Goal: Task Accomplishment & Management: Manage account settings

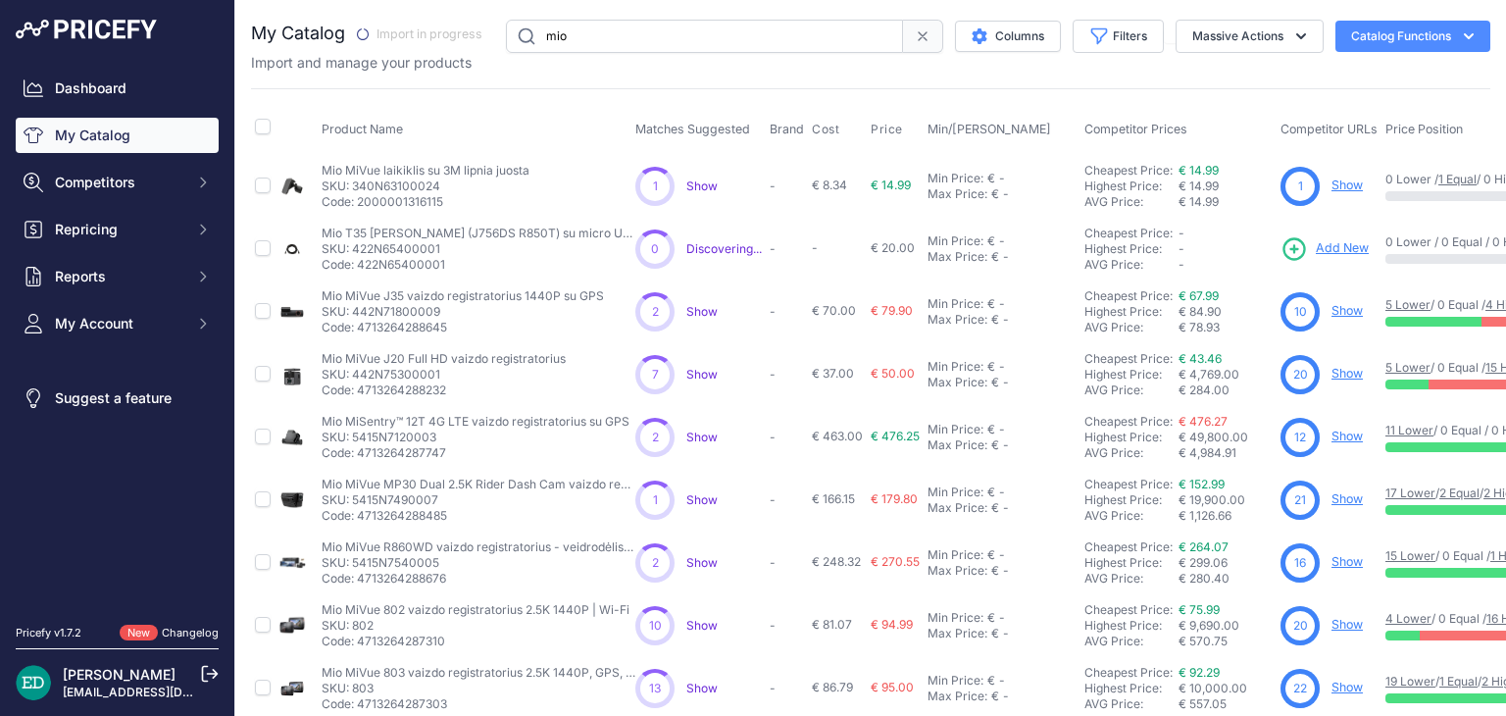
drag, startPoint x: 678, startPoint y: 39, endPoint x: 348, endPoint y: 40, distance: 329.5
click at [348, 40] on div "My Catalog" at bounding box center [871, 36] width 1240 height 33
click at [706, 29] on input "mio" at bounding box center [704, 36] width 397 height 33
type input "viofo"
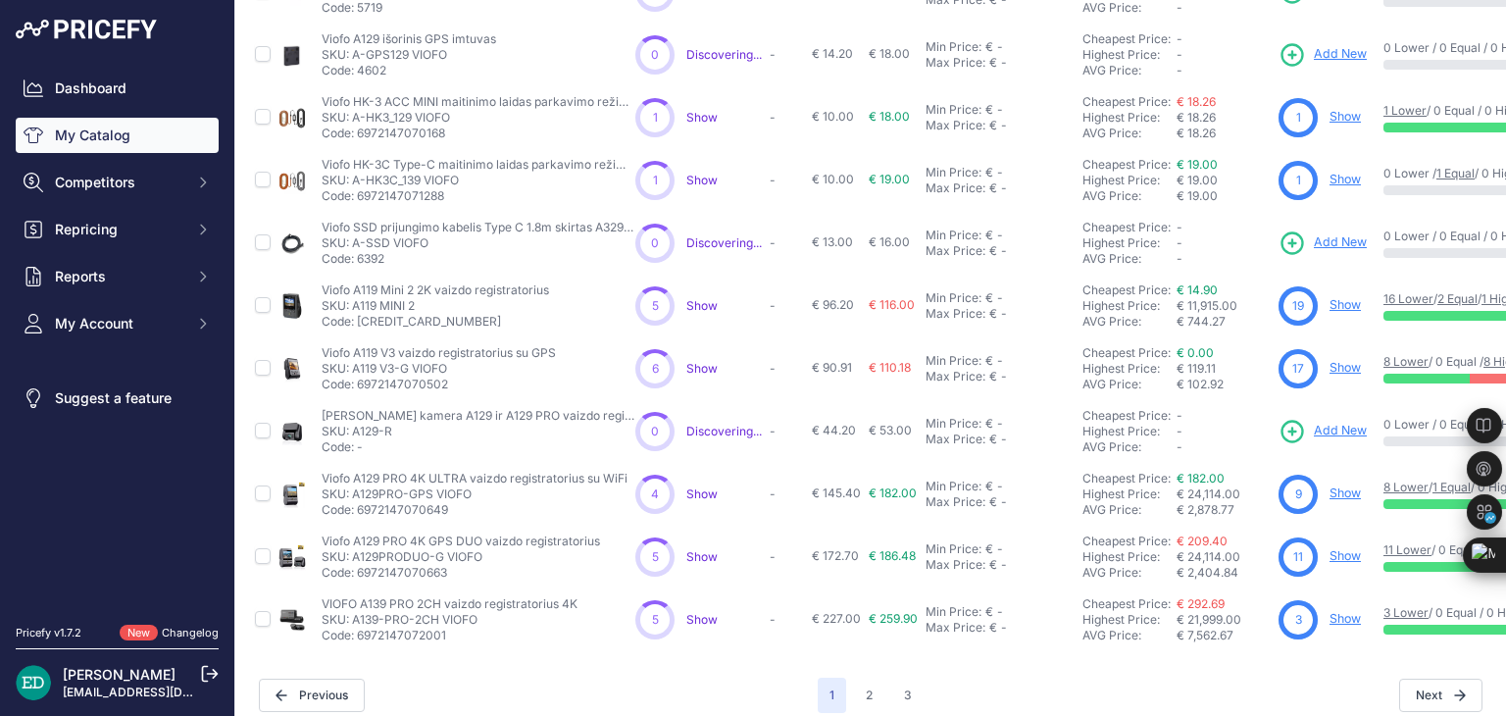
scroll to position [475, 0]
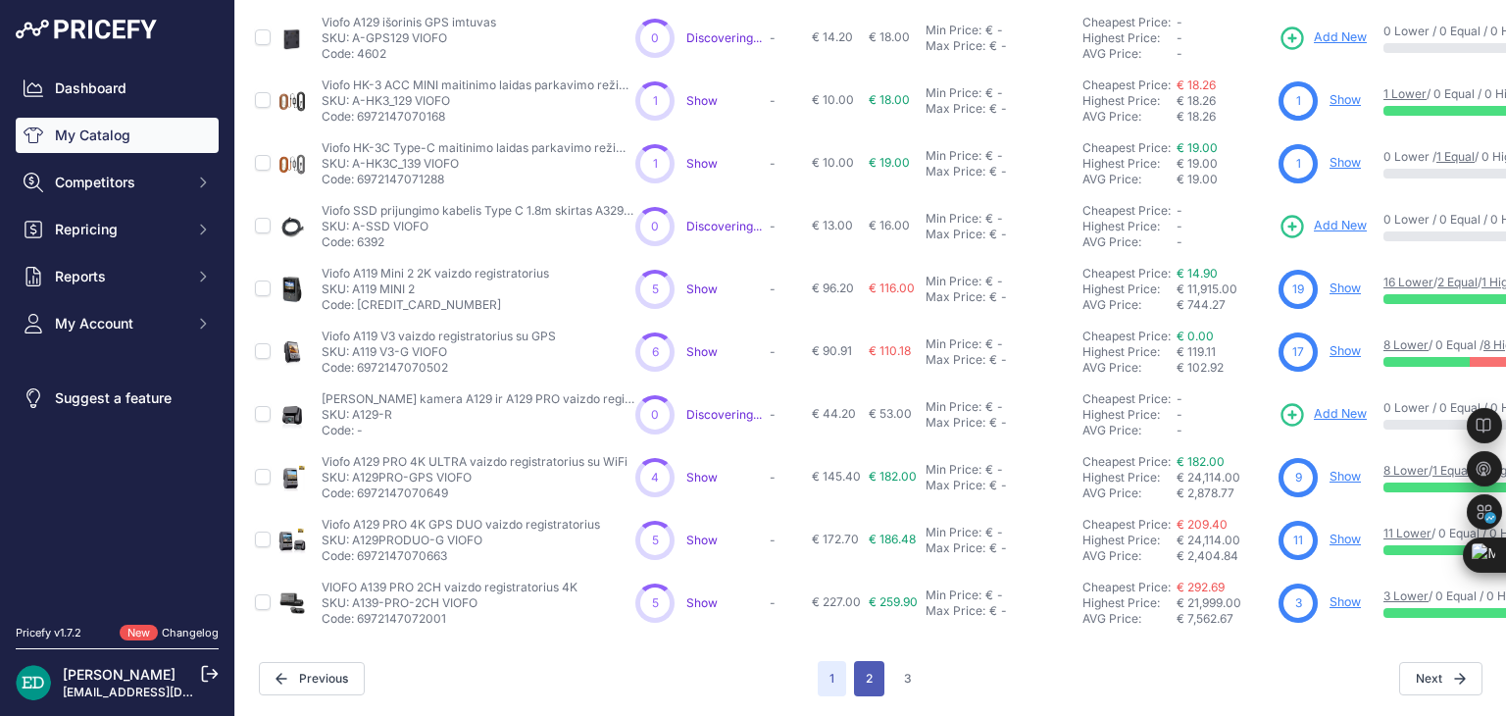
click at [855, 667] on button "2" at bounding box center [869, 678] width 30 height 35
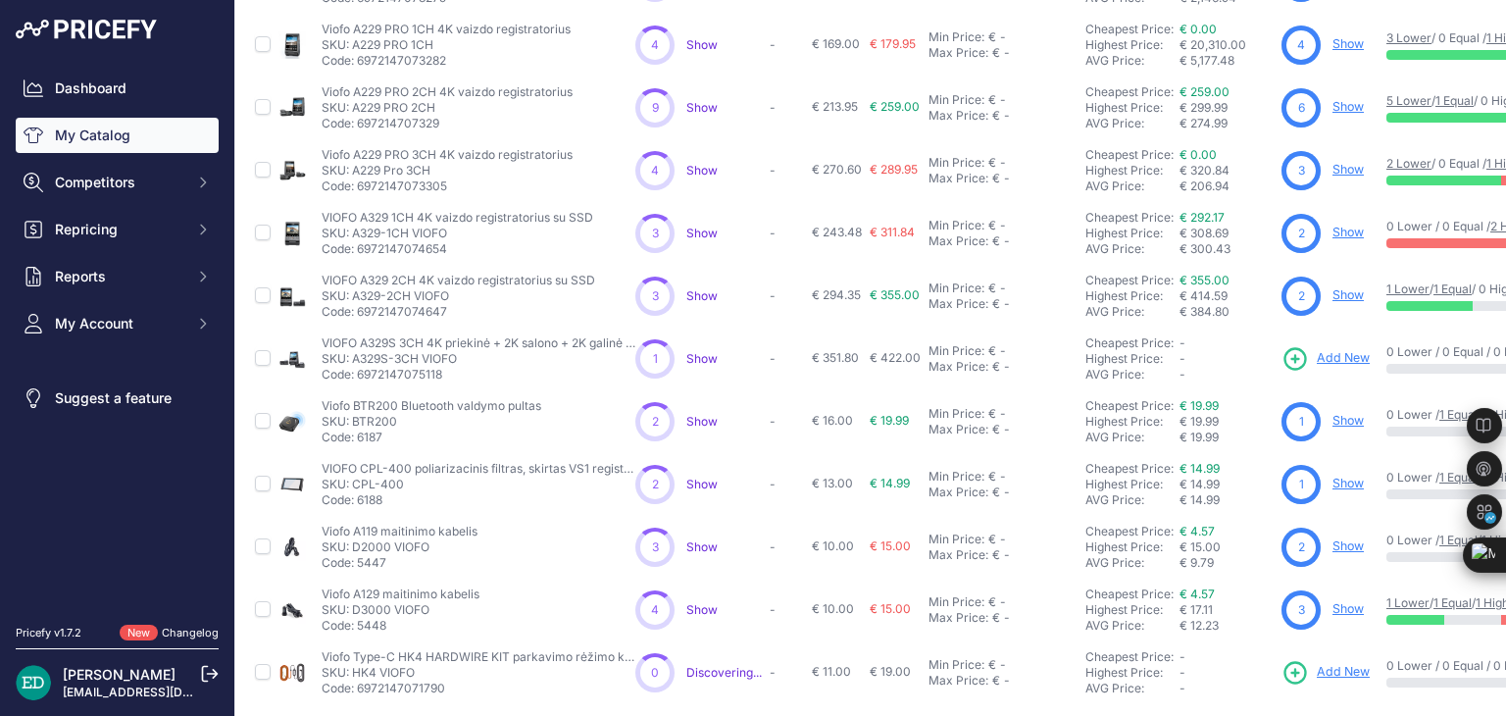
scroll to position [475, 0]
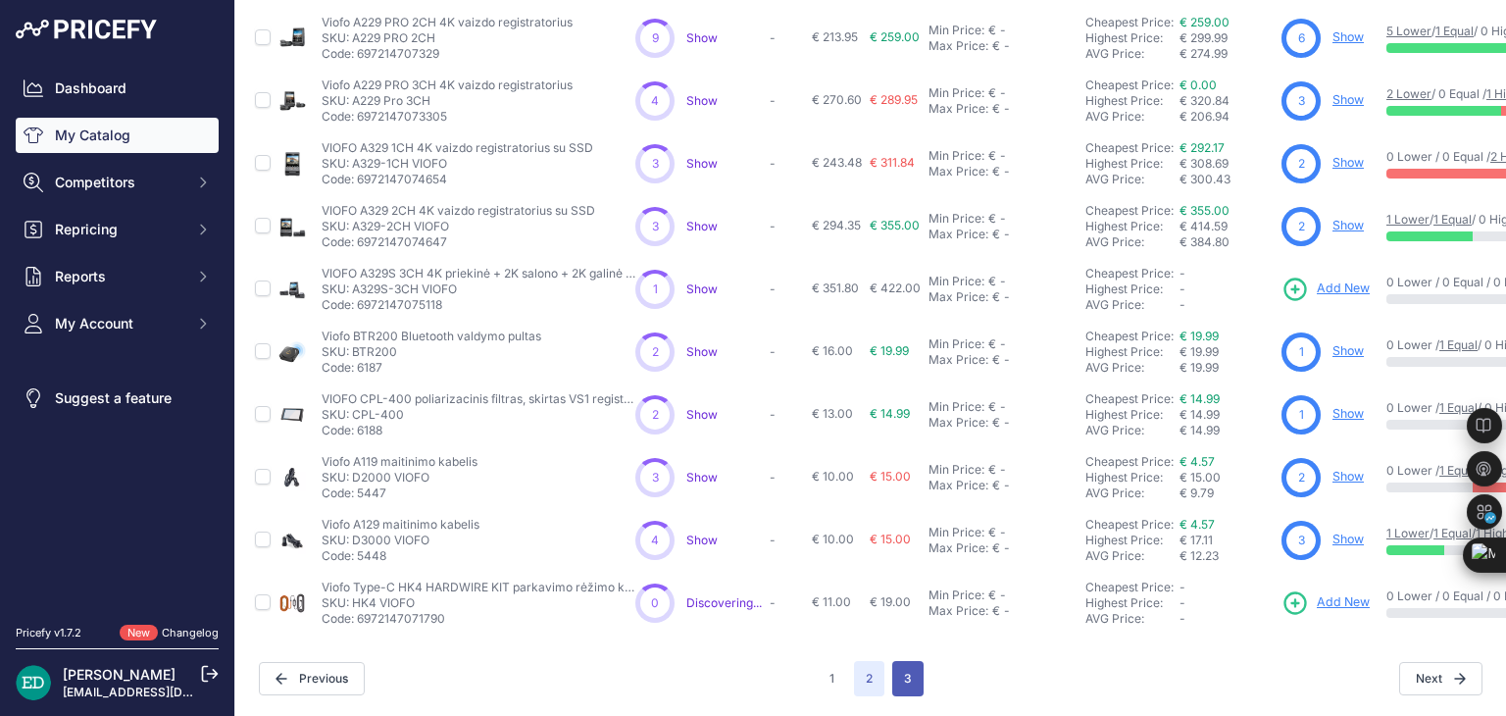
click at [909, 664] on button "3" at bounding box center [907, 678] width 31 height 35
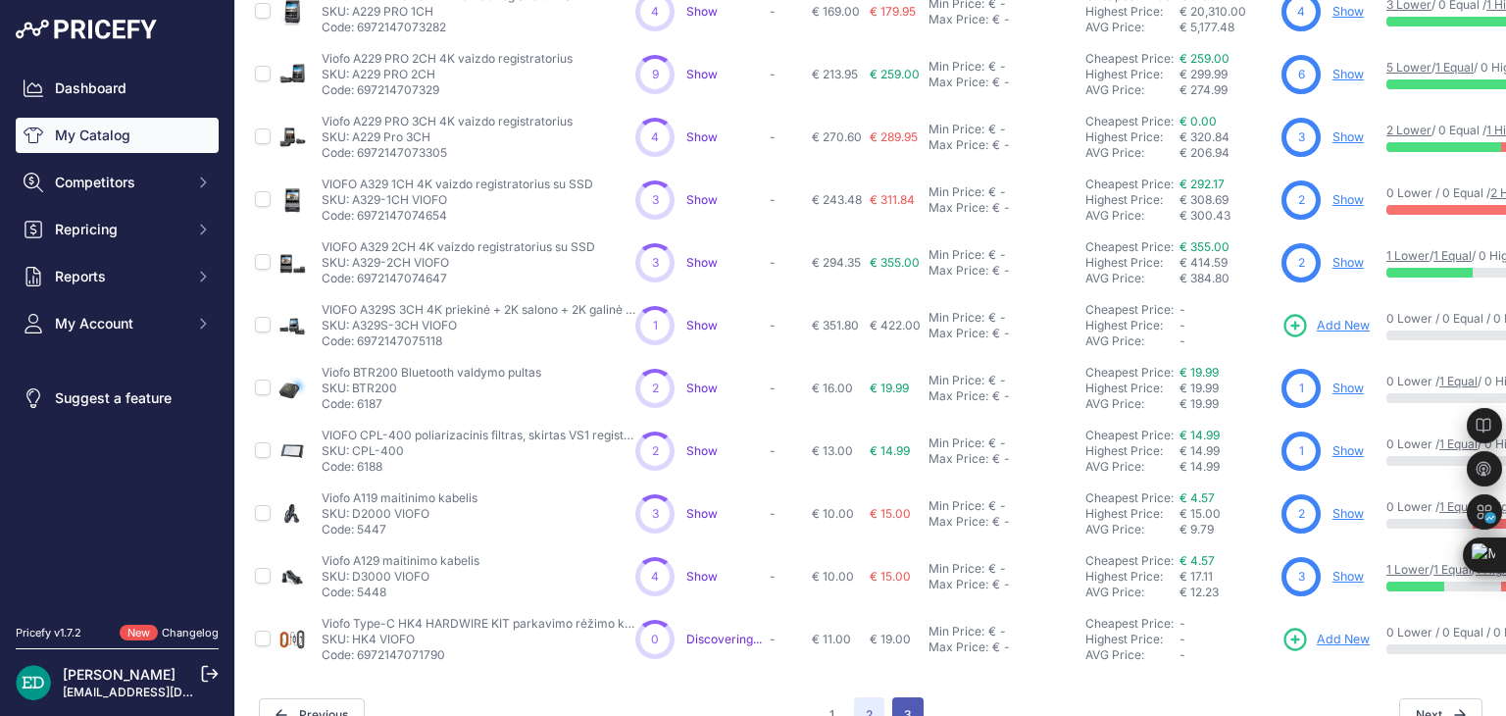
scroll to position [525, 0]
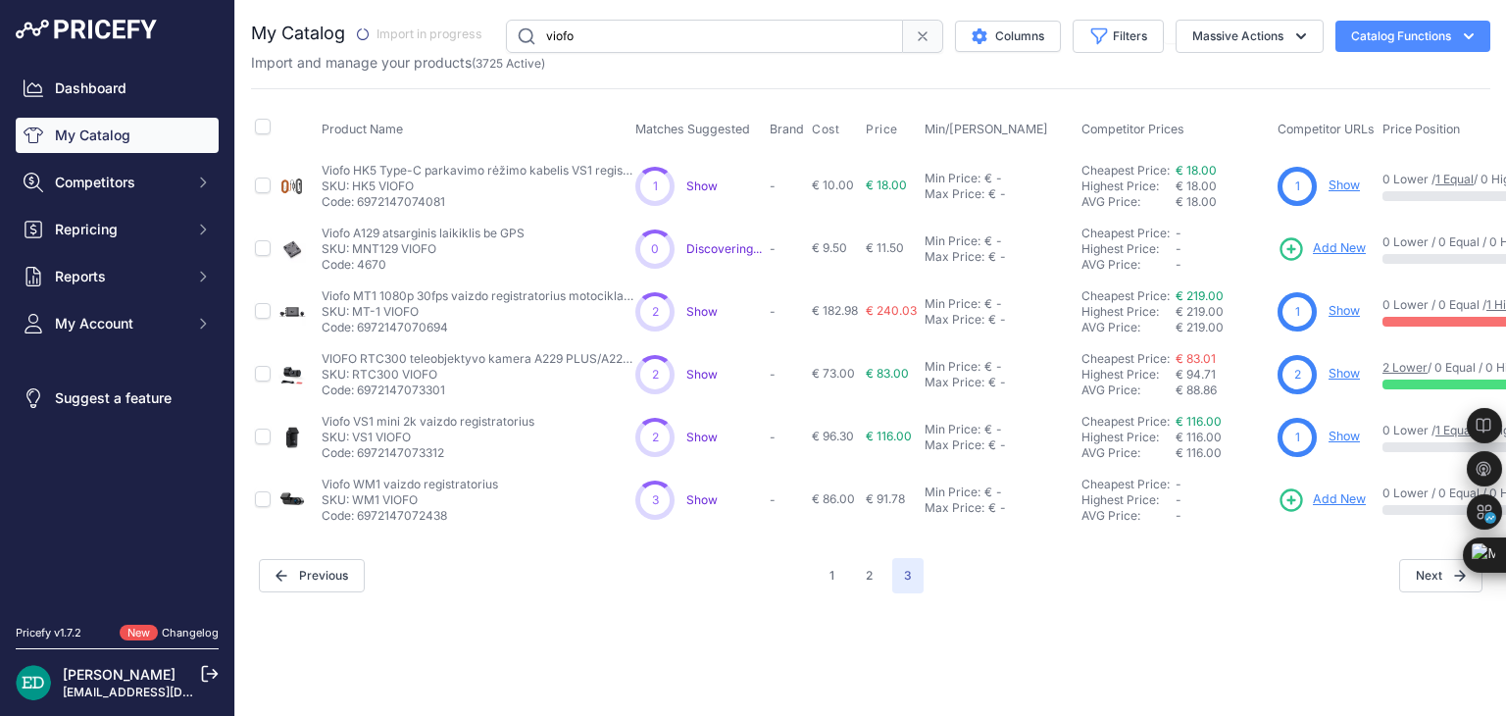
click at [677, 646] on div "Close You are not connected to the internet." at bounding box center [870, 358] width 1271 height 716
click at [876, 574] on button "2" at bounding box center [869, 575] width 30 height 35
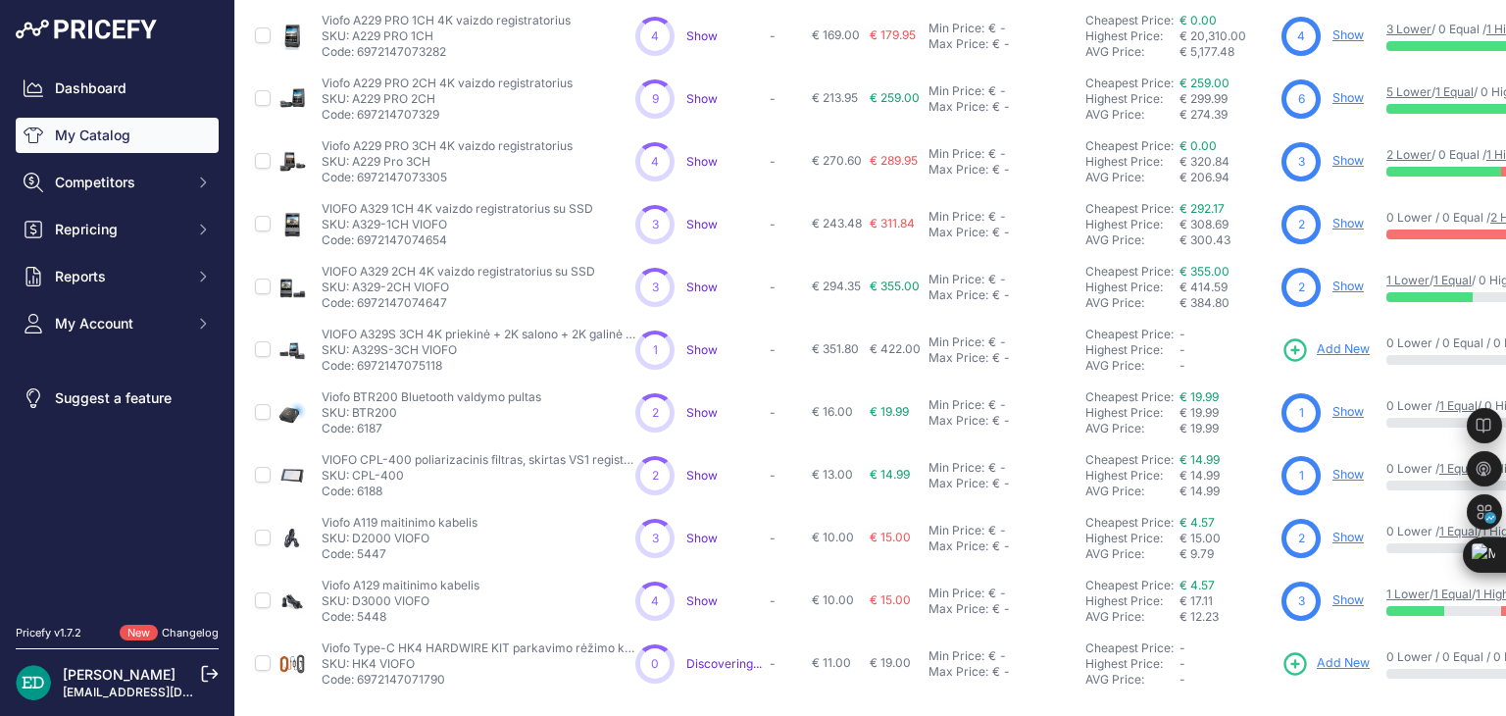
scroll to position [475, 0]
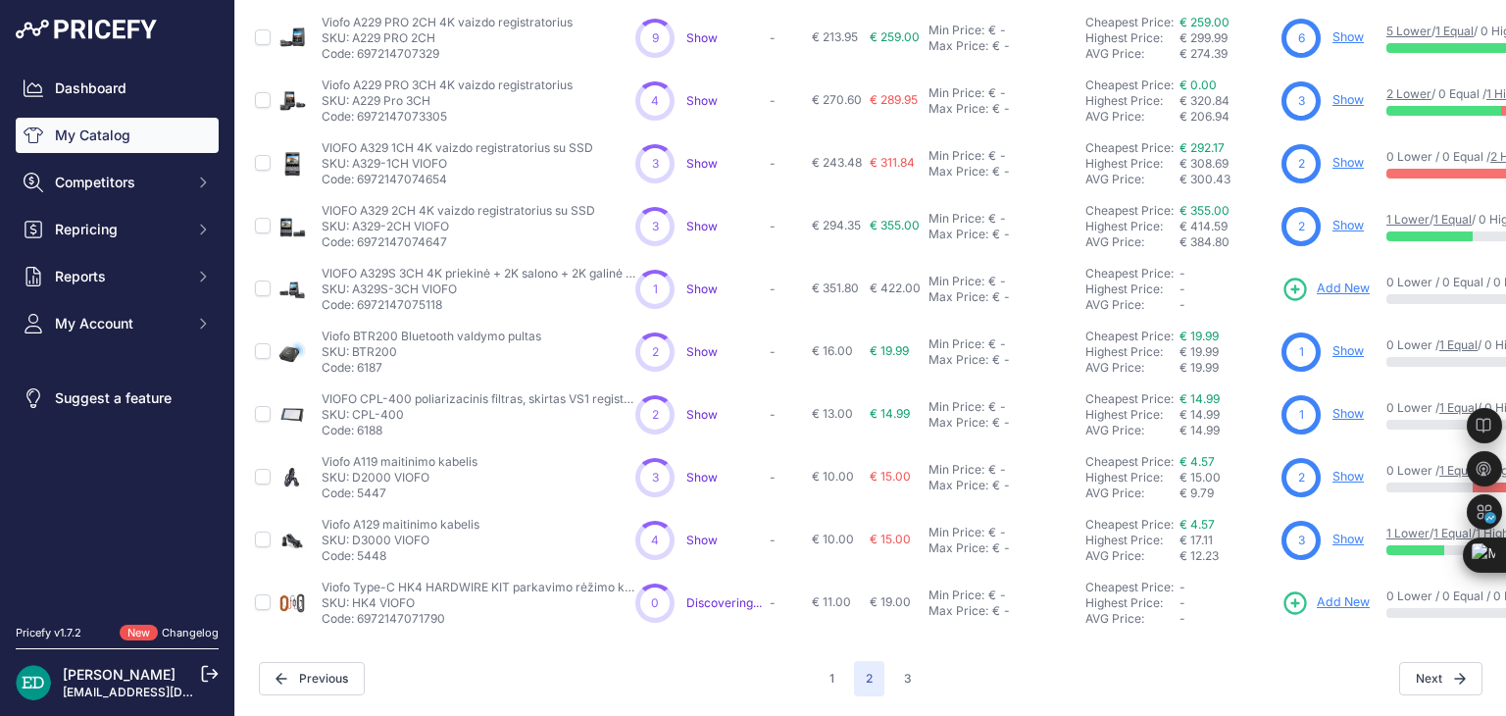
click at [612, 662] on div "Previous" at bounding box center [538, 678] width 559 height 33
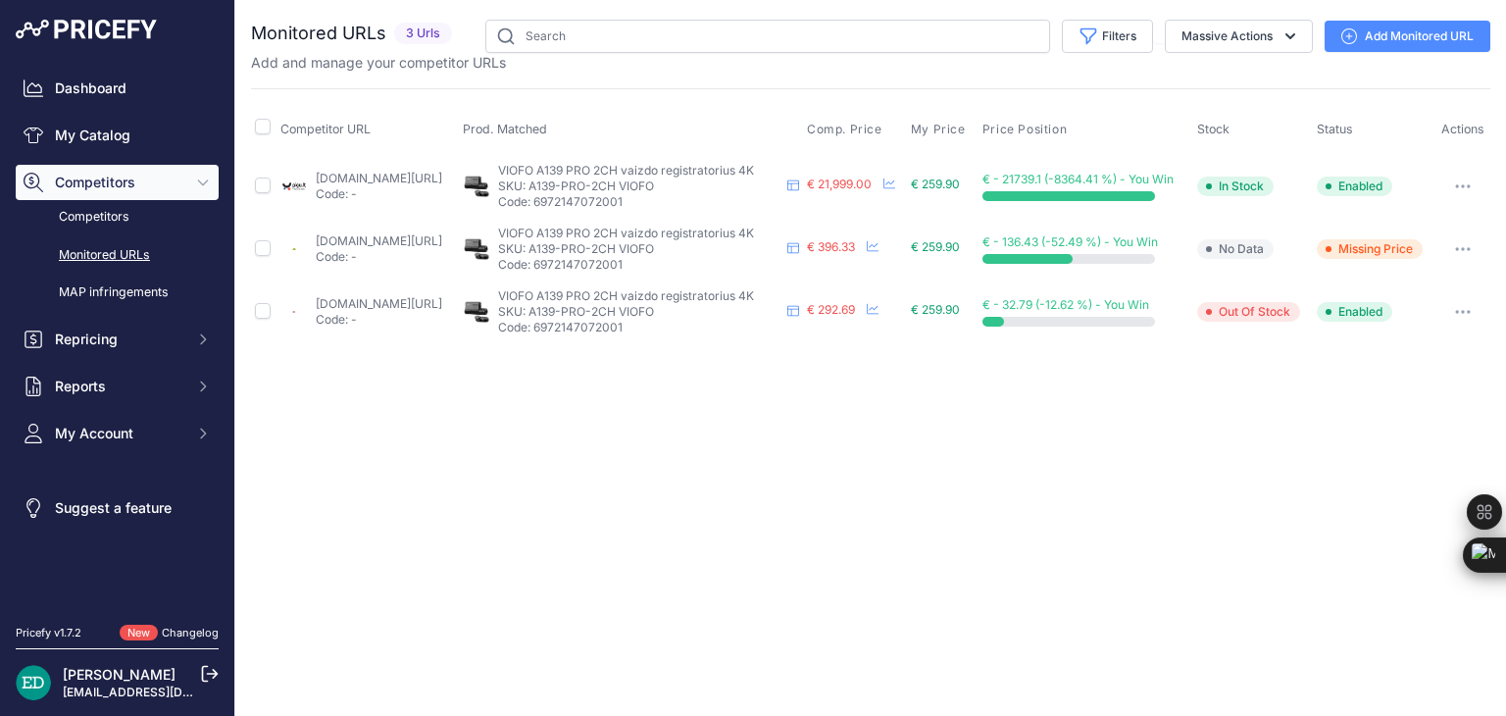
drag, startPoint x: 411, startPoint y: 246, endPoint x: 376, endPoint y: 240, distance: 35.8
click at [1463, 315] on button "button" at bounding box center [1463, 311] width 39 height 27
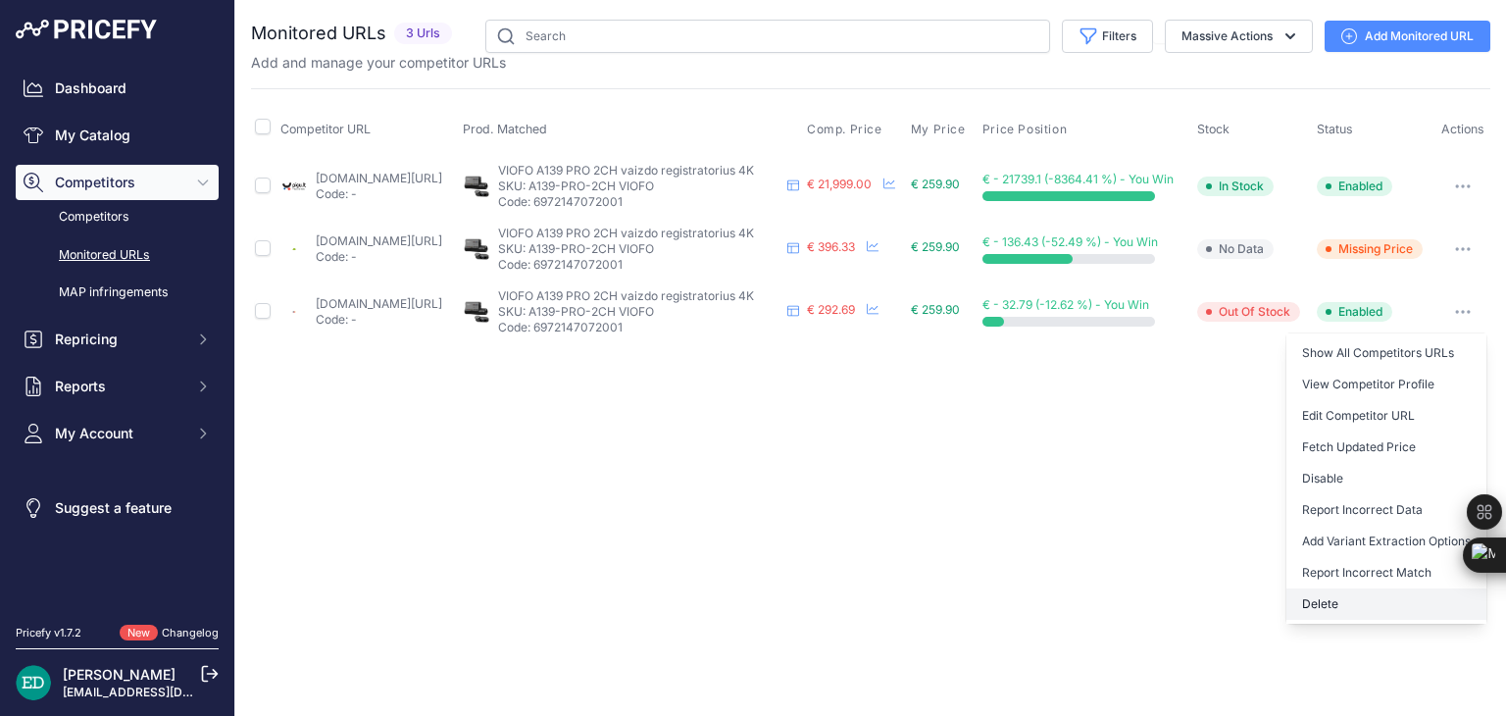
click at [1365, 600] on button "Delete" at bounding box center [1387, 603] width 200 height 31
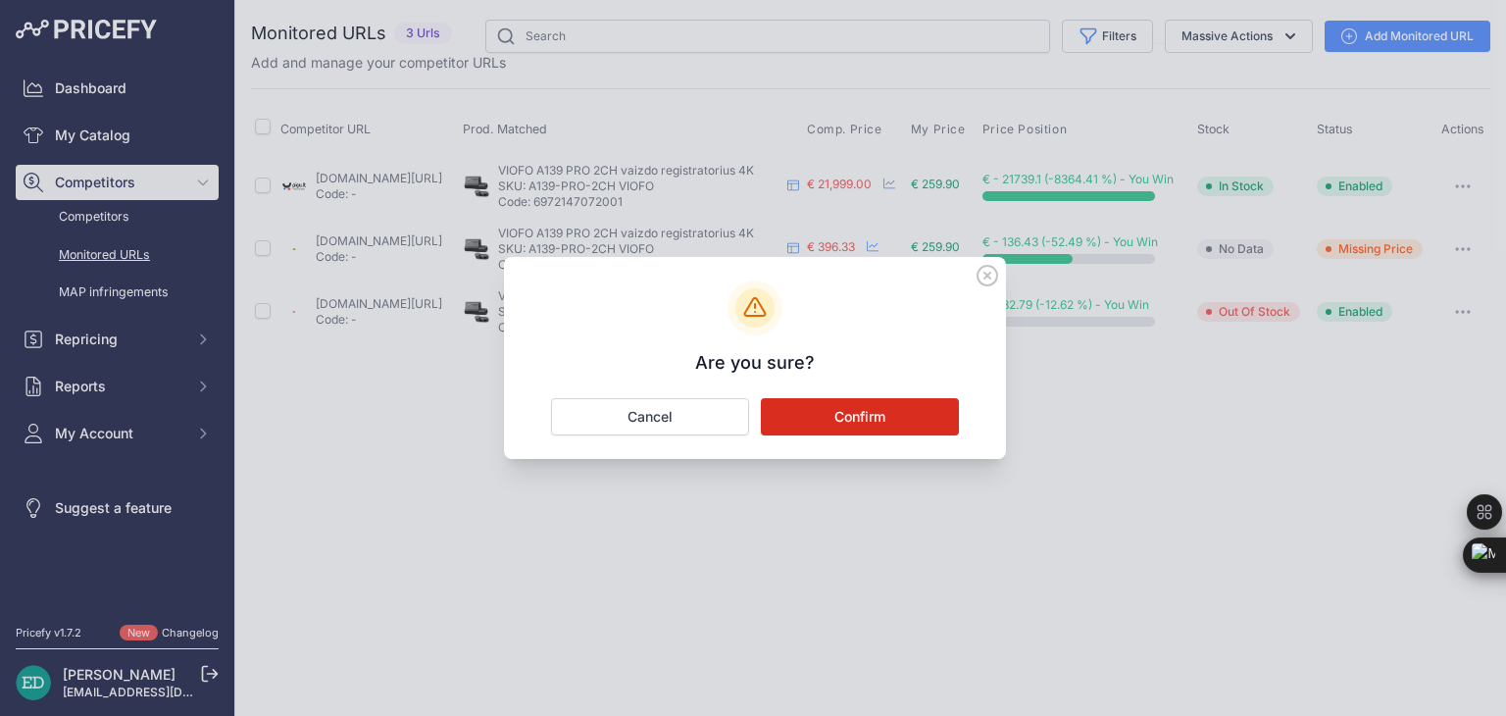
click at [898, 417] on button "Confirm" at bounding box center [860, 416] width 198 height 37
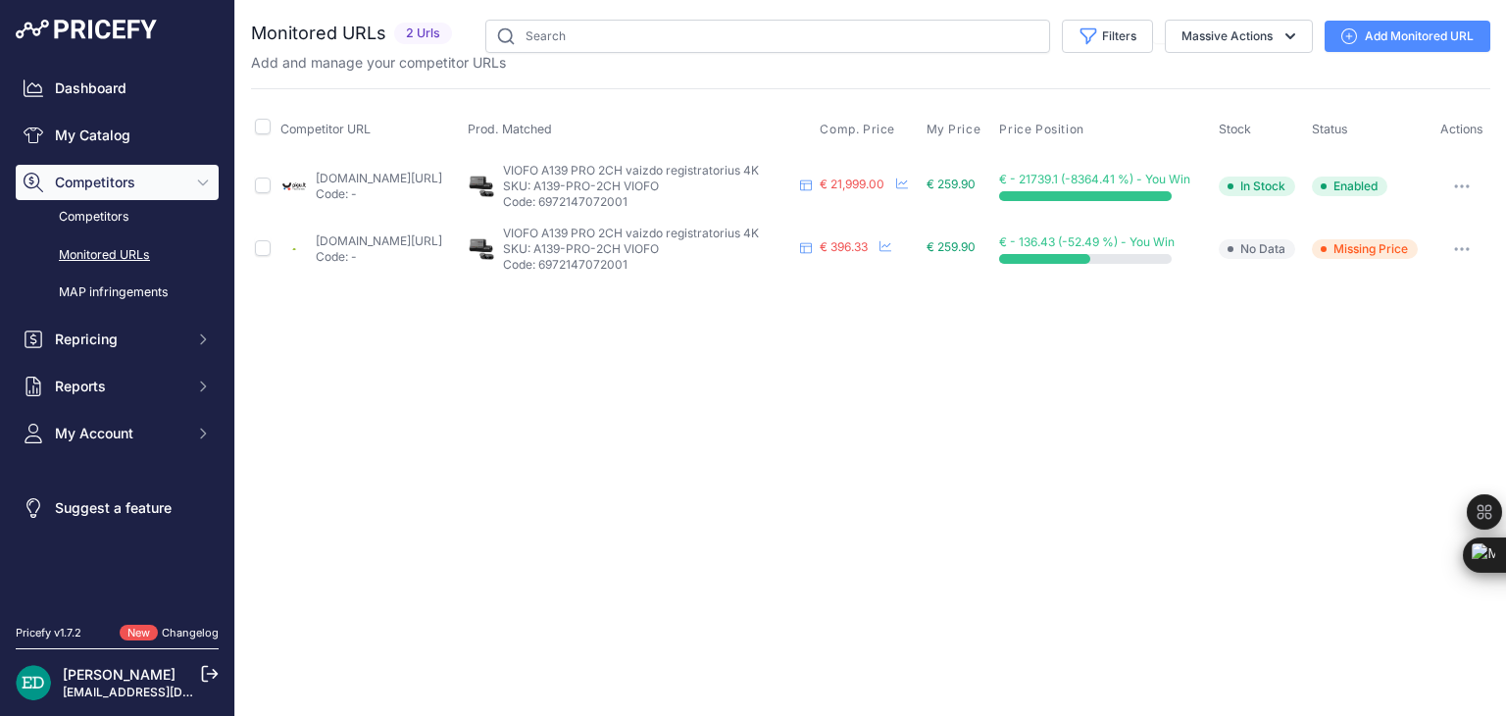
click at [1402, 43] on link "Add Monitored URL" at bounding box center [1408, 36] width 166 height 31
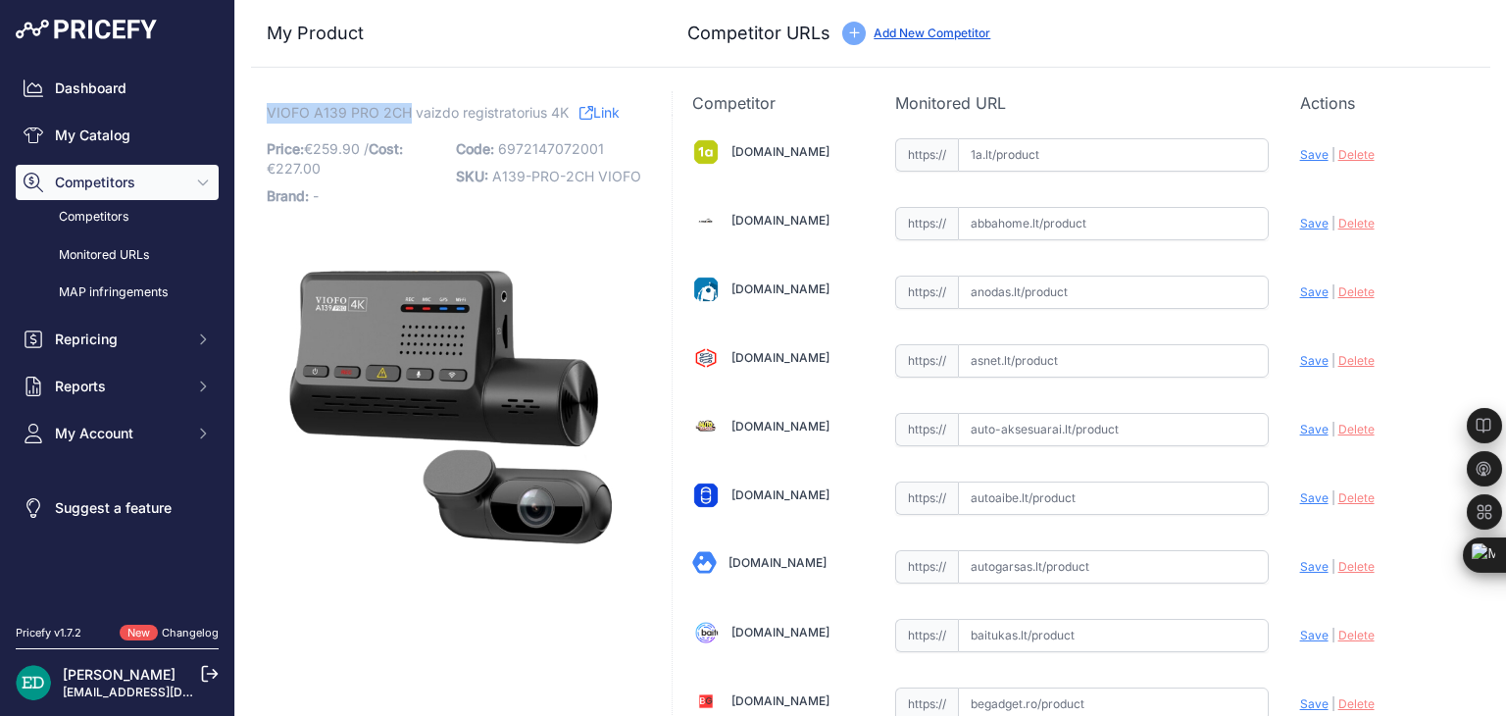
drag, startPoint x: 403, startPoint y: 105, endPoint x: 269, endPoint y: 108, distance: 134.4
click at [269, 108] on span "VIOFO A139 PRO 2CH vaizdo registratorius 4K" at bounding box center [418, 112] width 302 height 25
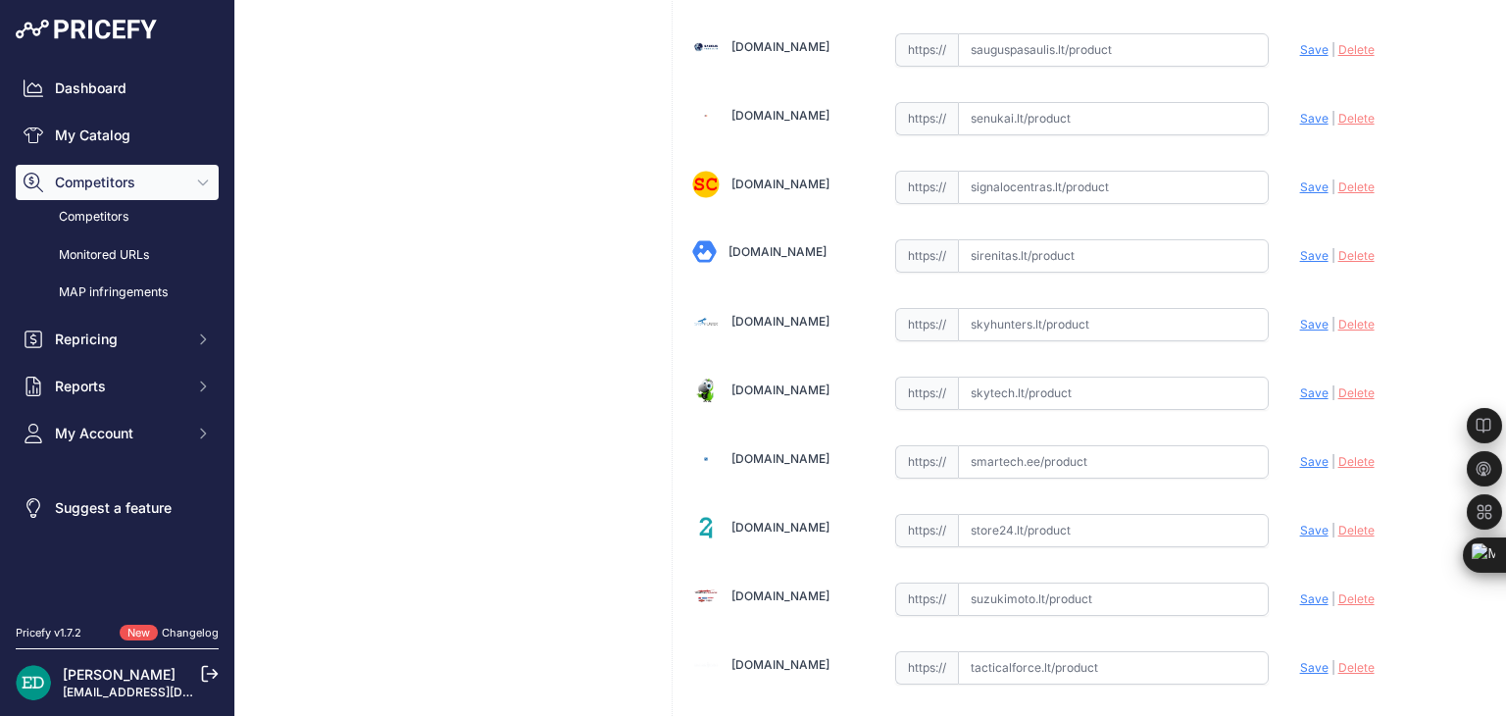
paste input "https://www.skytech.lt/a139pro2ch-viofo-videoreg4k-2160p-wifigps-p-619427.html?…"
click at [1310, 385] on span "Save" at bounding box center [1314, 392] width 28 height 15
type input "https://www.skytech.lt/a139pro2ch-viofo-videoreg4k-2160p-wifigps-p-619427.html?…"
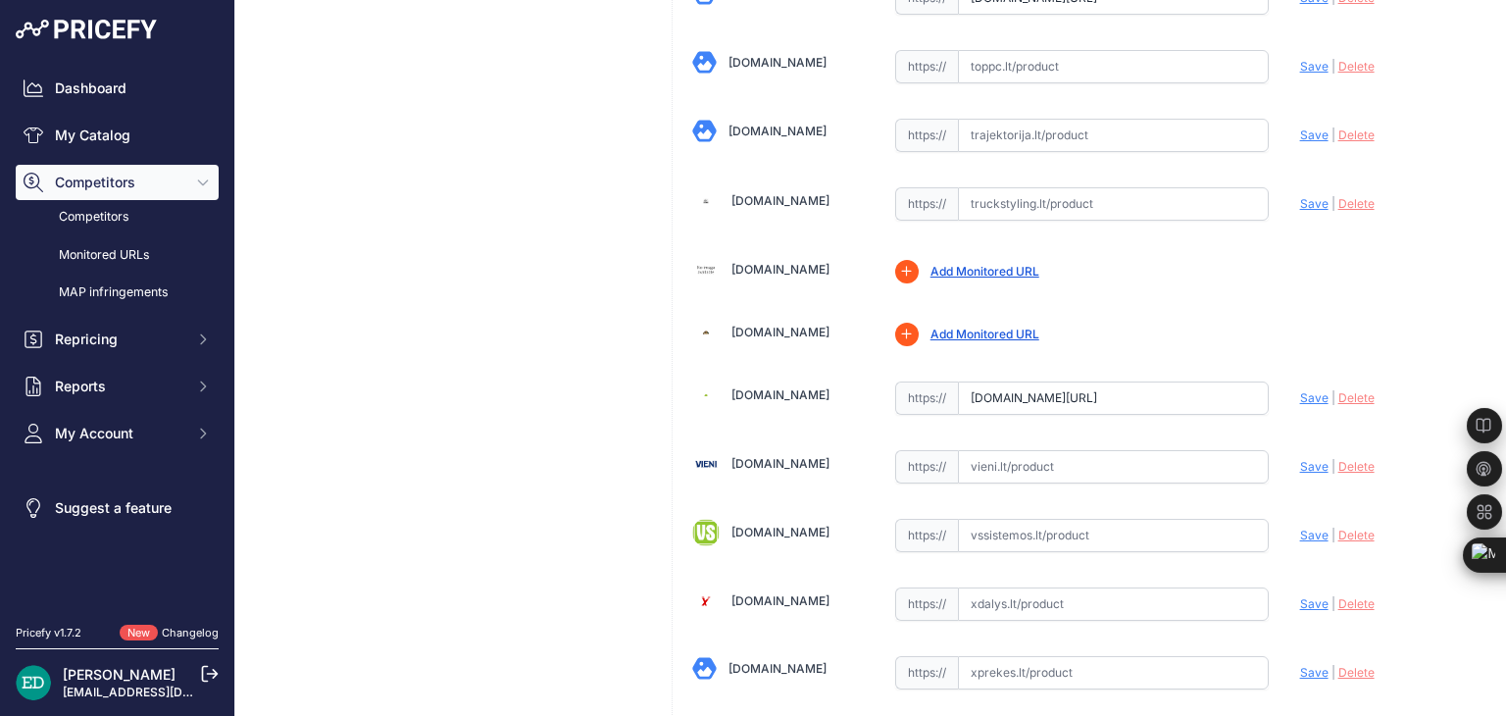
scroll to position [3138, 0]
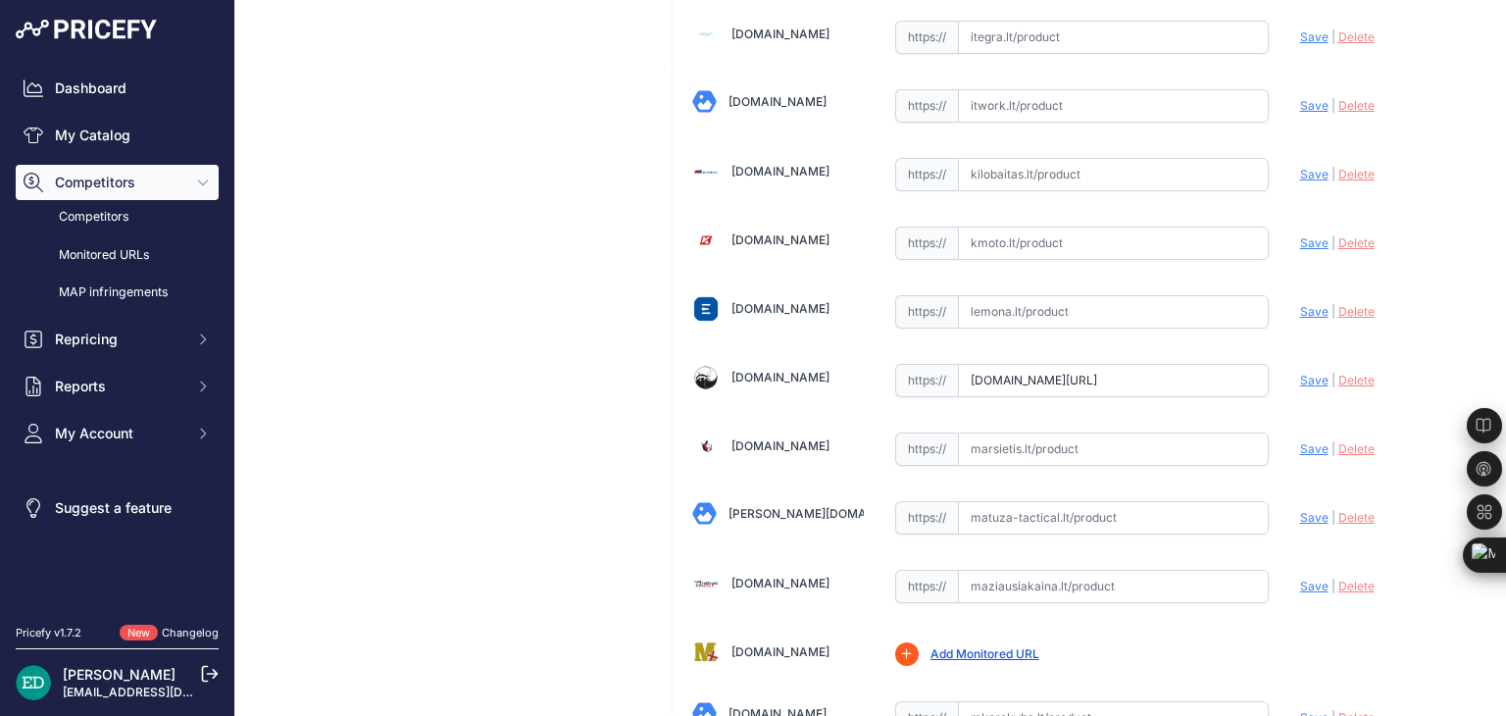
click at [1018, 364] on input "www.lizard.lt/vaizdo-registratorius-viofo-a139pro-3ch/?prirule_jdsnikfkfjsd=8834" at bounding box center [1113, 380] width 311 height 33
paste input "https://www.lizard.lt/vaizdo-registratorius-viofo-a139pro-2ch/"
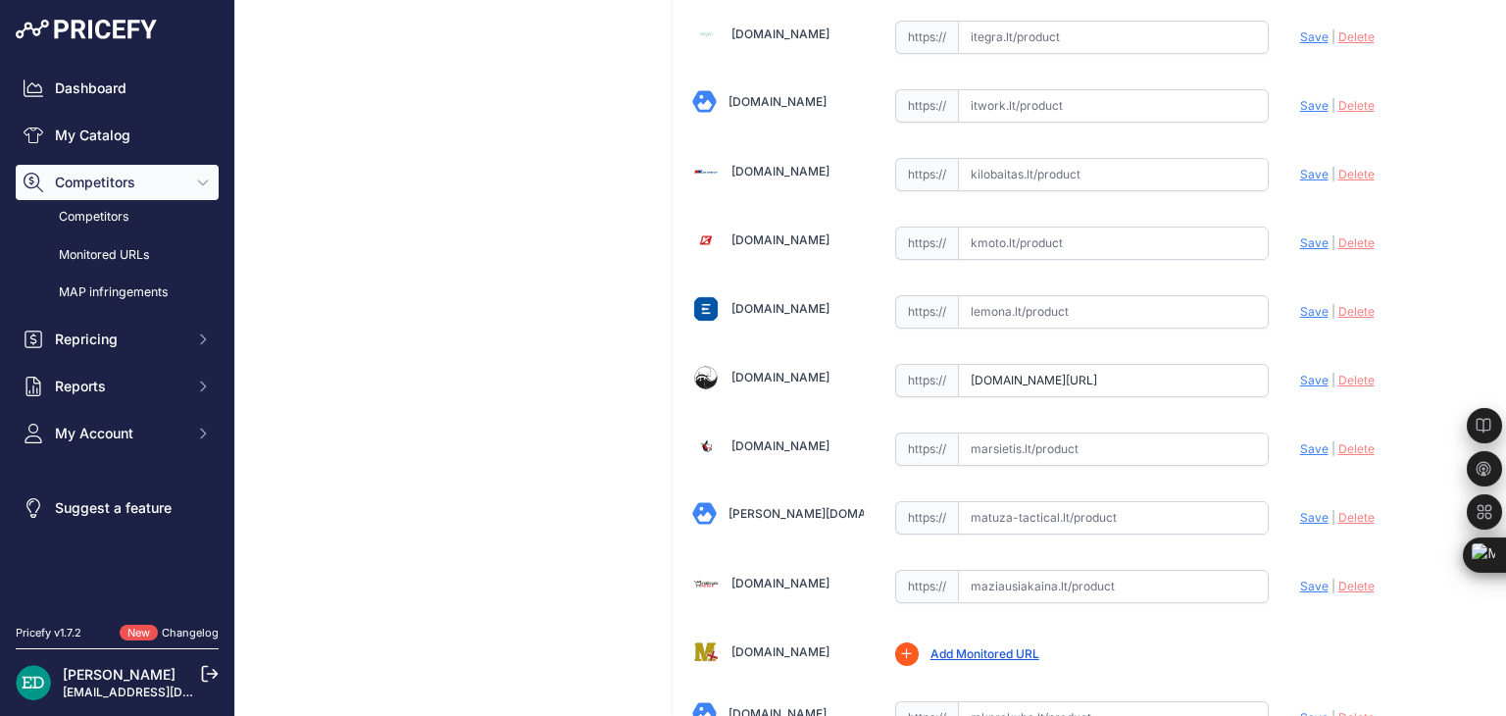
click at [1306, 373] on span "Save" at bounding box center [1314, 380] width 28 height 15
type input "https://www.lizard.lt/vaizdo-registratorius-viofo-a139pro-2ch/?prirule_jdsnikfk…"
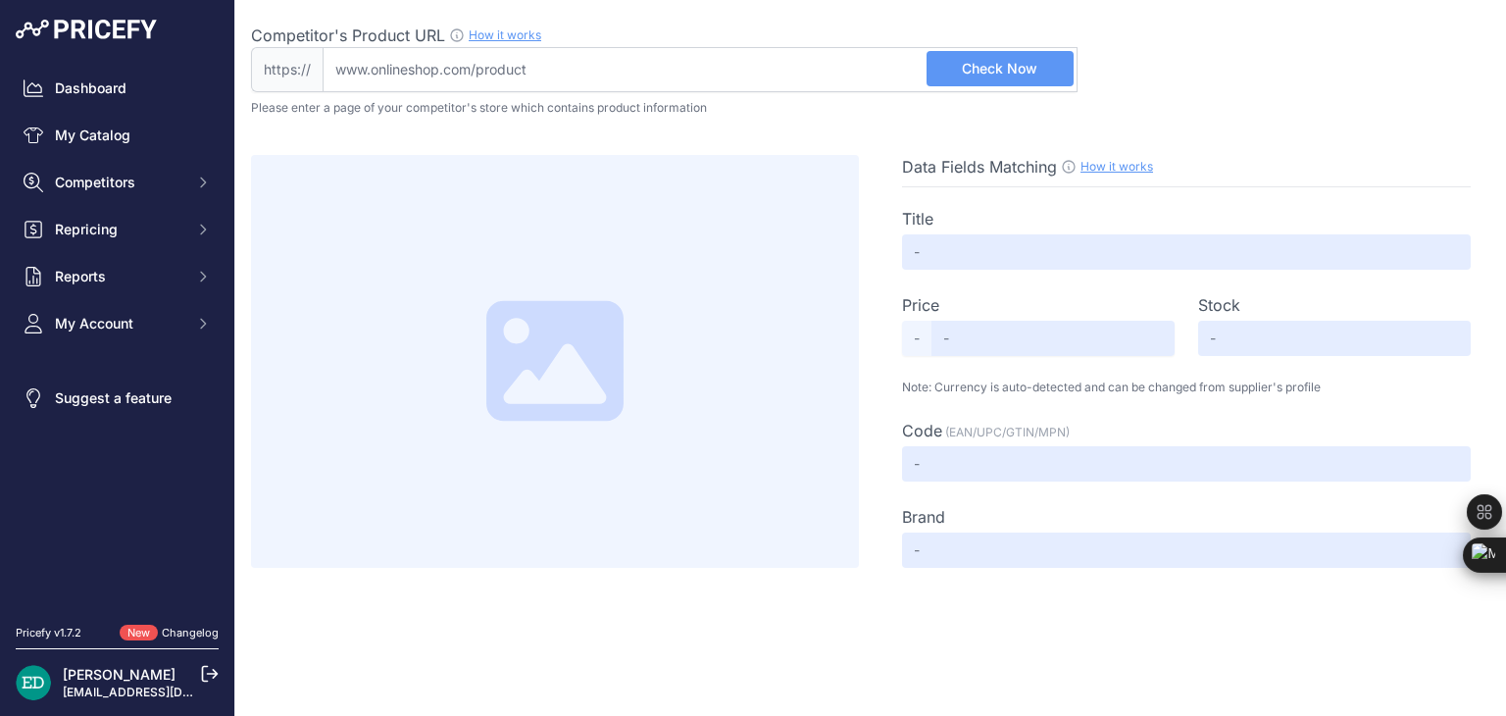
click at [637, 67] on input "Competitor's Product URL How it works In order to create your competitor's extr…" at bounding box center [700, 69] width 755 height 45
paste input "[URL][DOMAIN_NAME][DOMAIN_NAME]"
type input "[DOMAIN_NAME][URL][DOMAIN_NAME]"
click at [985, 77] on span "Check Now" at bounding box center [1000, 69] width 76 height 20
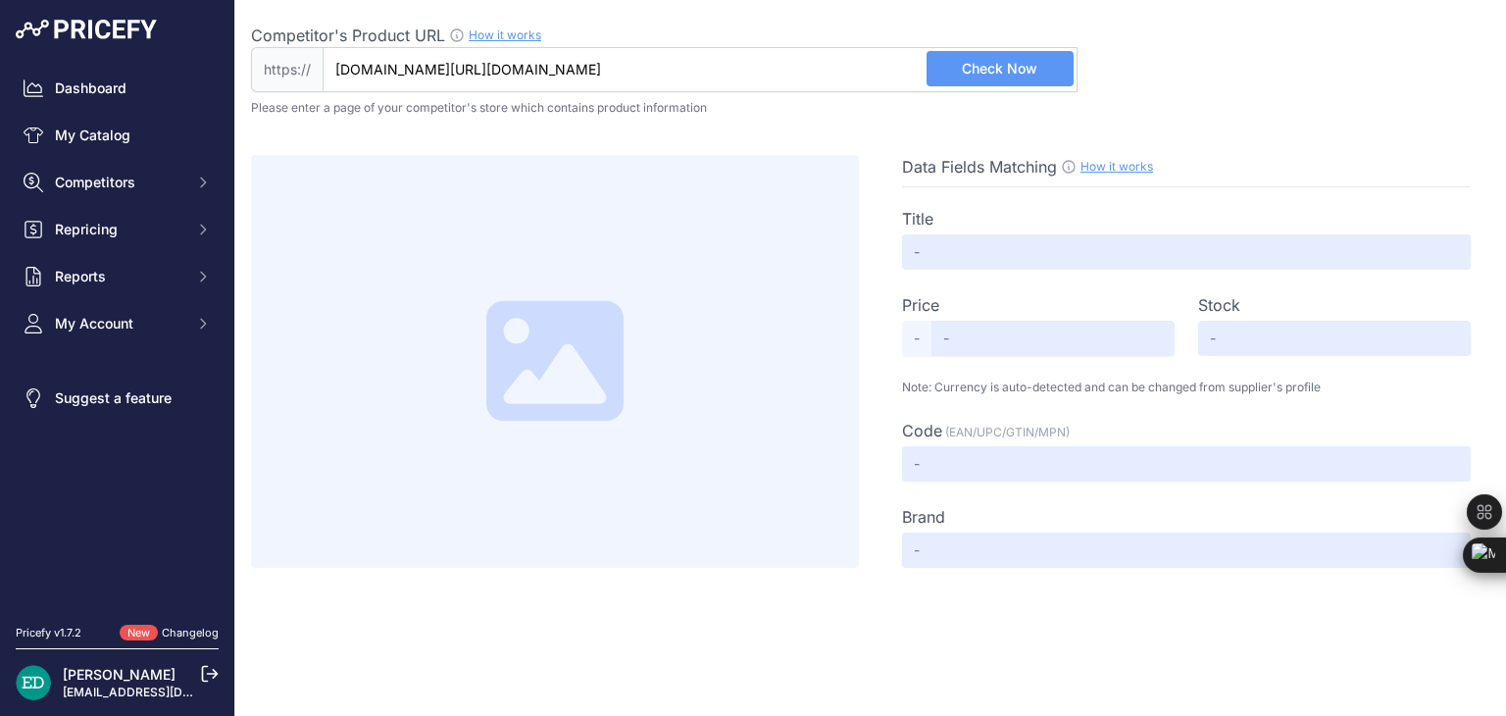
scroll to position [0, 0]
type input "[DOMAIN_NAME][URL]"
click at [985, 64] on span "Check Now" at bounding box center [1000, 69] width 76 height 20
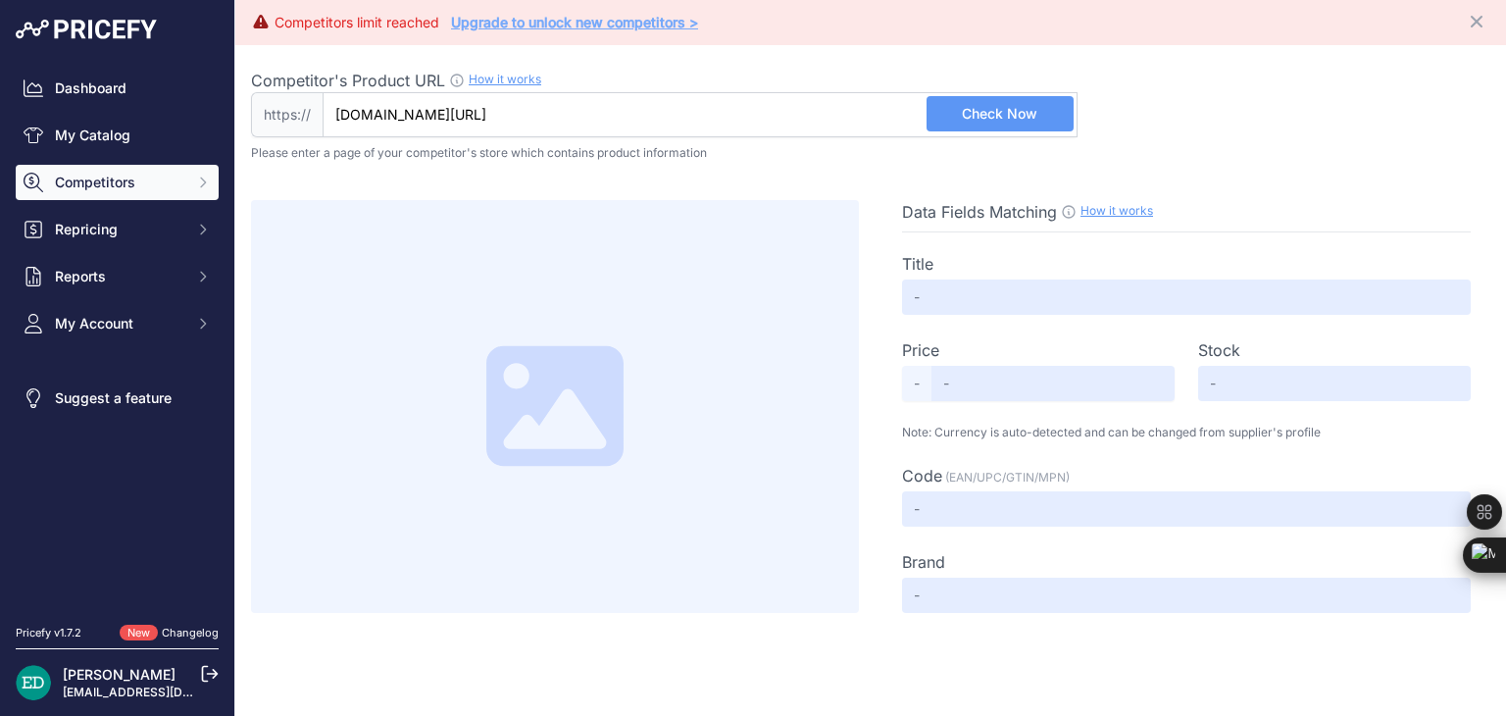
drag, startPoint x: 172, startPoint y: 185, endPoint x: 204, endPoint y: 177, distance: 33.5
click at [204, 177] on icon "Sidebar" at bounding box center [203, 183] width 16 height 16
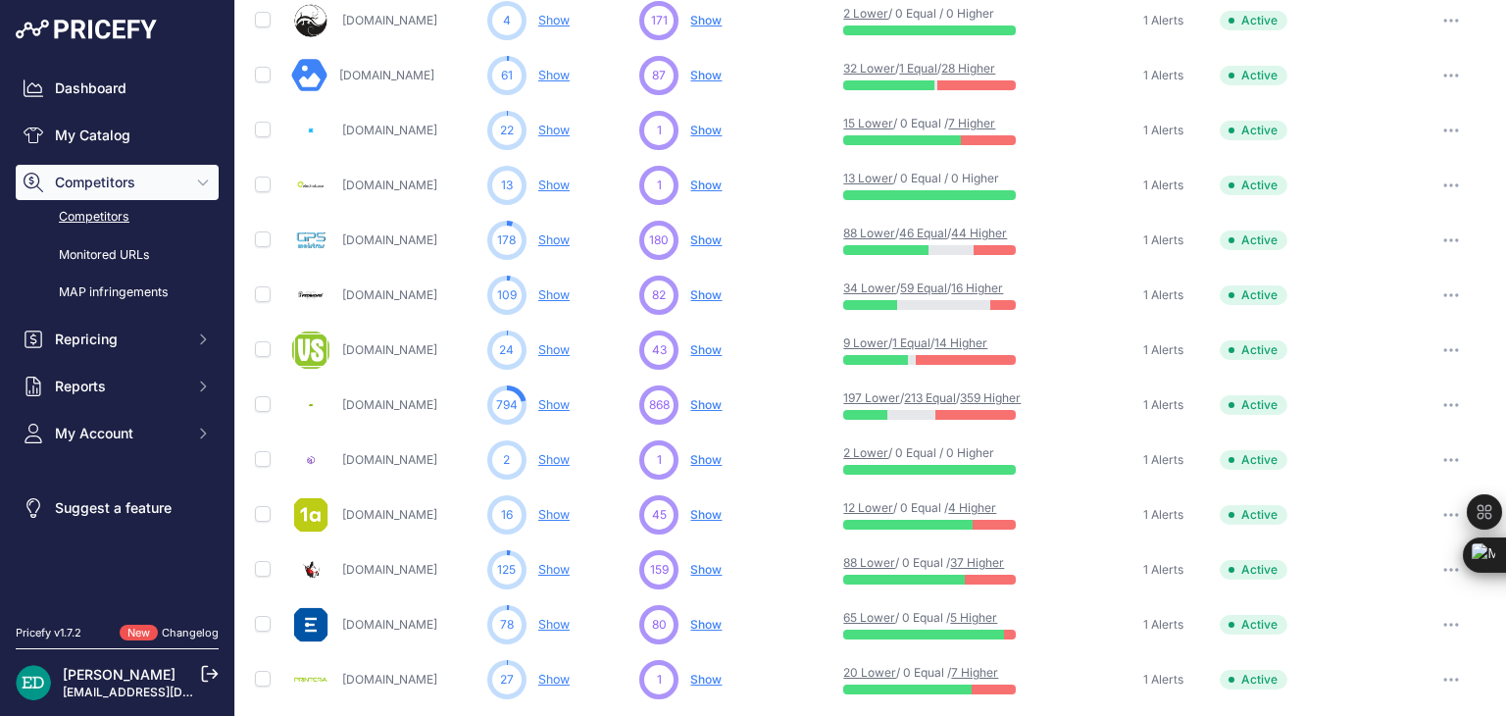
scroll to position [936, 0]
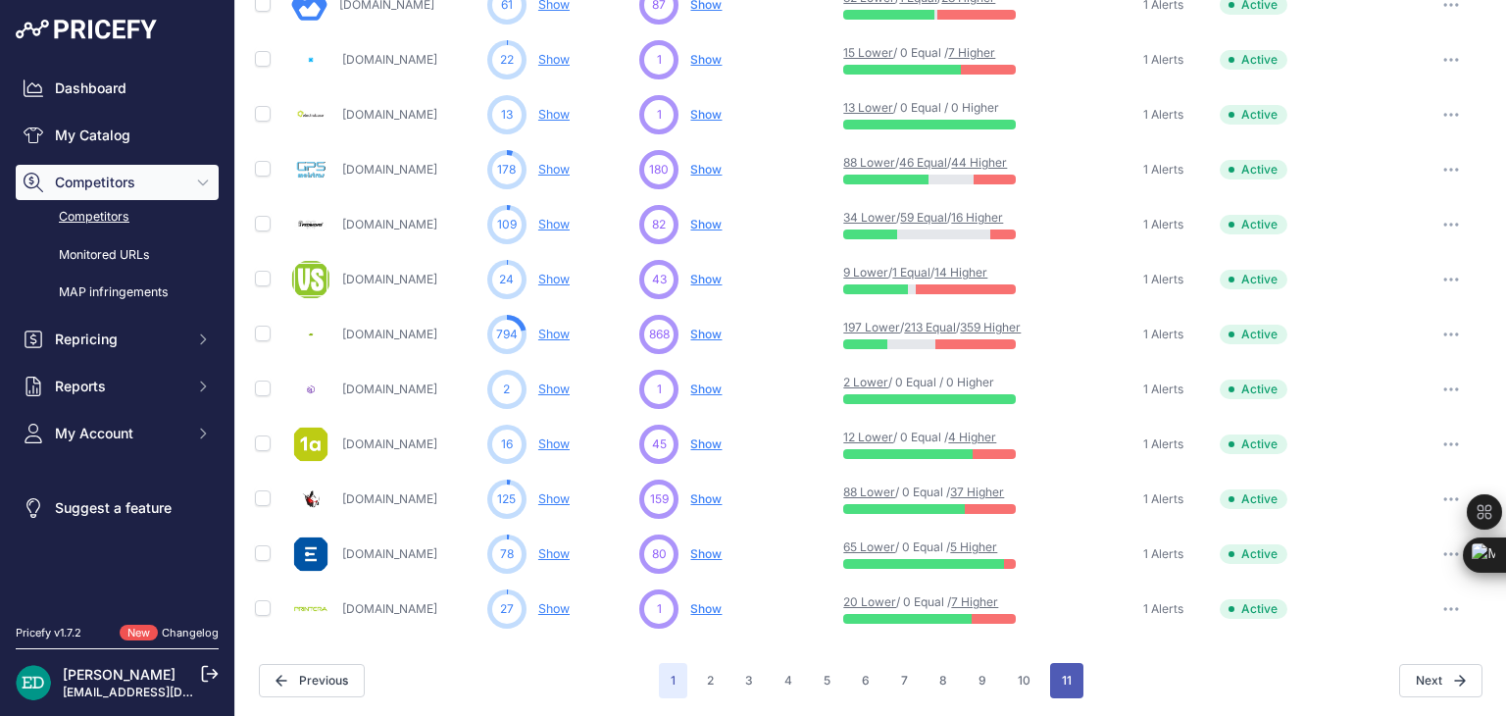
click at [1053, 682] on button "11" at bounding box center [1066, 680] width 33 height 35
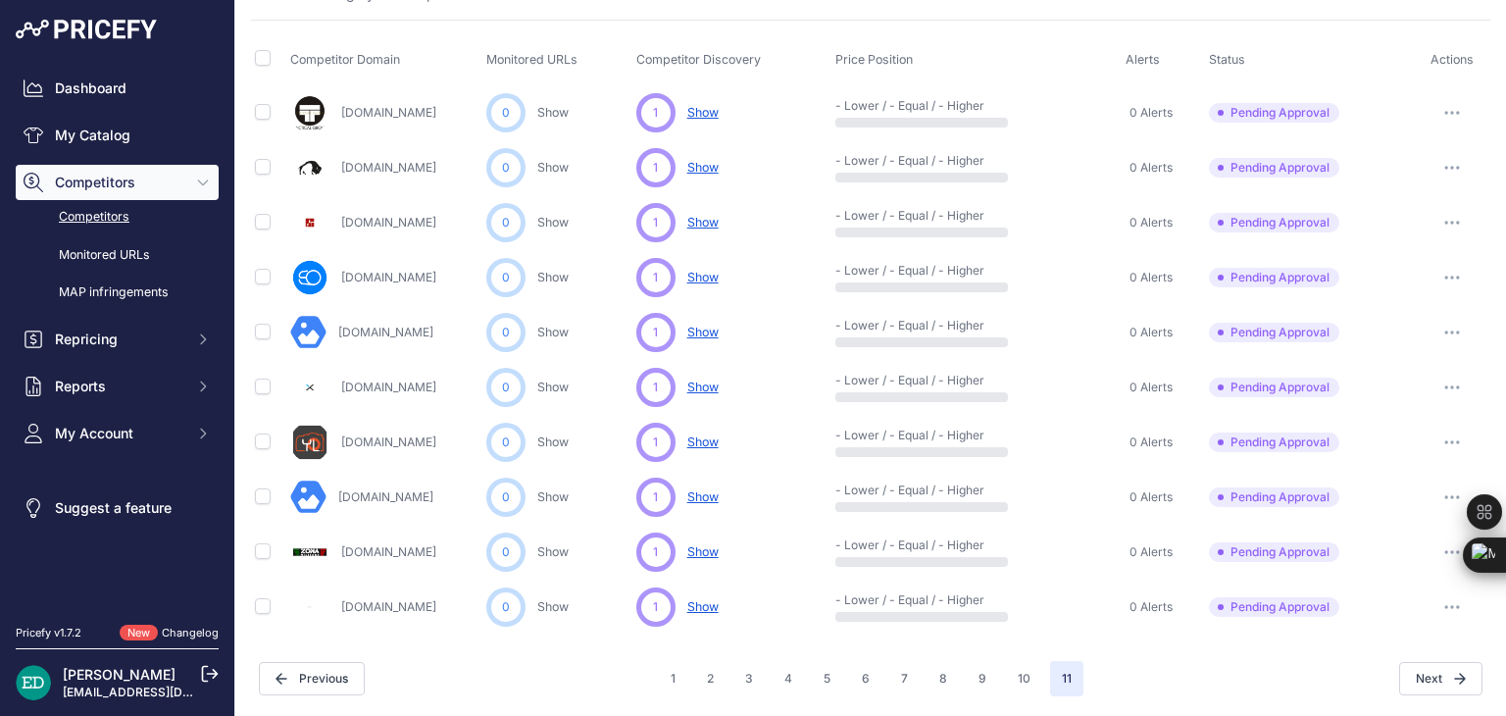
scroll to position [112, 0]
click at [1445, 332] on icon "button" at bounding box center [1453, 334] width 16 height 4
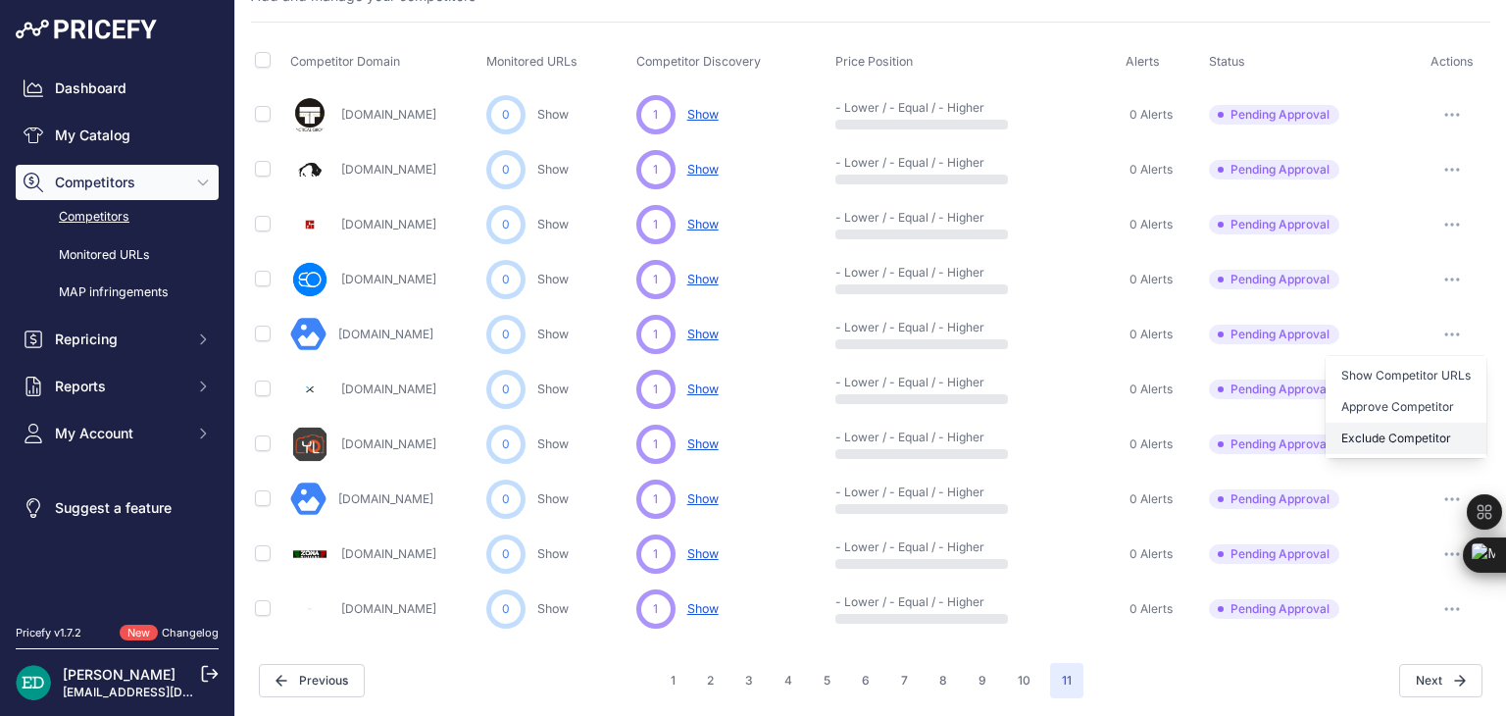
click at [1408, 436] on button "Exclude Competitor" at bounding box center [1406, 438] width 161 height 31
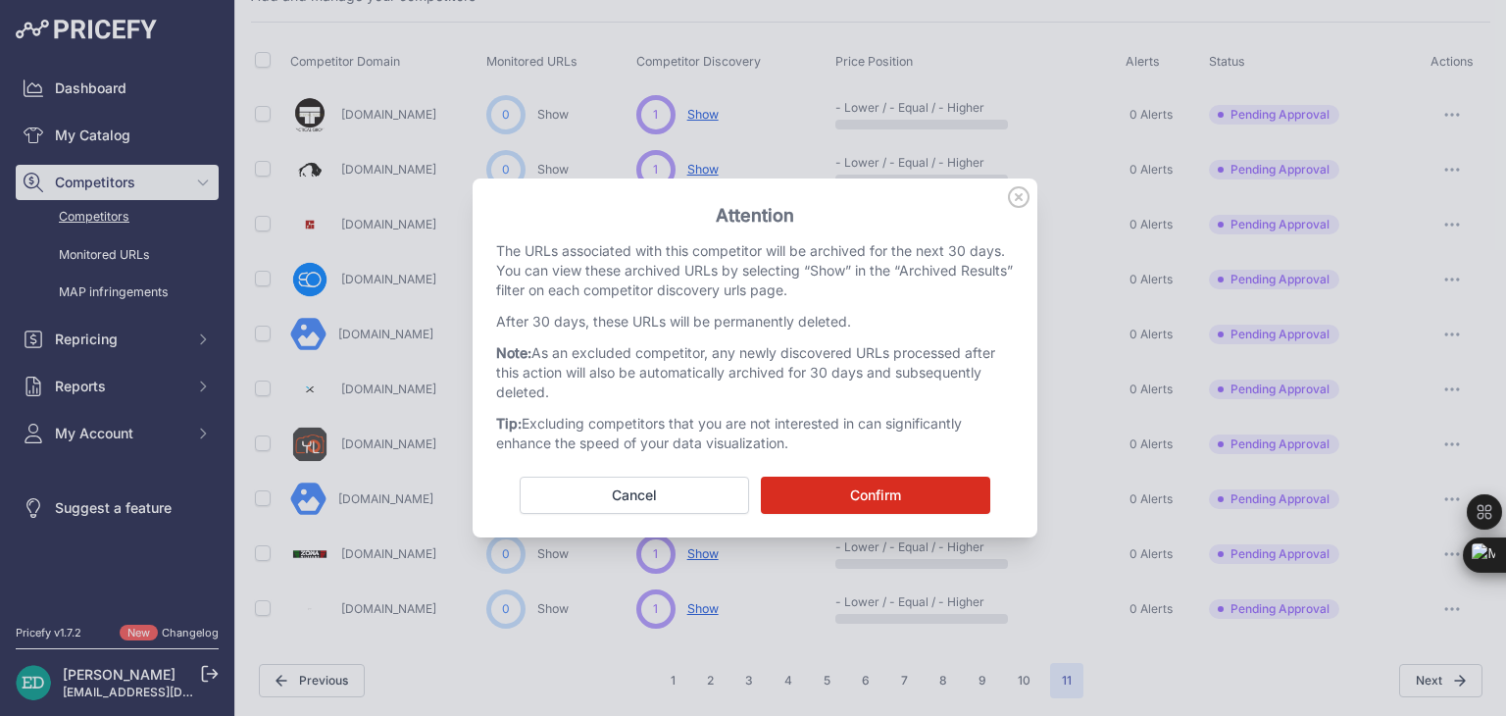
click at [918, 495] on button "Confirm" at bounding box center [875, 495] width 229 height 37
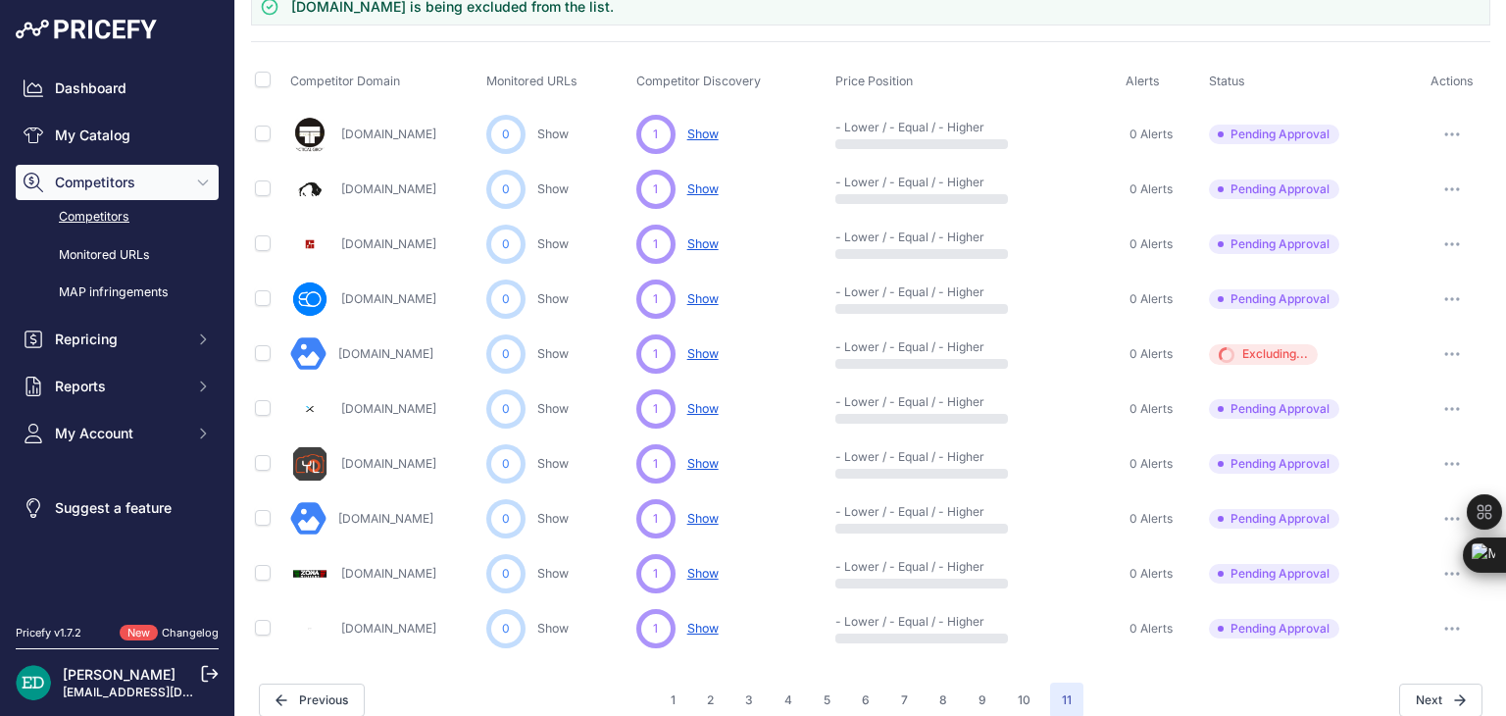
scroll to position [165, 0]
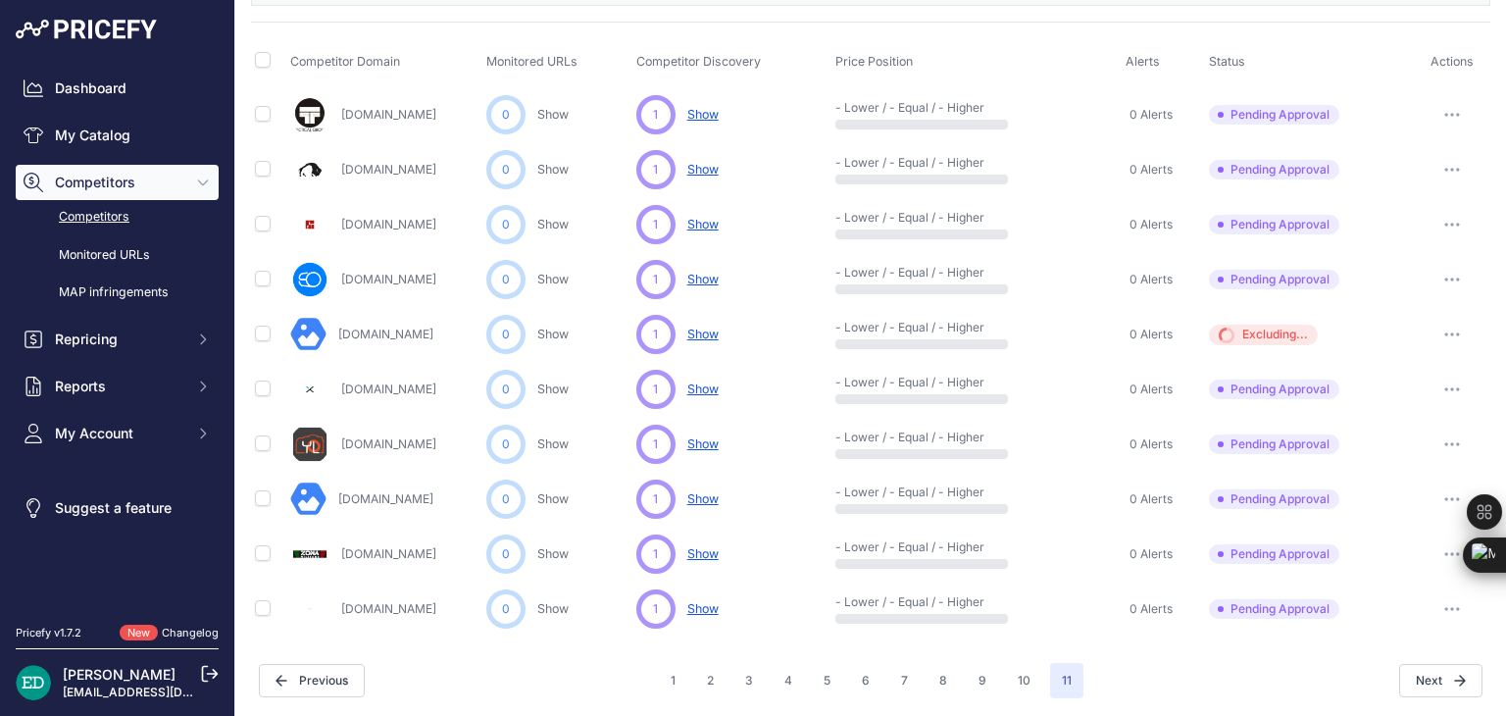
click at [1450, 272] on button "button" at bounding box center [1452, 279] width 39 height 27
click at [1372, 380] on button "Exclude Competitor" at bounding box center [1406, 383] width 161 height 31
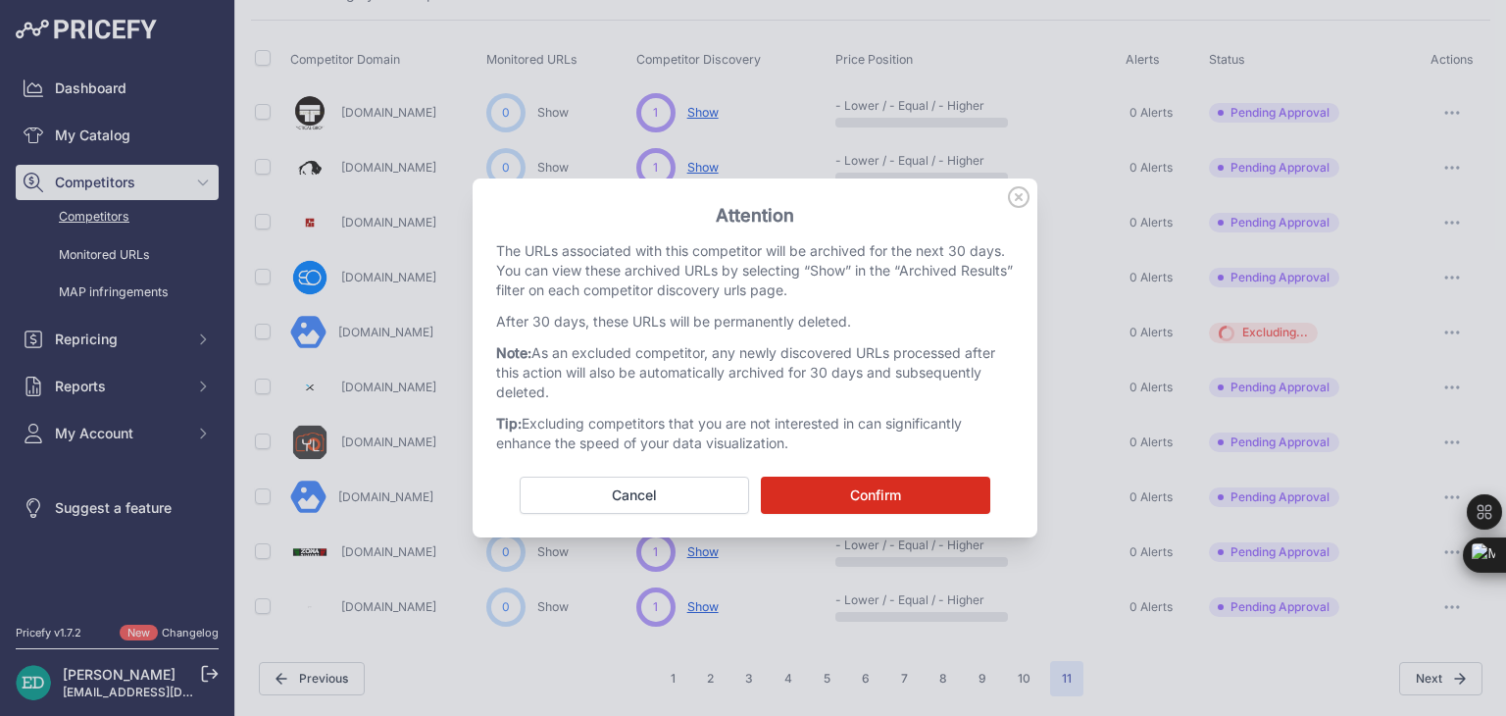
scroll to position [112, 0]
click at [940, 491] on button "Confirm" at bounding box center [875, 495] width 229 height 37
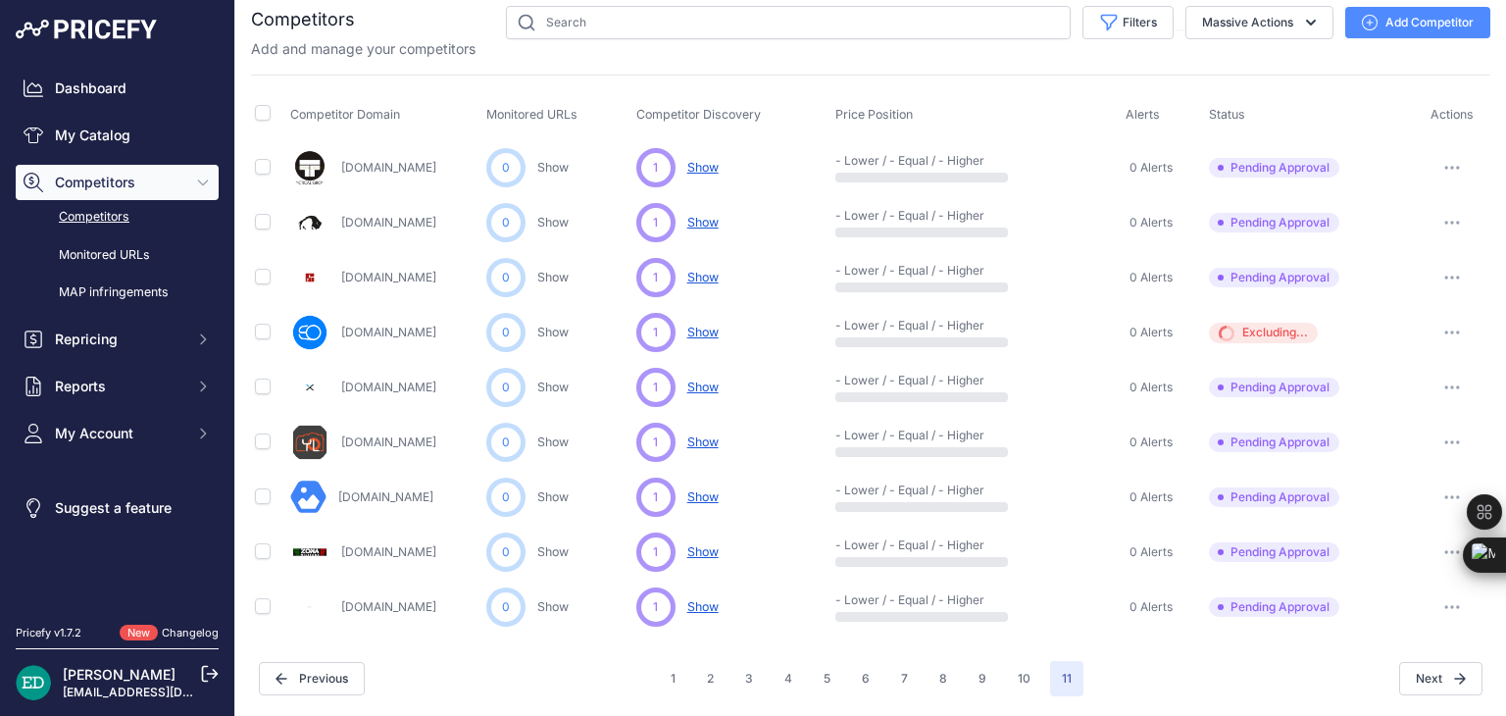
scroll to position [57, 0]
click at [893, 681] on button "7" at bounding box center [904, 680] width 30 height 35
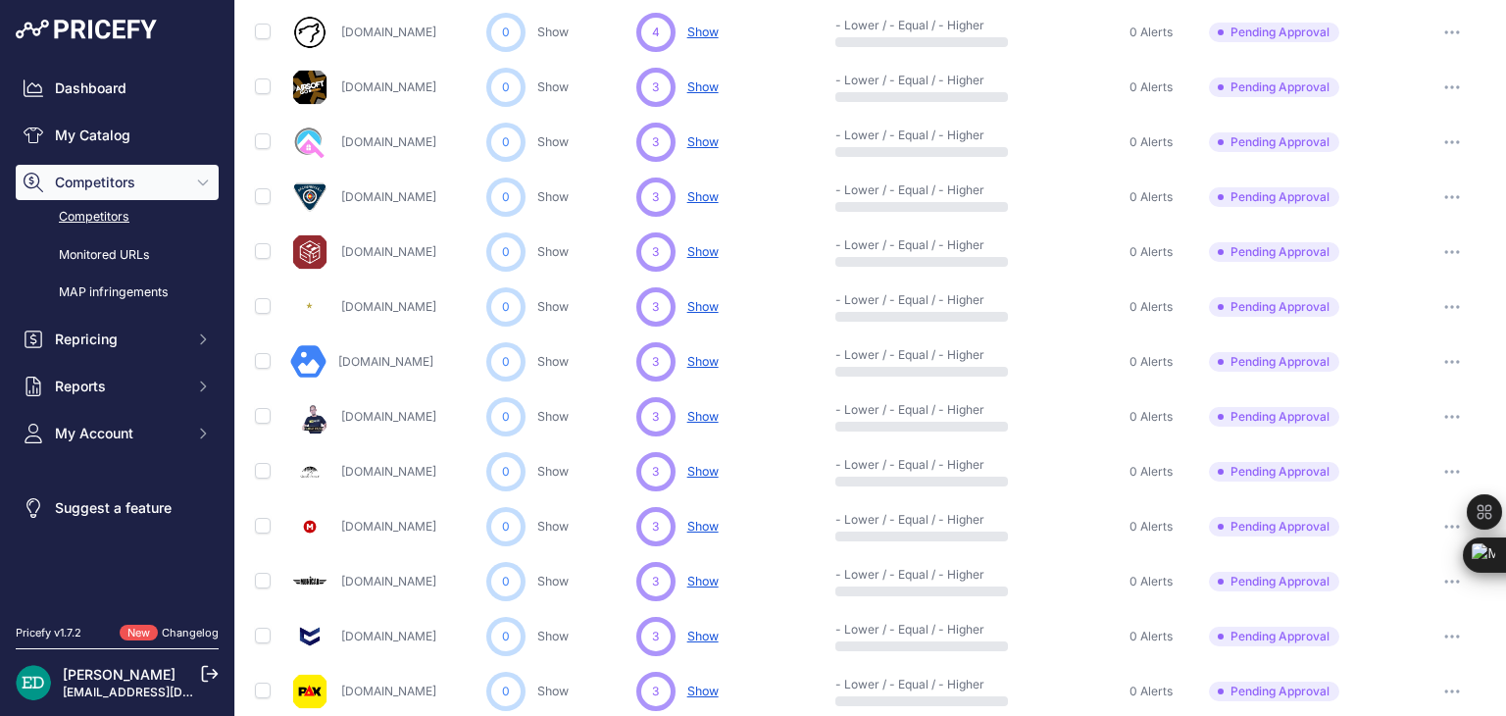
scroll to position [936, 0]
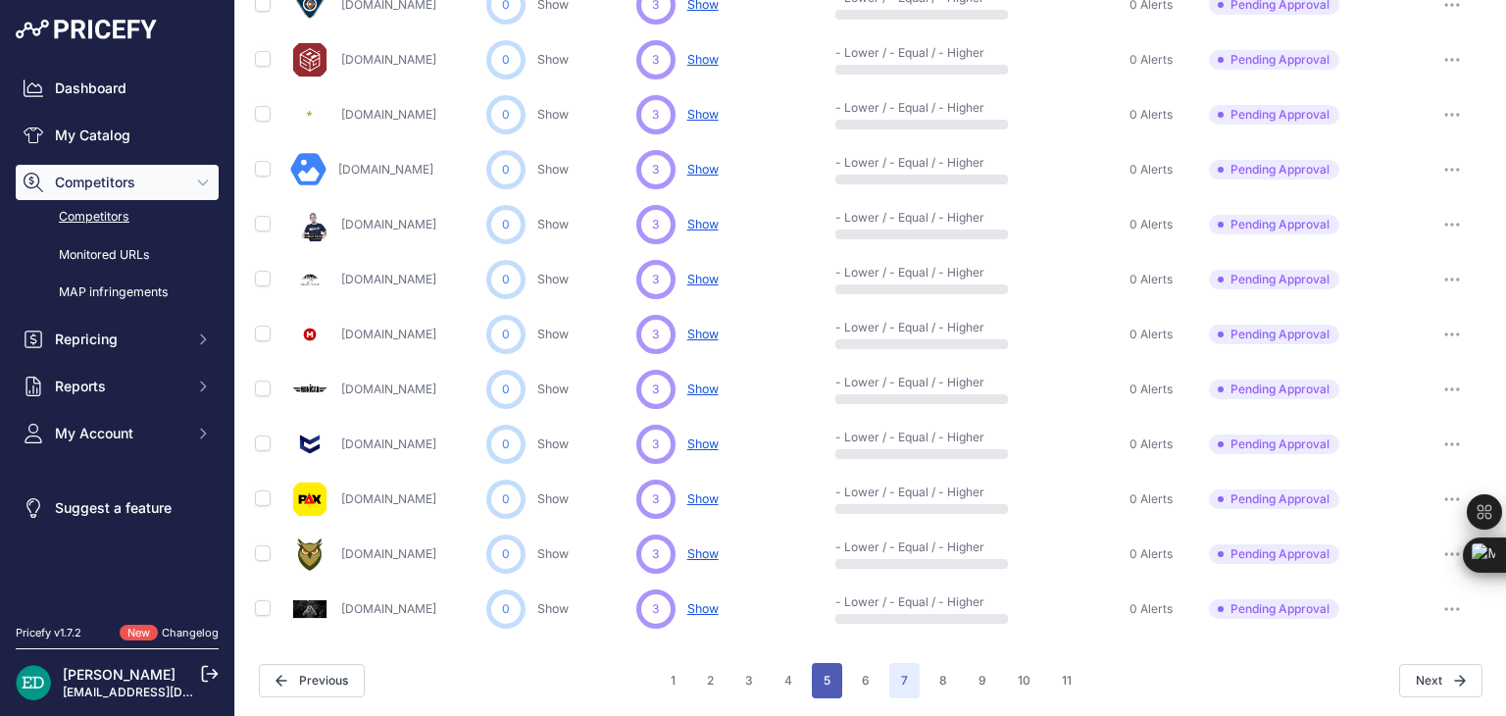
click at [820, 680] on button "5" at bounding box center [827, 680] width 30 height 35
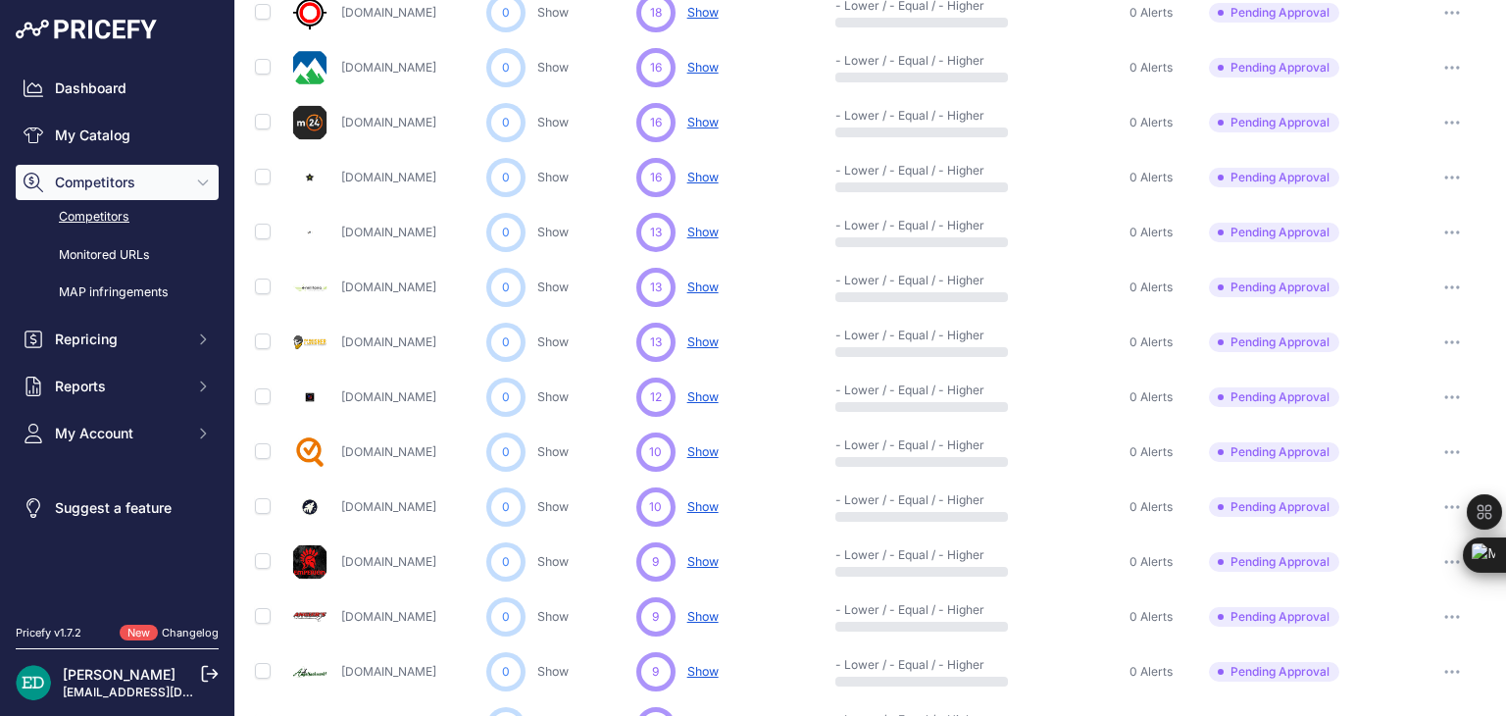
scroll to position [936, 0]
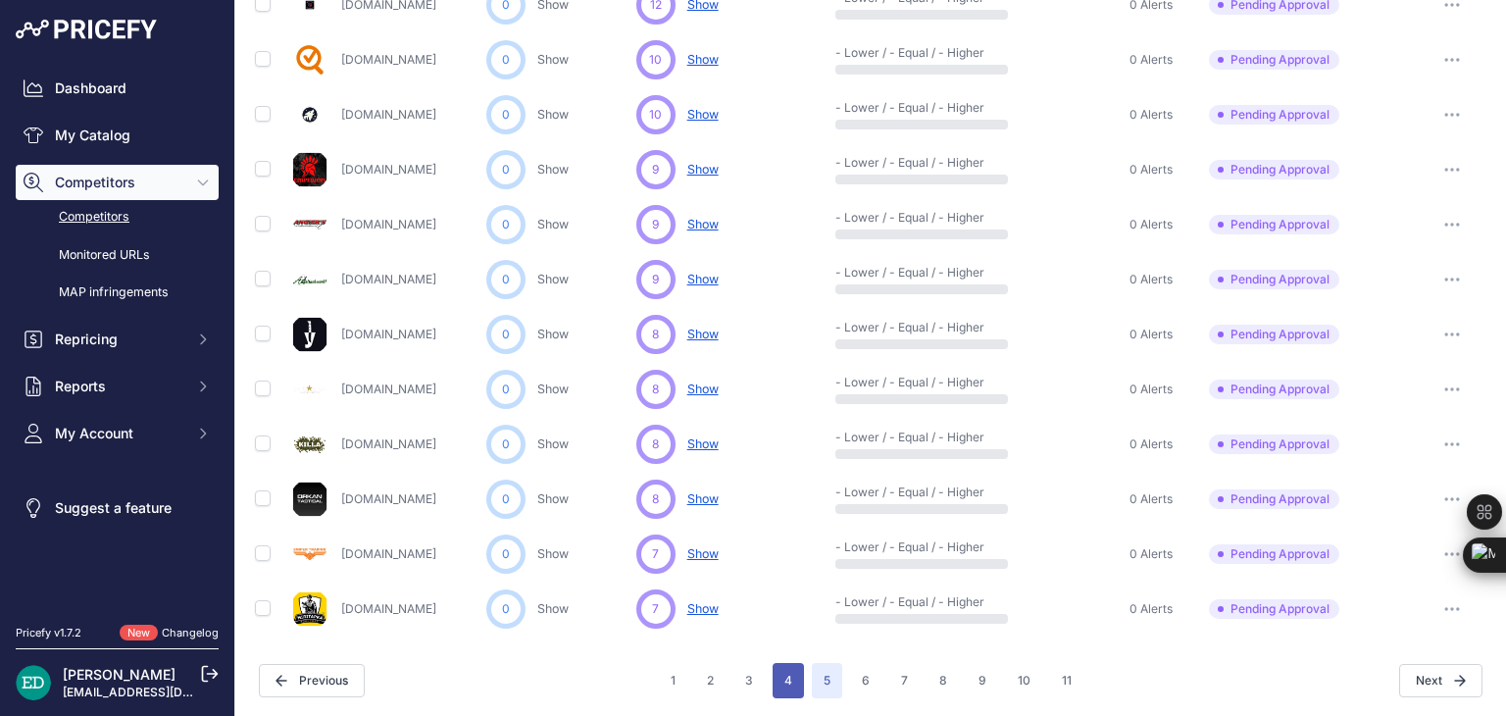
click at [782, 672] on button "4" at bounding box center [788, 680] width 31 height 35
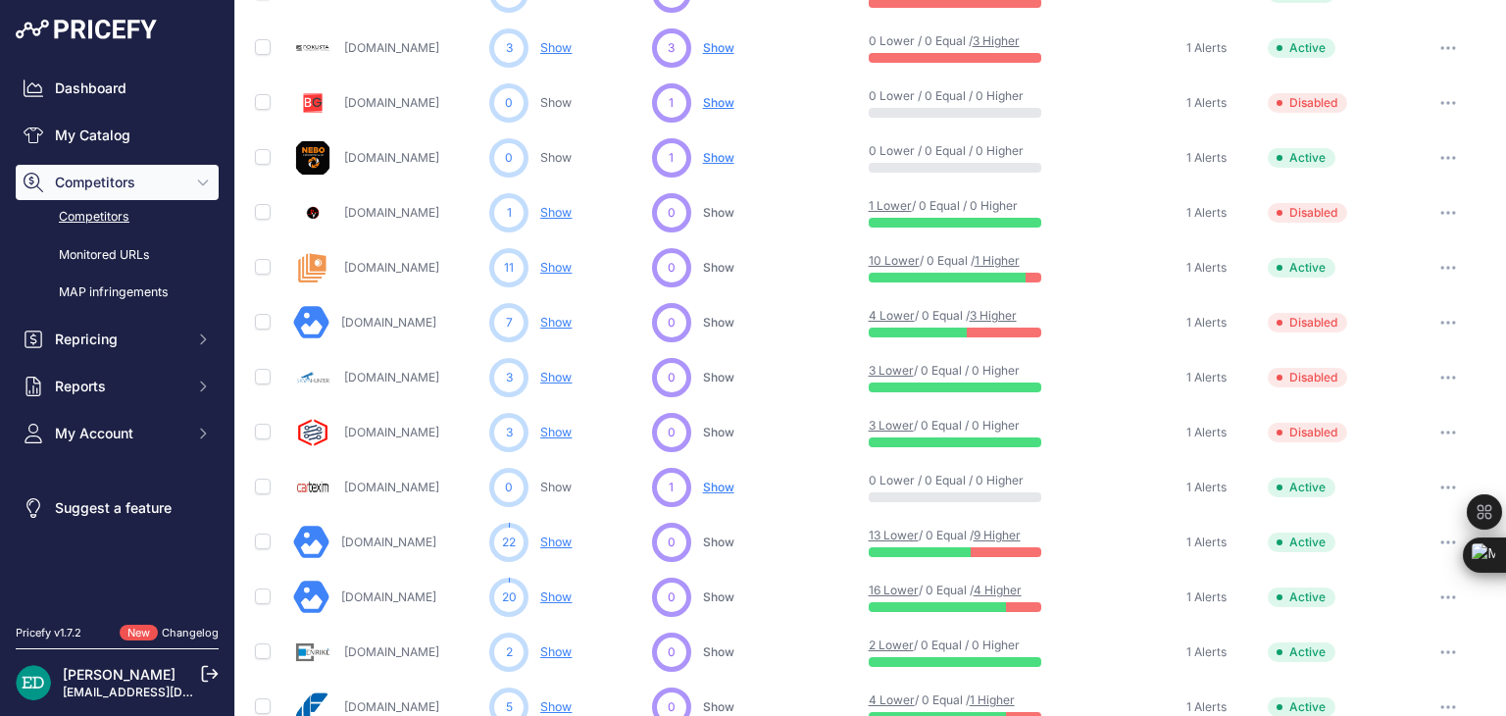
scroll to position [445, 0]
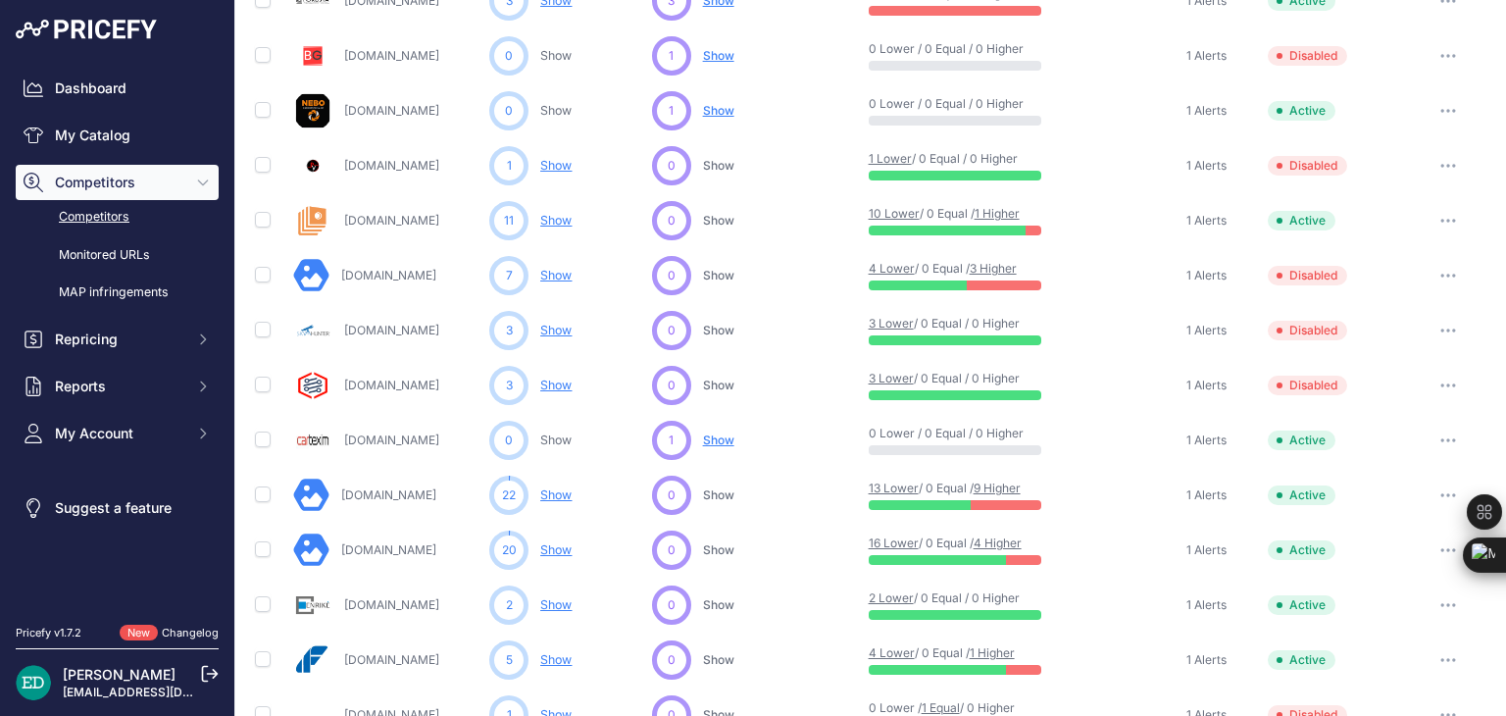
click at [1443, 432] on button "button" at bounding box center [1448, 440] width 39 height 27
click at [0, 0] on button "Delete" at bounding box center [0, 0] width 0 height 0
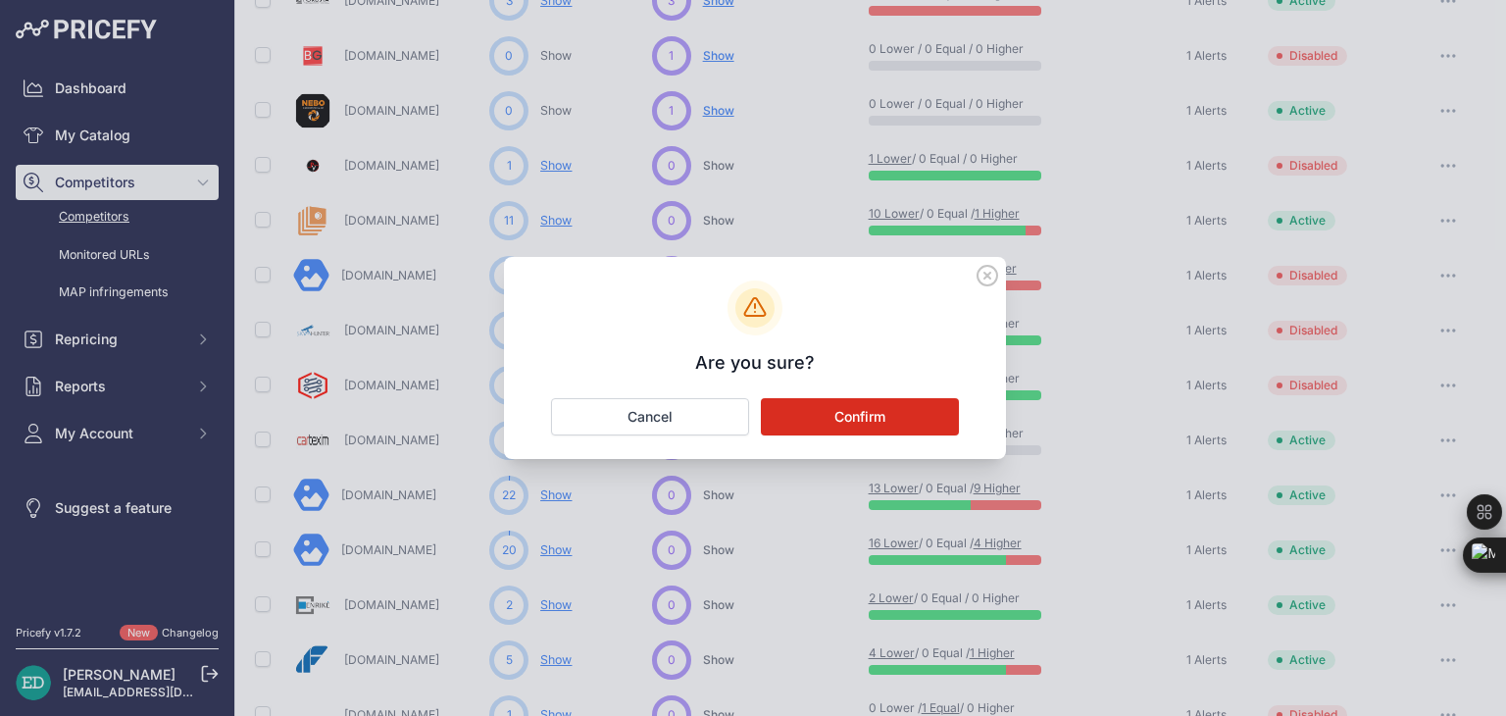
click at [857, 403] on button "Confirm" at bounding box center [860, 416] width 198 height 37
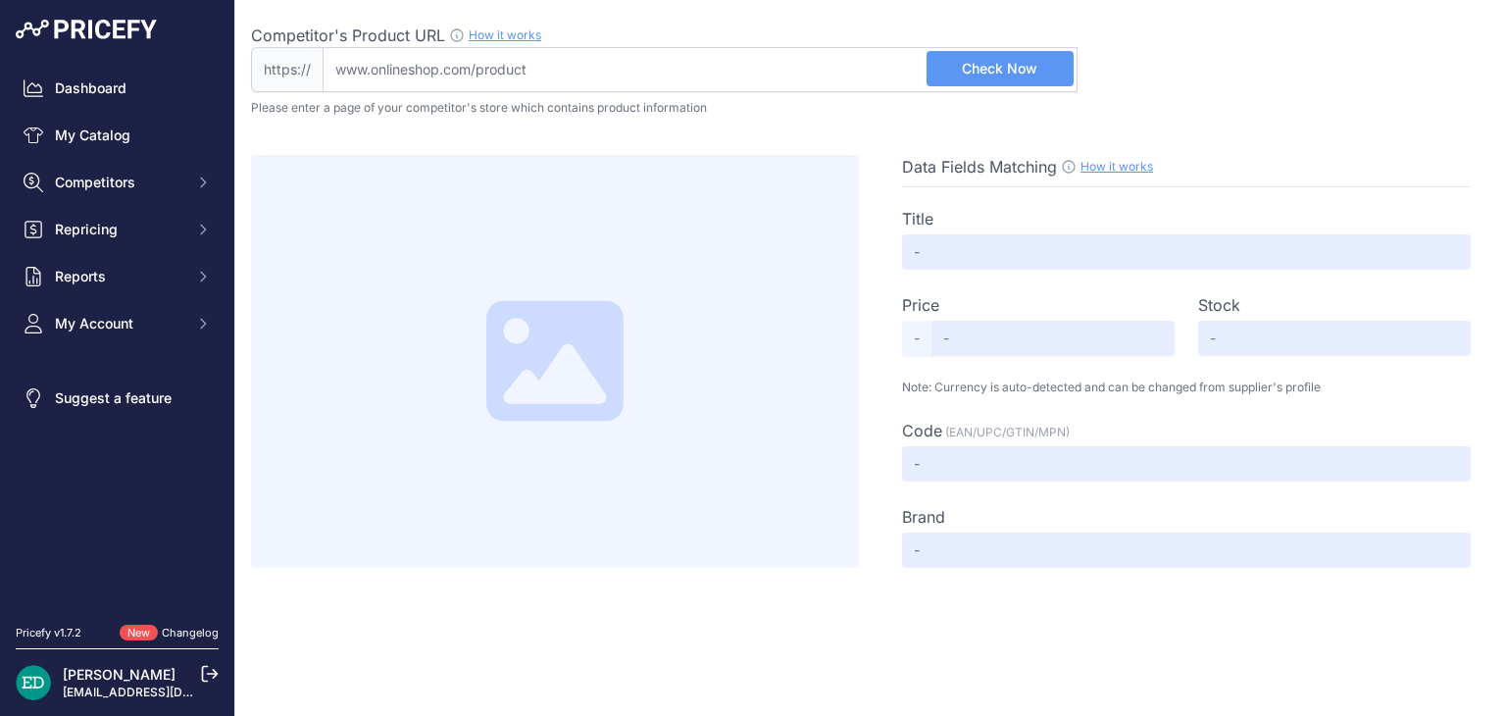
drag, startPoint x: 0, startPoint y: 0, endPoint x: 516, endPoint y: 60, distance: 519.3
click at [516, 60] on input "Competitor's Product URL How it works In order to create your competitor's extr…" at bounding box center [700, 69] width 755 height 45
paste input "[URL][DOMAIN_NAME]"
type input "[DOMAIN_NAME][URL]"
click at [1001, 59] on span "Check Now" at bounding box center [1000, 69] width 76 height 20
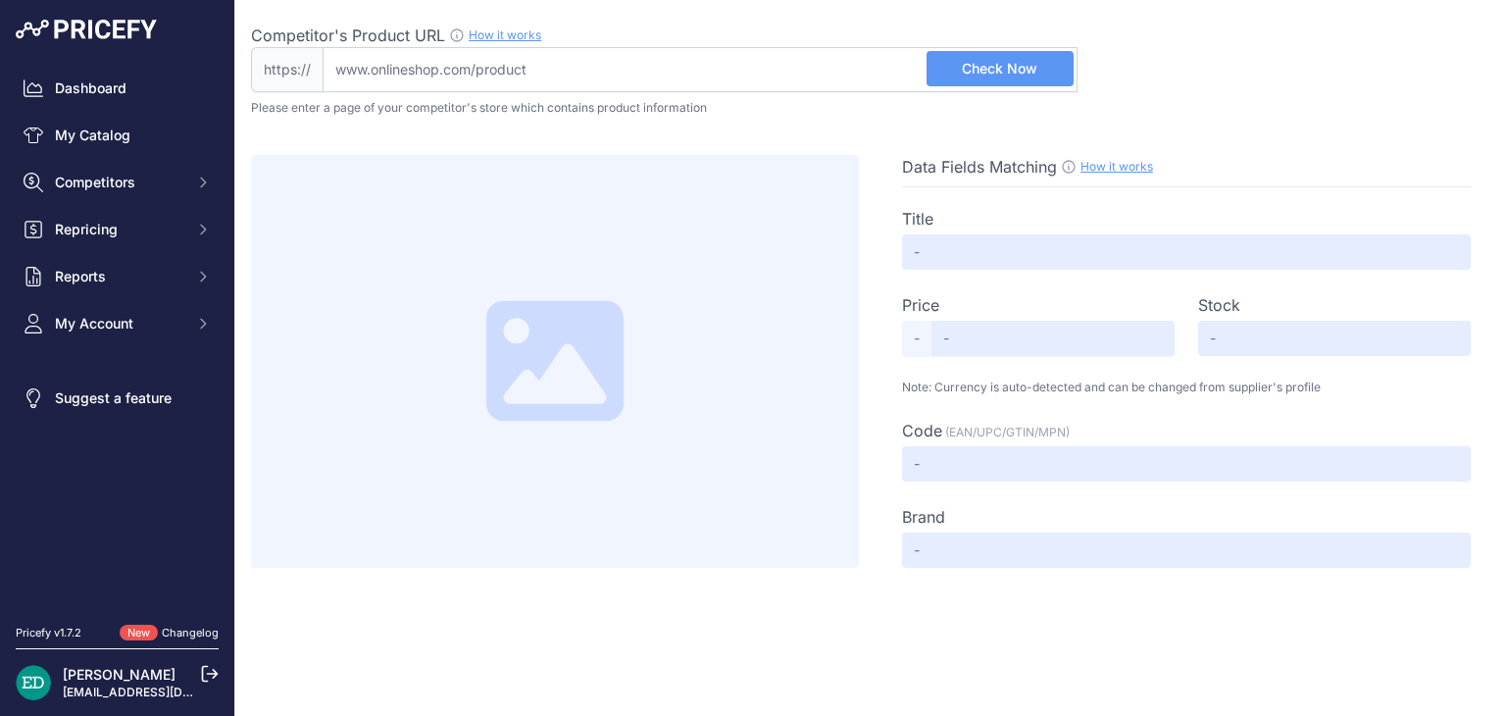
drag, startPoint x: 0, startPoint y: 0, endPoint x: 613, endPoint y: 72, distance: 617.1
type input "[DOMAIN_NAME][URL]"
click at [977, 79] on button "Check Now" at bounding box center [1000, 68] width 147 height 35
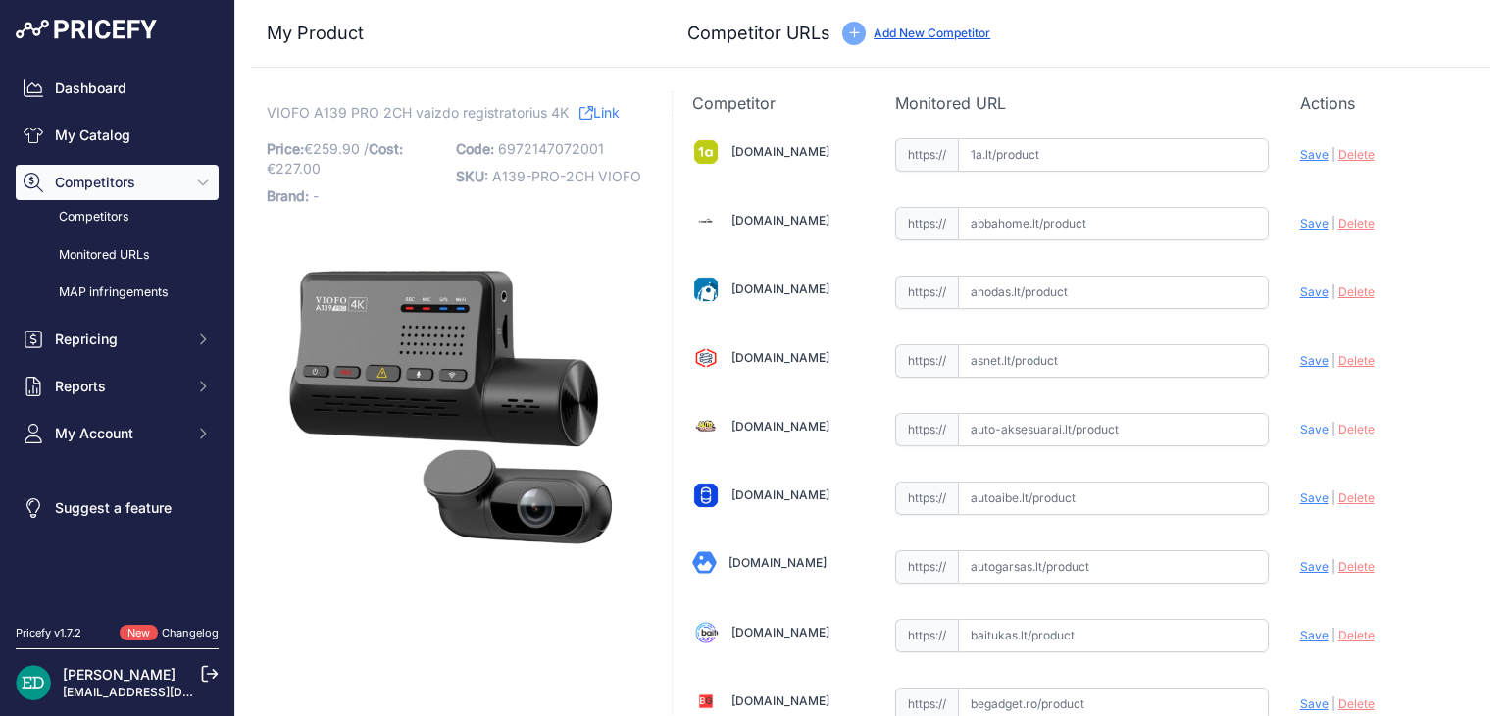
drag, startPoint x: 0, startPoint y: 0, endPoint x: 933, endPoint y: 34, distance: 933.2
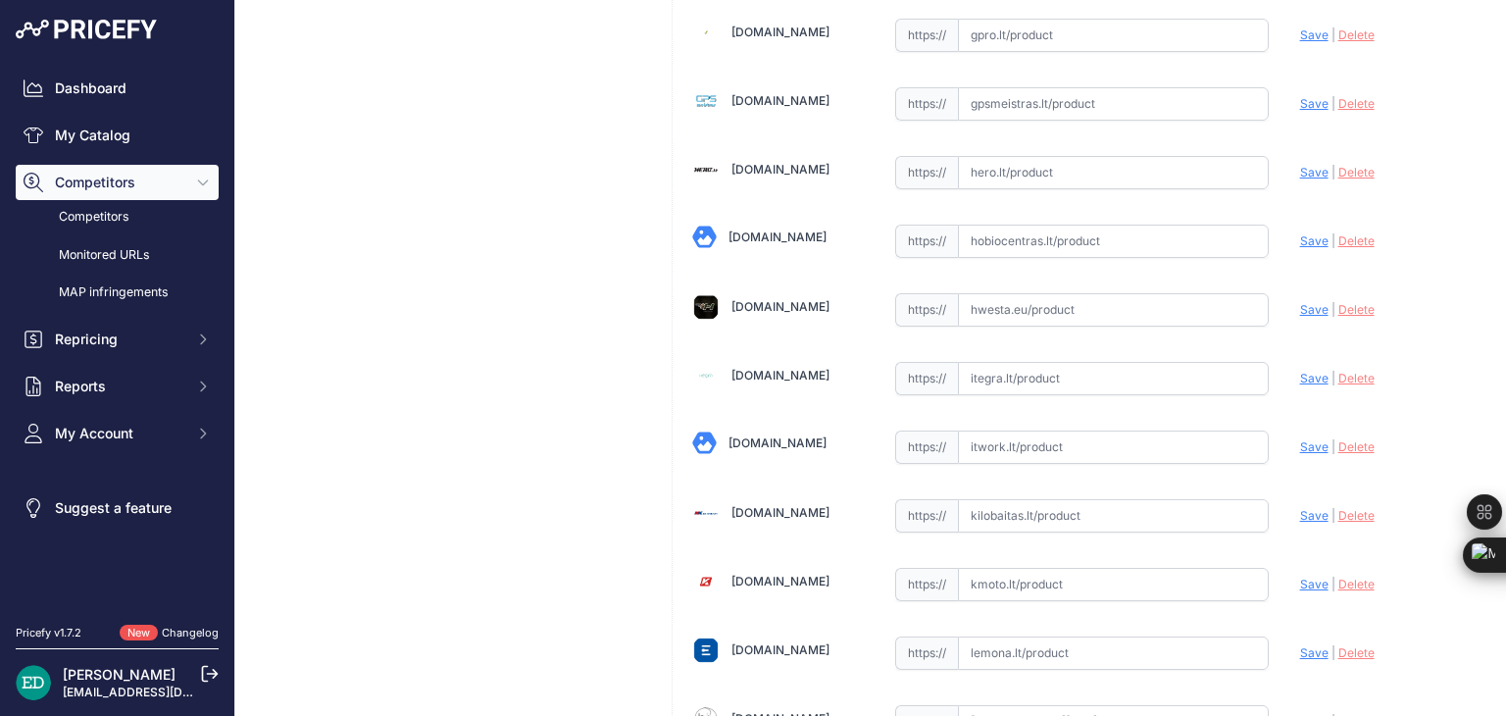
click at [1075, 362] on input "text" at bounding box center [1113, 378] width 311 height 33
paste input "https://www.itegra.lt/vaizdo-registratorius-viofo-a139-pro-su-galine-kamera"
click at [1306, 371] on span "Save" at bounding box center [1314, 378] width 28 height 15
type input "https://www.itegra.lt/vaizdo-registratorius-viofo-a139-pro-su-galine-kamera?pri…"
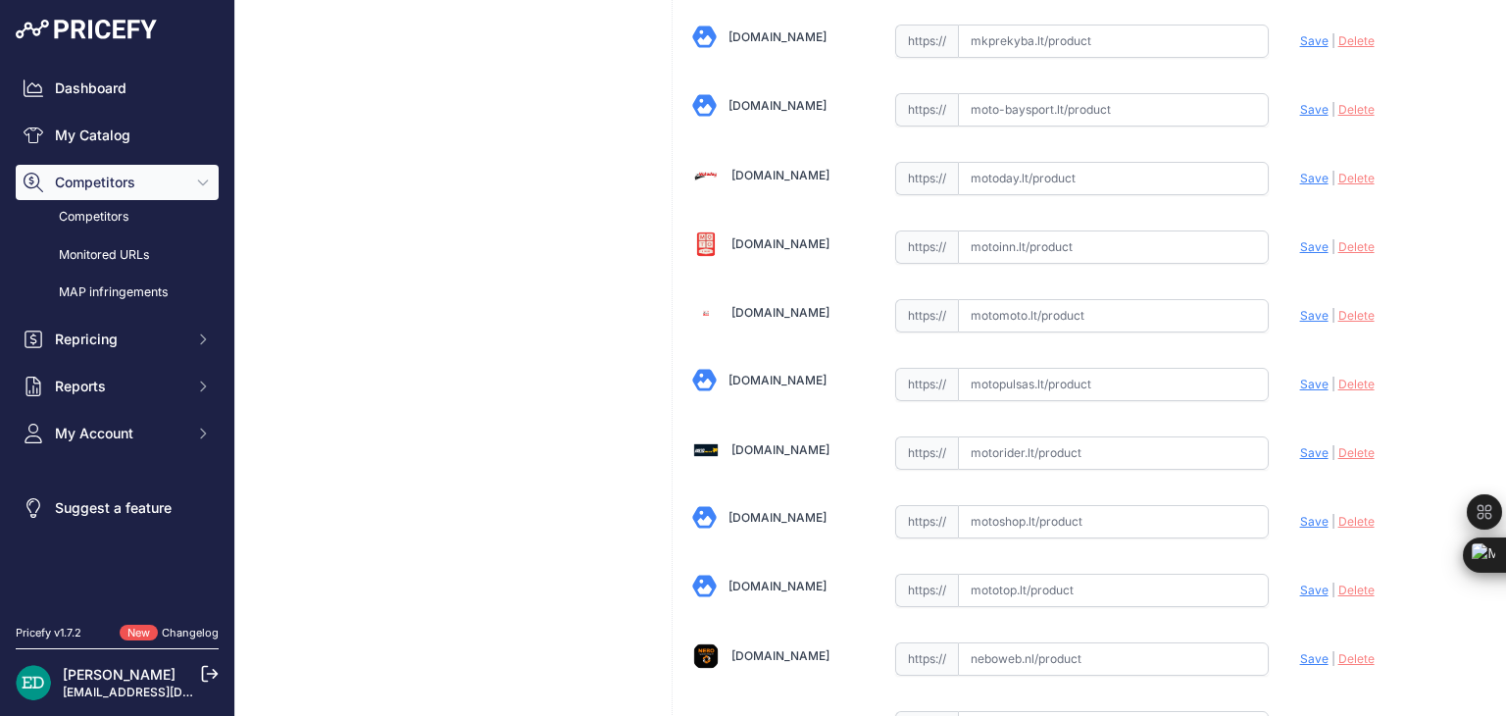
scroll to position [5931, 0]
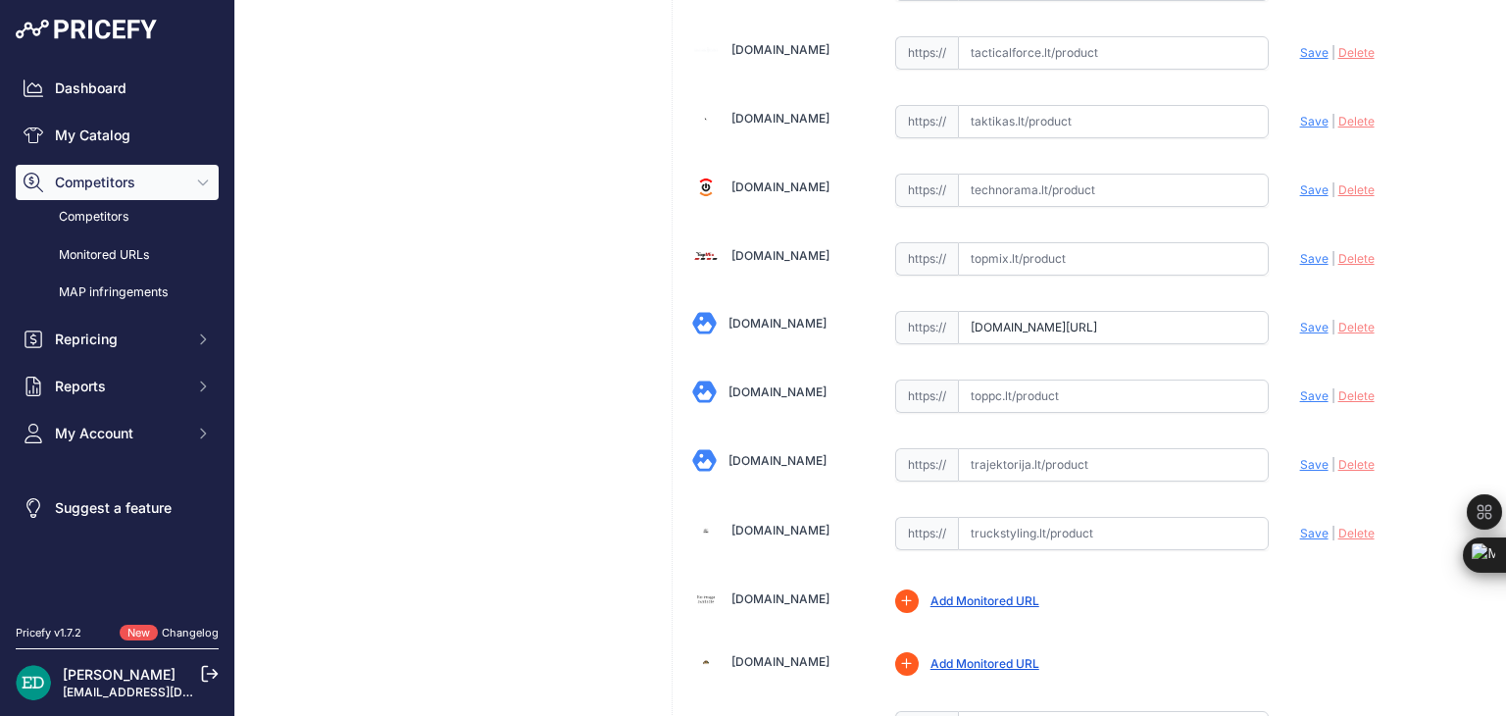
click at [1054, 380] on input "text" at bounding box center [1113, 396] width 311 height 33
paste input "https://www.toppc.lt/c/365-kitos-prekes/1032344-viofo-a139-pro-2ch-g-route-reco…"
click at [1300, 388] on span "Save" at bounding box center [1314, 395] width 28 height 15
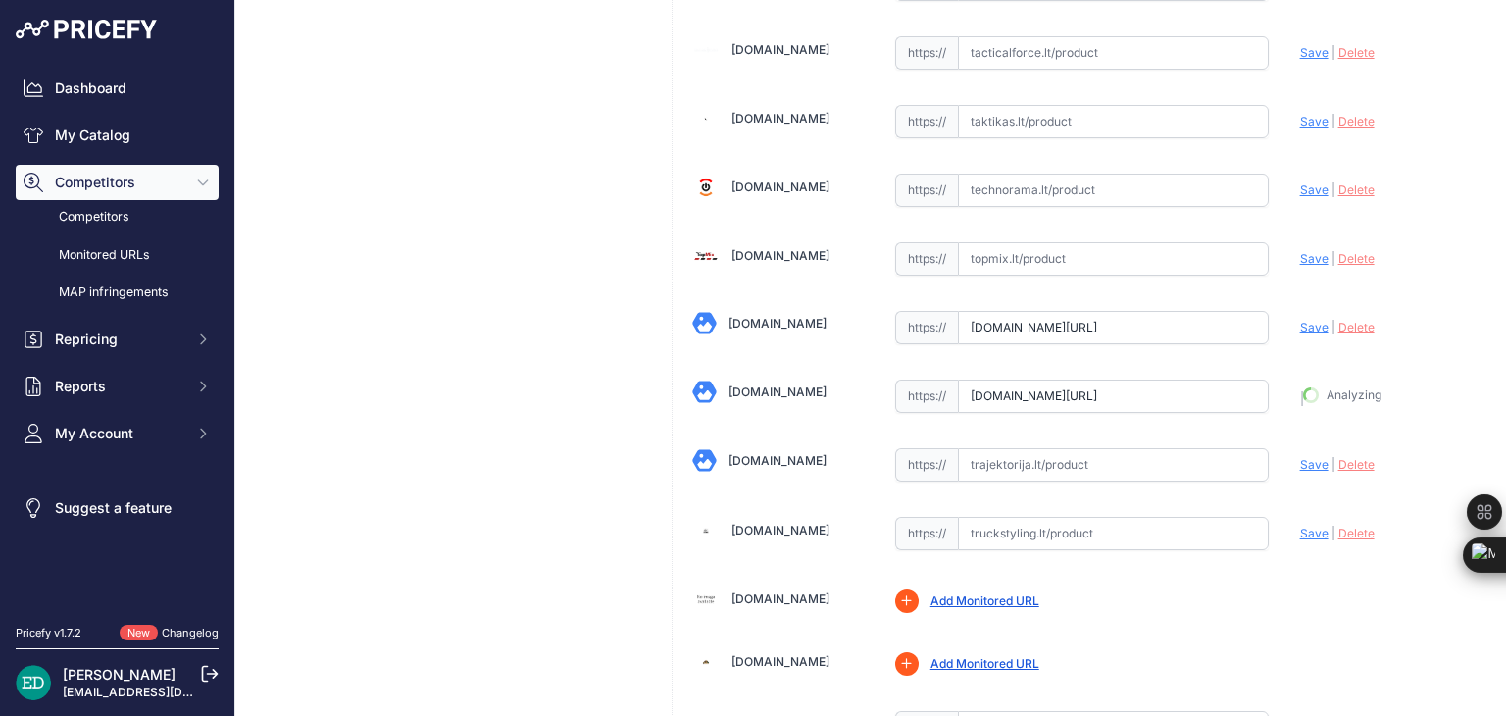
type input "https://www.toppc.lt/c/365-kitos-prekes/1032344-viofo-a139-pro-2ch-g-route-reco…"
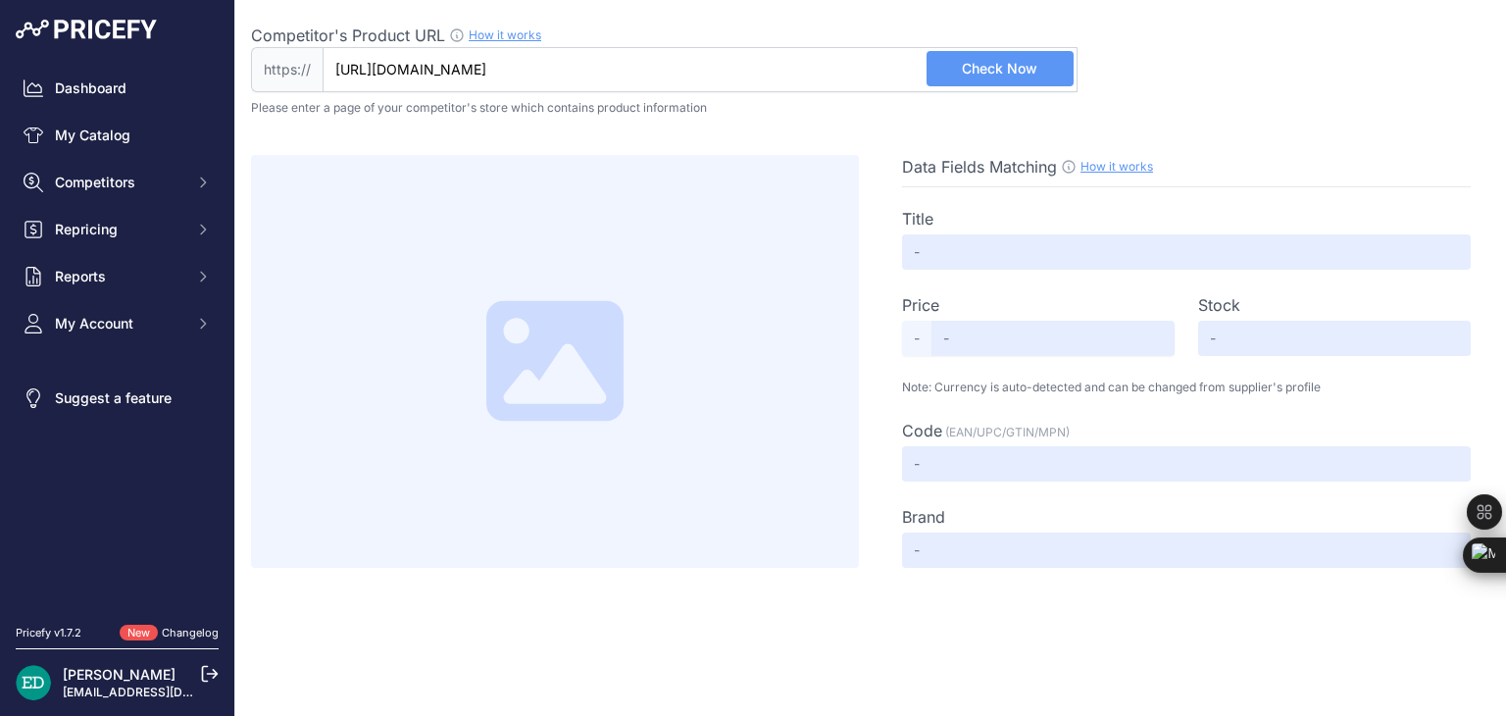
type input "[DOMAIN_NAME][URL]"
click at [989, 80] on button "Check Now" at bounding box center [1000, 68] width 147 height 35
type input "[DOMAIN_NAME][URL]"
click at [956, 60] on button "Check Now" at bounding box center [1000, 68] width 147 height 35
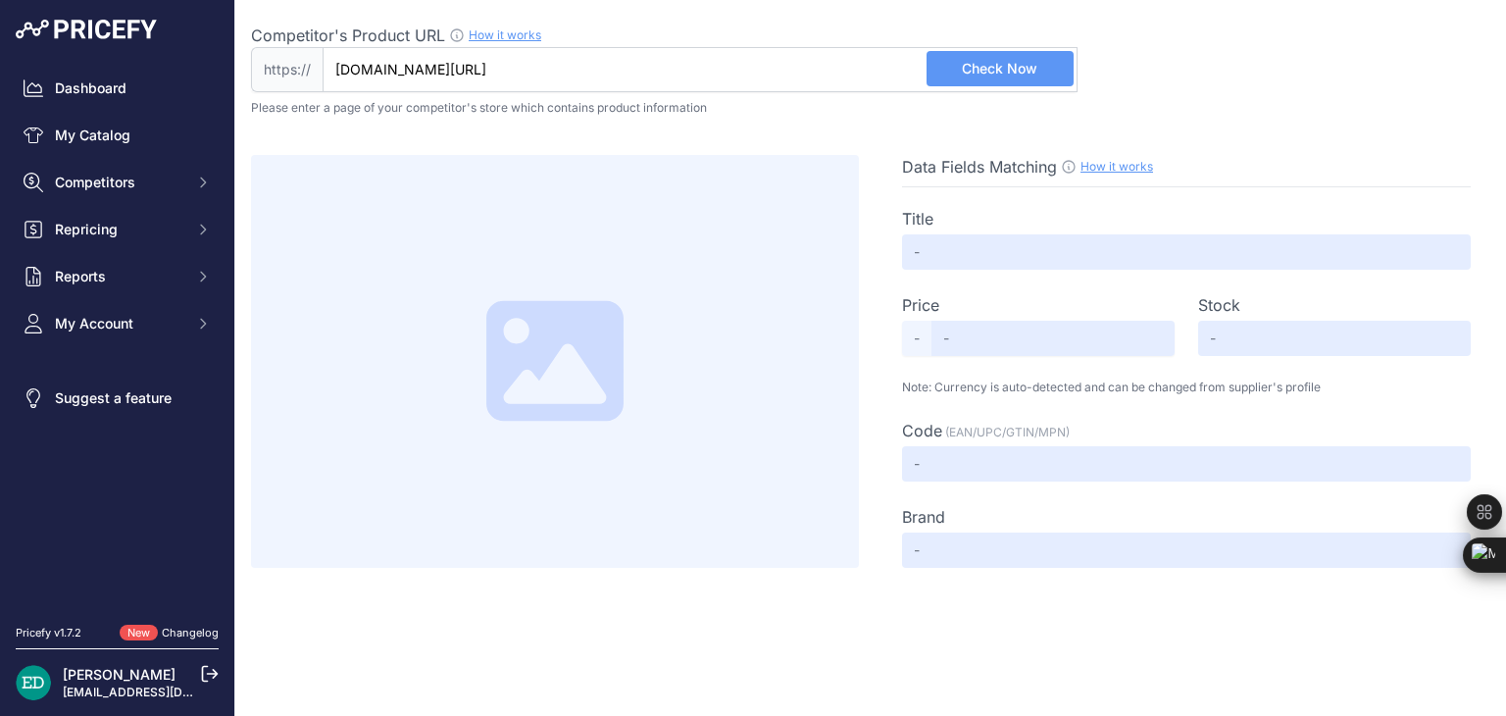
scroll to position [0, 0]
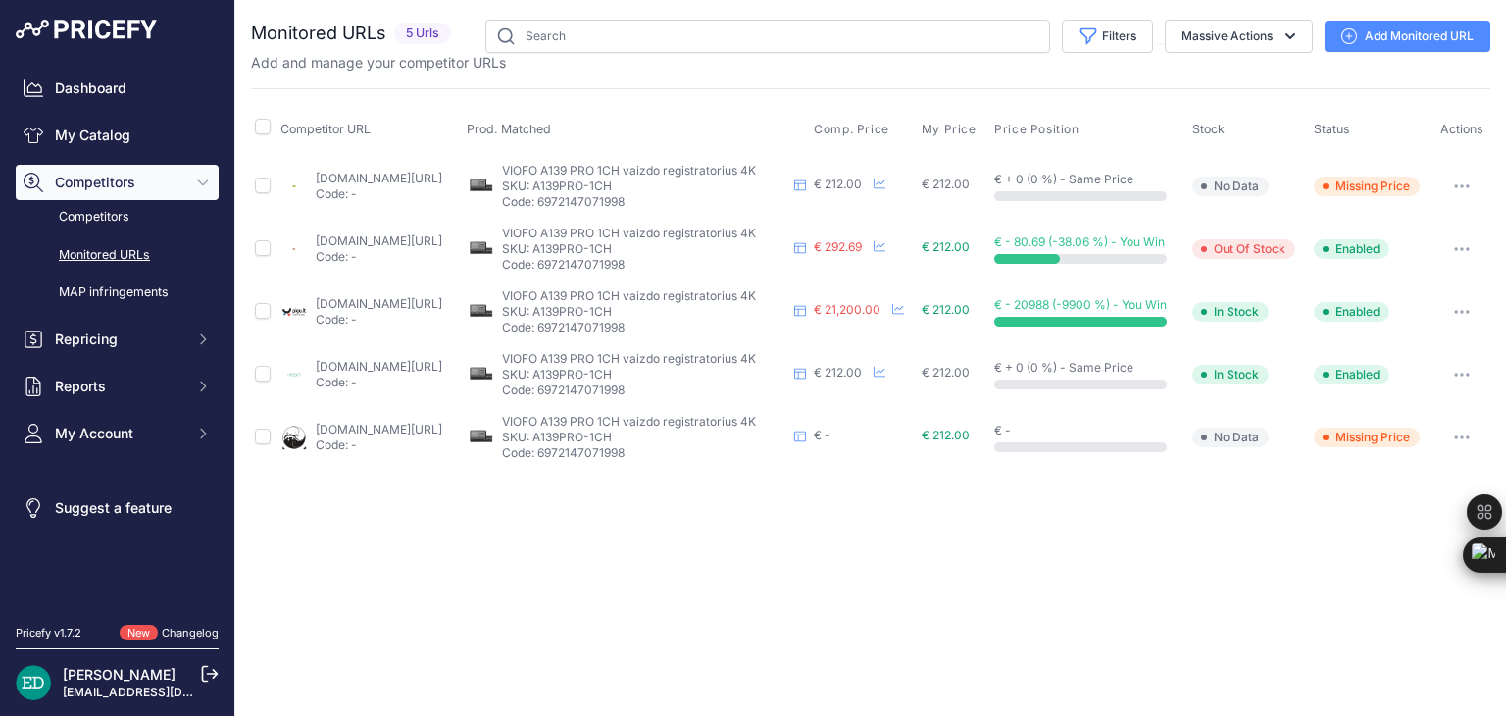
drag, startPoint x: 451, startPoint y: 183, endPoint x: 416, endPoint y: 178, distance: 35.8
drag, startPoint x: 395, startPoint y: 374, endPoint x: 388, endPoint y: 366, distance: 10.4
click at [1464, 251] on button "button" at bounding box center [1462, 248] width 39 height 27
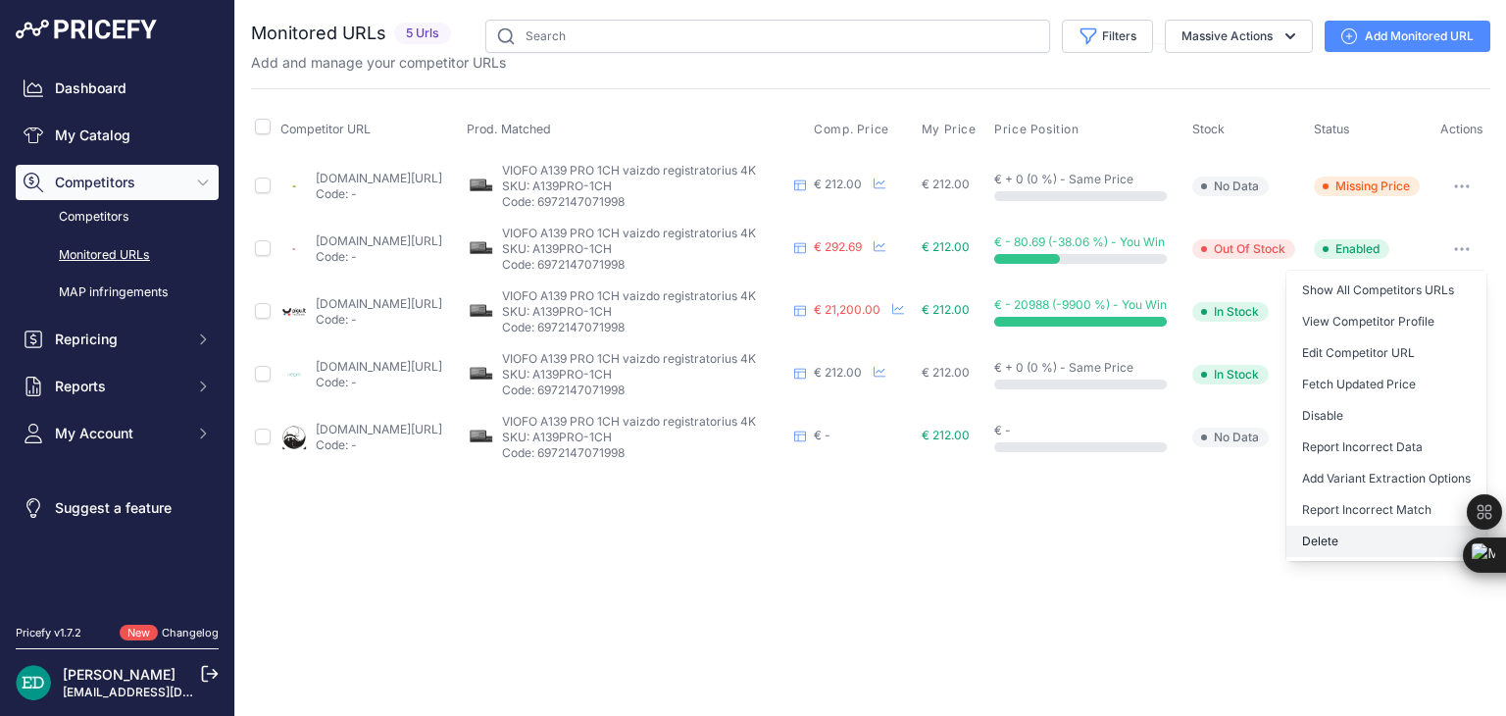
click at [1361, 534] on button "Delete" at bounding box center [1387, 541] width 200 height 31
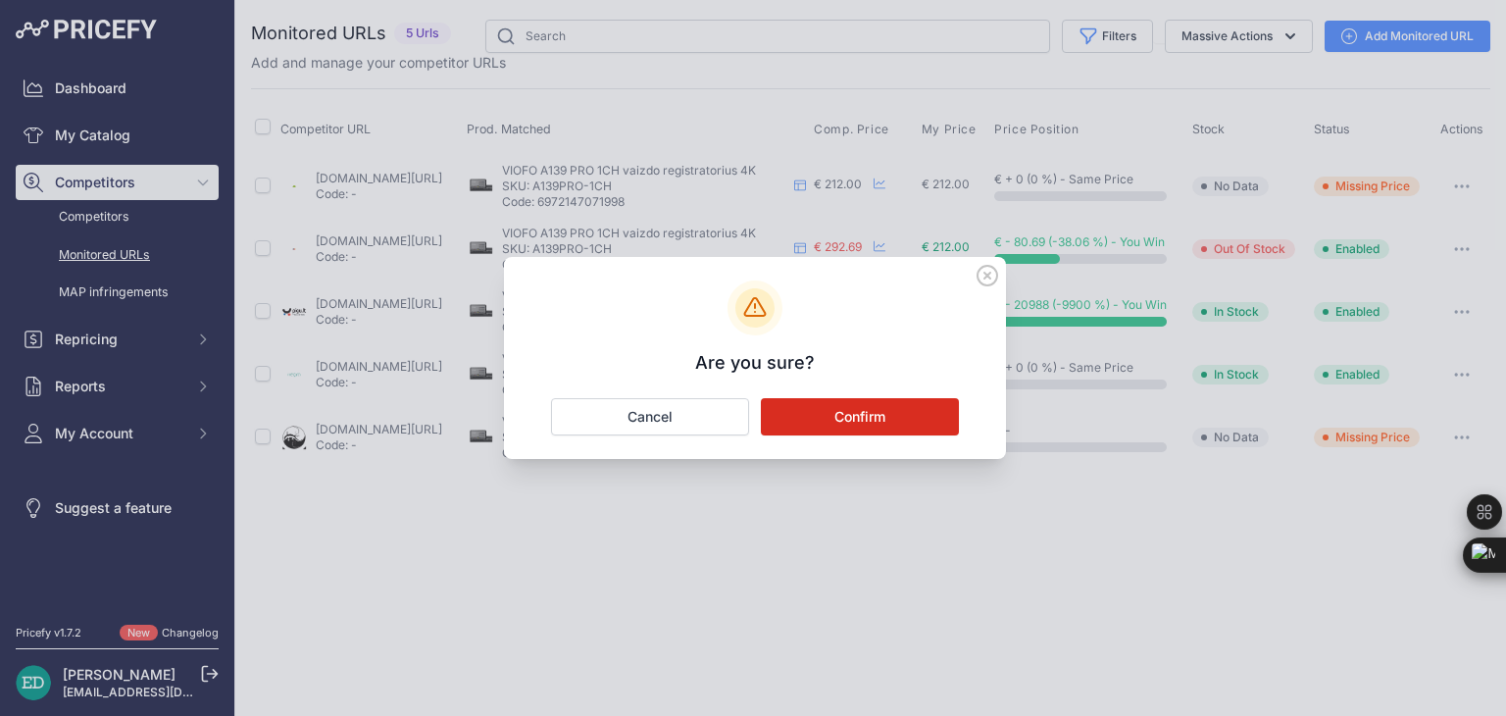
click at [906, 408] on button "Confirm" at bounding box center [860, 416] width 198 height 37
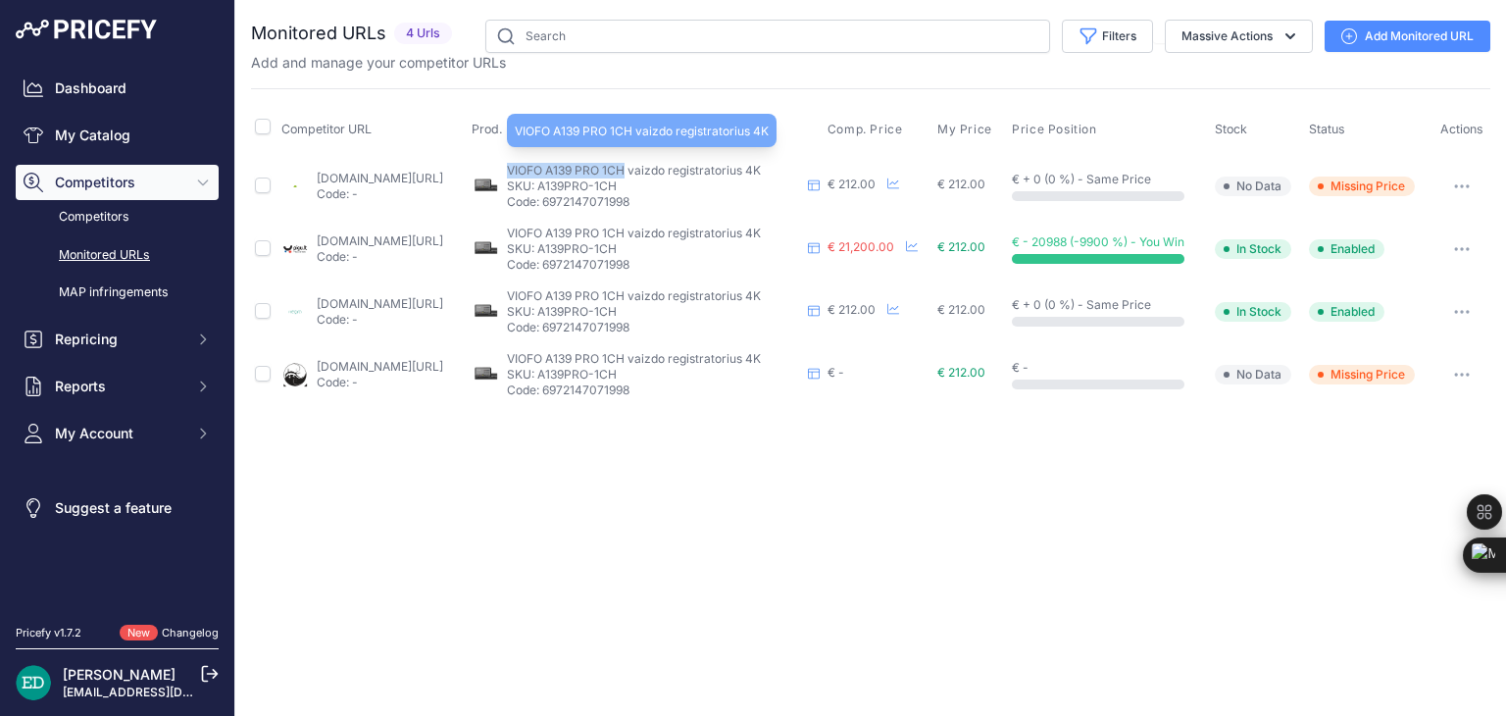
drag, startPoint x: 690, startPoint y: 168, endPoint x: 574, endPoint y: 170, distance: 116.7
click at [574, 170] on span "VIOFO A139 PRO 1CH vaizdo registratorius 4K" at bounding box center [634, 170] width 254 height 15
copy span "VIOFO A139 PRO 1CH"
click at [1354, 25] on link "Add Monitored URL" at bounding box center [1408, 36] width 166 height 31
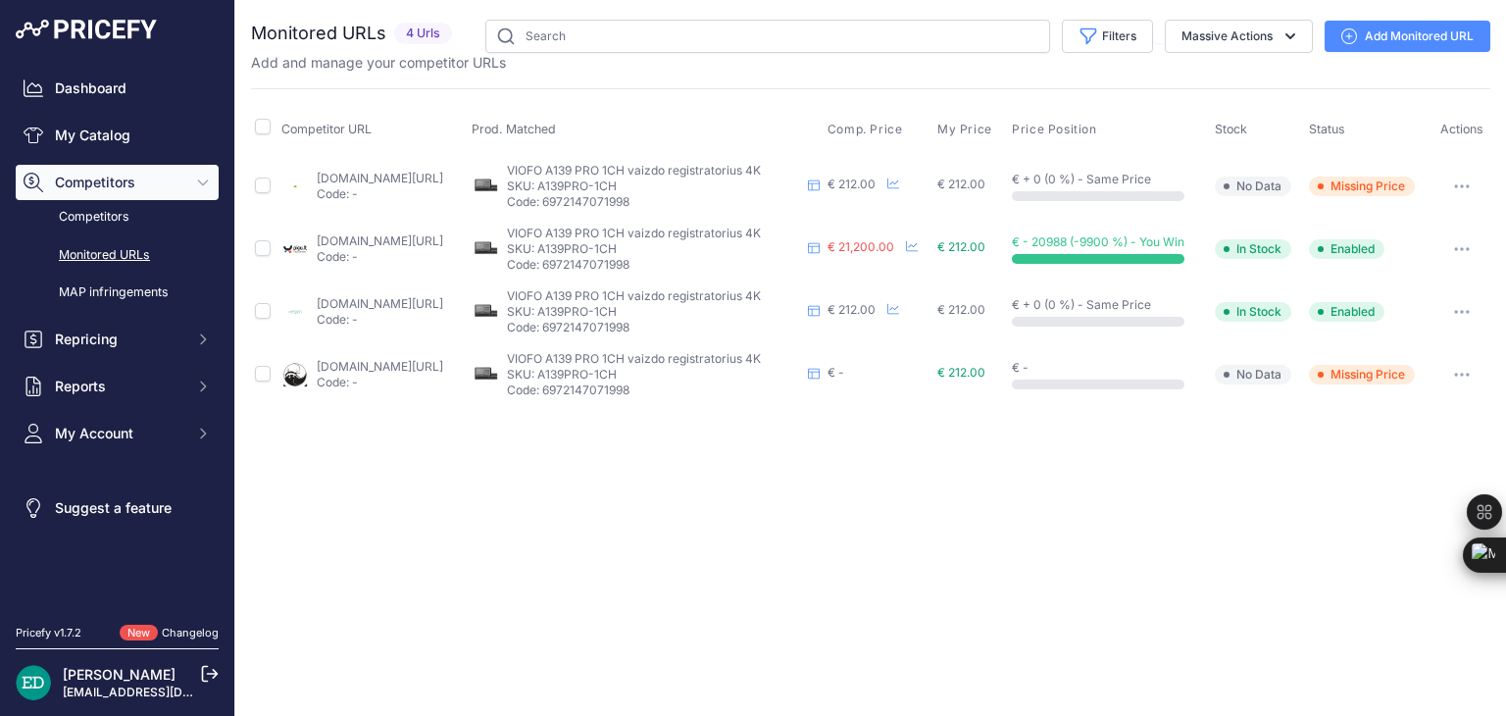
click at [1428, 38] on link "Add Monitored URL" at bounding box center [1408, 36] width 166 height 31
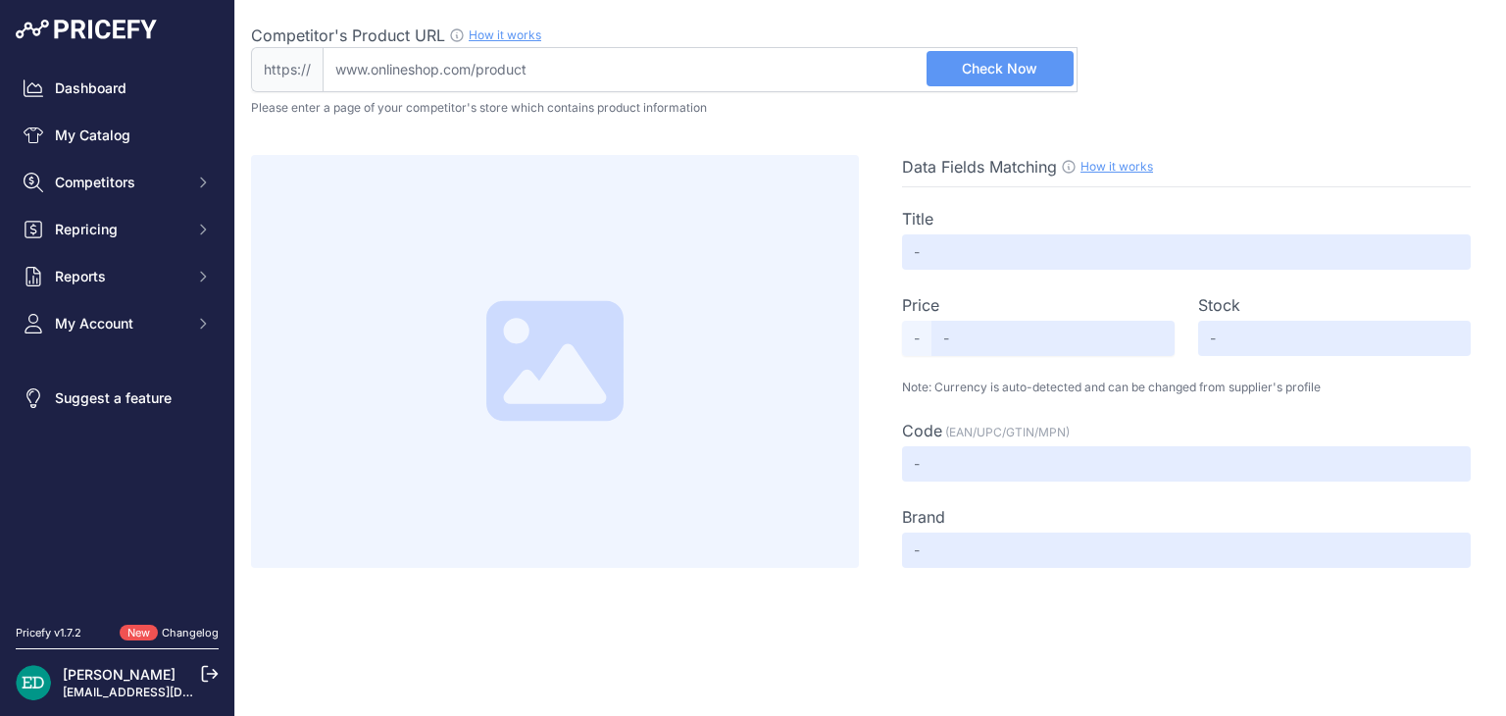
click at [519, 68] on input "Competitor's Product URL How it works In order to create your competitor's extr…" at bounding box center [700, 69] width 755 height 45
paste input "[URL][DOMAIN_NAME]"
click at [971, 74] on span "Check Now" at bounding box center [1000, 69] width 76 height 20
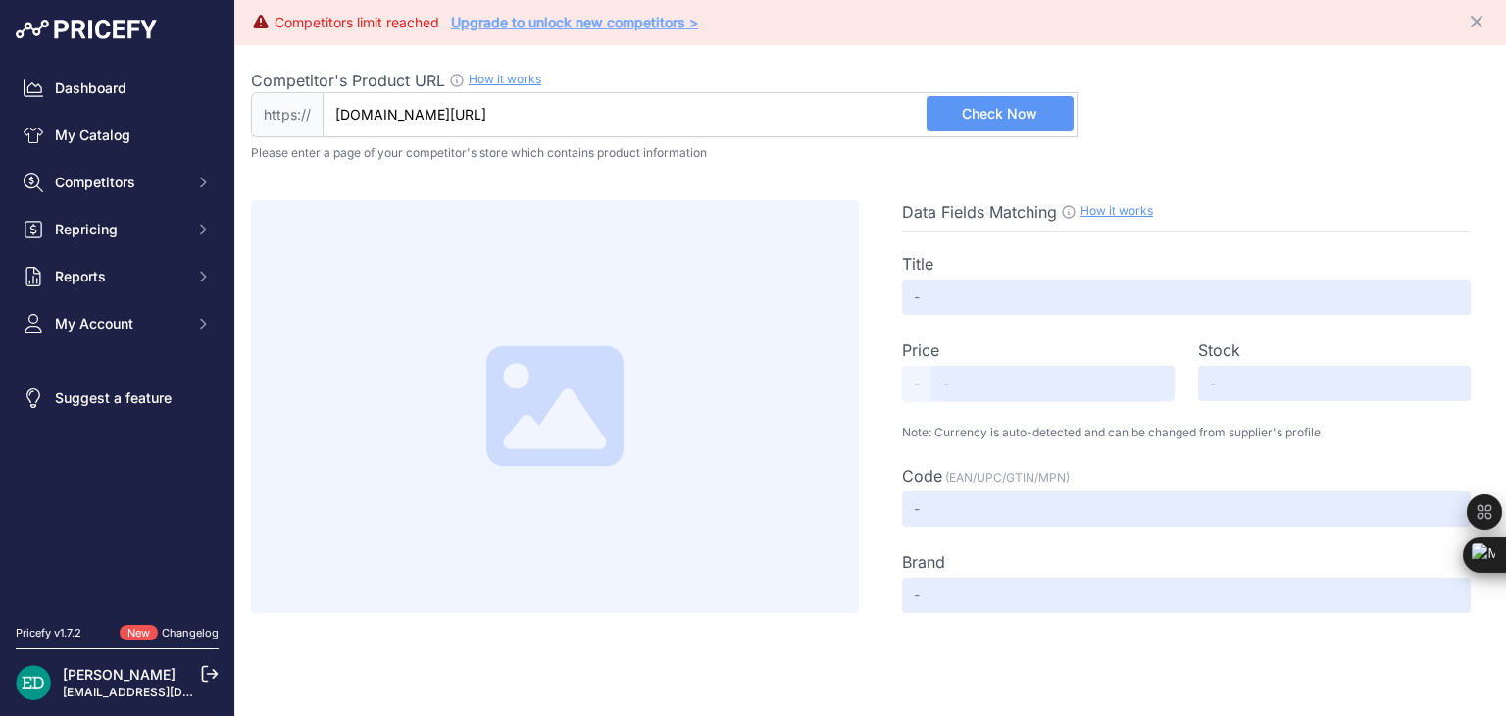
click at [632, 115] on input "kokoso.com/lt/product/a27160006962/" at bounding box center [700, 114] width 755 height 45
click at [632, 120] on input "kokoso.com/lt/product/a27160006962/" at bounding box center [700, 114] width 755 height 45
click at [632, 121] on input "kokoso.com/lt/product/a27160006962/" at bounding box center [700, 114] width 755 height 45
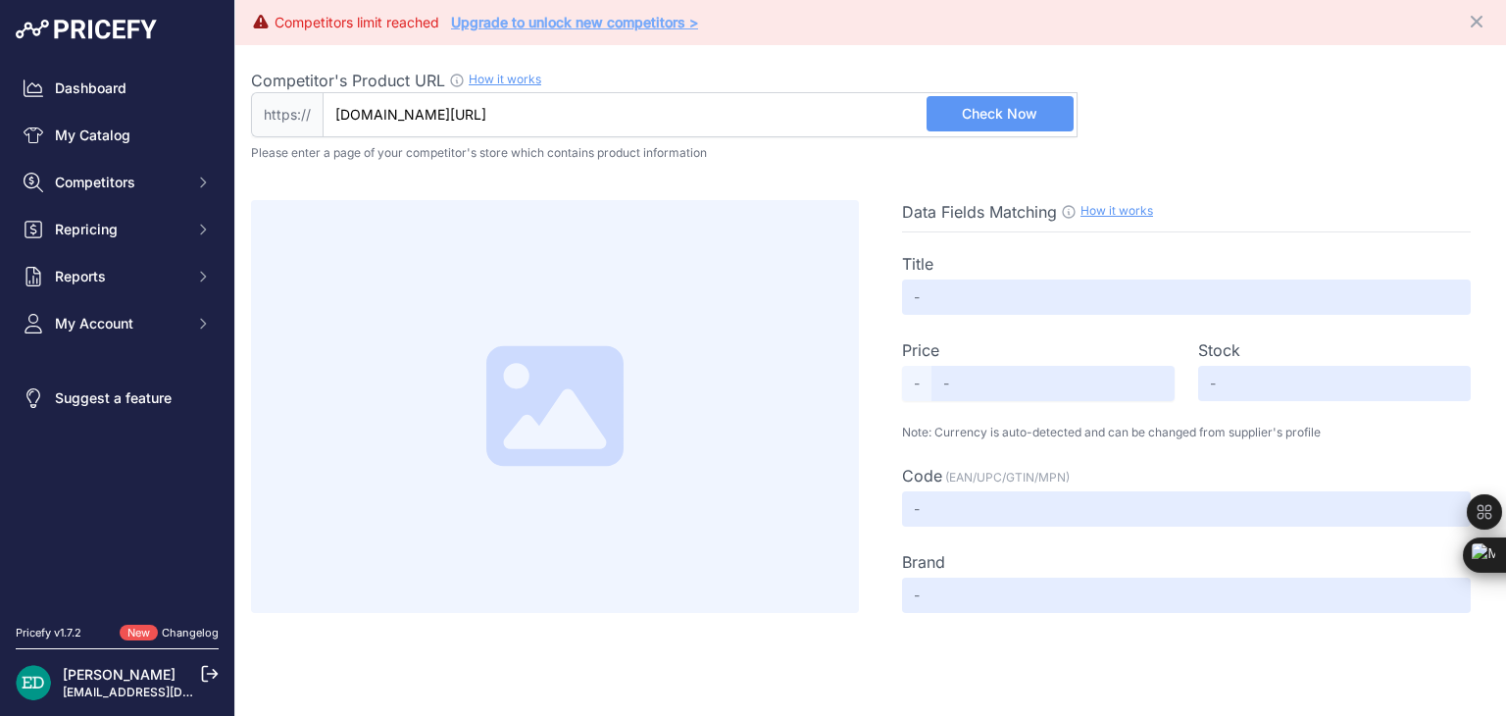
click at [632, 121] on input "kokoso.com/lt/product/a27160006962/" at bounding box center [700, 114] width 755 height 45
drag, startPoint x: 632, startPoint y: 121, endPoint x: 61, endPoint y: 117, distance: 570.8
click at [60, 115] on div "Dashboard My Catalog Competitors Competitors Monitored URLs MAP infringements R…" at bounding box center [753, 358] width 1506 height 716
paste input "https://kokoso.com/lt/product/a27160006962"
type input "kokoso.com/lt/product/a27160006962"
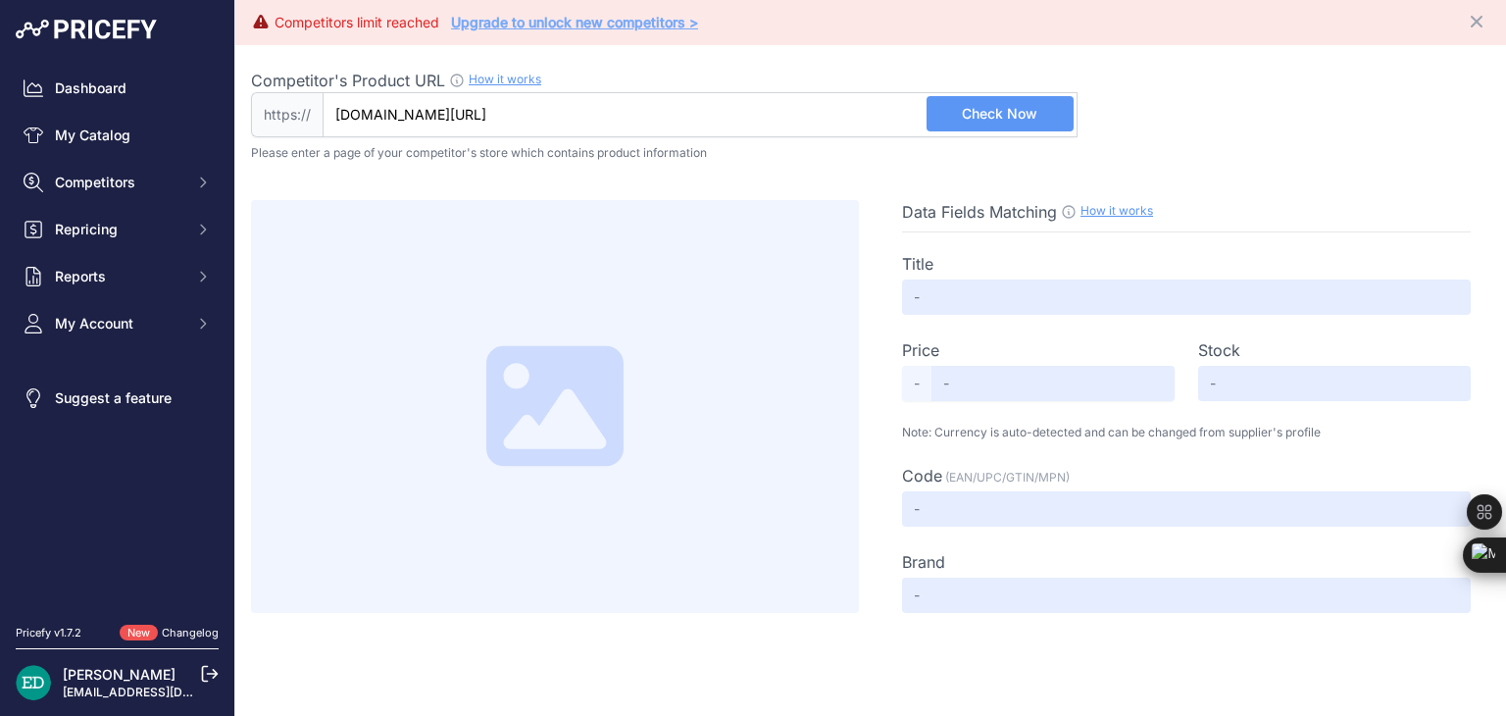
click at [1002, 109] on span "Check Now" at bounding box center [1000, 114] width 76 height 20
click at [997, 108] on span "Check Now" at bounding box center [1000, 114] width 76 height 20
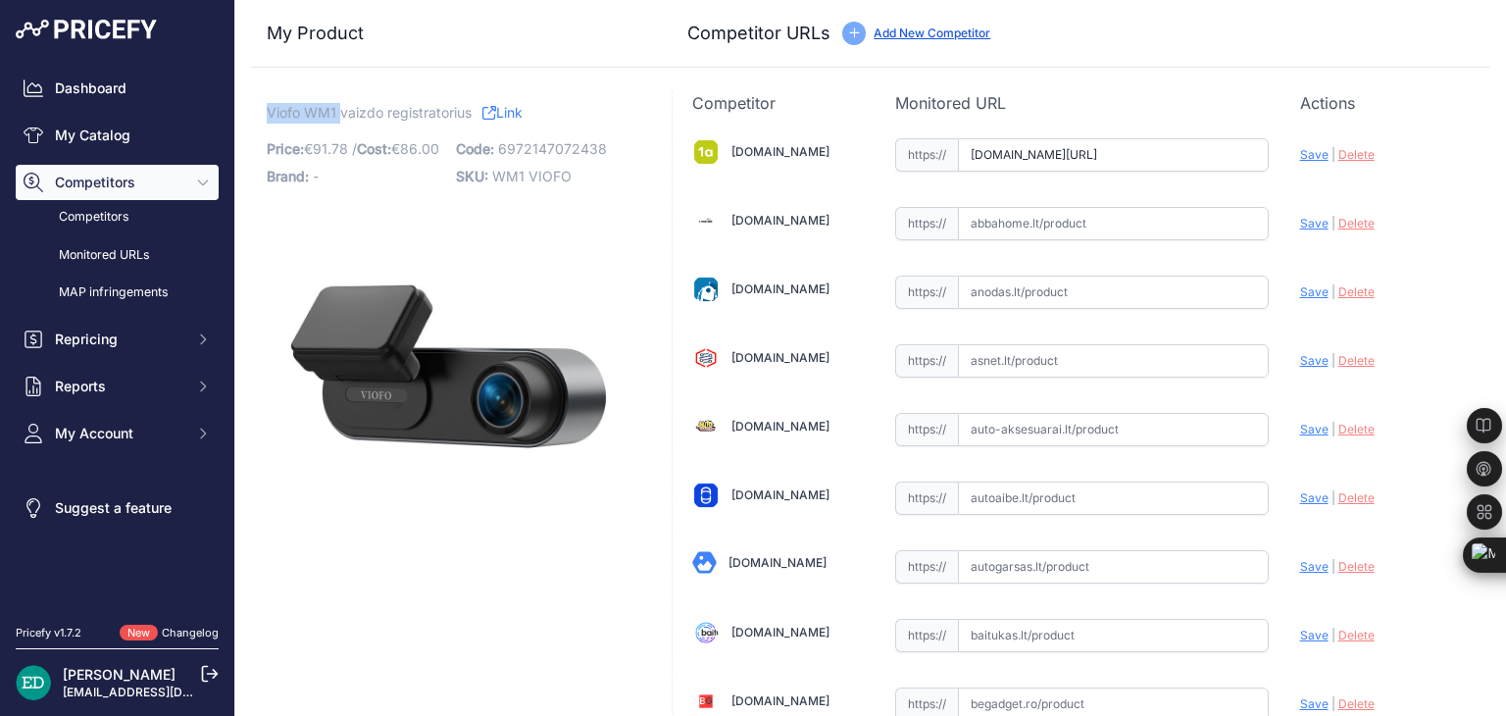
drag, startPoint x: 337, startPoint y: 113, endPoint x: 268, endPoint y: 114, distance: 69.6
click at [269, 114] on span "Viofo WM1 vaizdo registratorius" at bounding box center [369, 112] width 205 height 25
copy span "Viofo WM1"
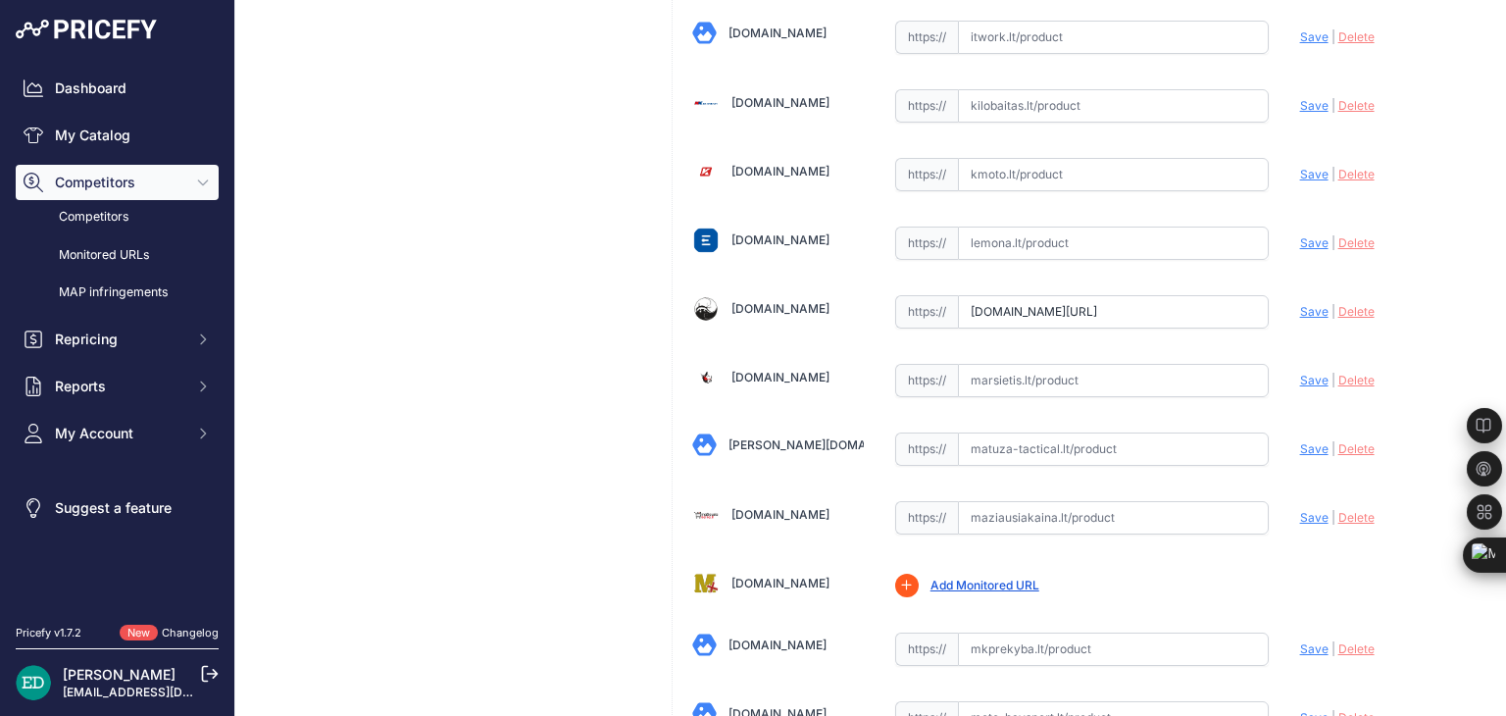
click at [1082, 364] on input "text" at bounding box center [1113, 380] width 311 height 33
paste input "https://marsietis.lt/viofo-wm1-314205?utm_source=kaina24.lt&utm_medium=referral"
click at [1300, 373] on span "Save" at bounding box center [1314, 380] width 28 height 15
type input "https://marsietis.lt/viofo-wm1-314205?prirule_jdsnikfkfjsd=8834"
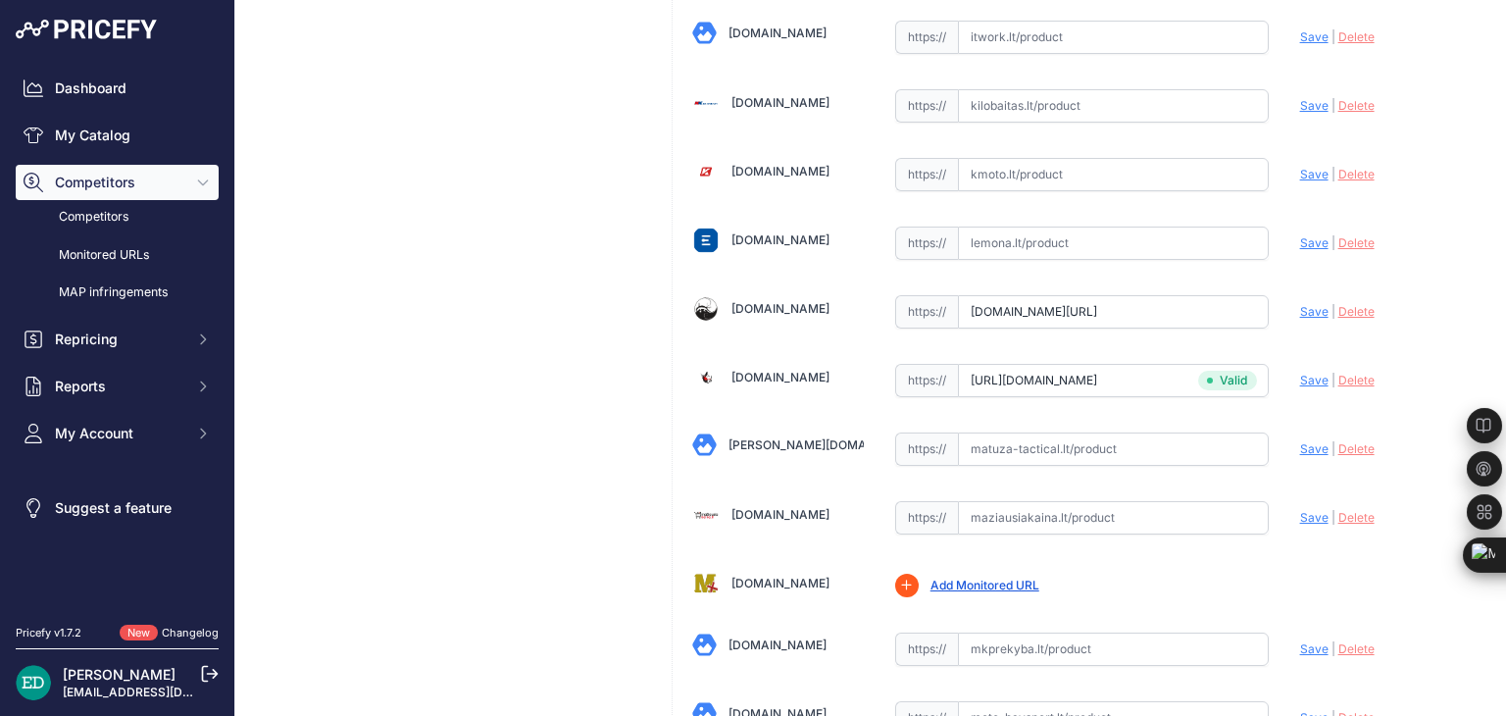
scroll to position [6261, 0]
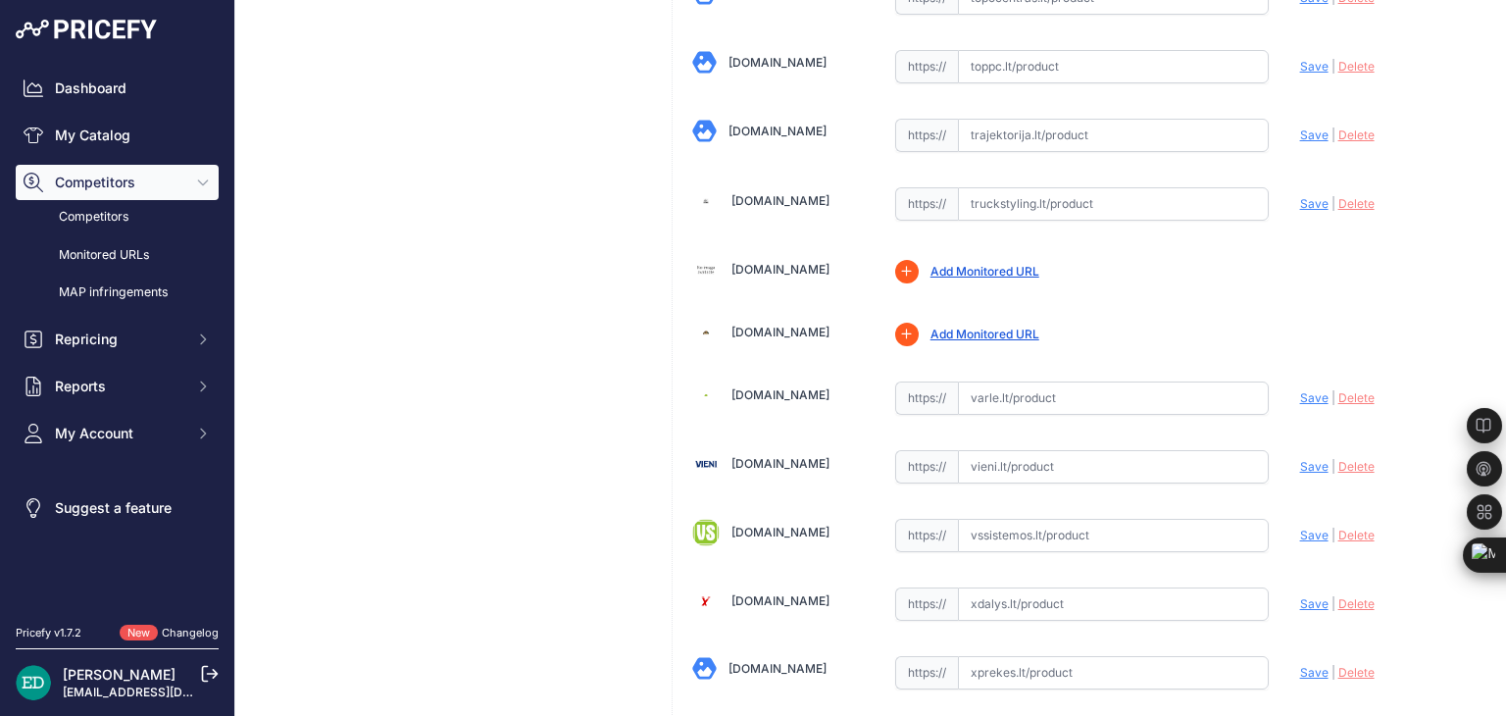
click at [1032, 381] on input "text" at bounding box center [1113, 397] width 311 height 33
type input "v"
drag, startPoint x: 1037, startPoint y: 354, endPoint x: 626, endPoint y: 382, distance: 411.9
paste input "https://www.varle.lt/vaizdo-registratoriai-kameros/viofo-wm1-vaizdo-registrator…"
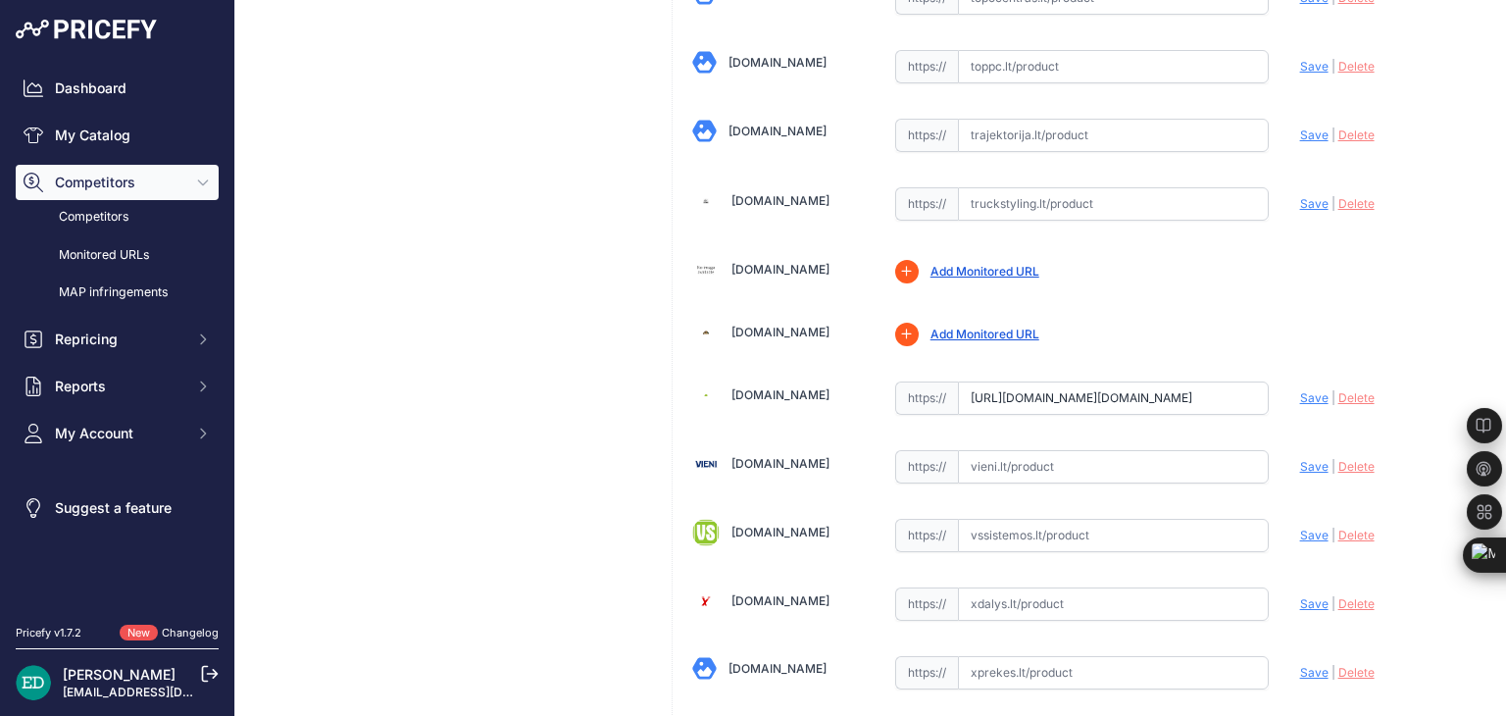
scroll to position [0, 790]
click at [1300, 390] on span "Save" at bounding box center [1314, 397] width 28 height 15
type input "https://www.varle.lt/vaizdo-registratoriai-kameros/viofo-wm1-vaizdo-registrator…"
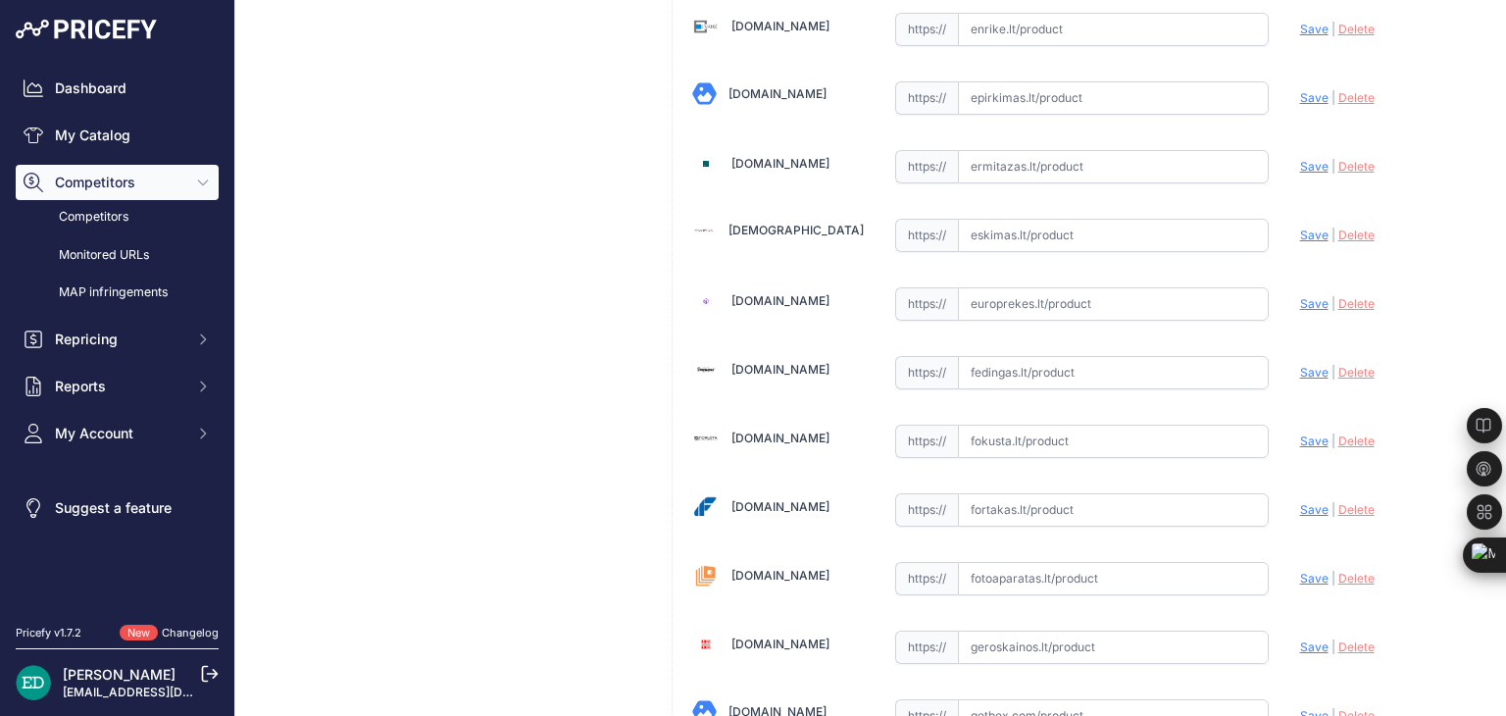
click at [1023, 358] on input "text" at bounding box center [1113, 372] width 311 height 33
paste input "https://fedingas.lt/viofo-wm1?utm_source=kaina24.lt&utm_medium=referral"
click at [1312, 365] on span "Save" at bounding box center [1314, 372] width 28 height 15
type input "https://fedingas.lt/viofo-wm1?prirule_jdsnikfkfjsd=8834"
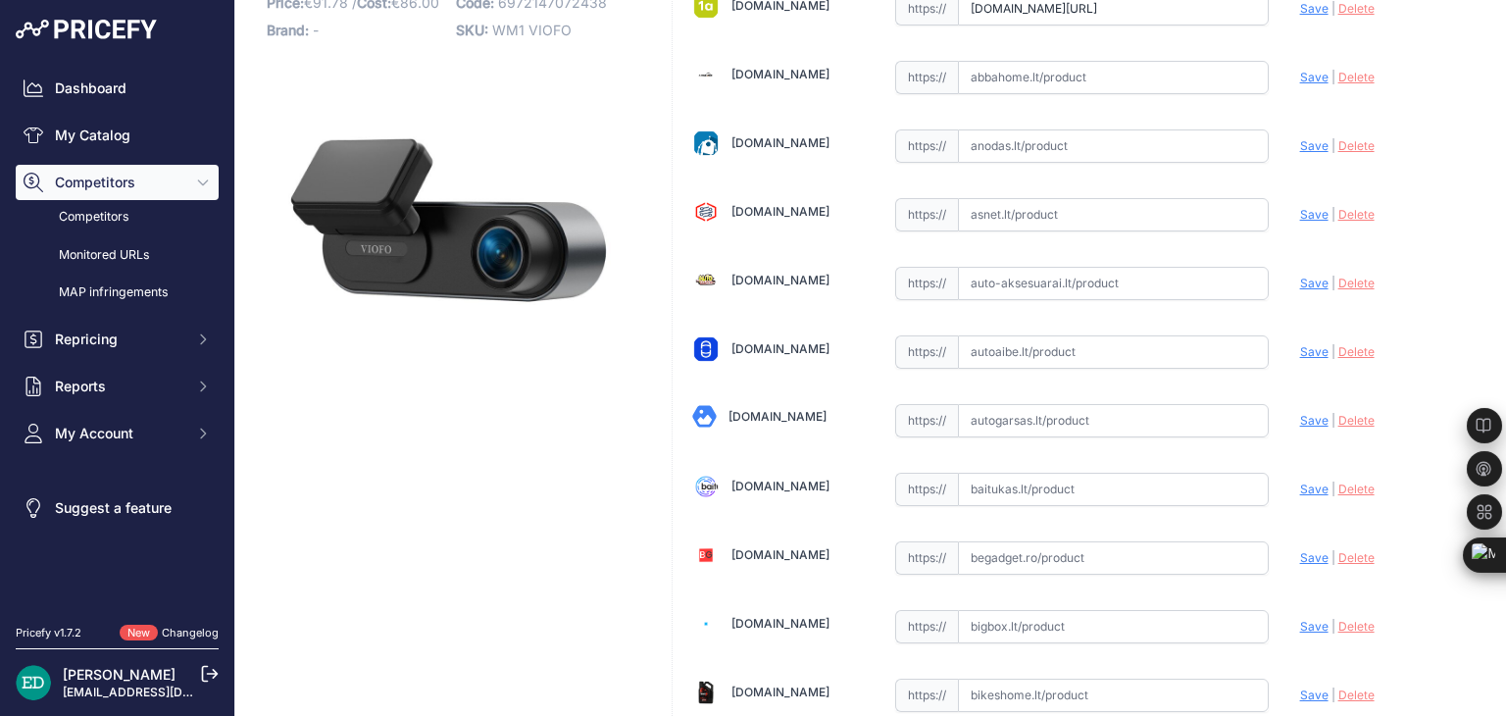
scroll to position [8, 0]
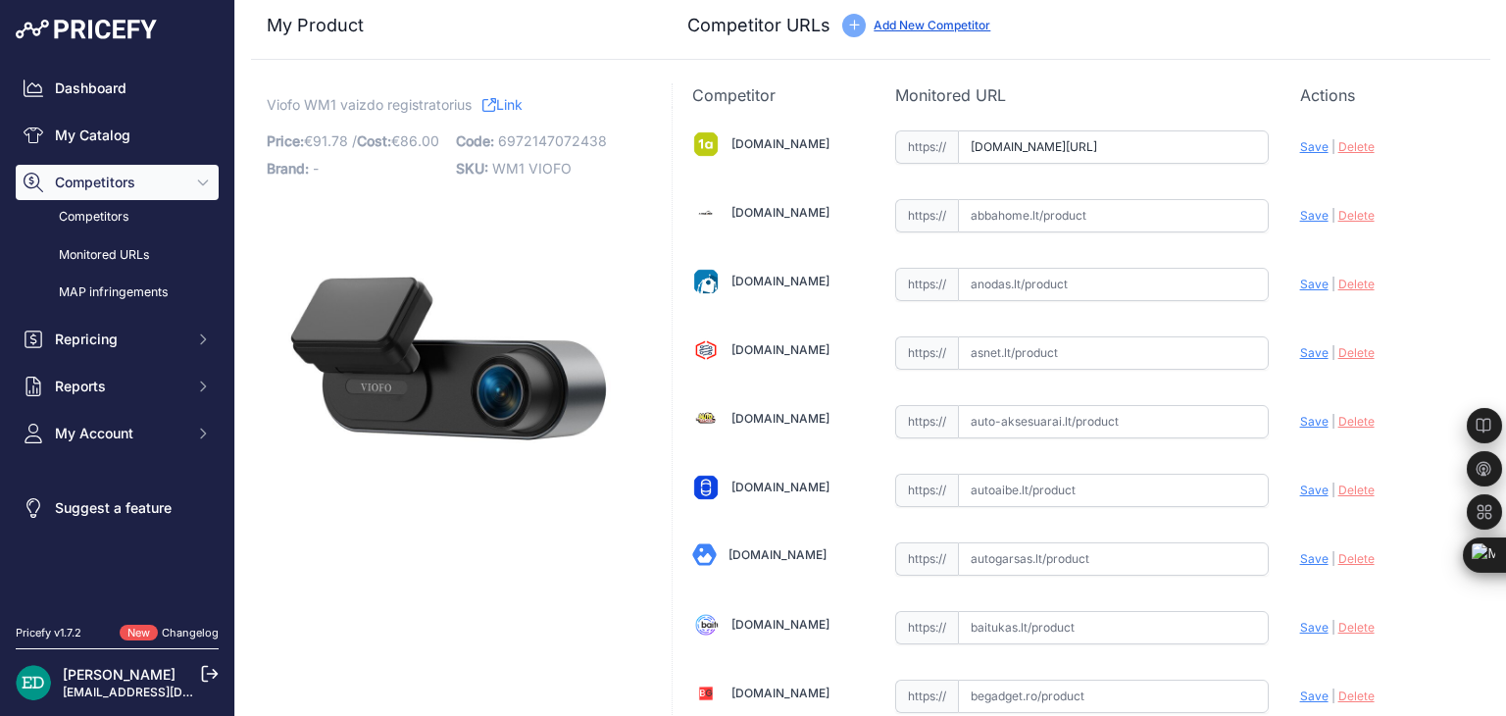
click at [1084, 148] on input "www.1a.lt/p/vaizdo-registratorius-viofo-wm1/tqhj?prirule_jdsnikfkfjsd=8834" at bounding box center [1113, 146] width 311 height 33
paste input "https://www.1a.lt/p/vaizdo-registratorius-viofo-wm1/tqhj?utm_medium=referral&ut…"
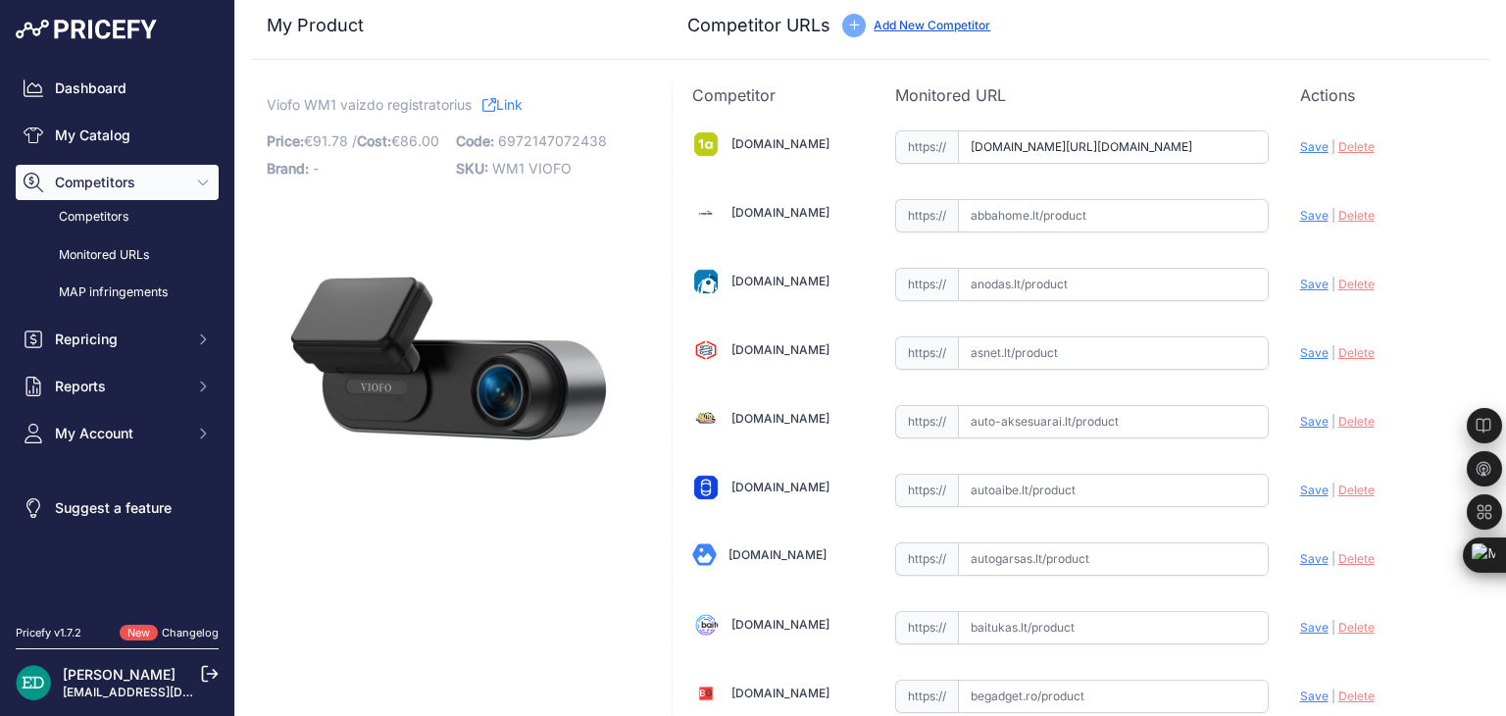
click at [1300, 150] on span "Save" at bounding box center [1314, 146] width 28 height 15
type input "https://www.1a.lt/p/vaizdo-registratorius-viofo-wm1/tqhj?prirule_jdsnikfkfjsd=8…"
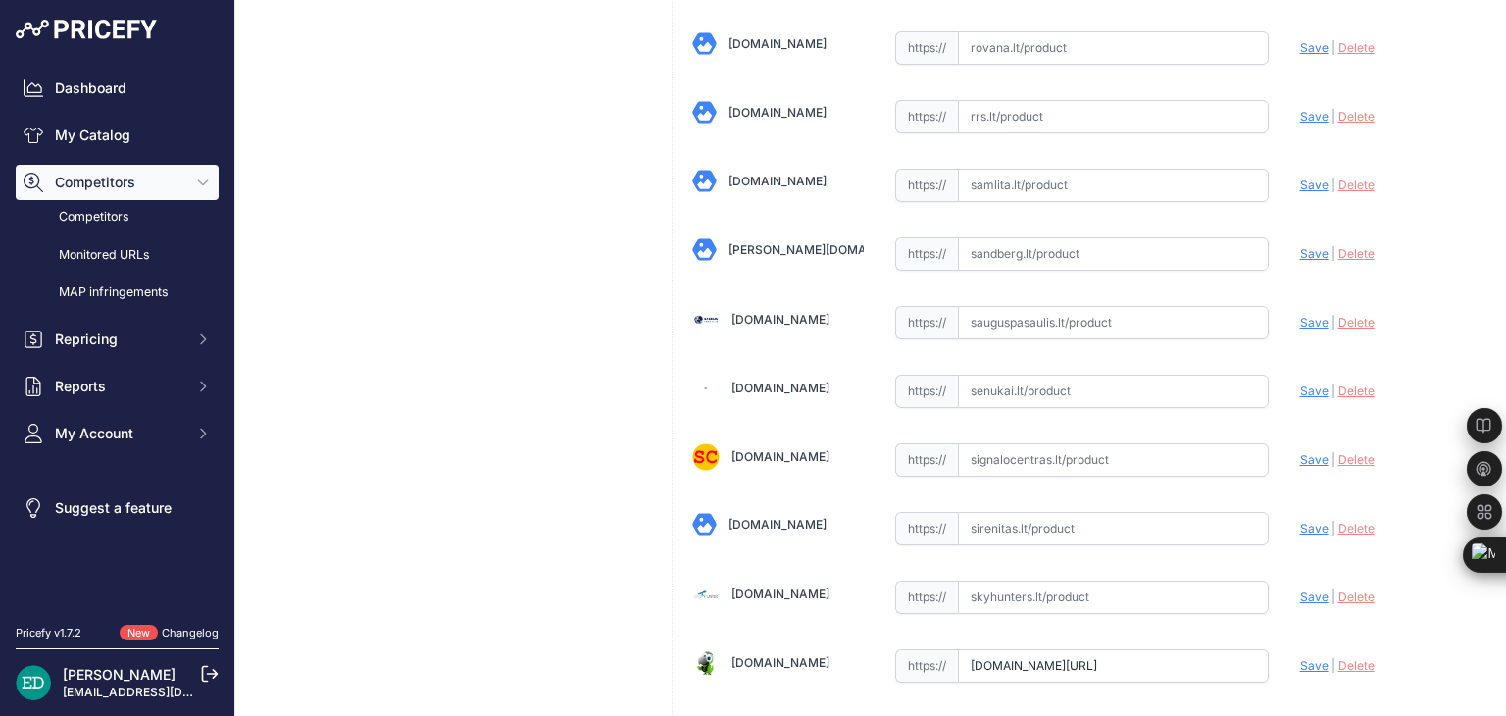
click at [1018, 375] on input "text" at bounding box center [1113, 391] width 311 height 33
paste input "https://www.senukai.lt/p/vaizdo-registratorius-viofo-wm1/zesb?utm_medium=referr…"
click at [1300, 383] on span "Save" at bounding box center [1314, 390] width 28 height 15
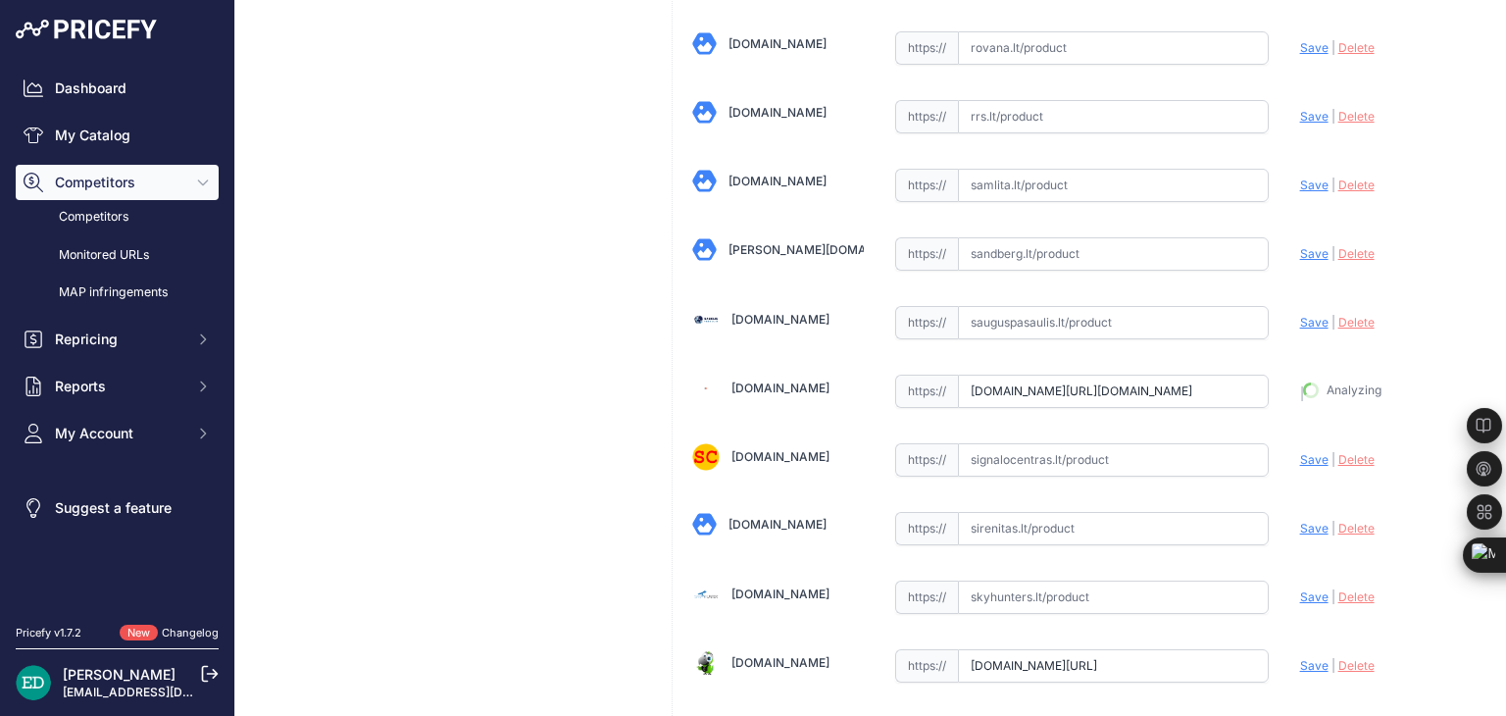
type input "https://www.senukai.lt/p/vaizdo-registratorius-viofo-wm1/zesb?prirule_jdsnikfkf…"
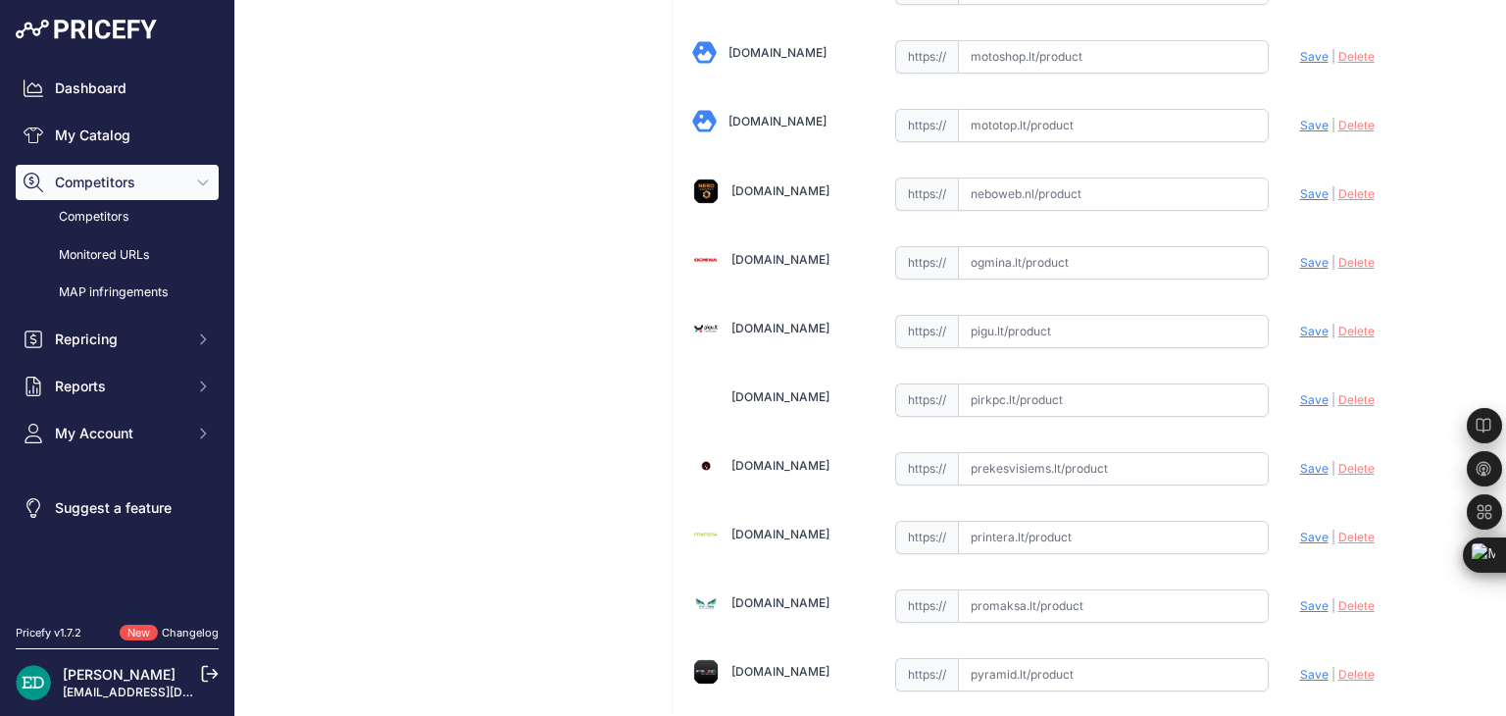
scroll to position [4254, 0]
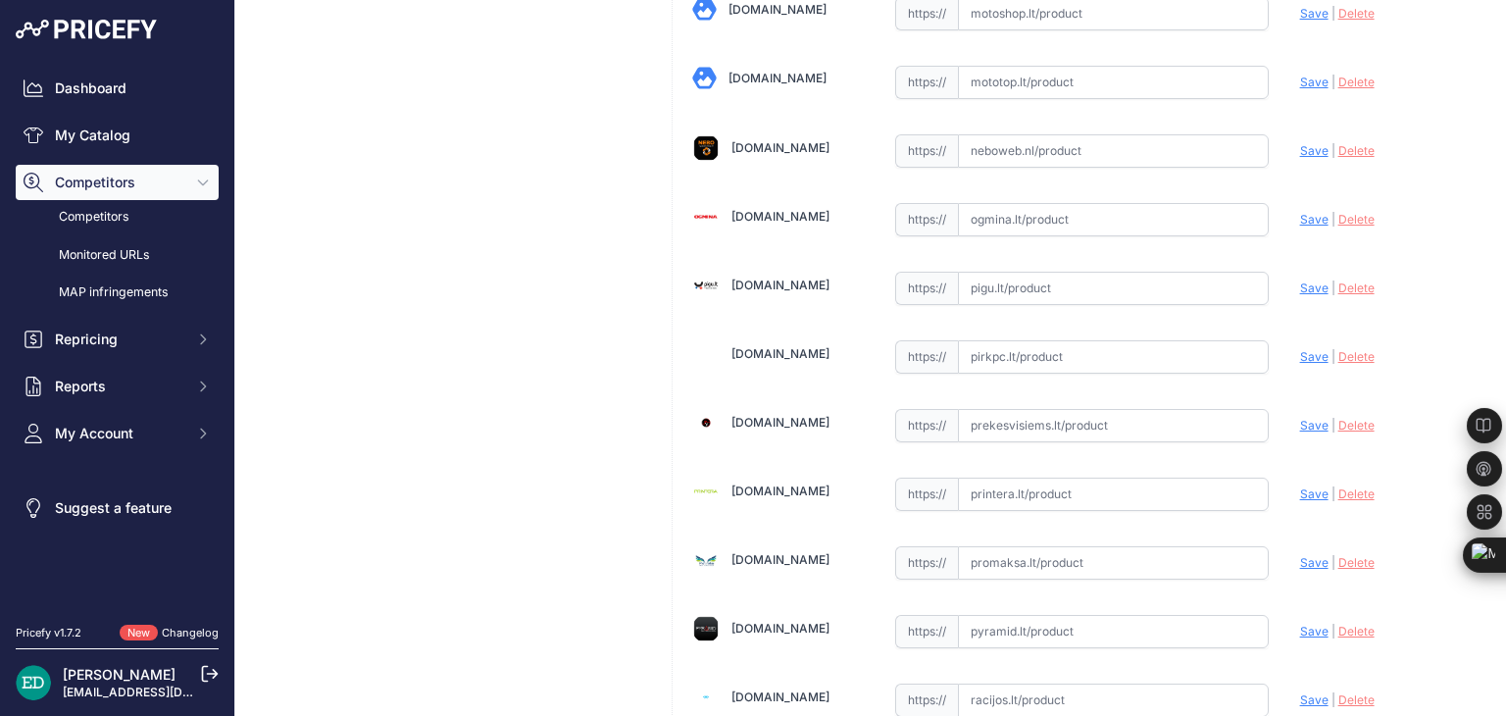
click at [1031, 272] on input "text" at bounding box center [1113, 288] width 311 height 33
paste input "https://pigu.lt/lt/automobilines-vaizdo-kameros-video-registratoriai/vaizdo-reg…"
click at [1304, 280] on span "Save" at bounding box center [1314, 287] width 28 height 15
type input "https://pigu.lt/lt/automobilines-vaizdo-kameros-video-registratoriai/vaizdo-reg…"
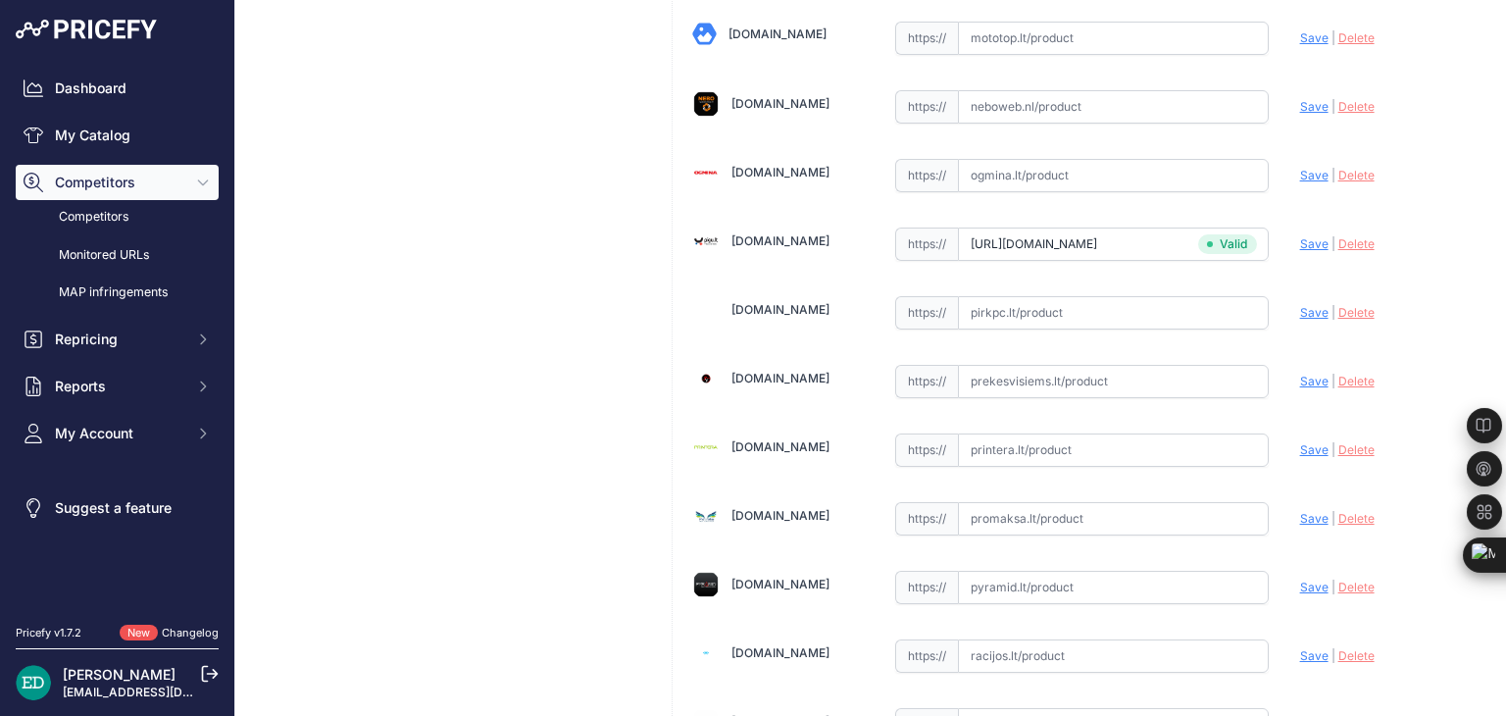
scroll to position [4254, 0]
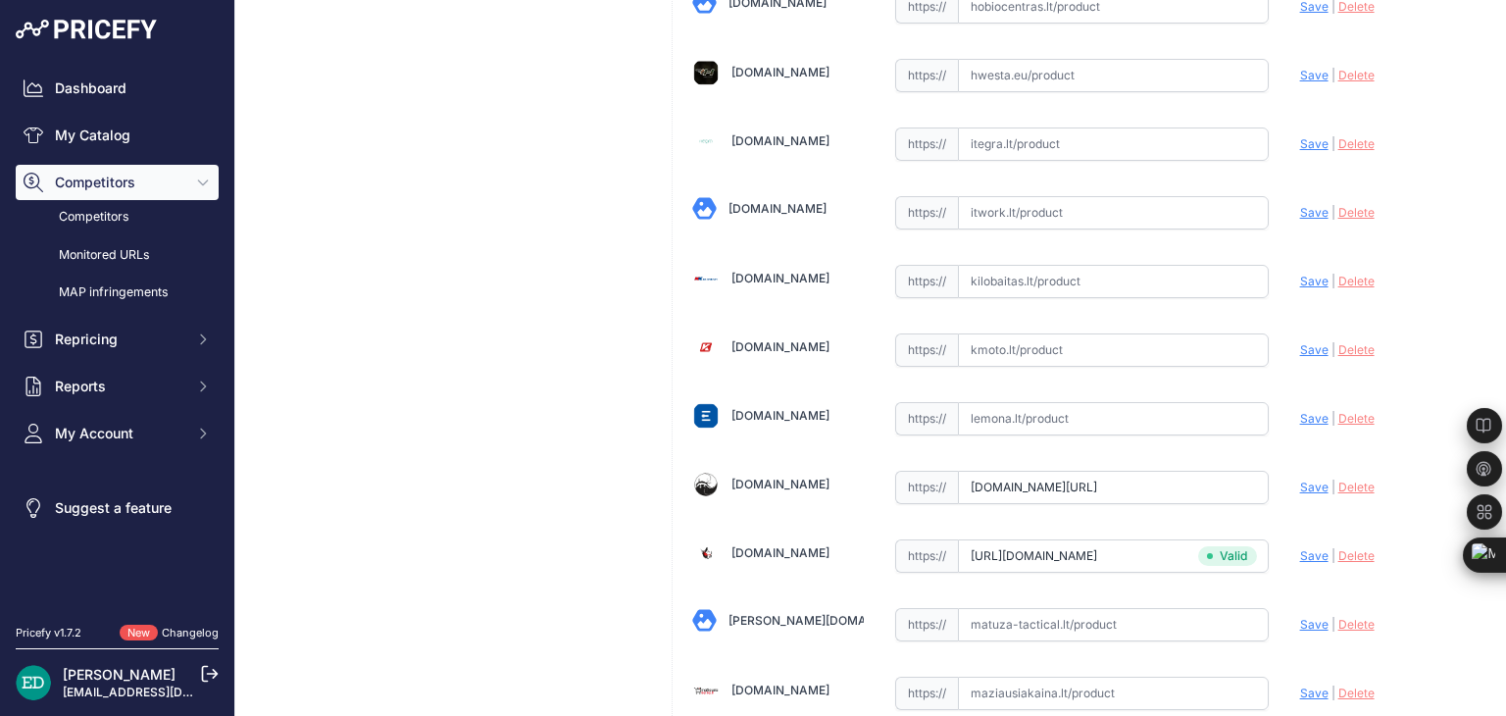
scroll to position [2873, 0]
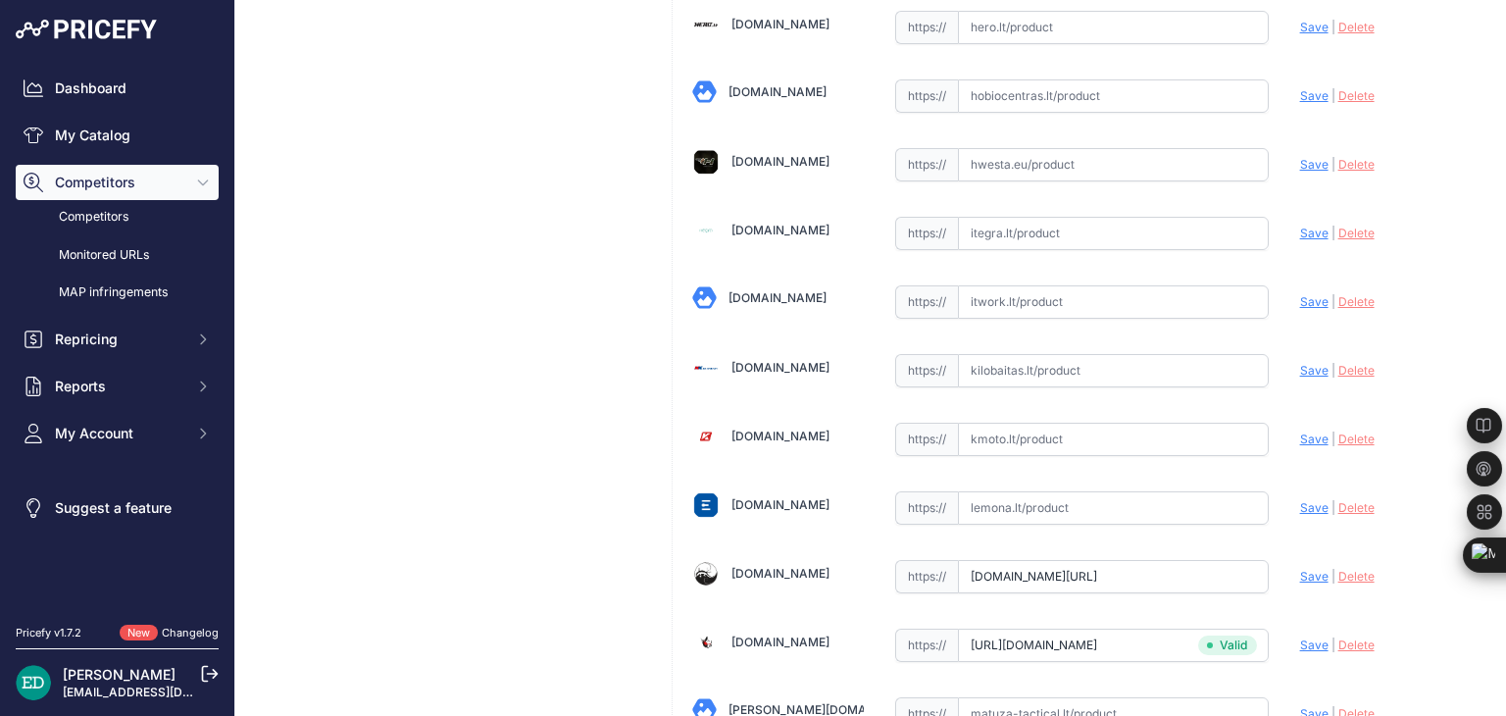
click at [1049, 217] on input "text" at bounding box center [1113, 233] width 311 height 33
paste input "https://www.itegra.lt/vaizdo-registratorius-viofo-wm1"
click at [1300, 226] on span "Save" at bounding box center [1314, 233] width 28 height 15
type input "https://www.itegra.lt/vaizdo-registratorius-viofo-wm1?prirule_jdsnikfkfjsd=8834"
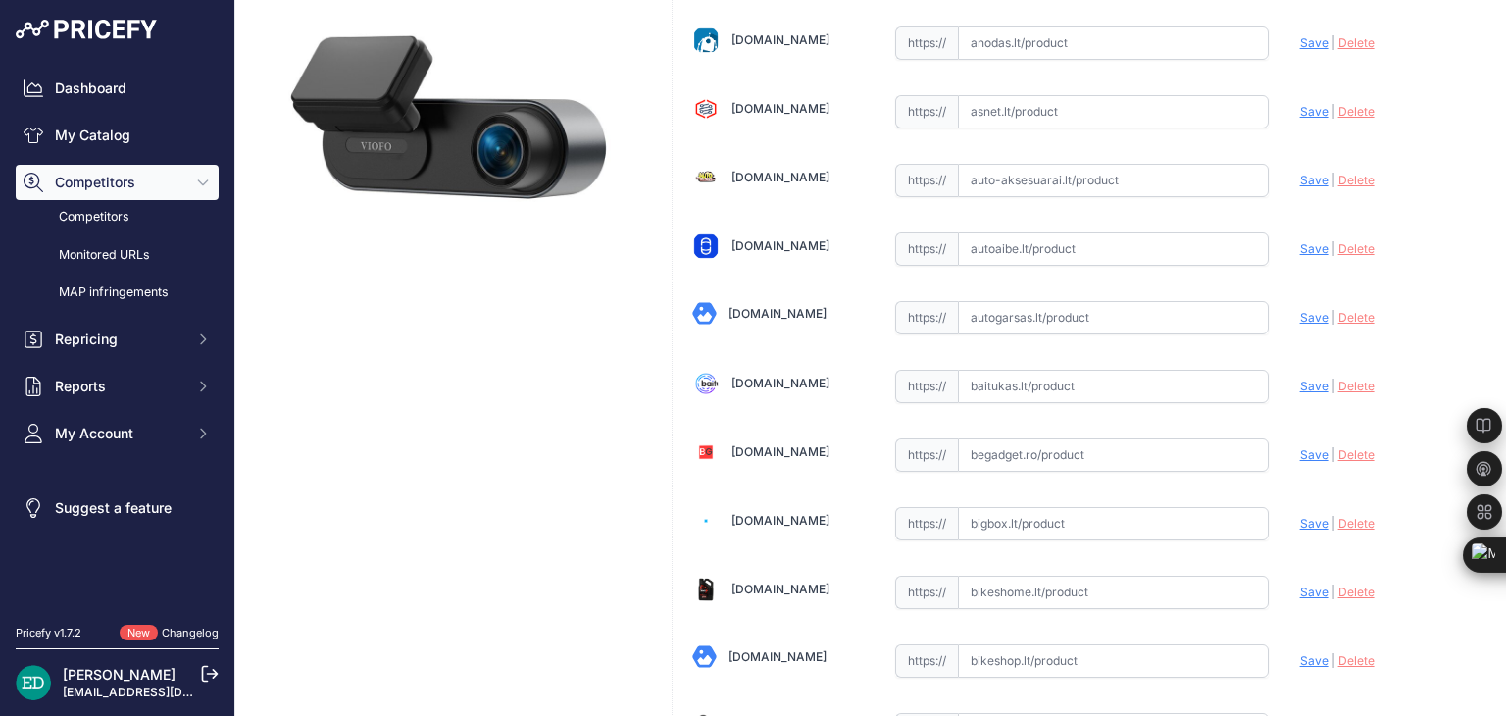
scroll to position [294, 0]
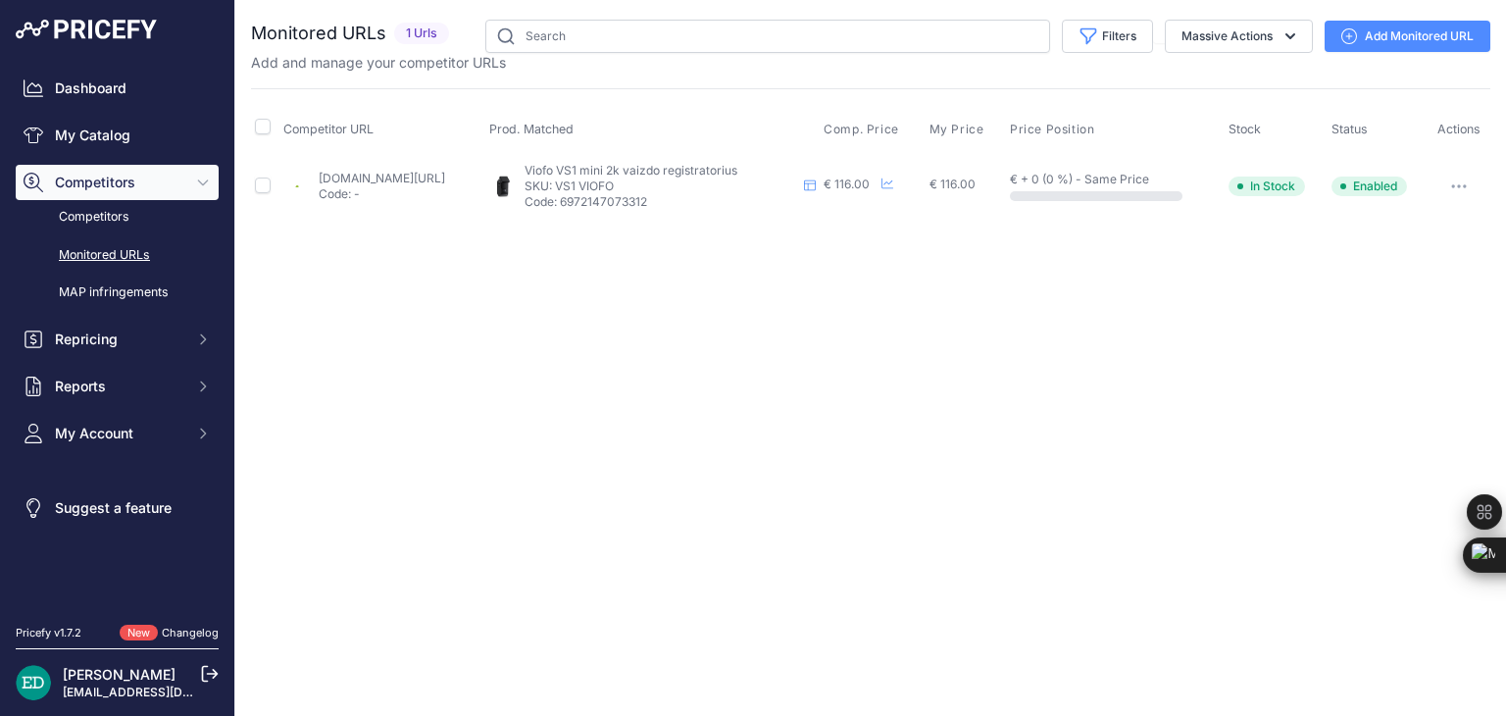
drag, startPoint x: 457, startPoint y: 183, endPoint x: 424, endPoint y: 168, distance: 36.8
drag, startPoint x: 424, startPoint y: 168, endPoint x: 398, endPoint y: 176, distance: 26.7
drag, startPoint x: 592, startPoint y: 166, endPoint x: 674, endPoint y: 166, distance: 81.4
click at [674, 166] on div "Viofo VS1 mini 2k vaizdo registratorius Viofo VS1 mini 2k vaizdo registratorius…" at bounding box center [652, 186] width 327 height 47
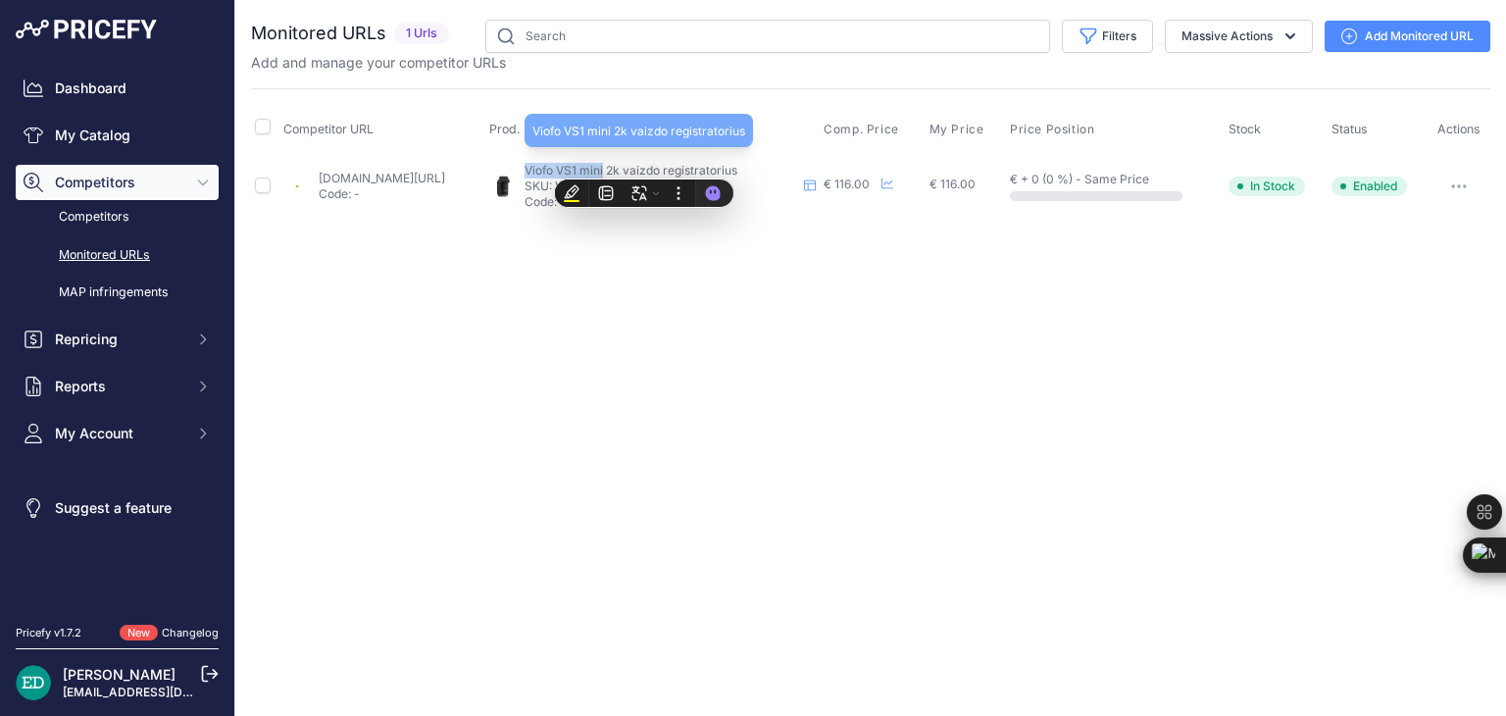
copy span "Viofo VS1 mini"
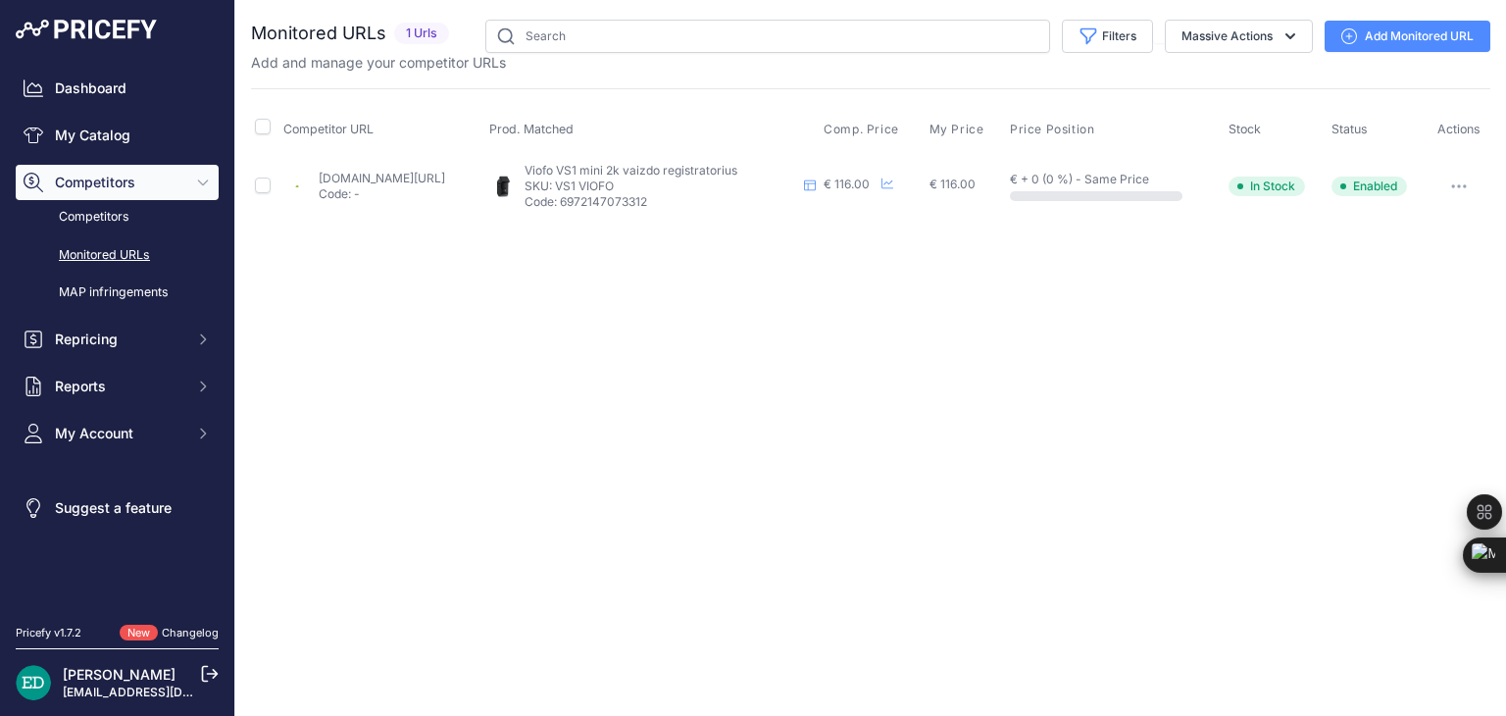
click at [694, 388] on div "Close You are not connected to the internet." at bounding box center [870, 358] width 1271 height 716
click at [1412, 46] on link "Add Monitored URL" at bounding box center [1408, 36] width 166 height 31
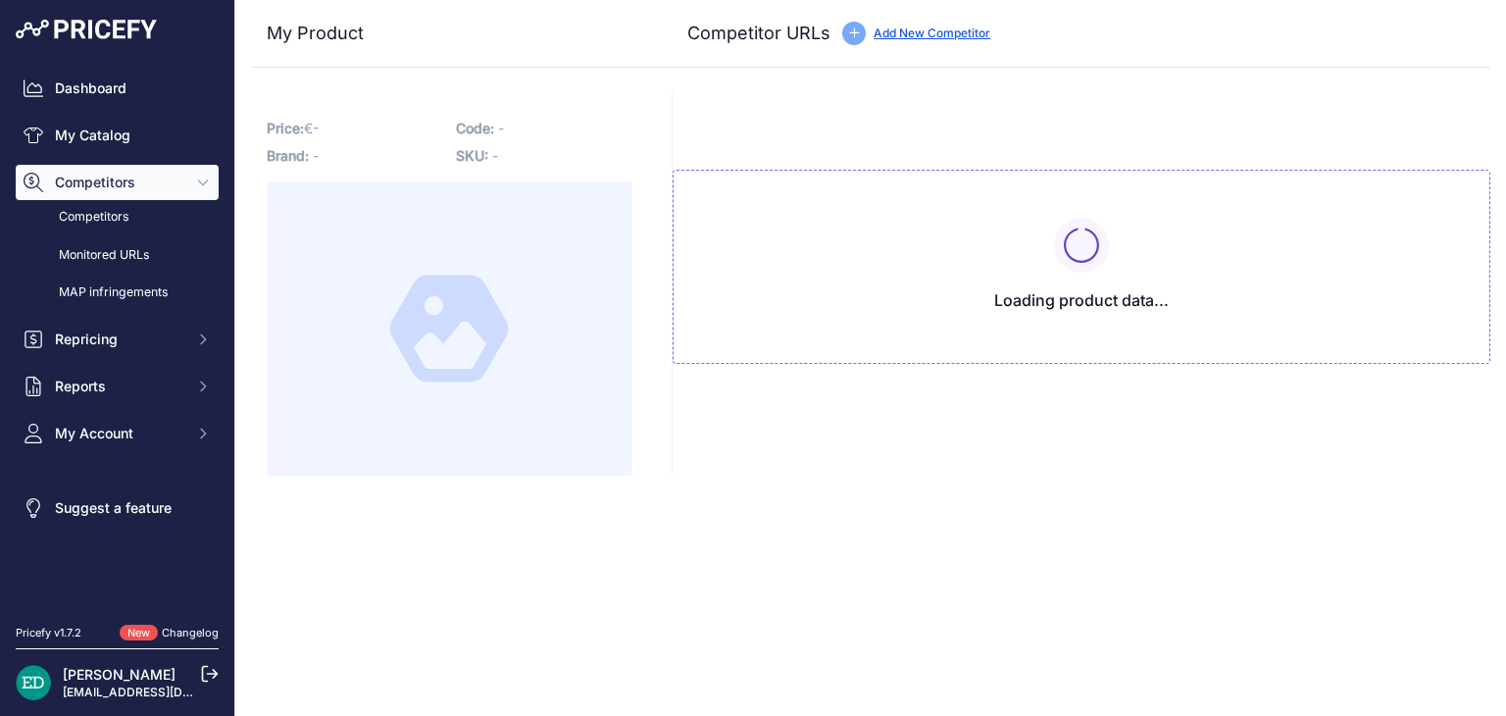
type input "[DOMAIN_NAME][URL]"
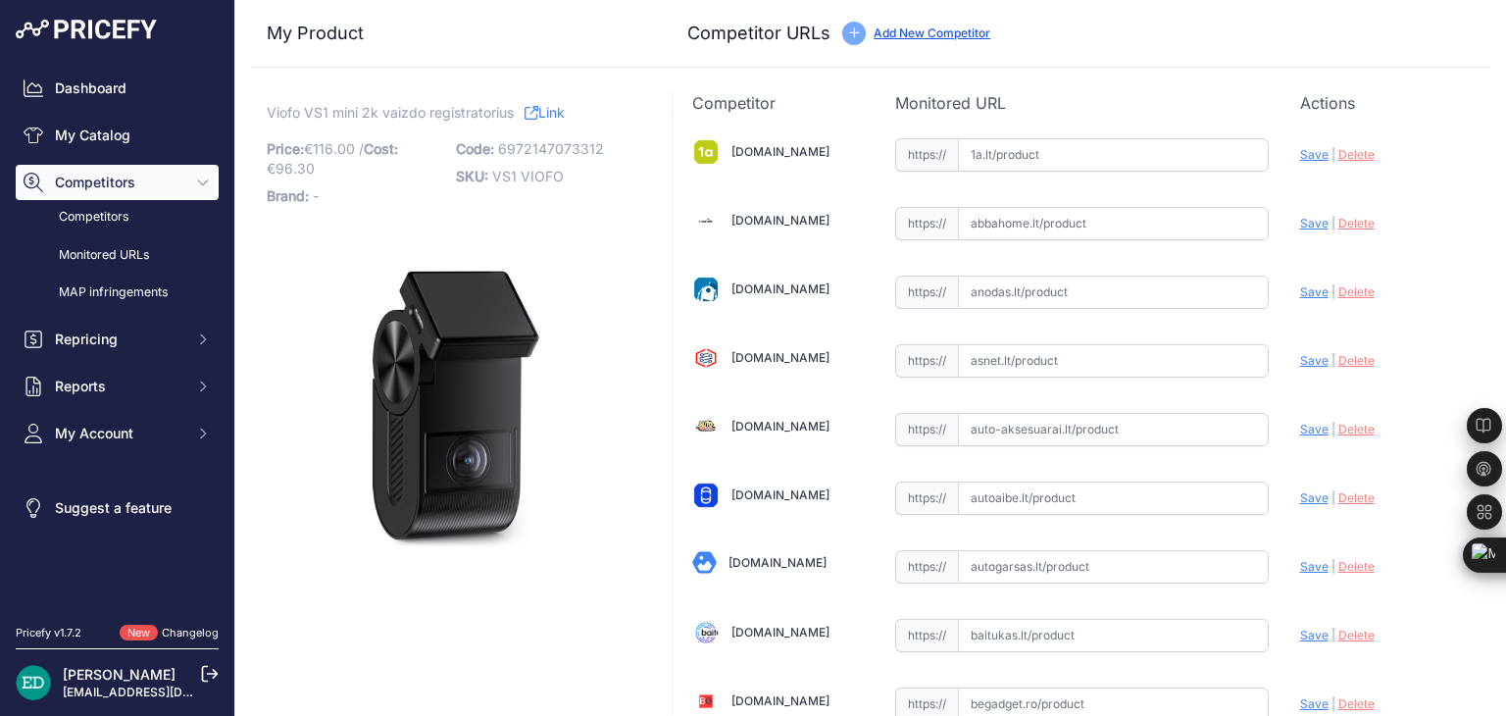
scroll to position [2797, 0]
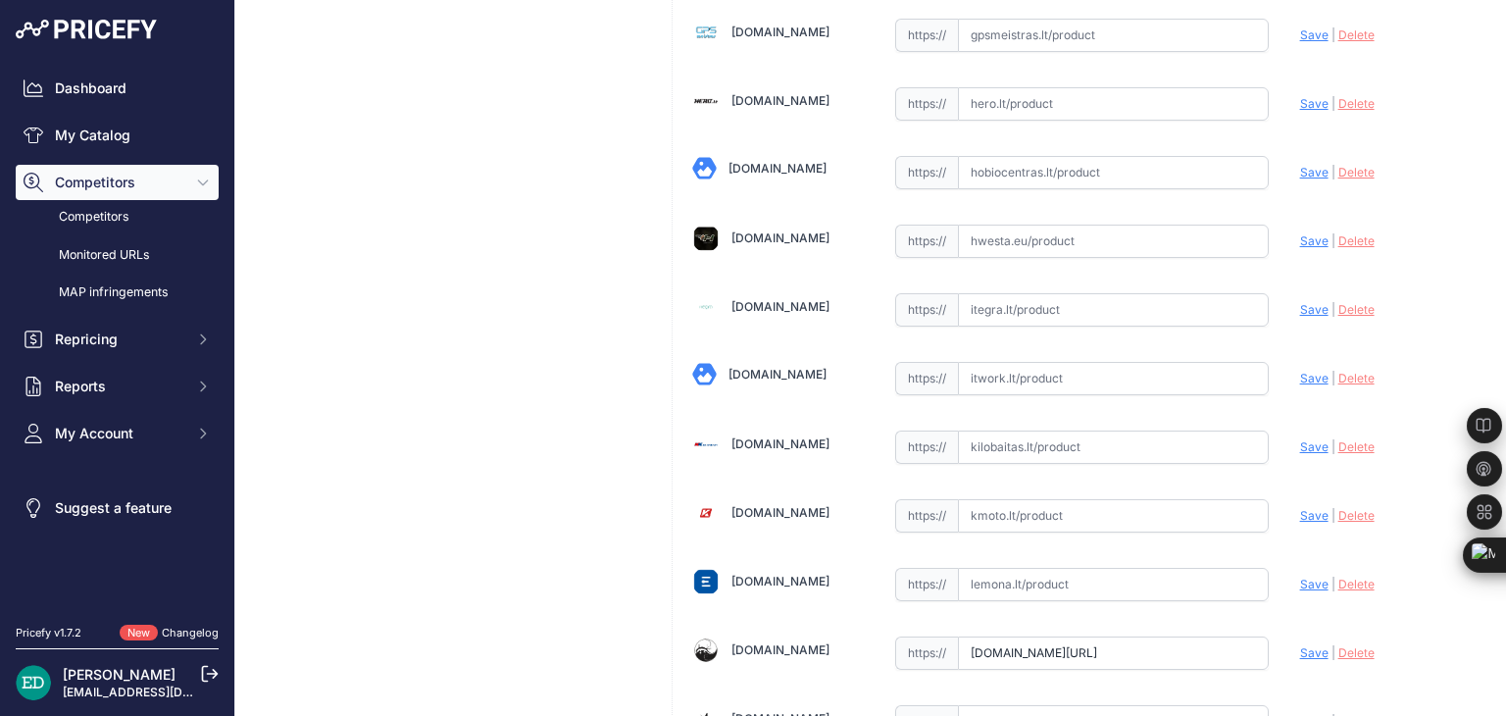
click at [1038, 372] on input "text" at bounding box center [1113, 378] width 311 height 33
paste input "[URL][DOMAIN_NAME][DOMAIN_NAME]"
click at [1300, 371] on span "Save" at bounding box center [1314, 378] width 28 height 15
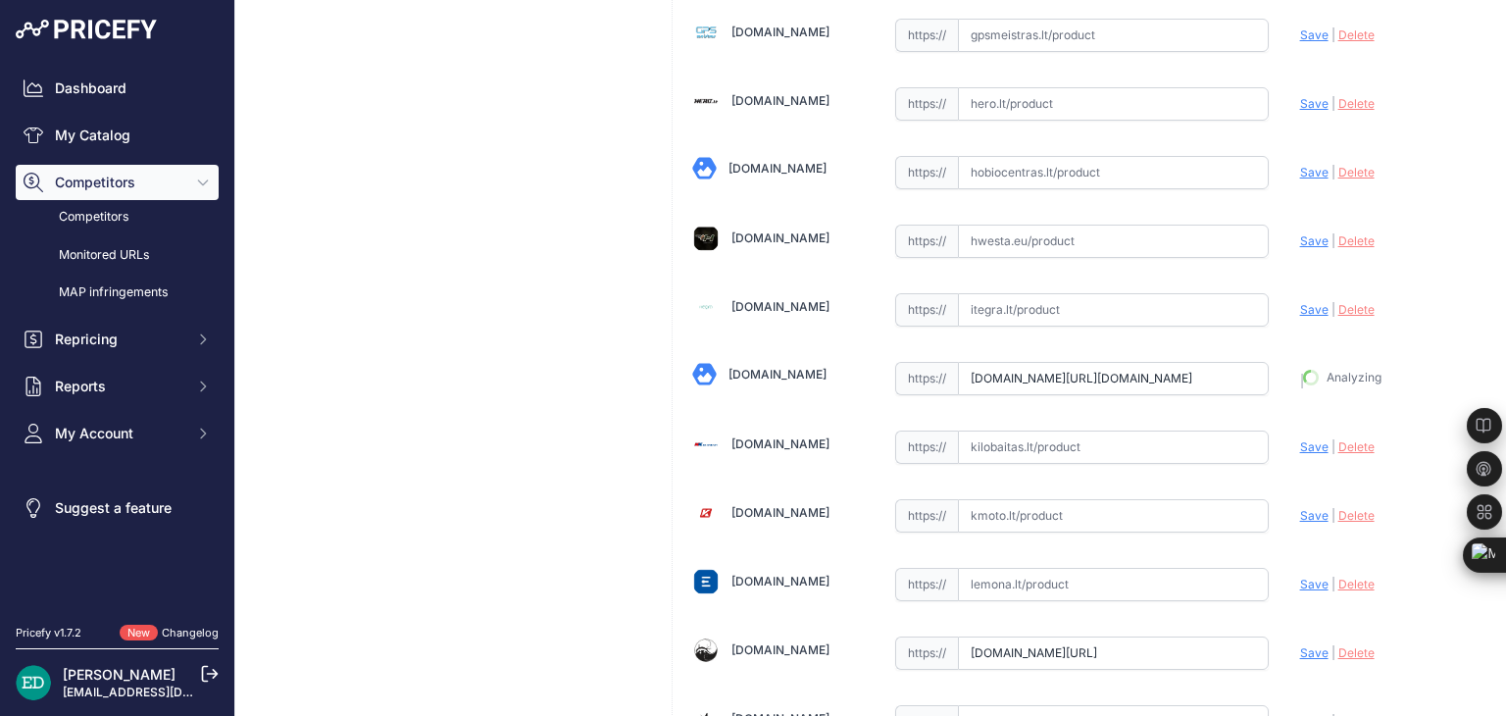
type input "[URL][DOMAIN_NAME]"
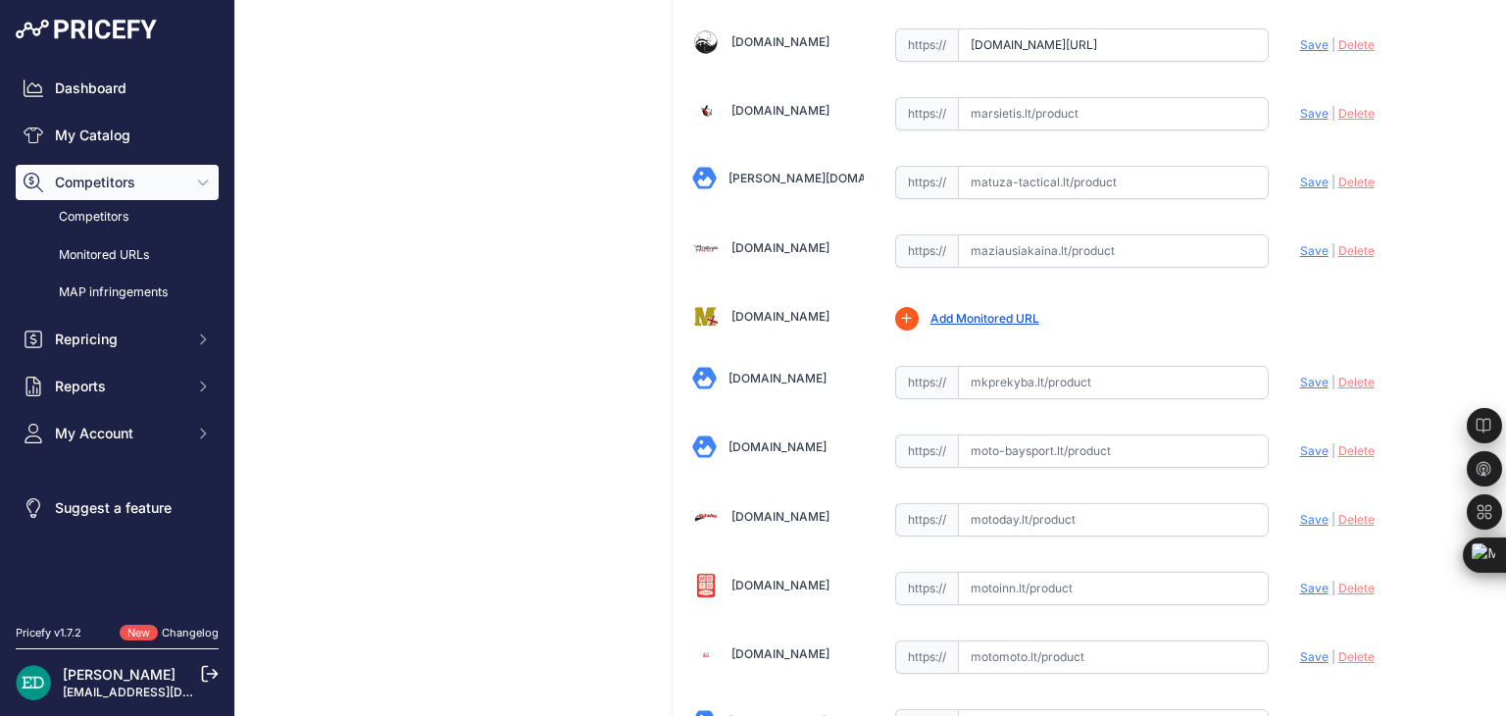
click at [1047, 366] on input "text" at bounding box center [1113, 382] width 311 height 33
paste input "https://www.mkprekyba.lt/kategorijos/47633-viofo-vs1-2k-wifi-gps-vaizdo-registr…"
click at [1300, 375] on span "Save" at bounding box center [1314, 382] width 28 height 15
type input "https://www.mkprekyba.lt/kategorijos/47633-viofo-vs1-2k-wifi-gps-vaizdo-registr…"
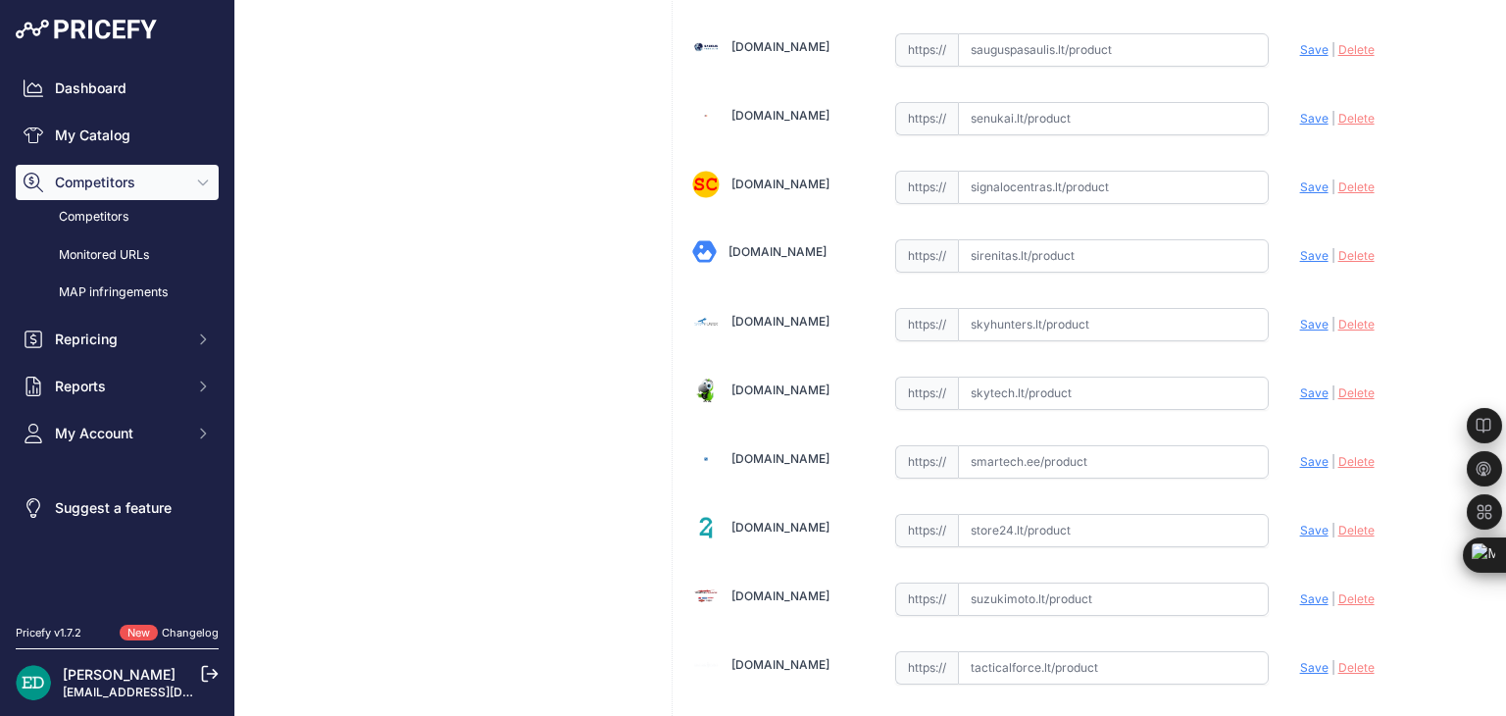
scroll to position [5726, 0]
click at [1033, 379] on input "text" at bounding box center [1113, 395] width 311 height 33
drag, startPoint x: 1023, startPoint y: 344, endPoint x: 1002, endPoint y: 354, distance: 22.8
paste input "https://www.technorama.lt/vaizdo-registratoriai/2354467-viofo-vs1-dash-cam-2k-3…"
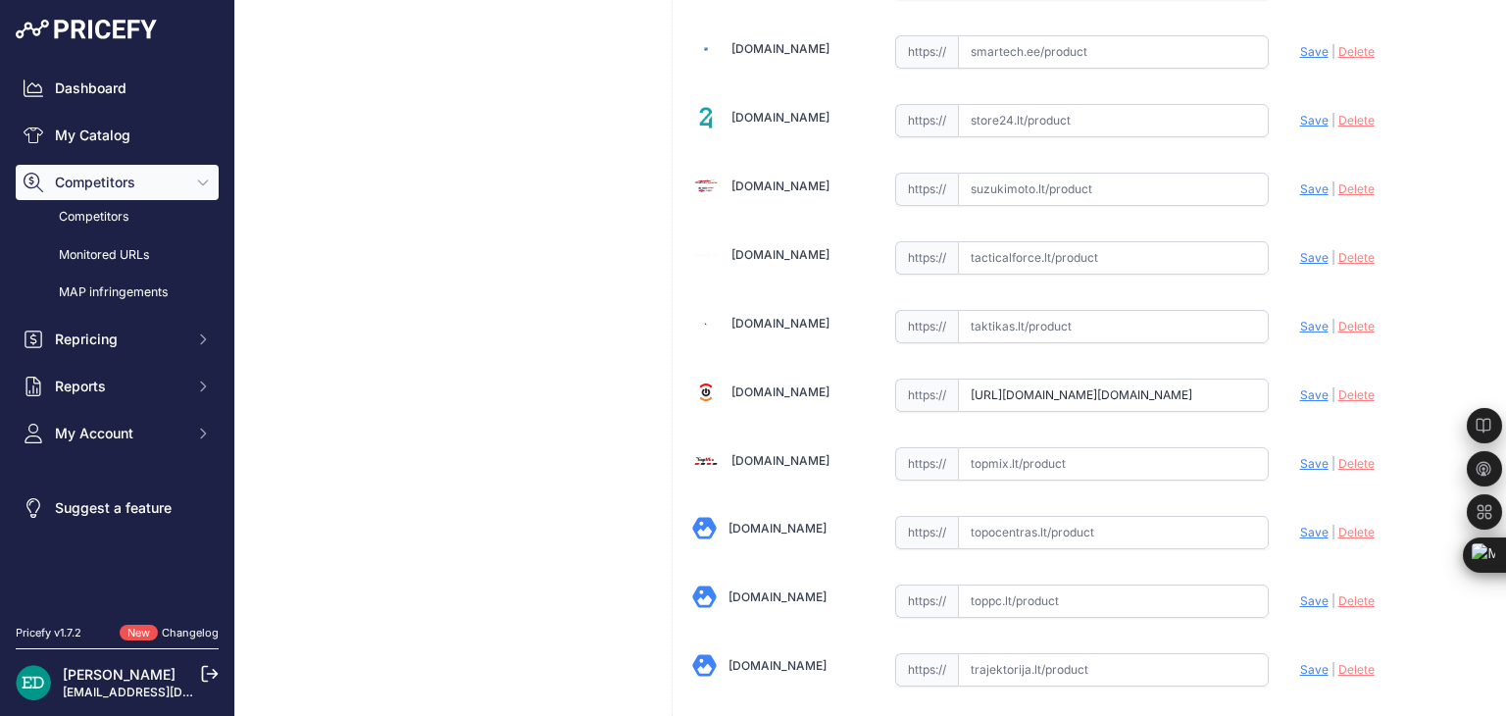
scroll to position [0, 588]
click at [1300, 387] on span "Save" at bounding box center [1314, 394] width 28 height 15
type input "https://www.technorama.lt/vaizdo-registratoriai/2354467-viofo-vs1-dash-cam-2k-3…"
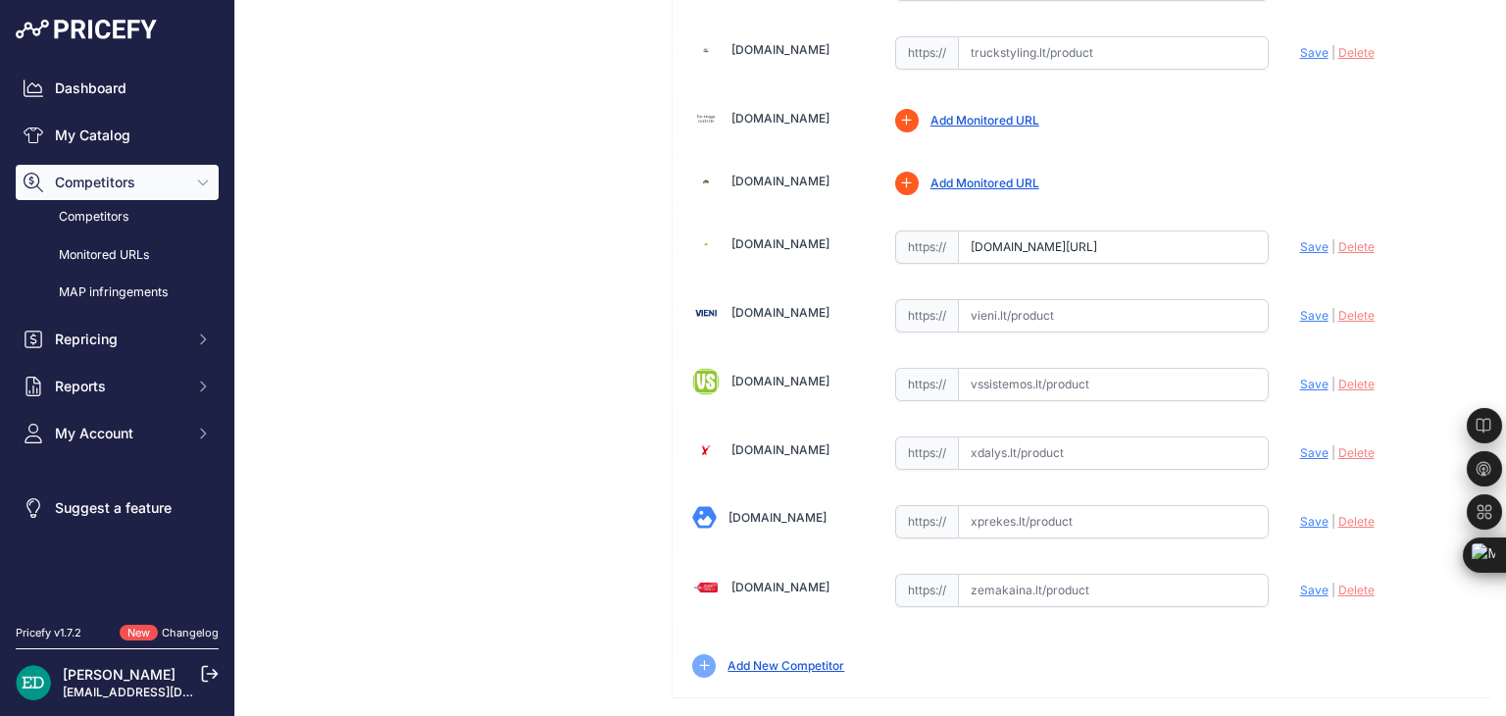
scroll to position [408, 0]
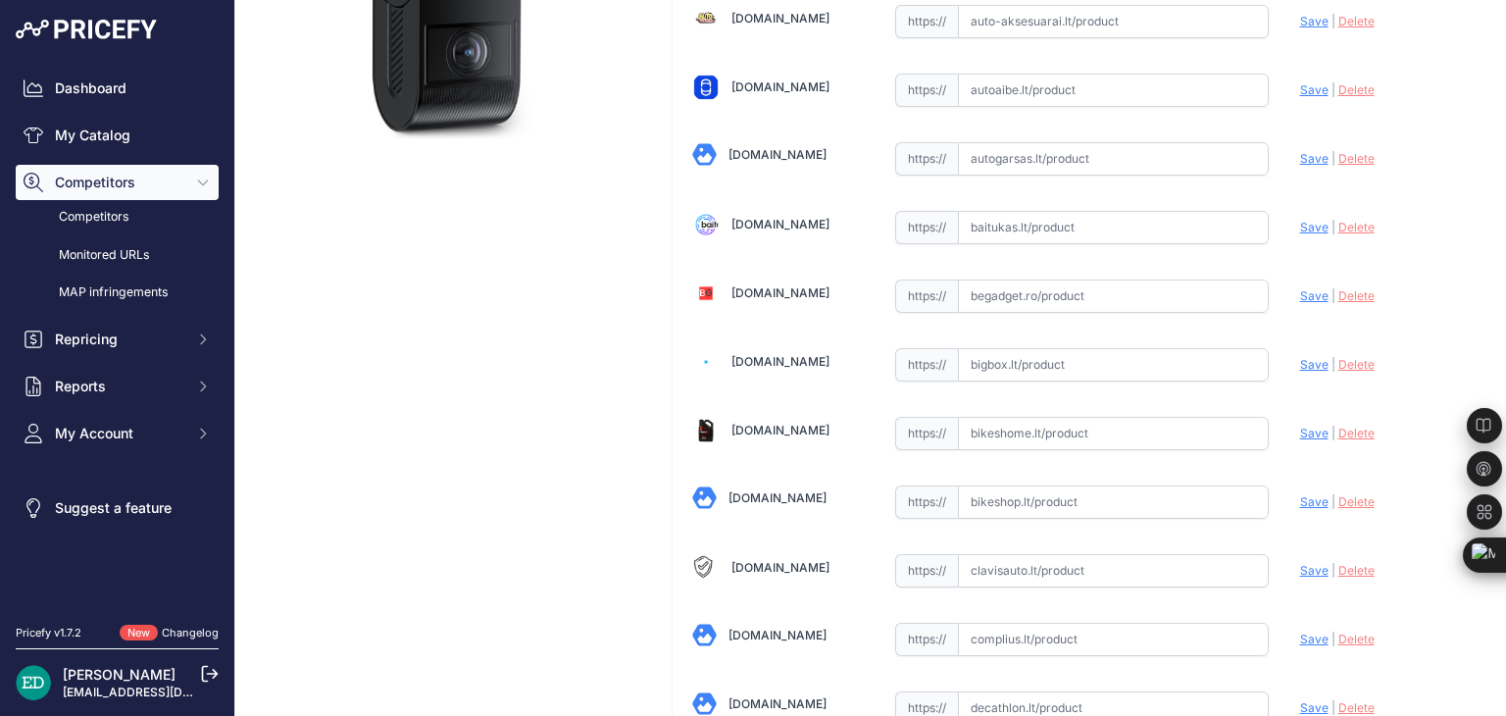
click at [1010, 360] on input "text" at bounding box center [1113, 364] width 311 height 33
paste input "https://bigbox.lt/product/4905122-viofo-vs1-dash-cam-2k-32gb?utm_source=kaina24…"
click at [1300, 363] on span "Save" at bounding box center [1314, 364] width 28 height 15
type input "https://bigbox.lt/product/4905122-viofo-vs1-dash-cam-2k-32gb?prirule_jdsnikfkfj…"
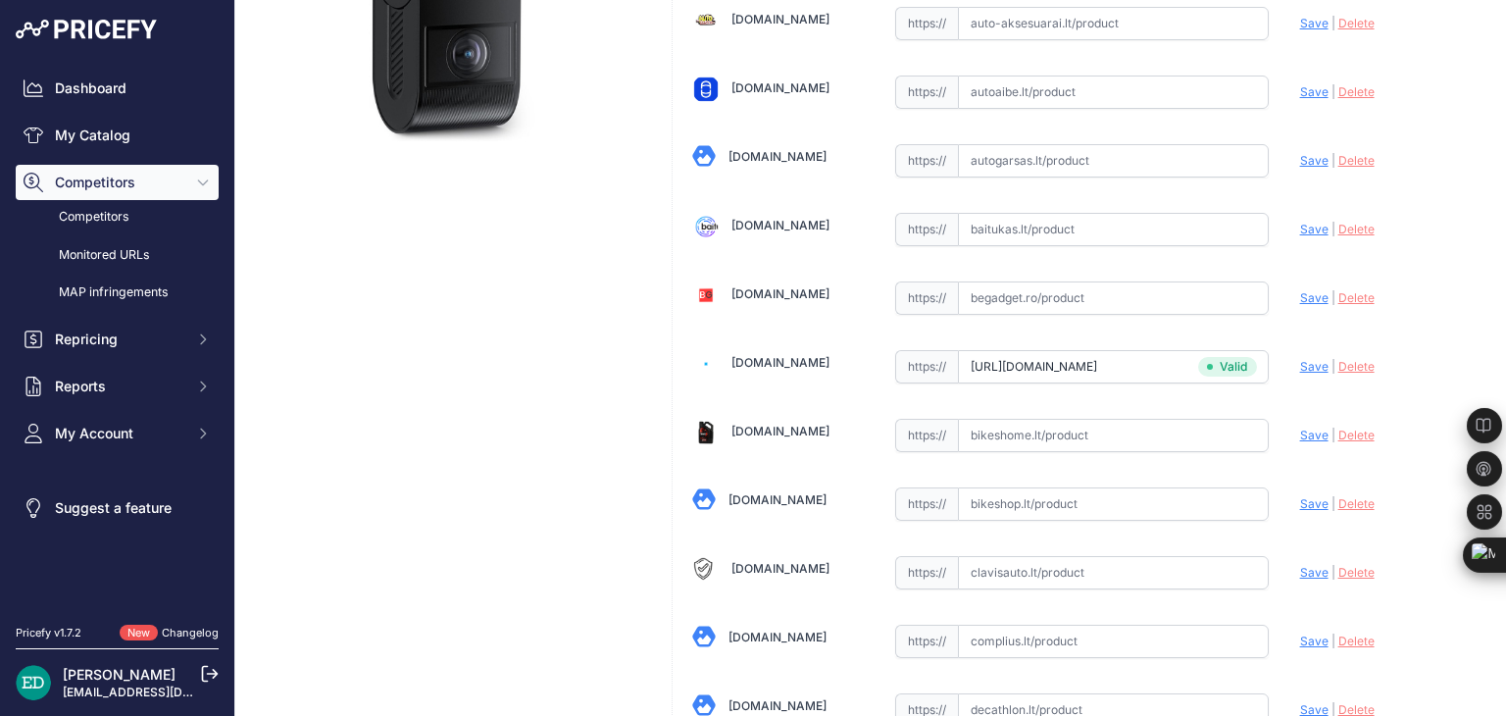
scroll to position [408, 0]
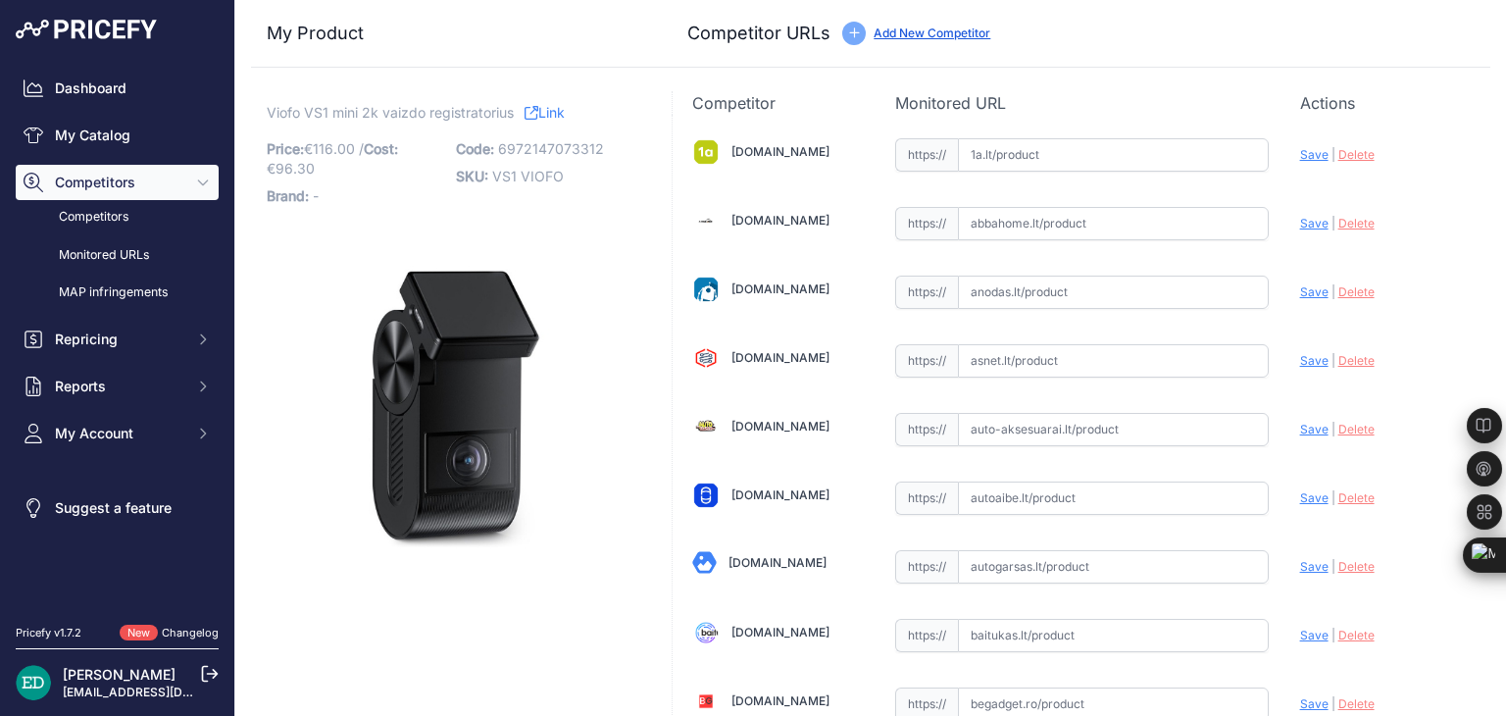
scroll to position [953, 0]
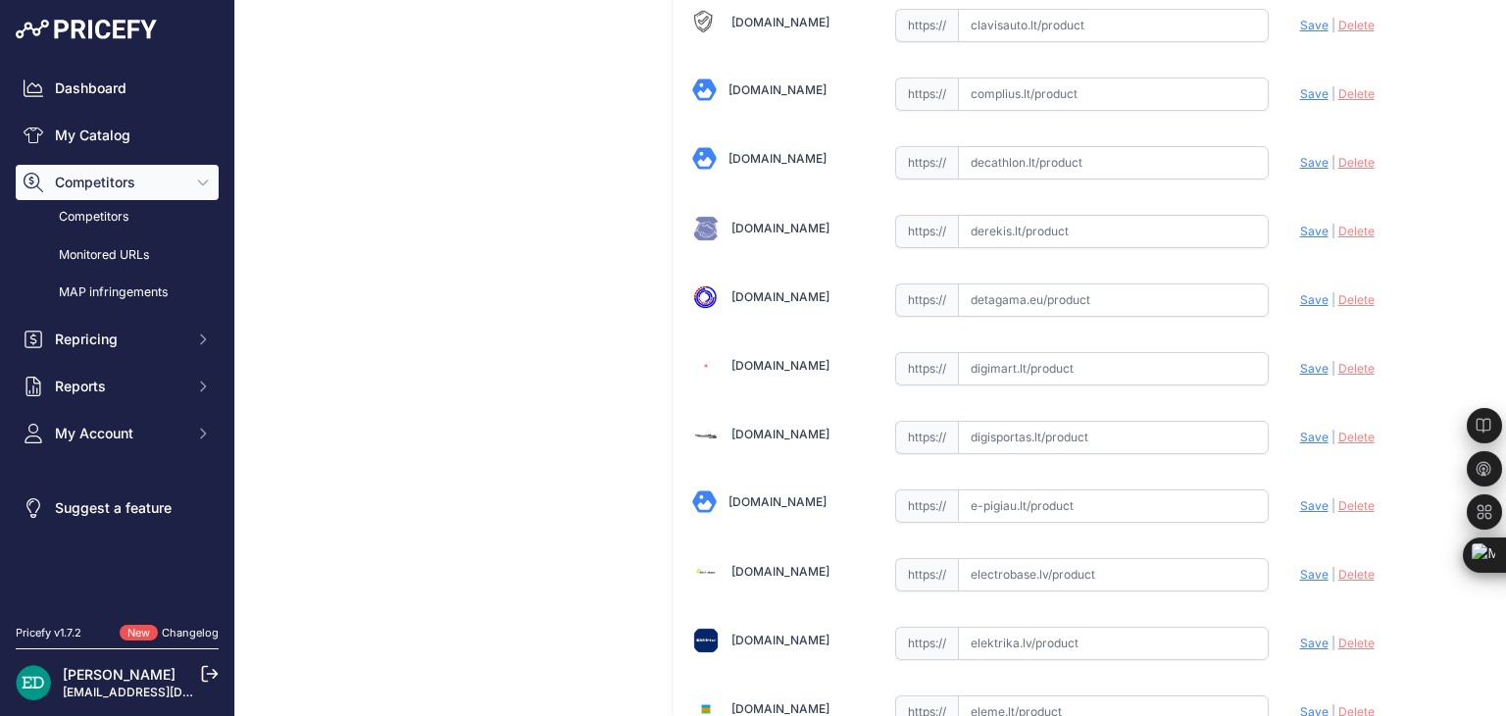
click at [1000, 362] on input "text" at bounding box center [1113, 368] width 311 height 33
paste input "https://digimart.lt/automobilis/vaizdo-registratoriai/vs1-viofo-vs1-2k-wifi-vid…"
click at [1300, 365] on span "Save" at bounding box center [1314, 368] width 28 height 15
type input "https://digimart.lt/automobilis/vaizdo-registratoriai/vs1-viofo-vs1-2k-wifi-vid…"
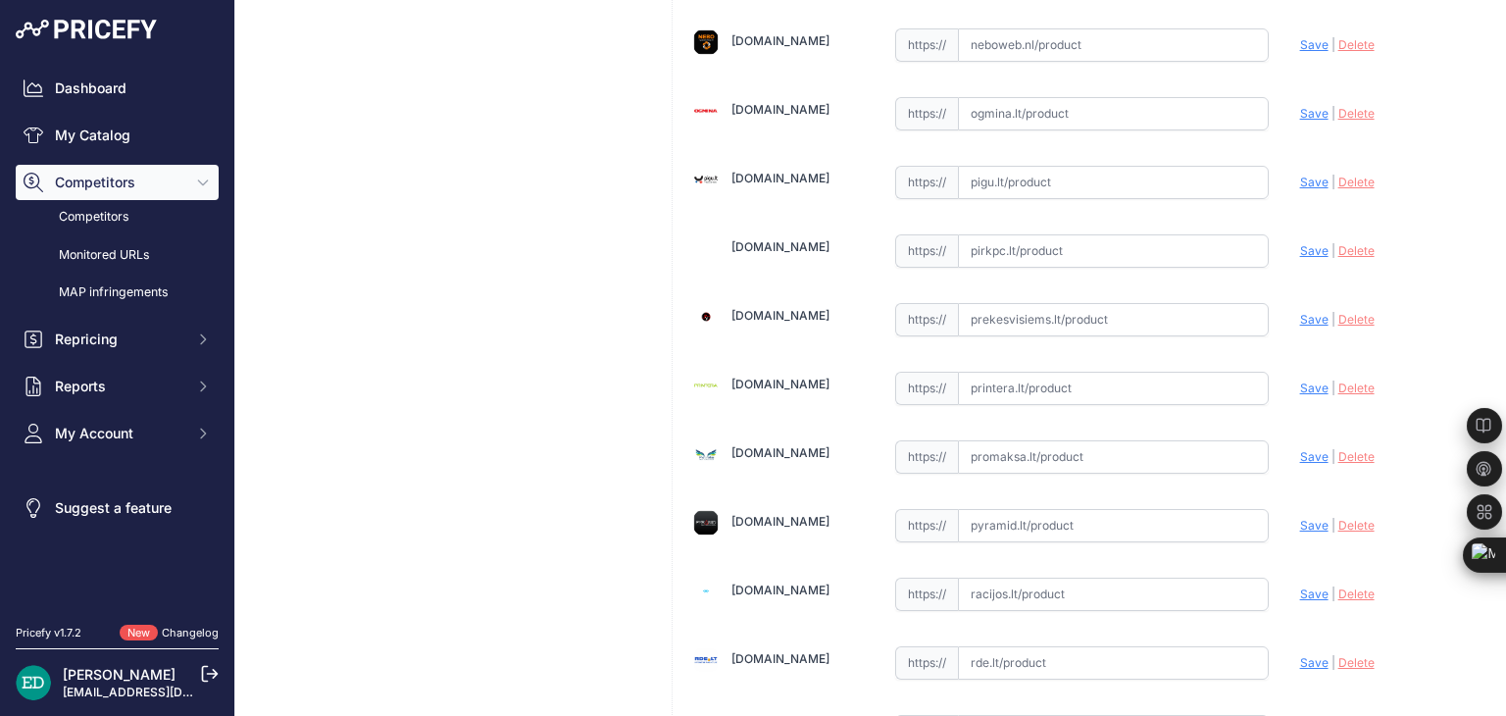
scroll to position [4362, 0]
click at [1034, 370] on input "text" at bounding box center [1113, 386] width 311 height 33
paste input "https://www.printera.lt/c/p/viofo-vs1-2k-wifi-video-recorder-gps-32gb-memory-ca…"
click at [1304, 379] on span "Save" at bounding box center [1314, 386] width 28 height 15
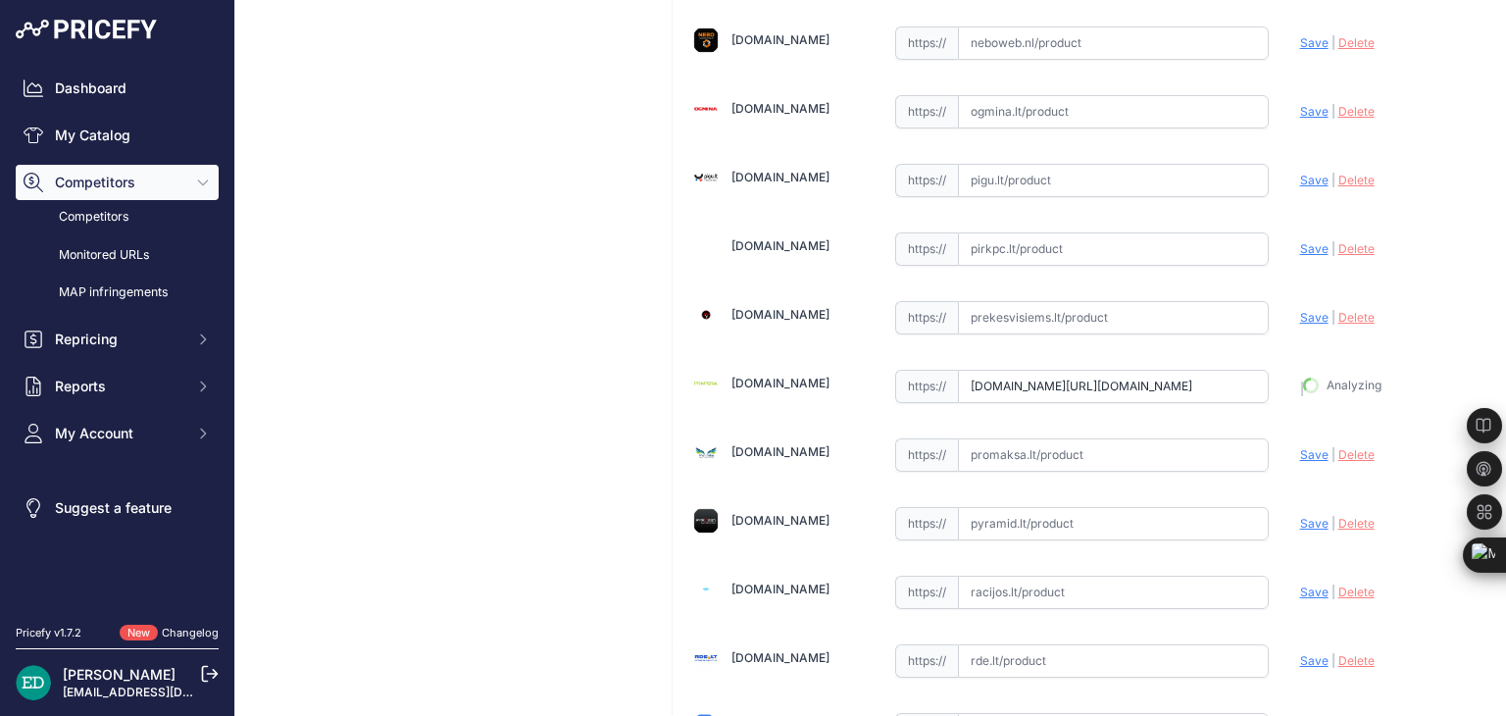
type input "https://www.printera.lt/c/p/viofo-vs1-2k-wifi-video-recorder-gps-32gb-memory-ca…"
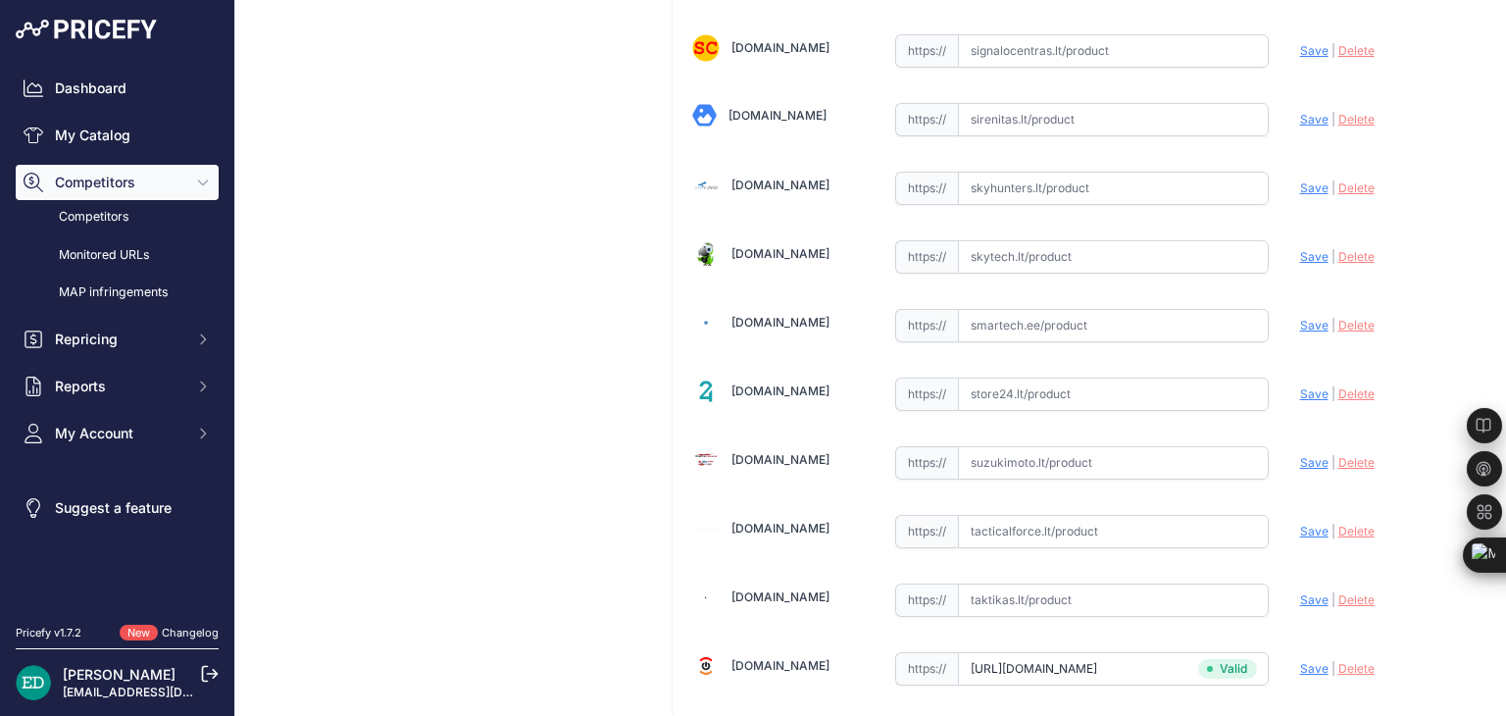
click at [1004, 378] on input "text" at bounding box center [1113, 394] width 311 height 33
paste input "https://store24.lt/produktas/viofo-vs1-2k-wifi-video-recorder-gps-32gb-memory-c…"
click at [1300, 386] on span "Save" at bounding box center [1314, 393] width 28 height 15
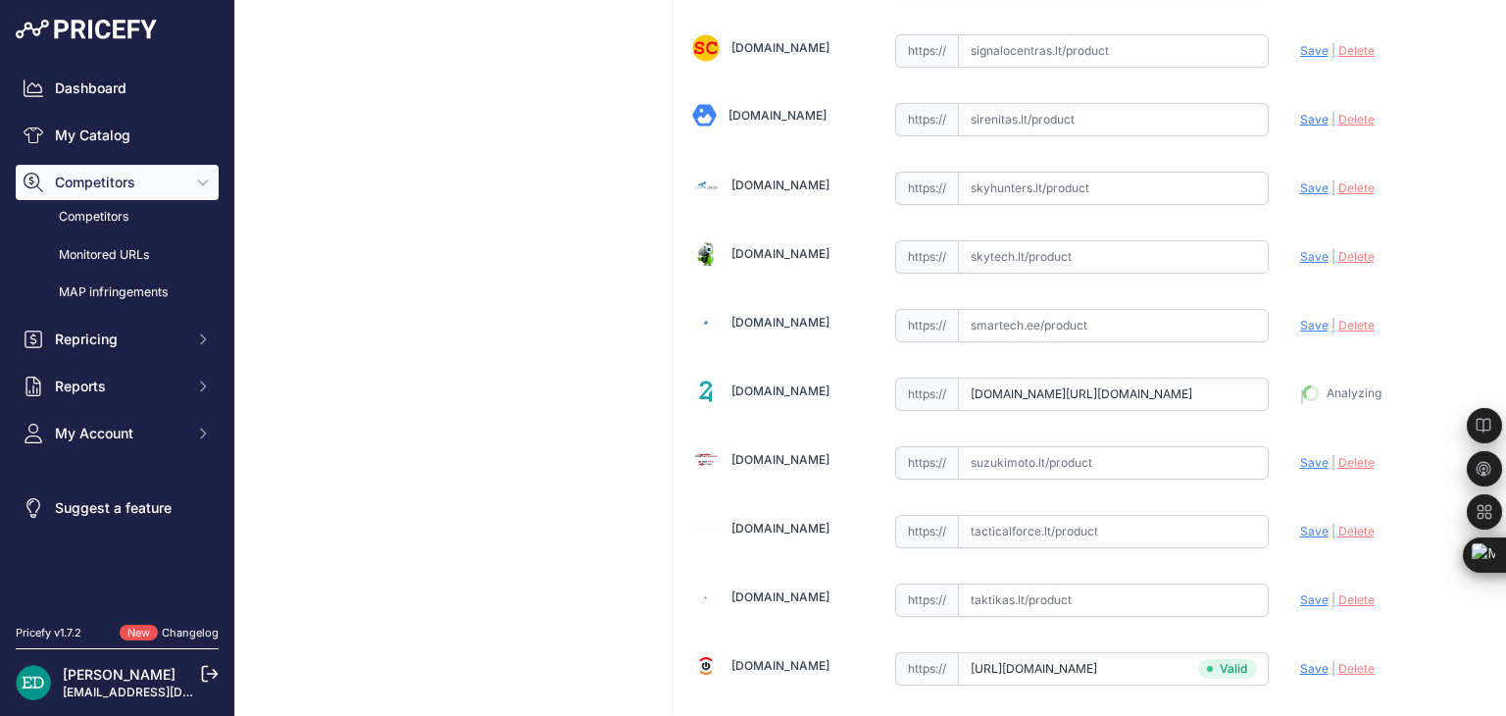
type input "https://store24.lt/produktas/viofo-vs1-2k-wifi-video-recorder-gps-32gb-memory-c…"
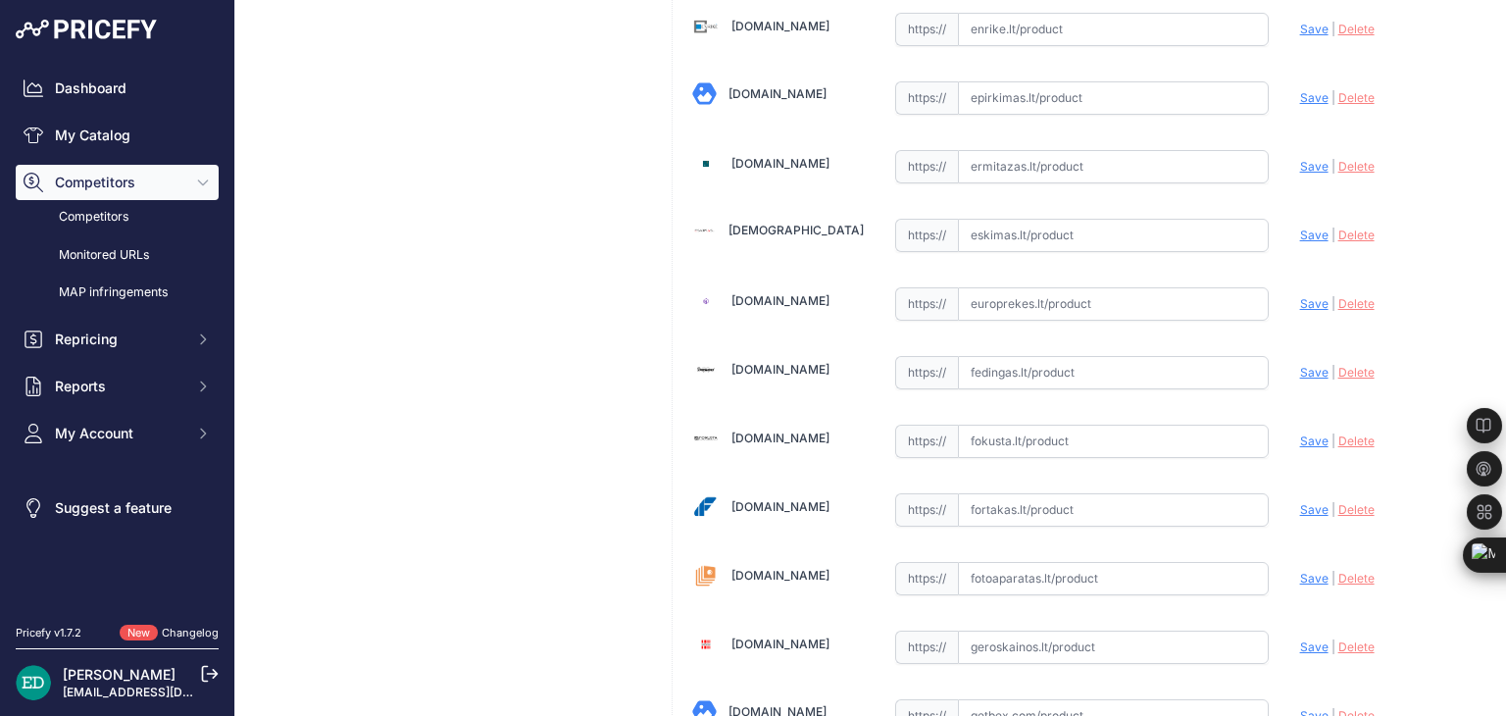
click at [1068, 365] on input "text" at bounding box center [1113, 372] width 311 height 33
paste input "https://fedingas.lt/lt/viofo-vs1"
click at [1300, 365] on span "Save" at bounding box center [1314, 372] width 28 height 15
type input "https://fedingas.lt/lt/viofo-vs1?prirule_jdsnikfkfjsd=8834"
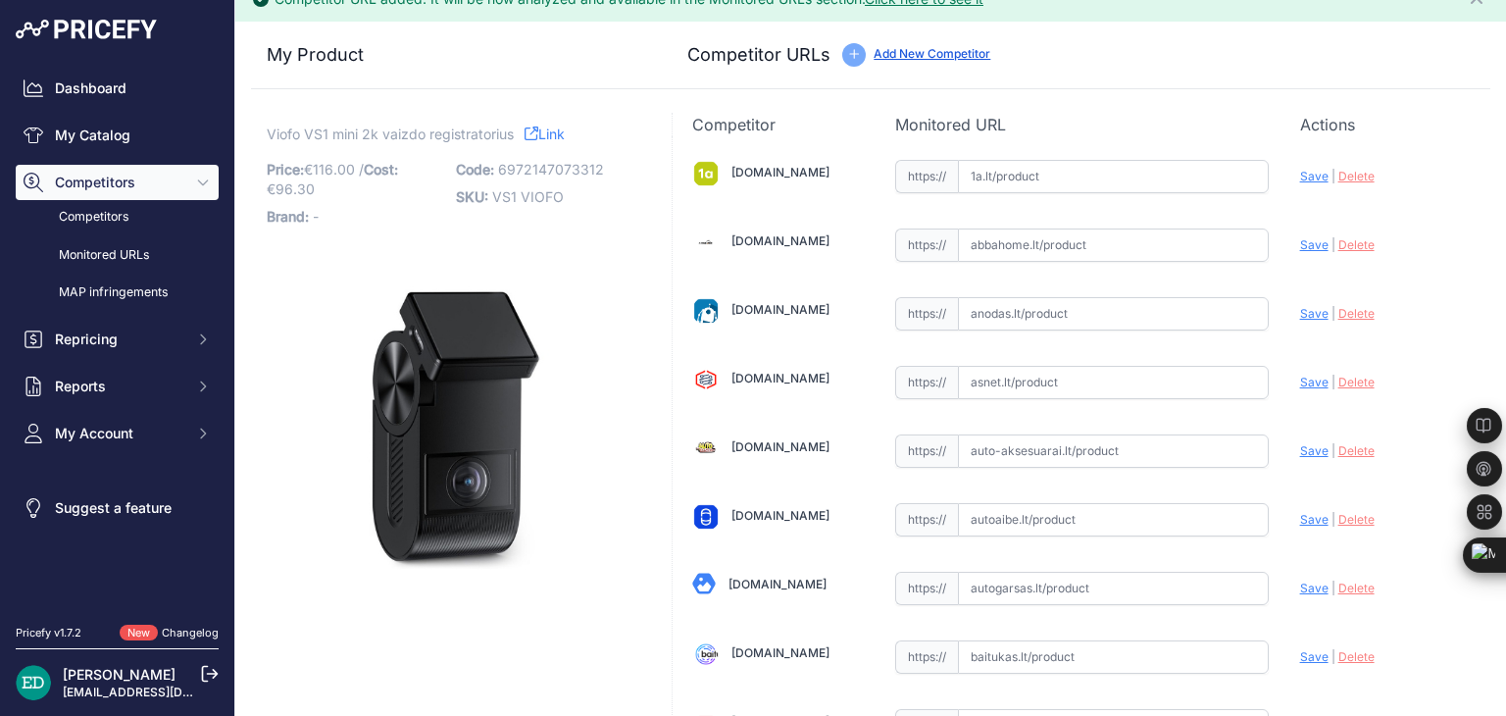
scroll to position [0, 0]
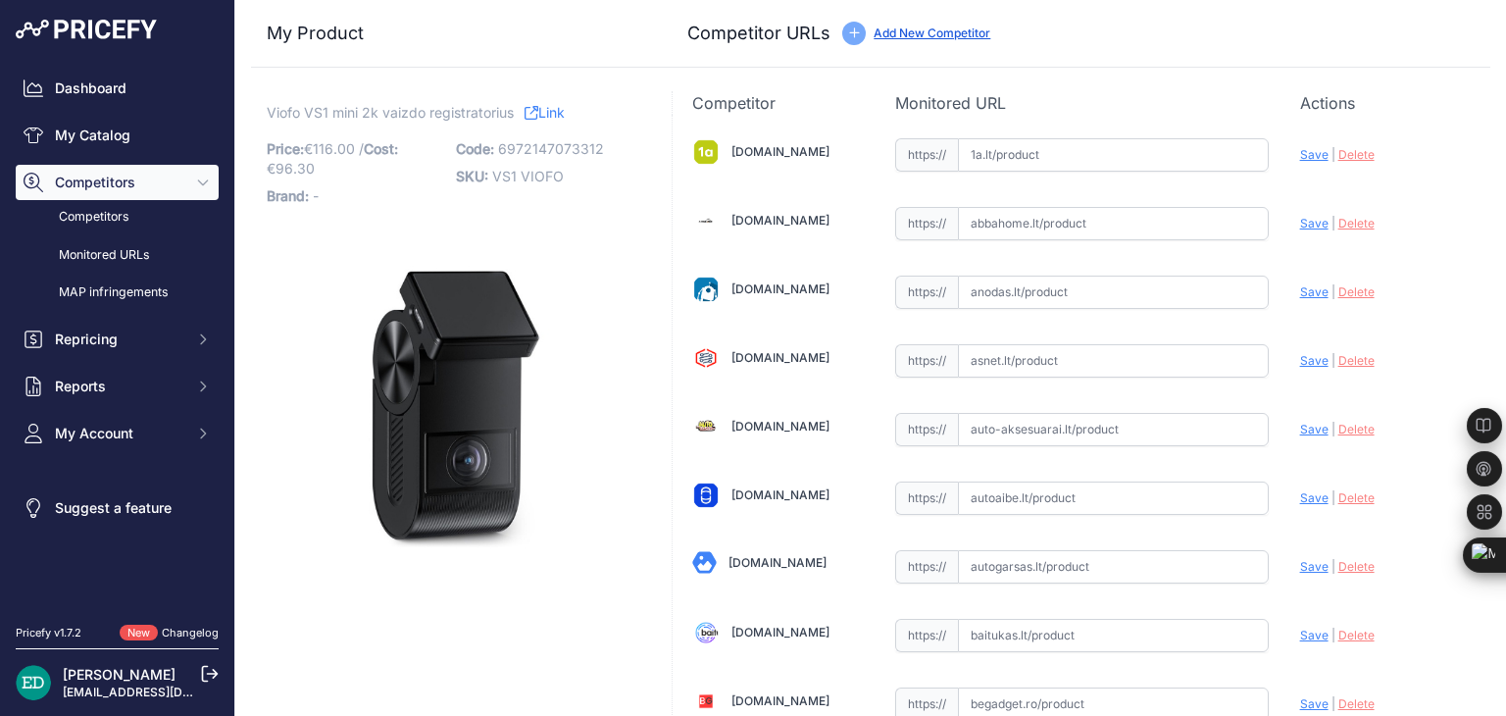
click at [989, 156] on input "text" at bounding box center [1113, 154] width 311 height 33
paste input "https://www.1a.lt/p/vaizdo-registratorius-viofo-vs1-mini-2k/tosh?utm_medium=ref…"
click at [1300, 154] on span "Save" at bounding box center [1314, 154] width 28 height 15
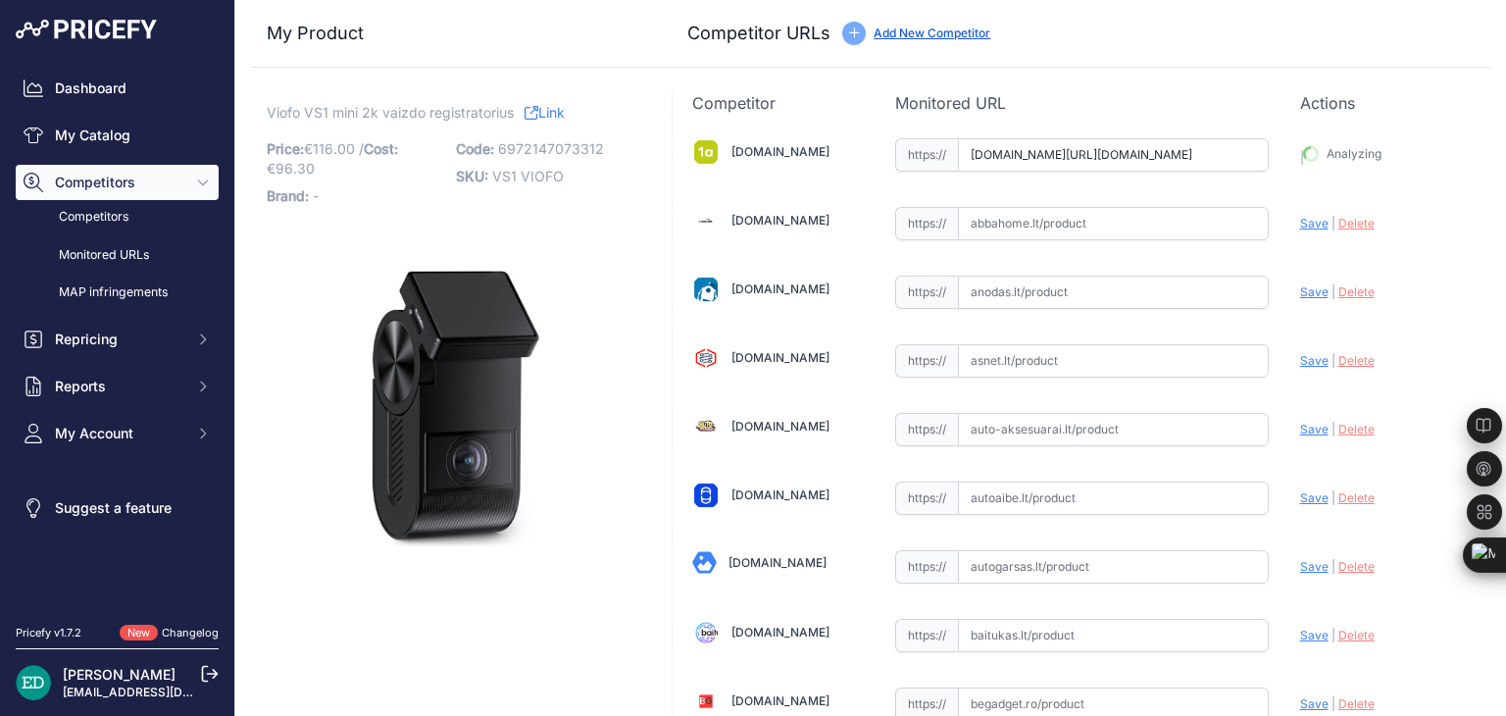
type input "https://www.1a.lt/p/vaizdo-registratorius-viofo-vs1-mini-2k/tosh?prirule_jdsnik…"
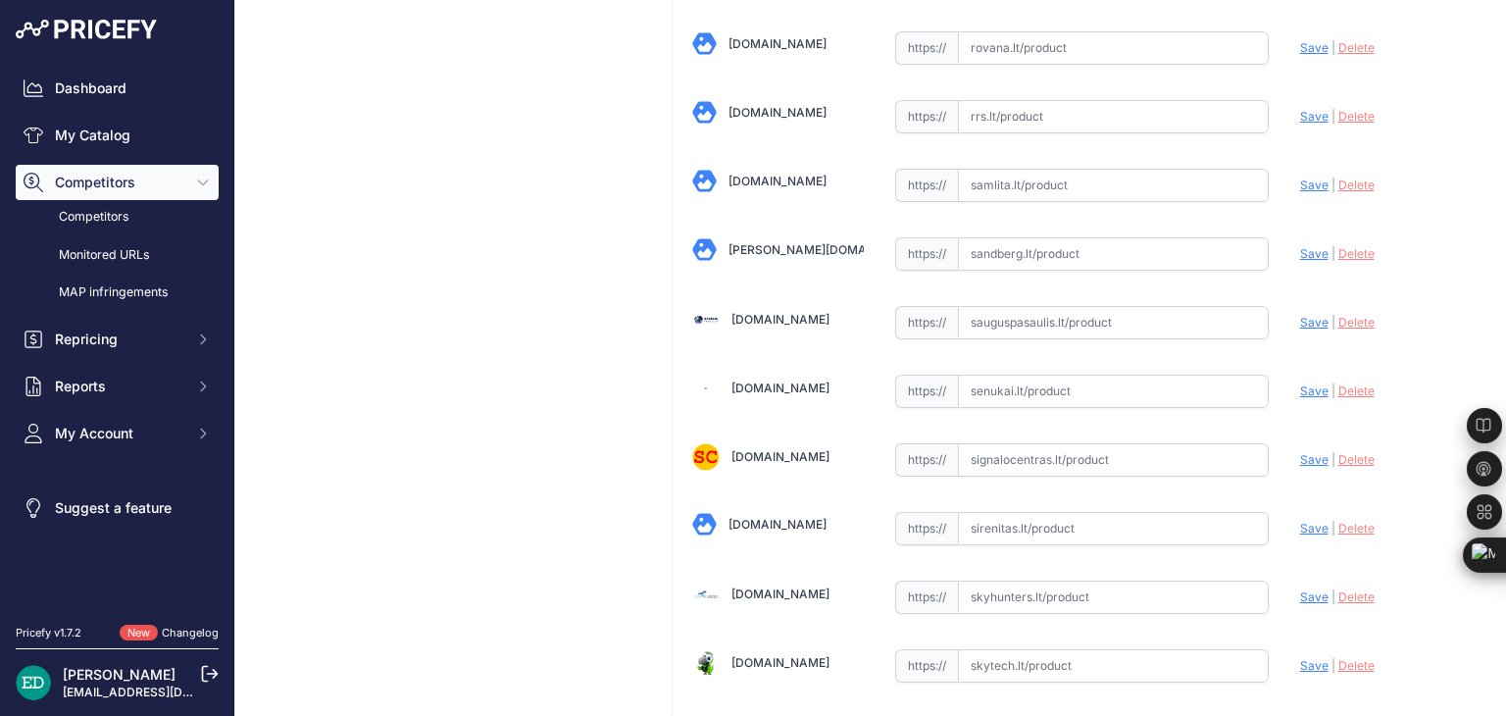
click at [1091, 375] on input "text" at bounding box center [1113, 391] width 311 height 33
paste input "https://www.senukai.lt/p/vaizdo-registratorius-viofo-vs1-mini-2k/zd3b?utm_mediu…"
click at [1300, 383] on span "Save" at bounding box center [1314, 390] width 28 height 15
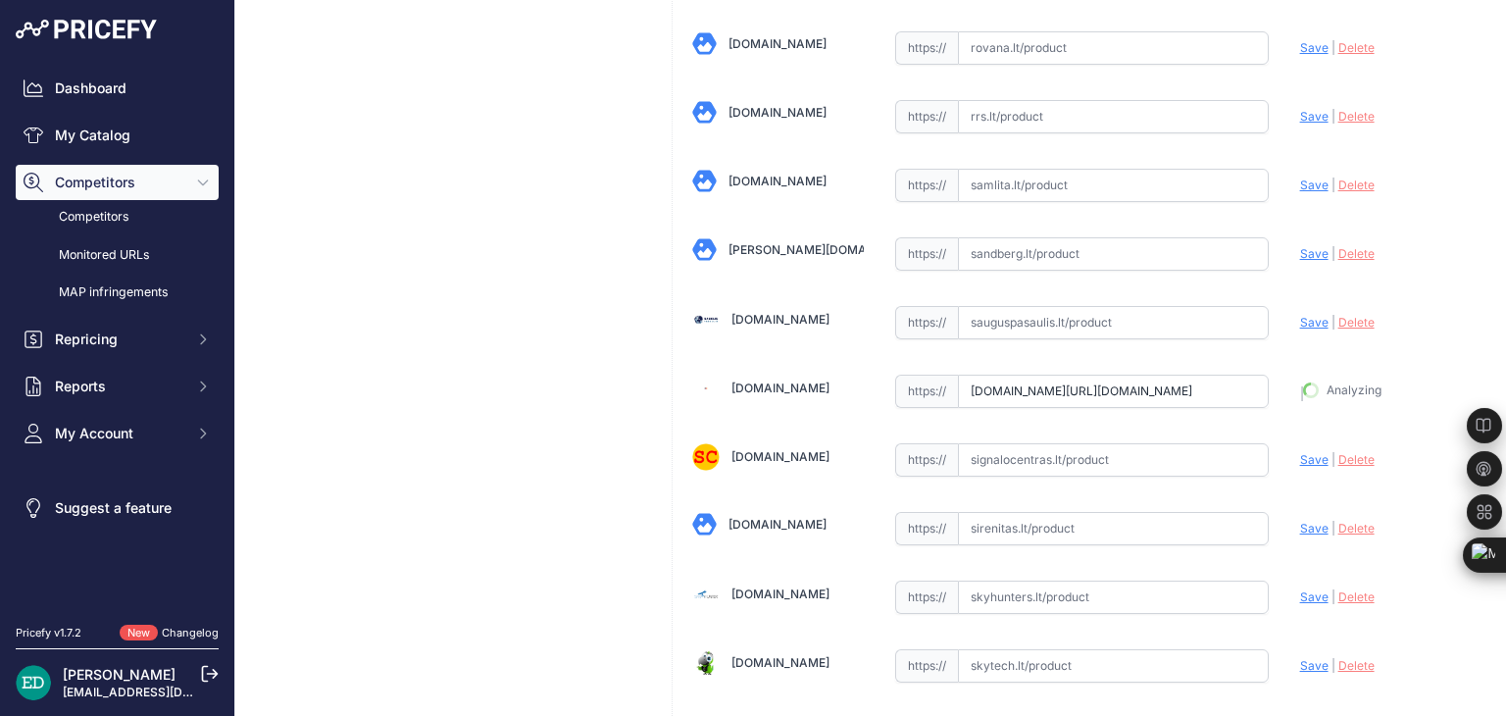
type input "https://www.senukai.lt/p/vaizdo-registratorius-viofo-vs1-mini-2k/zd3b?prirule_j…"
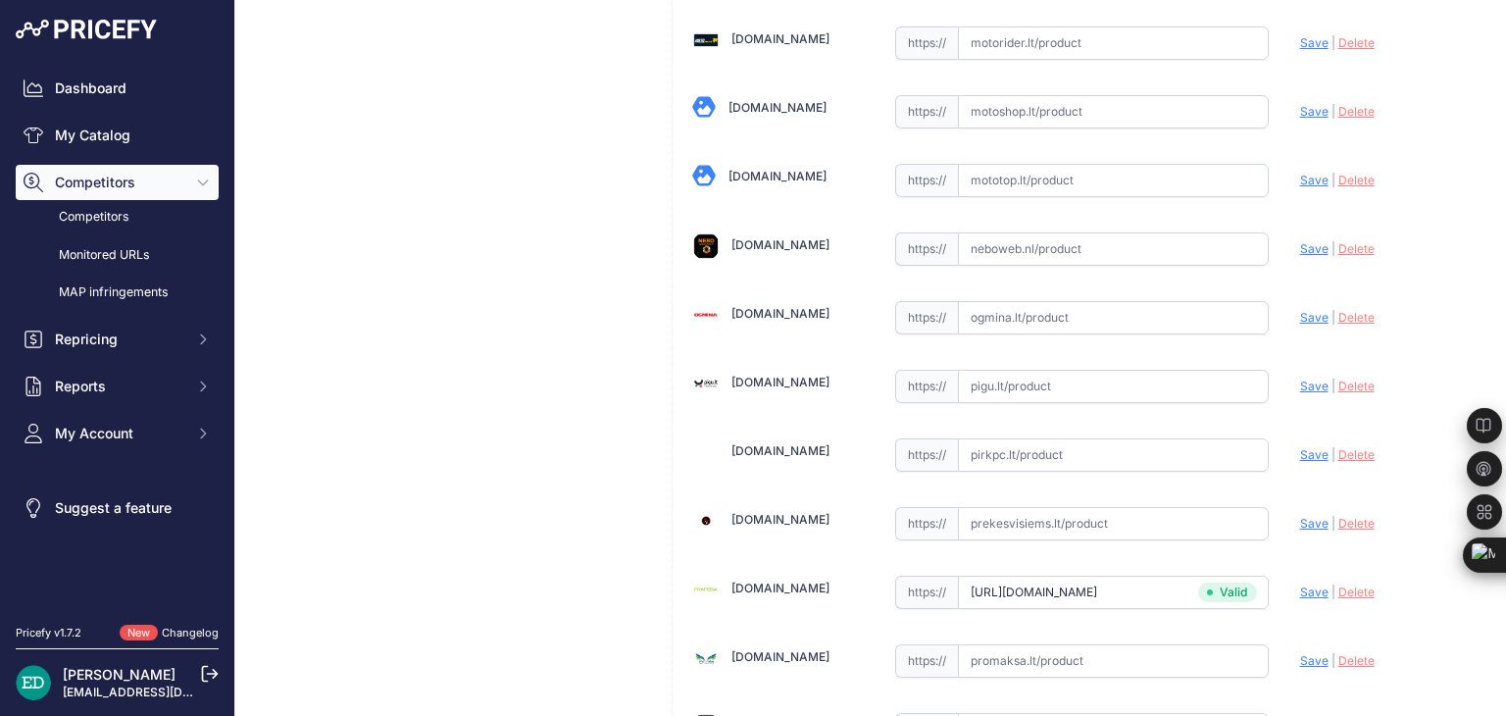
scroll to position [4157, 0]
click at [1008, 369] on input "text" at bounding box center [1113, 385] width 311 height 33
paste input "https://pigu.lt/lt/automobilines-vaizdo-kameros-video-registratoriai/vaizdo-reg…"
click at [1300, 378] on span "Save" at bounding box center [1314, 385] width 28 height 15
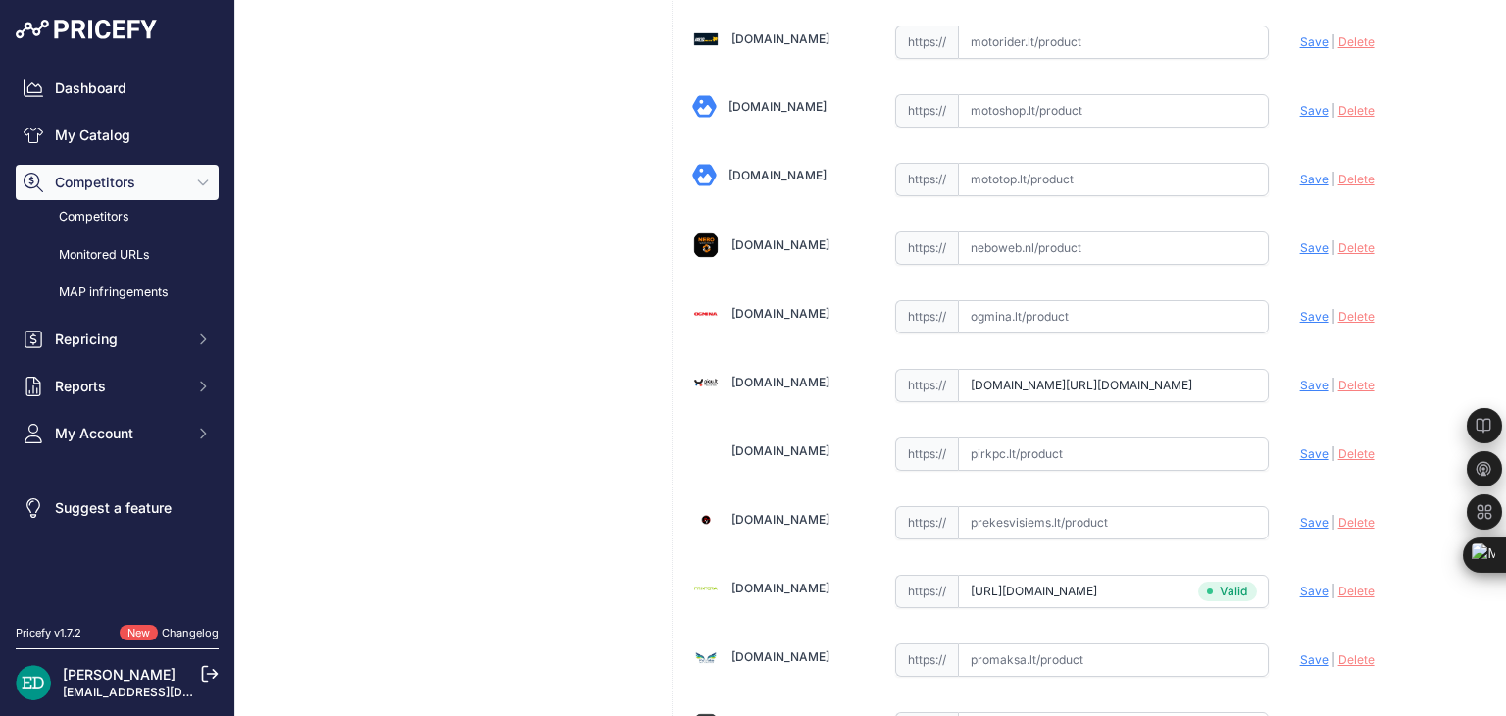
scroll to position [0, 0]
type input "https://pigu.lt/lt/automobilines-vaizdo-kameros-video-registratoriai/vaizdo-reg…"
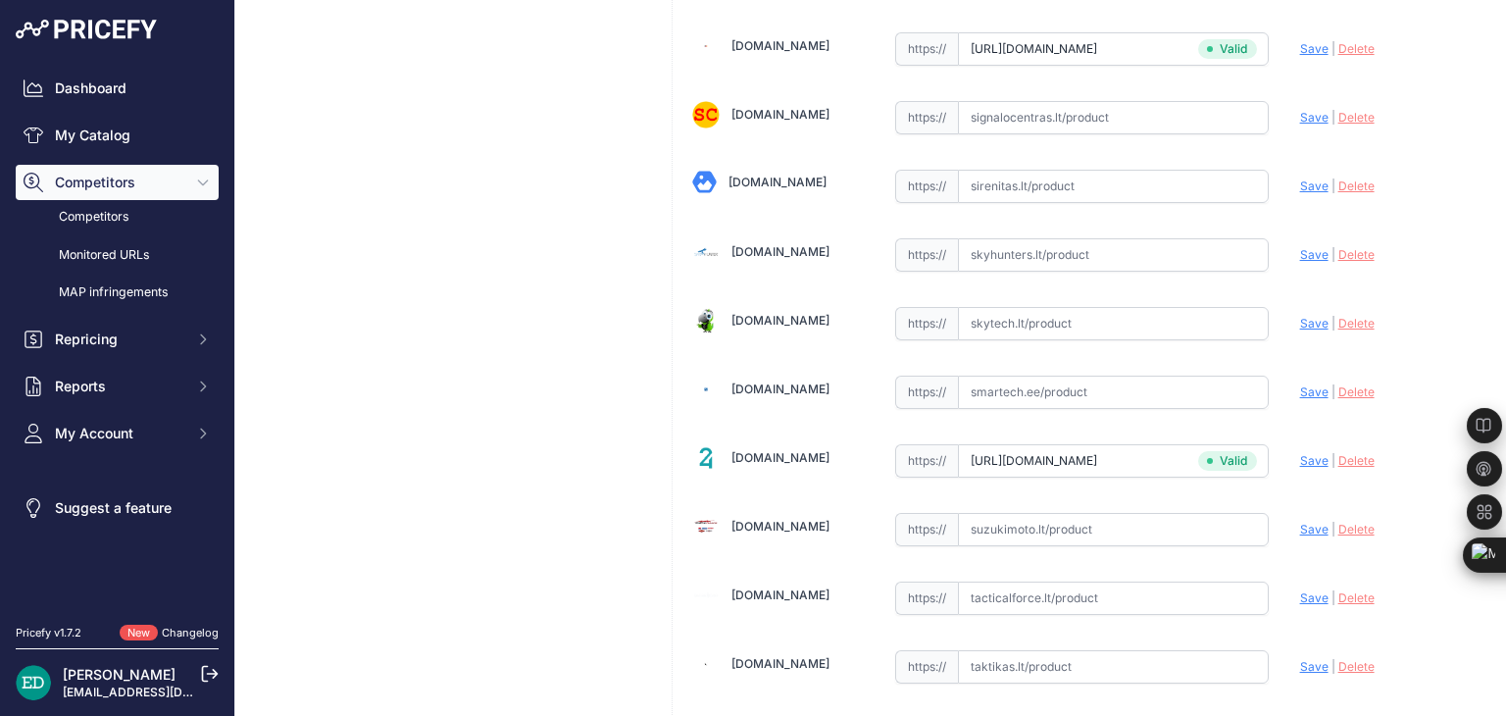
scroll to position [3138, 0]
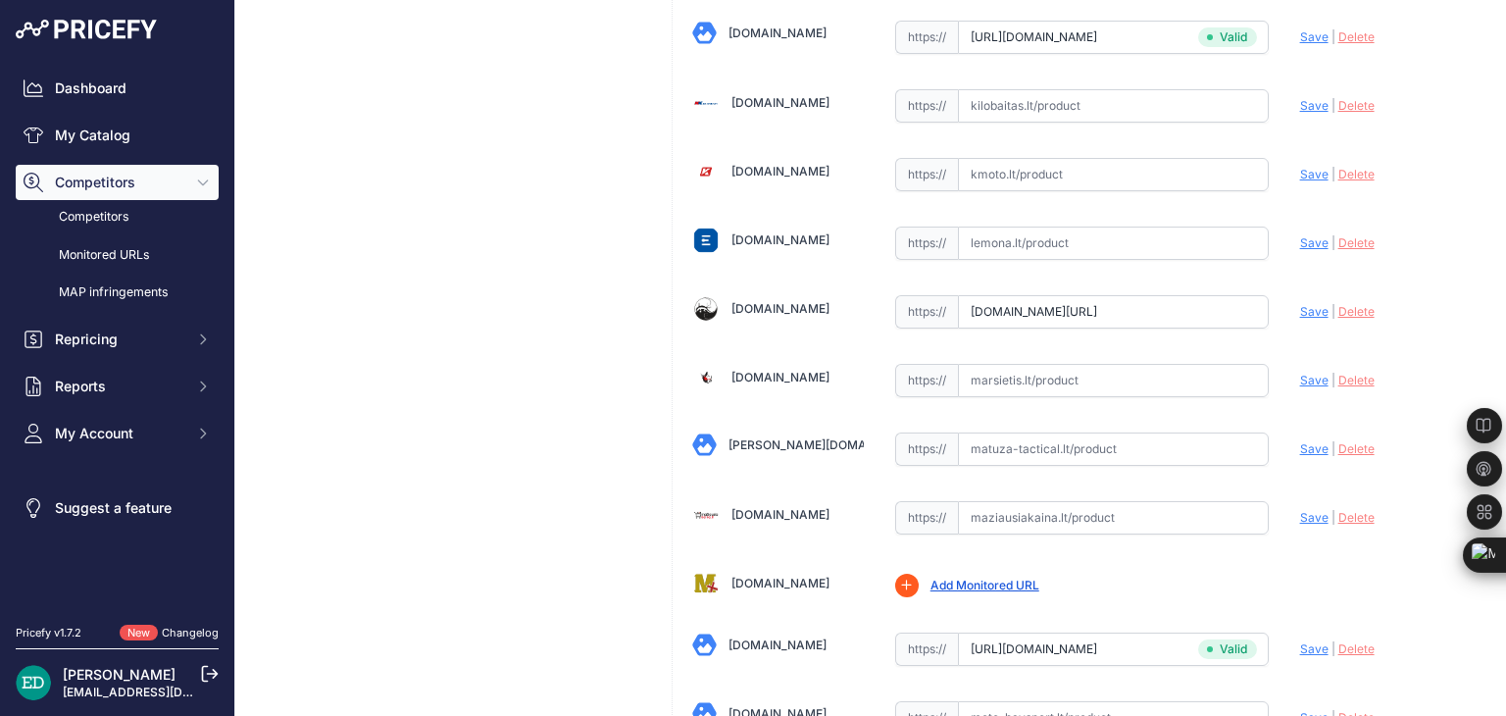
click at [1003, 364] on input "text" at bounding box center [1113, 380] width 311 height 33
paste input "https://marsietis.lt/viofo-vs1-2k-wifi-vaizdo-irasymo-irenginys-gps-32-gb-atmin…"
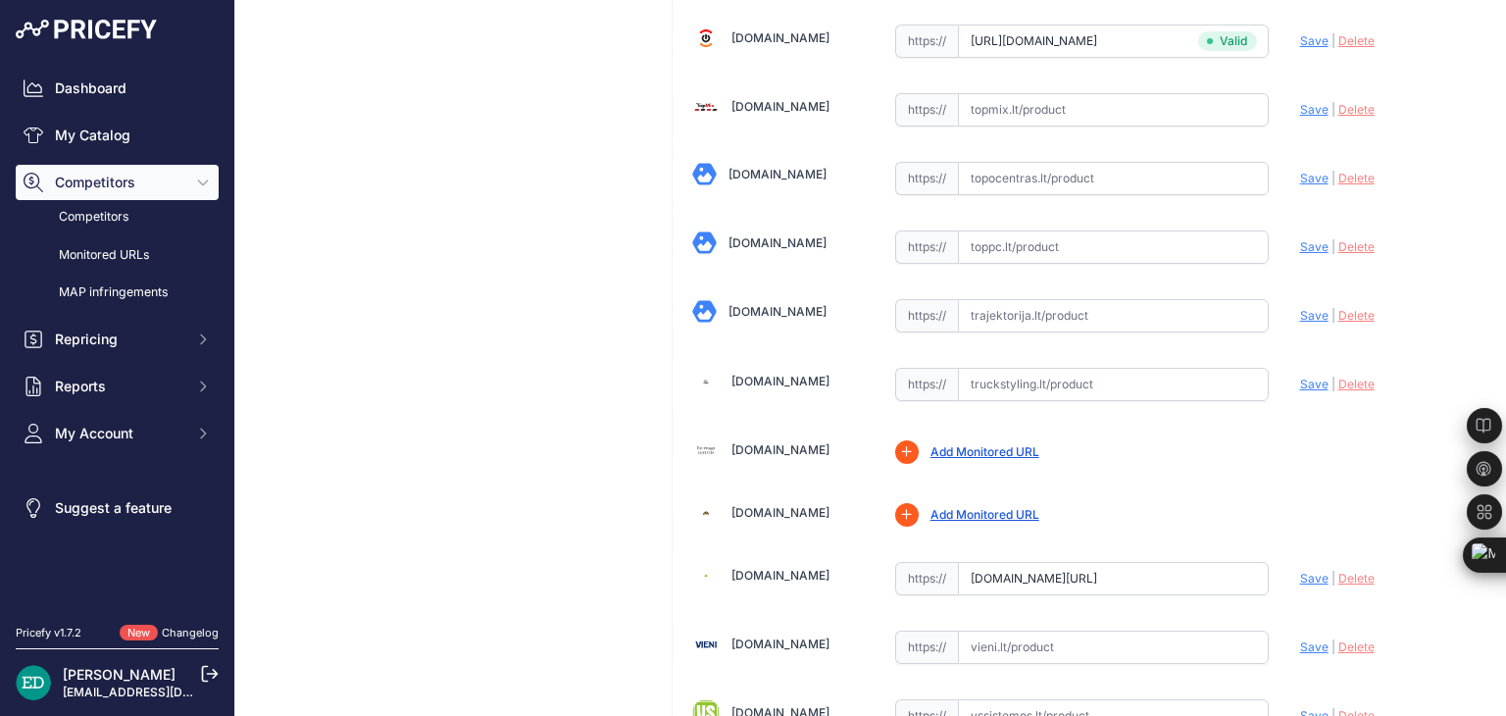
scroll to position [6412, 0]
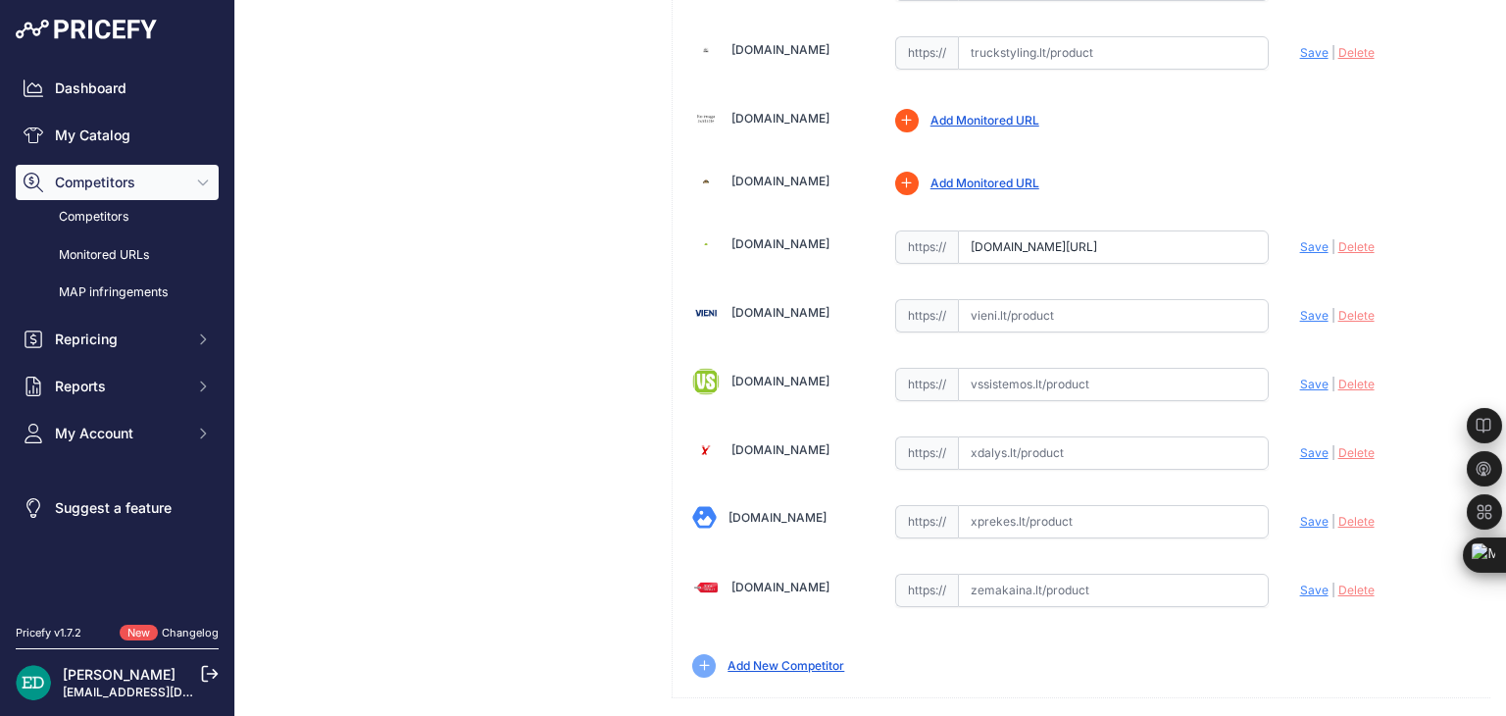
type input "marsietis.lt/viofo-vs1-2k-wifi-vaizdo-irasymo-irenginys-gps-32-gb-atminties-kor…"
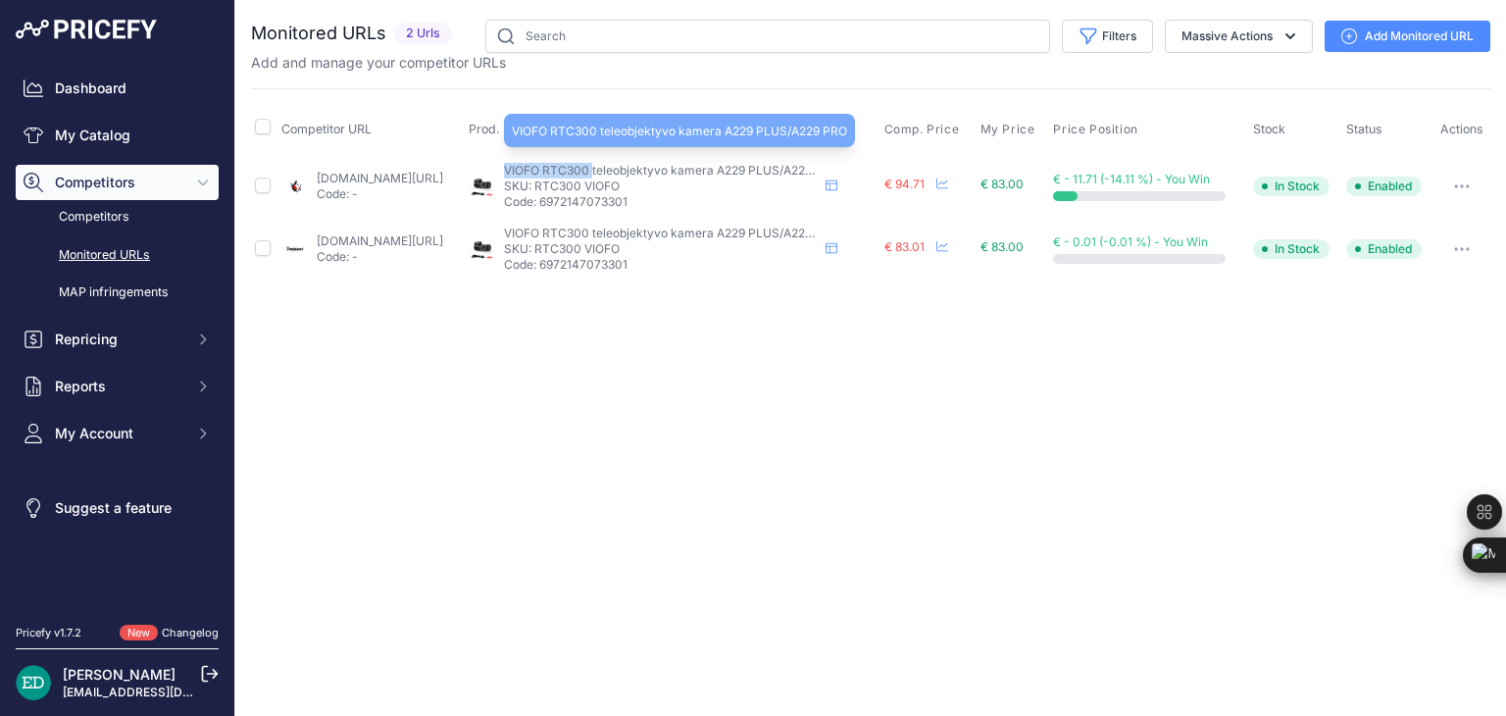
drag, startPoint x: 659, startPoint y: 163, endPoint x: 573, endPoint y: 164, distance: 86.3
click at [573, 164] on span "VIOFO RTC300 teleobjektyvo kamera A229 PLUS/A229 PRO" at bounding box center [671, 170] width 335 height 15
copy span "VIOFO RTC300"
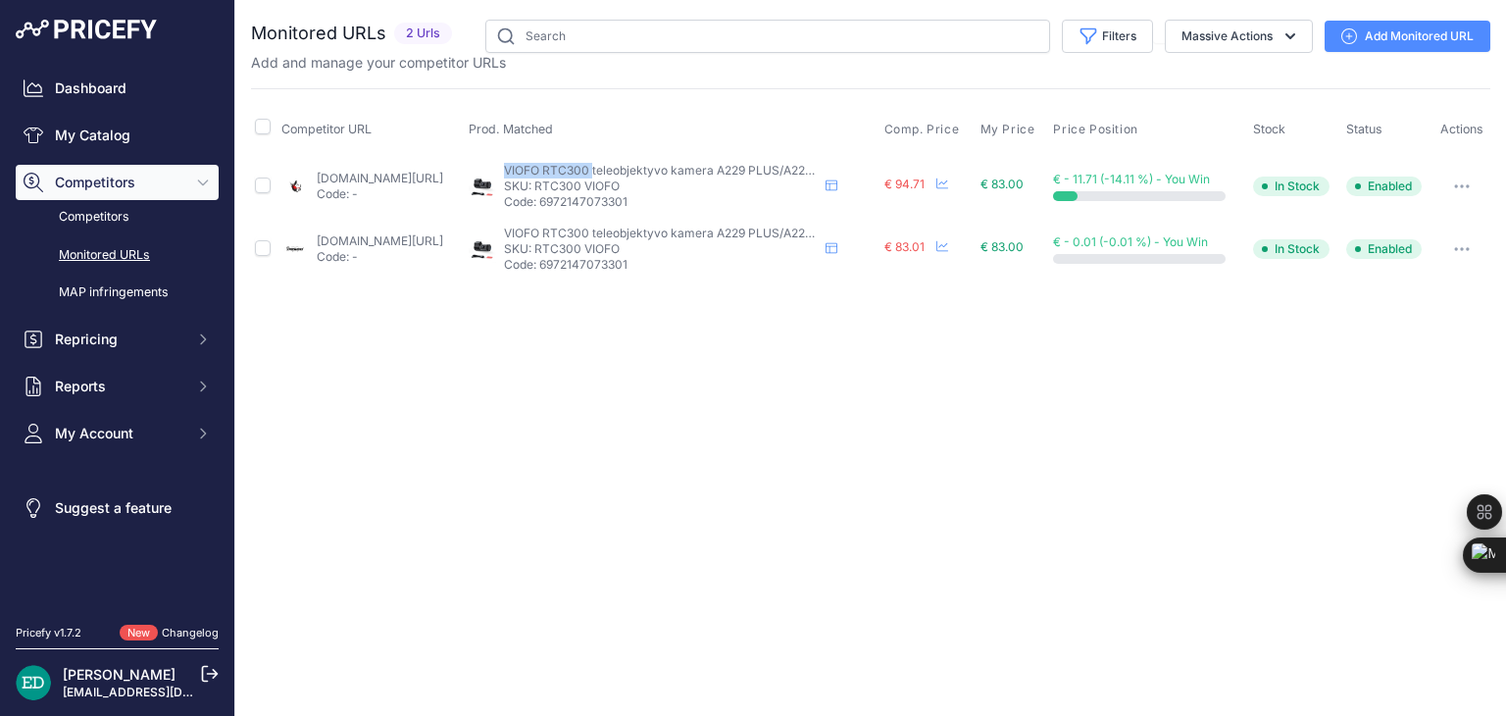
click at [1379, 44] on link "Add Monitored URL" at bounding box center [1408, 36] width 166 height 31
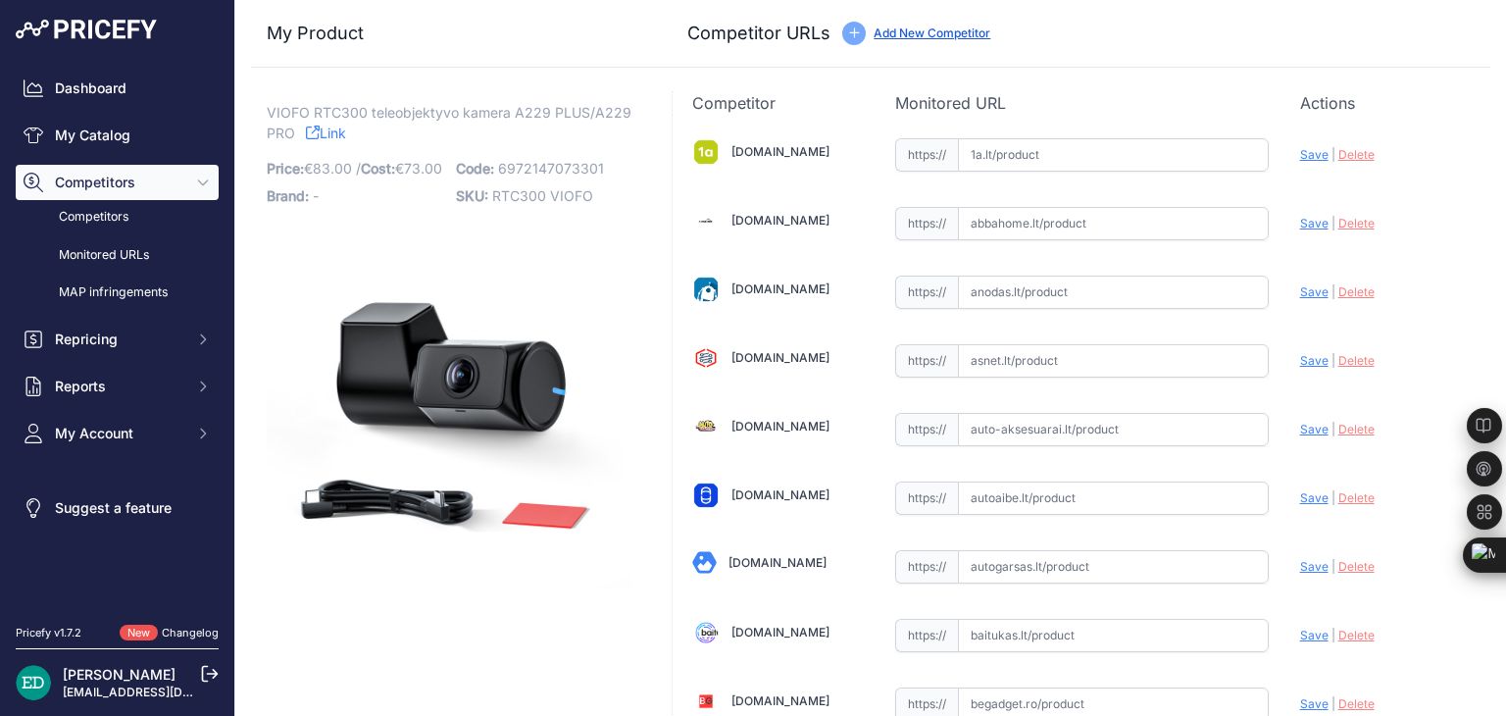
scroll to position [4156, 0]
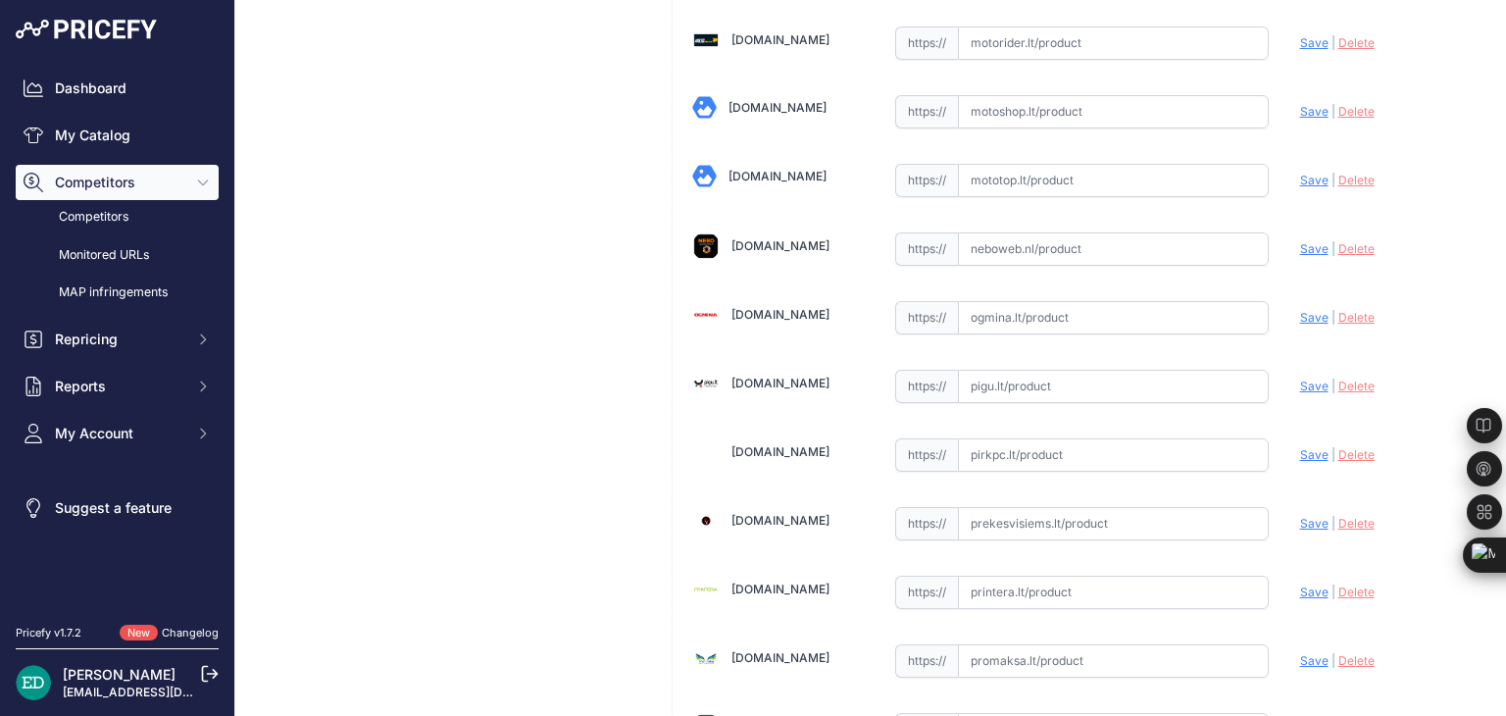
click at [1020, 370] on input "text" at bounding box center [1113, 386] width 311 height 33
paste input "[URL][DOMAIN_NAME]"
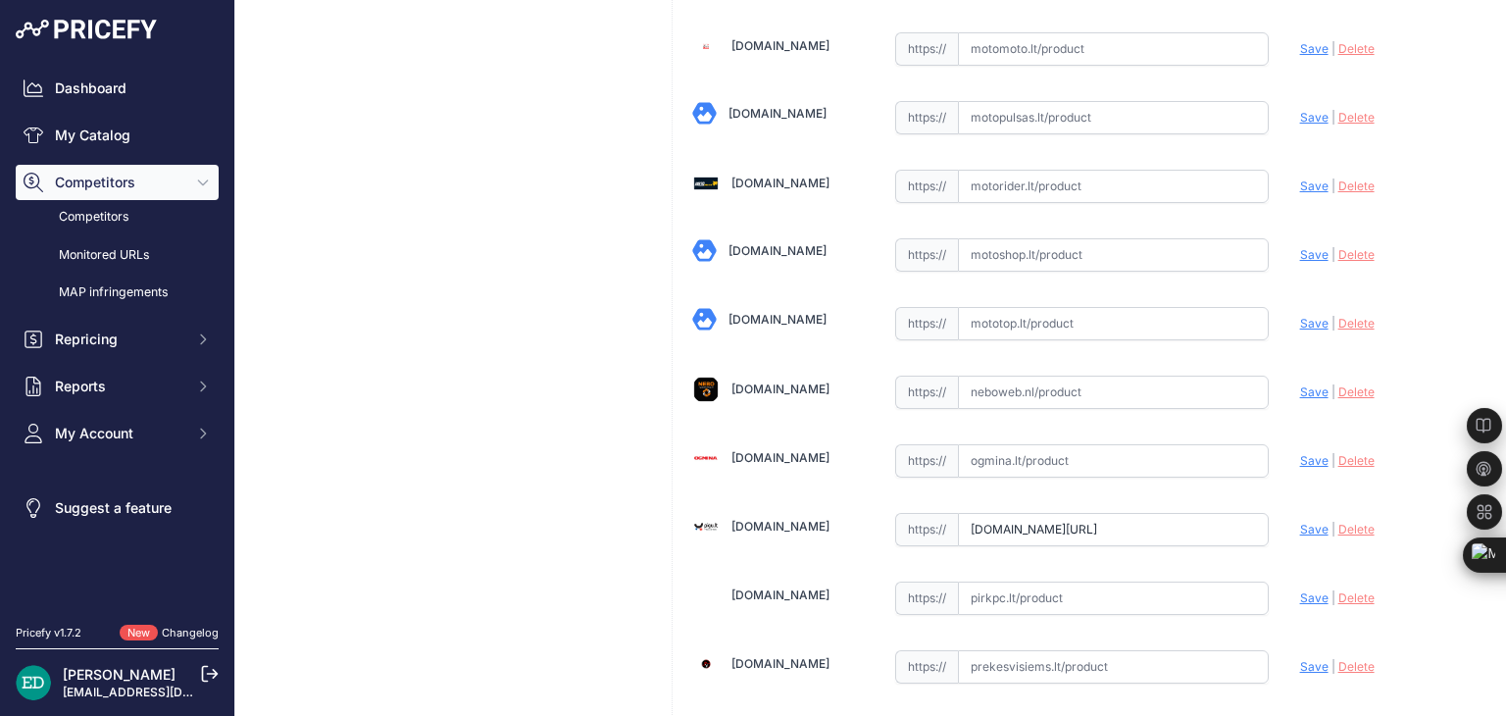
scroll to position [0, 0]
click at [1306, 522] on span "Save" at bounding box center [1314, 529] width 28 height 15
type input "https://pigu.lt/lt/automobilines-vaizdo-kameros-video-registratoriai/vaizdo-reg…"
click at [972, 377] on input "text" at bounding box center [1113, 393] width 311 height 33
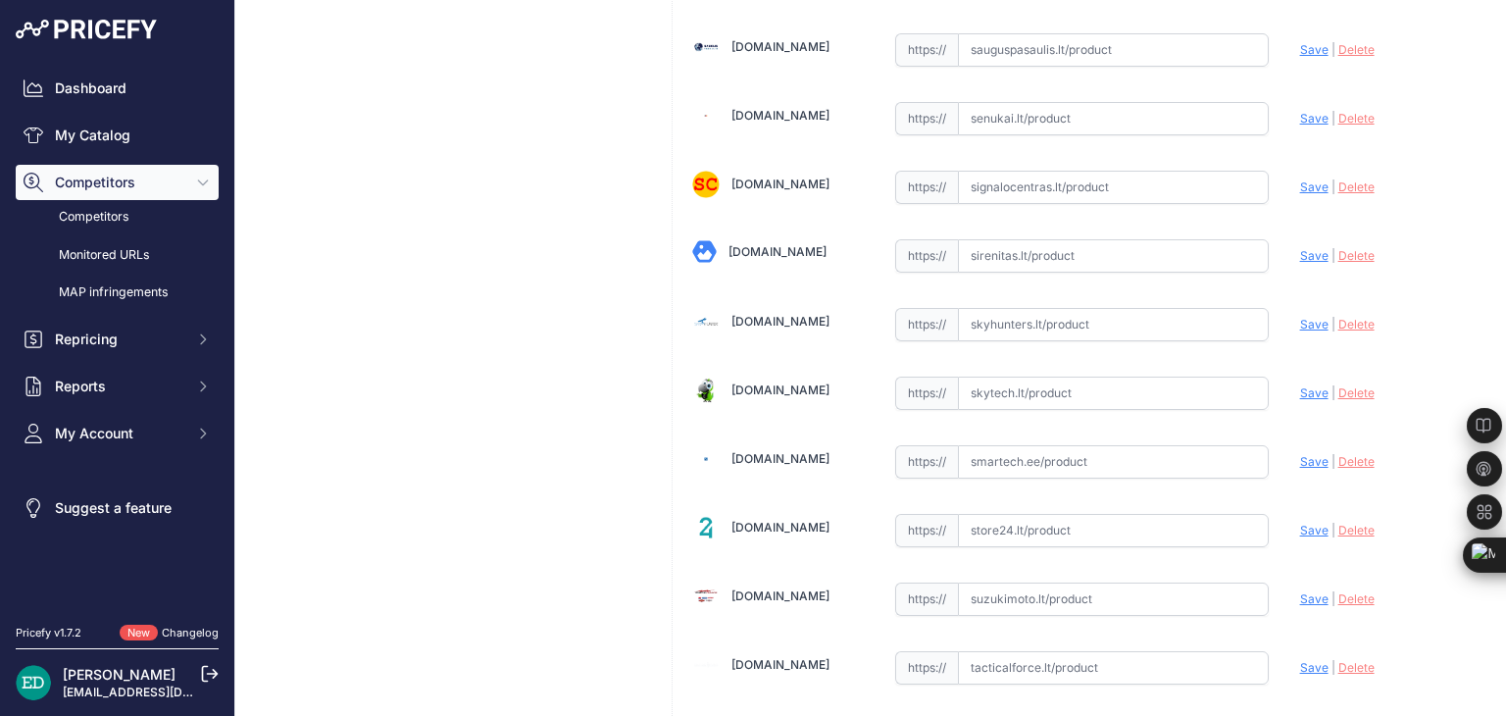
paste input "https://www.skytech.lt/rtc300-viofo-telefoto-kamera-a229proplus-p-730511.html"
click at [1300, 385] on span "Save" at bounding box center [1314, 392] width 28 height 15
type input "https://www.skytech.lt/rtc300-viofo-telefoto-kamera-a229proplus-p-730511.html?p…"
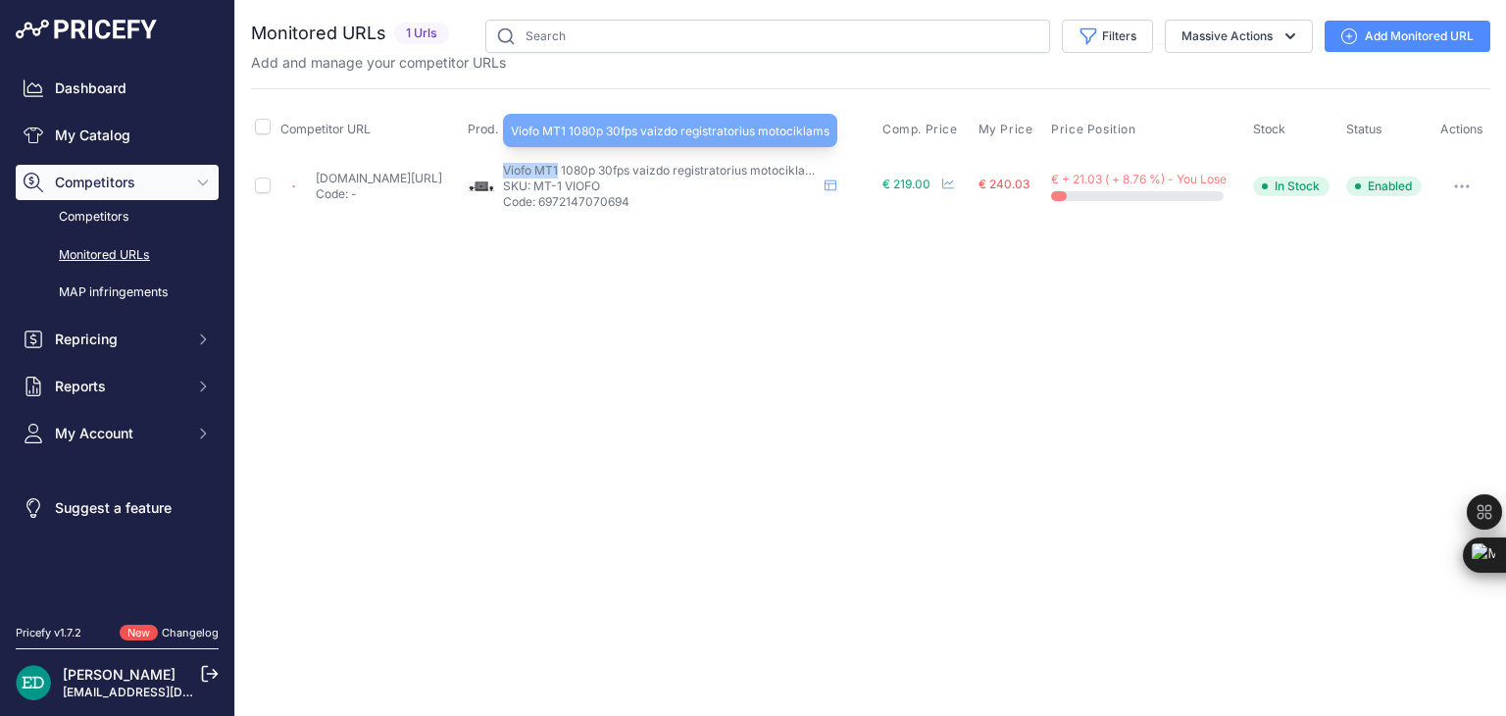
drag, startPoint x: 622, startPoint y: 167, endPoint x: 569, endPoint y: 172, distance: 53.2
click at [569, 172] on span "Viofo MT1 1080p 30fps vaizdo registratorius motociklams" at bounding box center [662, 170] width 319 height 15
copy span "Viofo MT1"
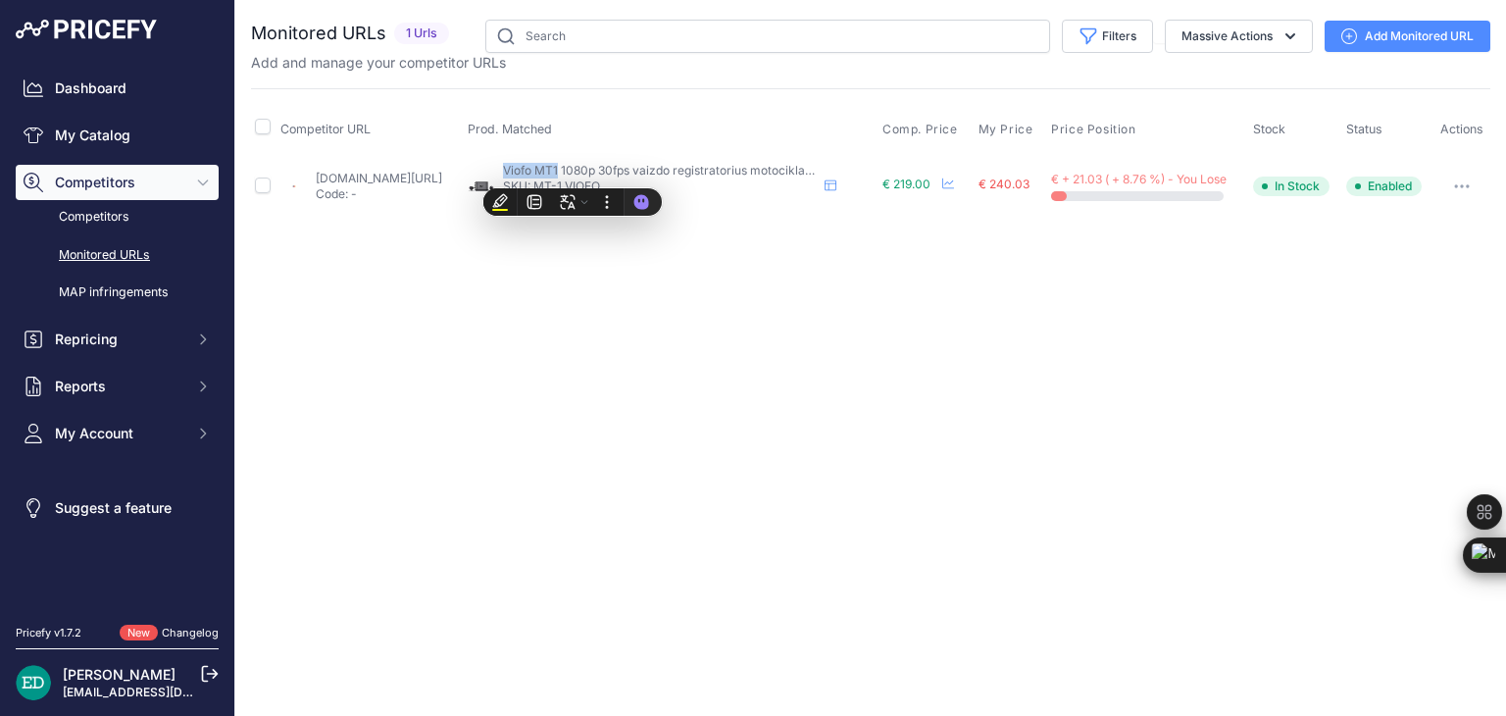
click at [1439, 31] on link "Add Monitored URL" at bounding box center [1408, 36] width 166 height 31
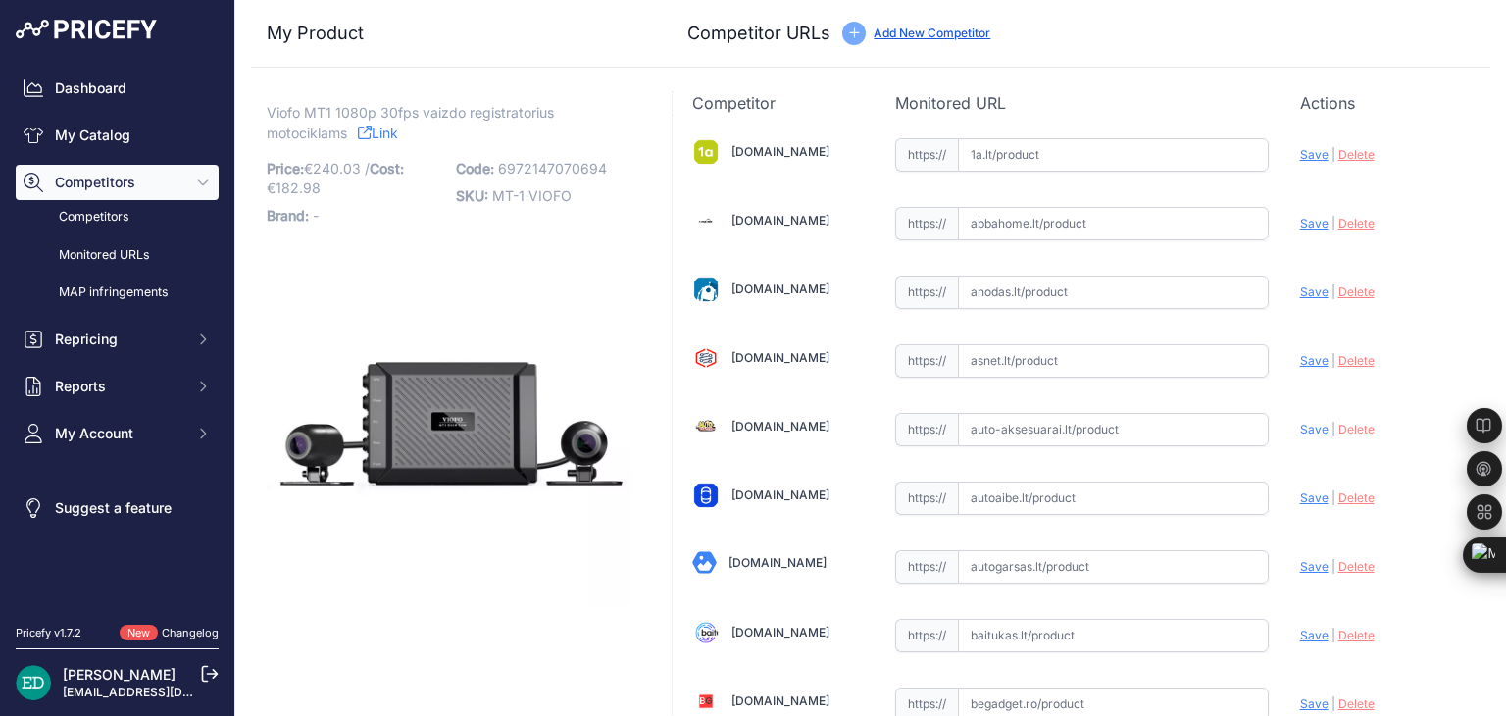
scroll to position [2797, 0]
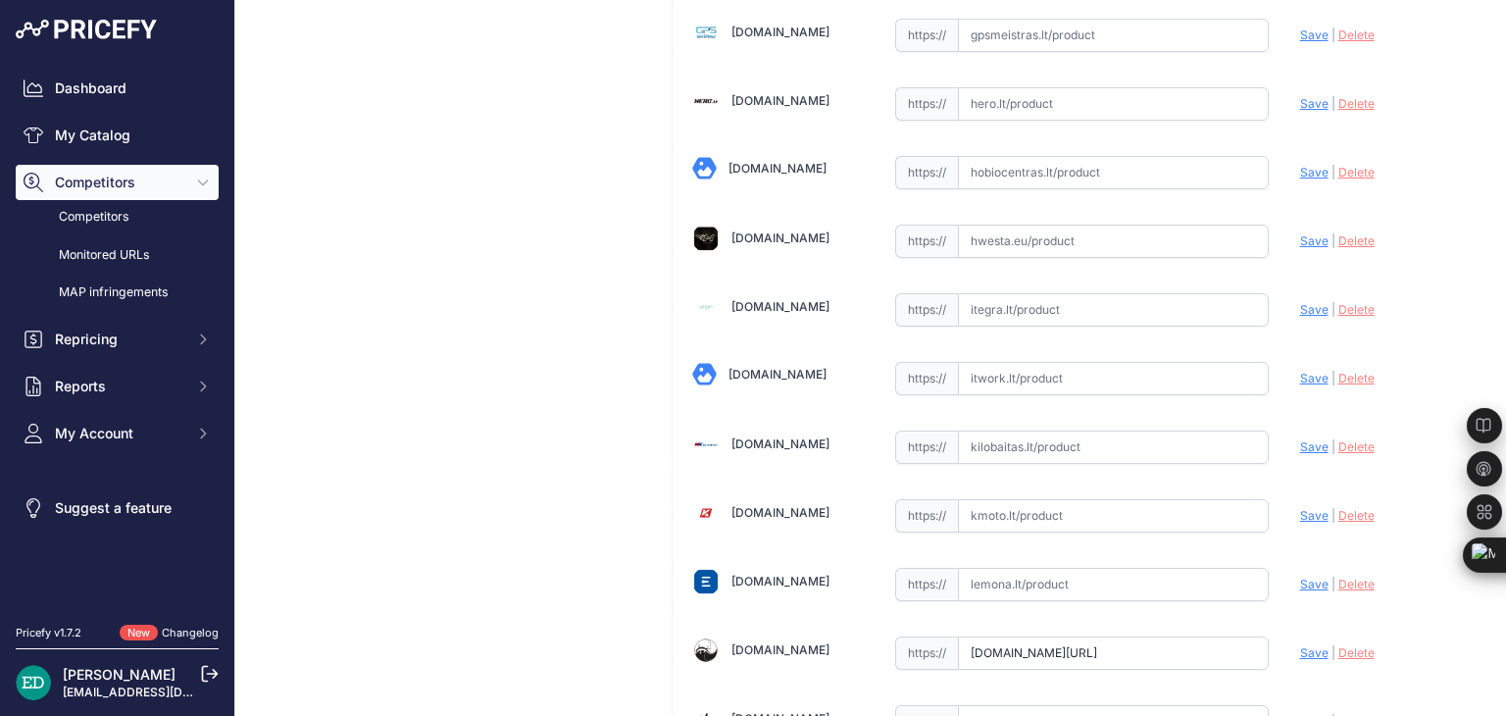
click at [1057, 362] on input "text" at bounding box center [1113, 378] width 311 height 33
paste input "[URL][DOMAIN_NAME][DOMAIN_NAME]"
click at [1302, 371] on span "Save" at bounding box center [1314, 378] width 28 height 15
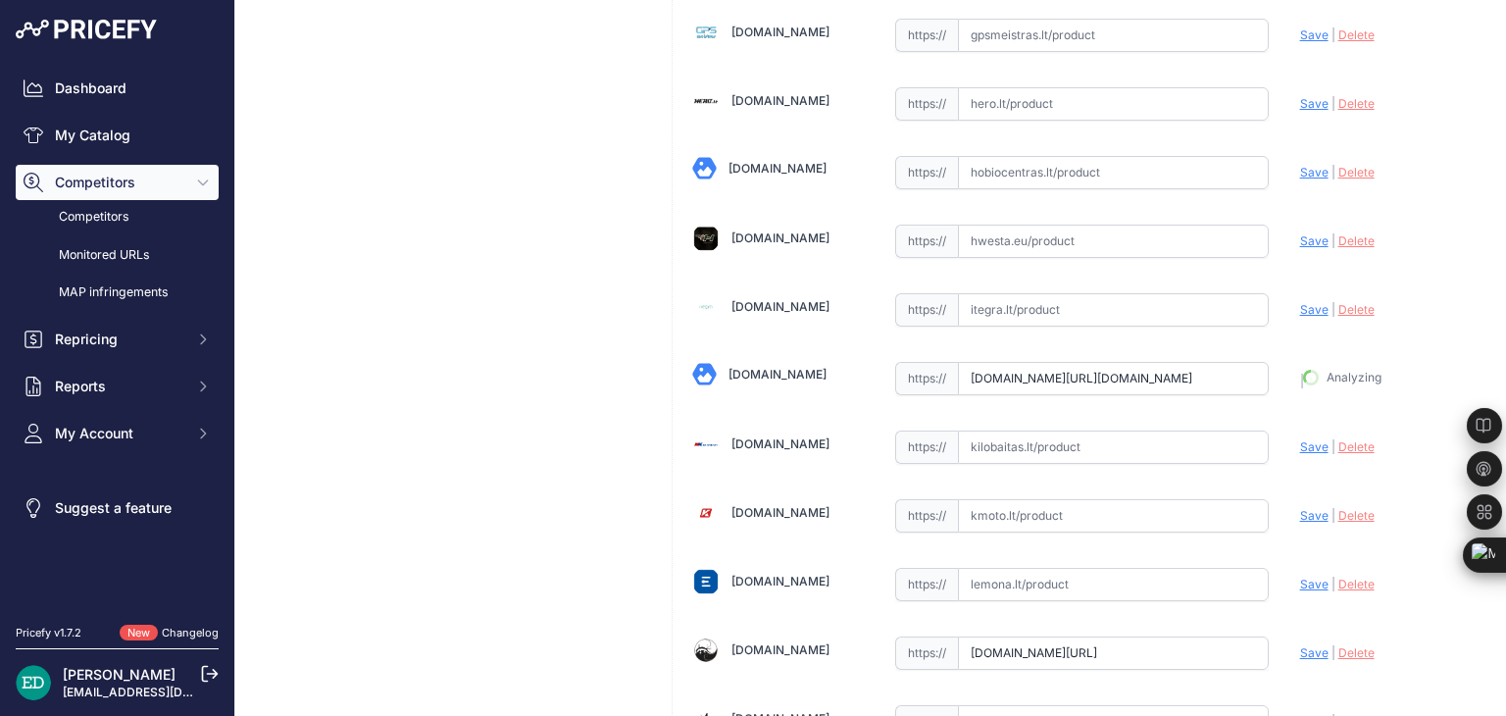
type input "https://www.itwork.lt/index.php?route=product%2Fproduct&product_id=1396739&prir…"
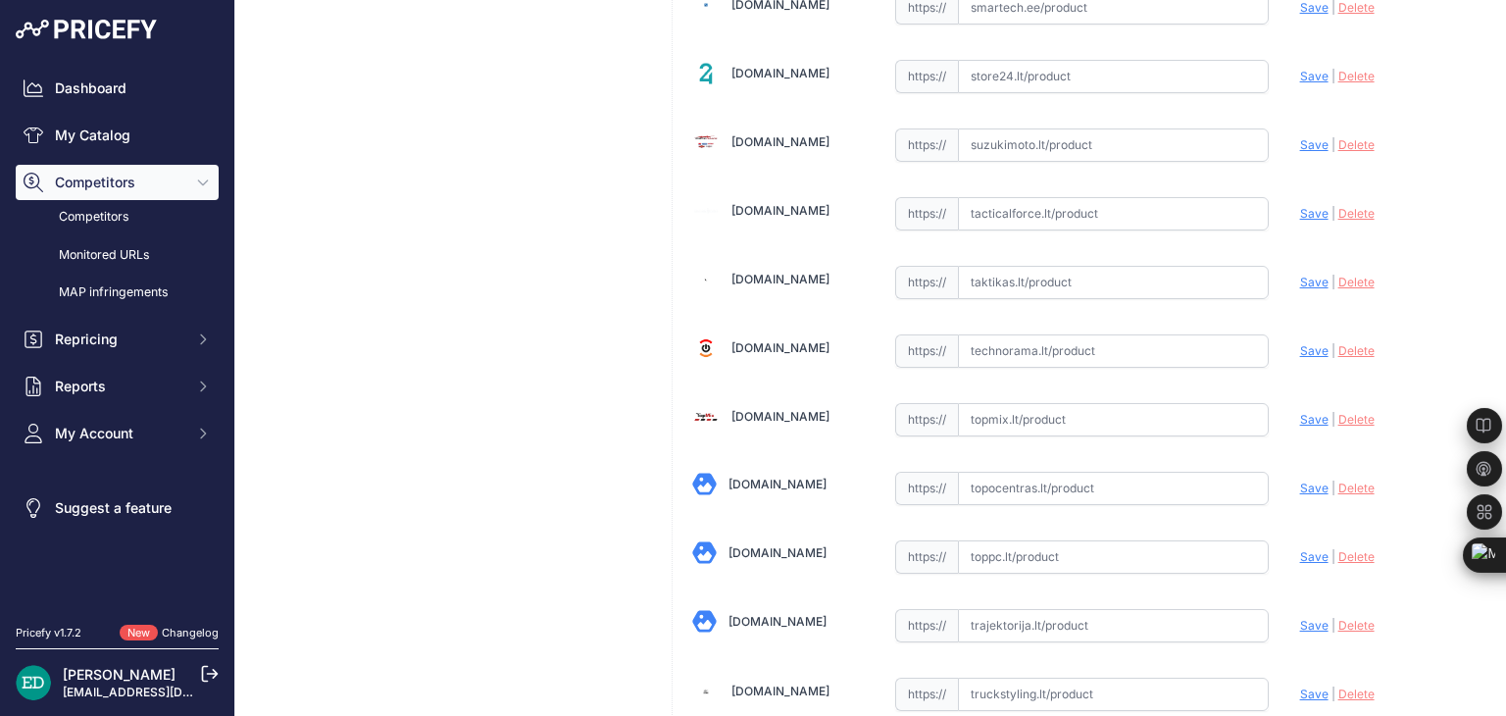
scroll to position [5727, 0]
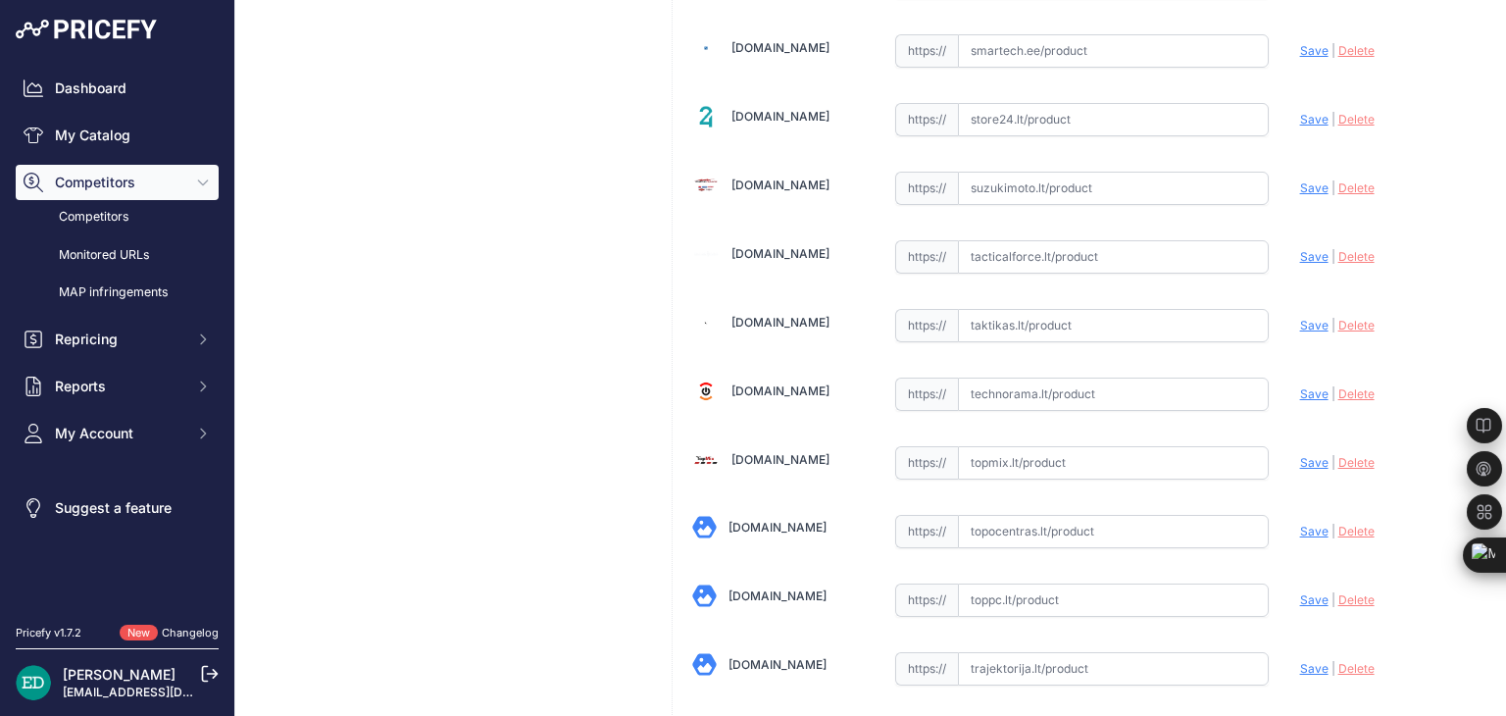
click at [1051, 378] on input "text" at bounding box center [1113, 394] width 311 height 33
paste input "https://www.technorama.lt/vaizdo-registratoriai/2378839-viofo-mt1-dashcam-69721…"
click at [1300, 386] on span "Save" at bounding box center [1314, 393] width 28 height 15
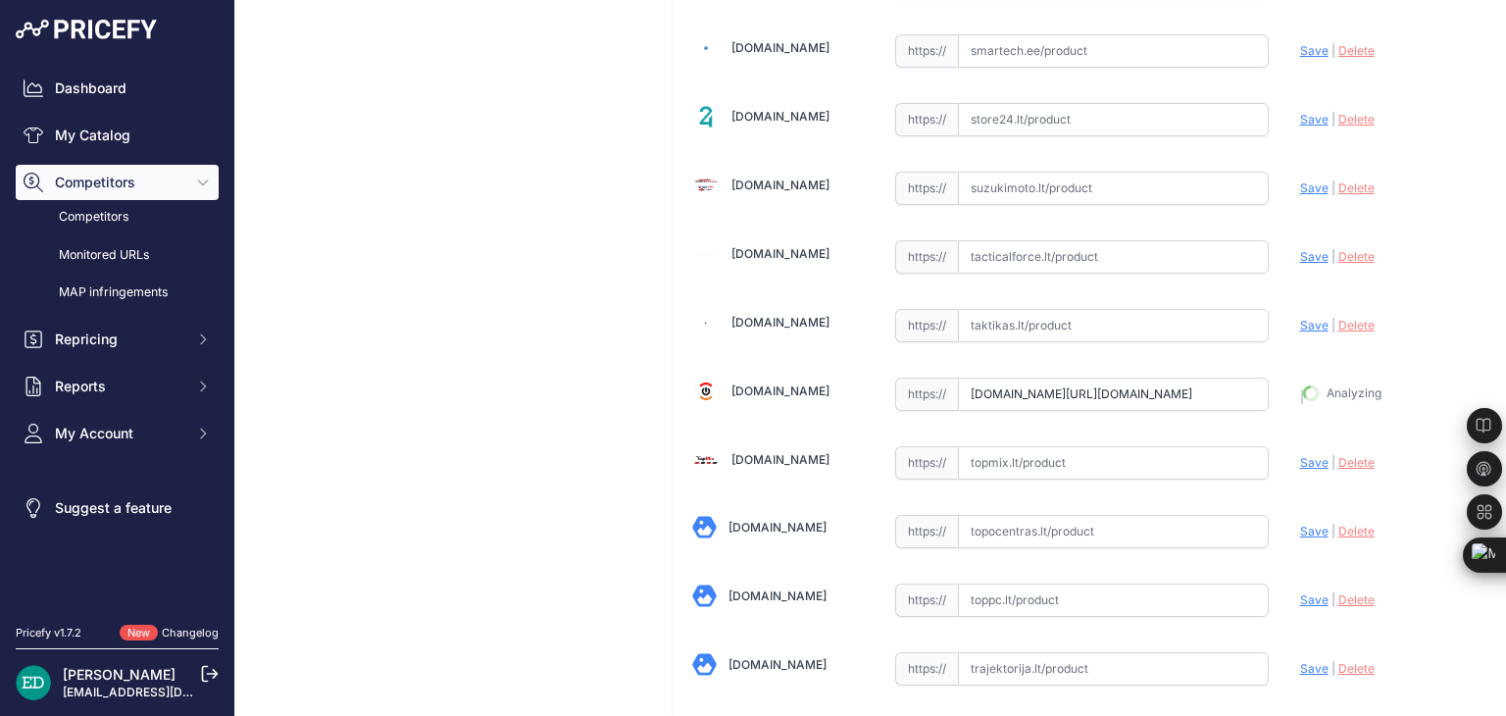
type input "https://www.technorama.lt/vaizdo-registratoriai/2378839-viofo-mt1-dashcam-69721…"
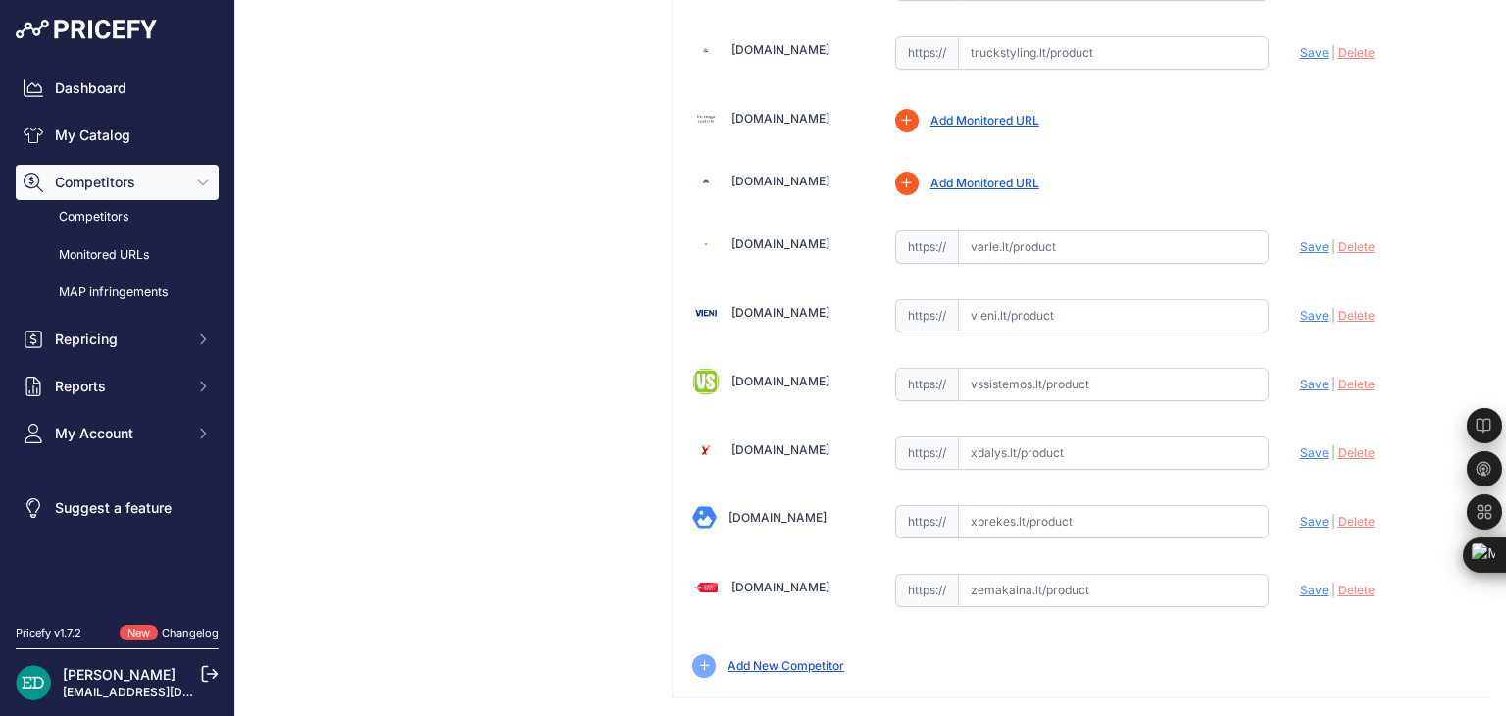
scroll to position [408, 0]
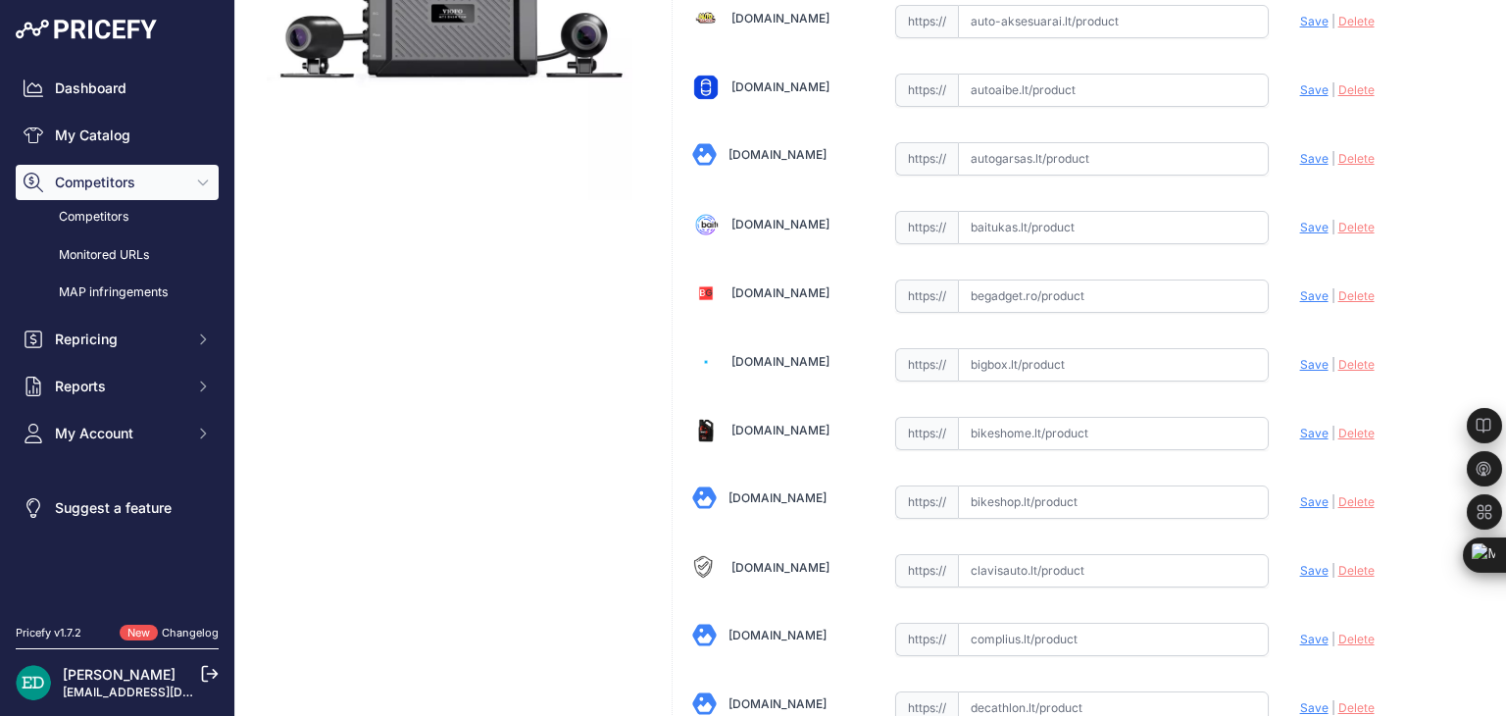
click at [1017, 368] on input "text" at bounding box center [1113, 364] width 311 height 33
paste input "https://bigbox.lt/product/4935113-viofo-mt1-dashcam?utm_source=kaina24.lt&utm_m…"
click at [1300, 360] on span "Save" at bounding box center [1314, 364] width 28 height 15
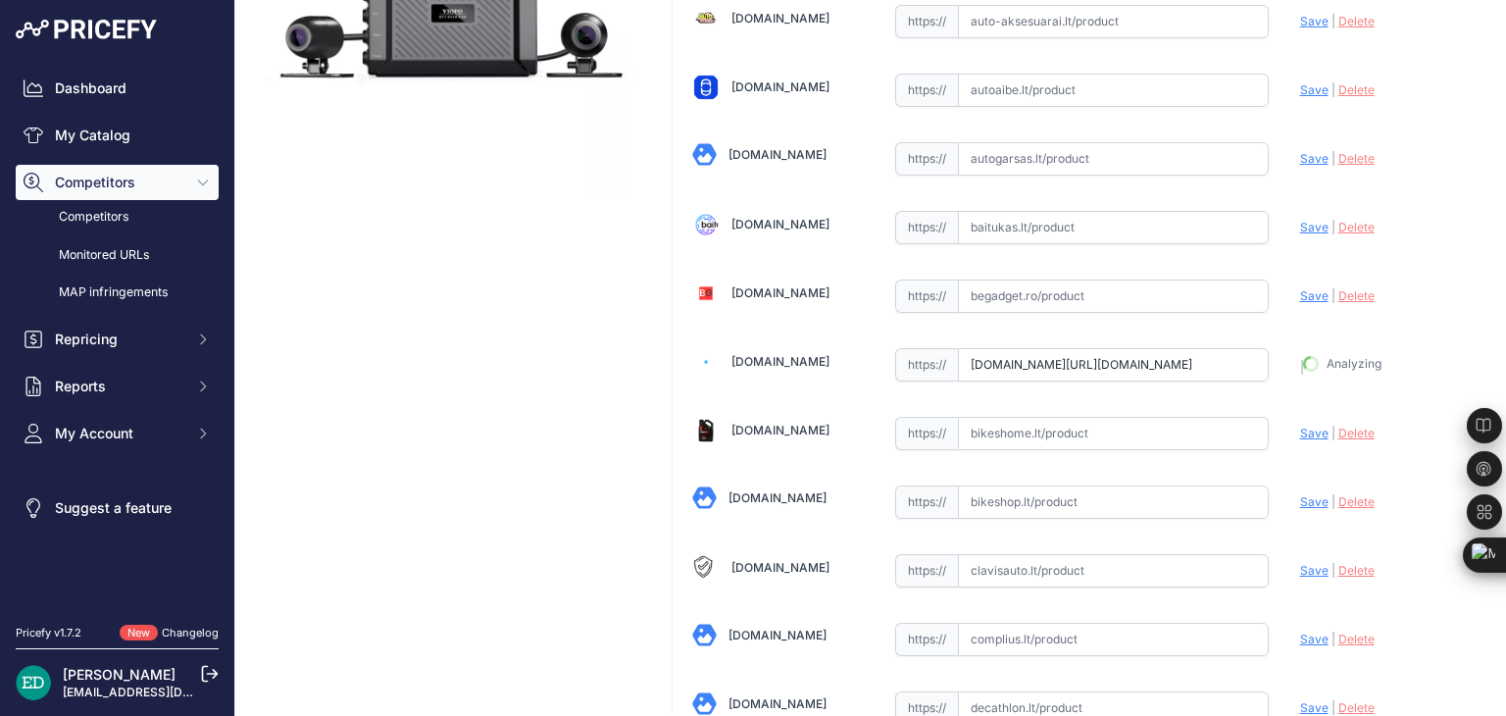
type input "https://bigbox.lt/product/4935113-viofo-mt1-dashcam?prirule_jdsnikfkfjsd=8834"
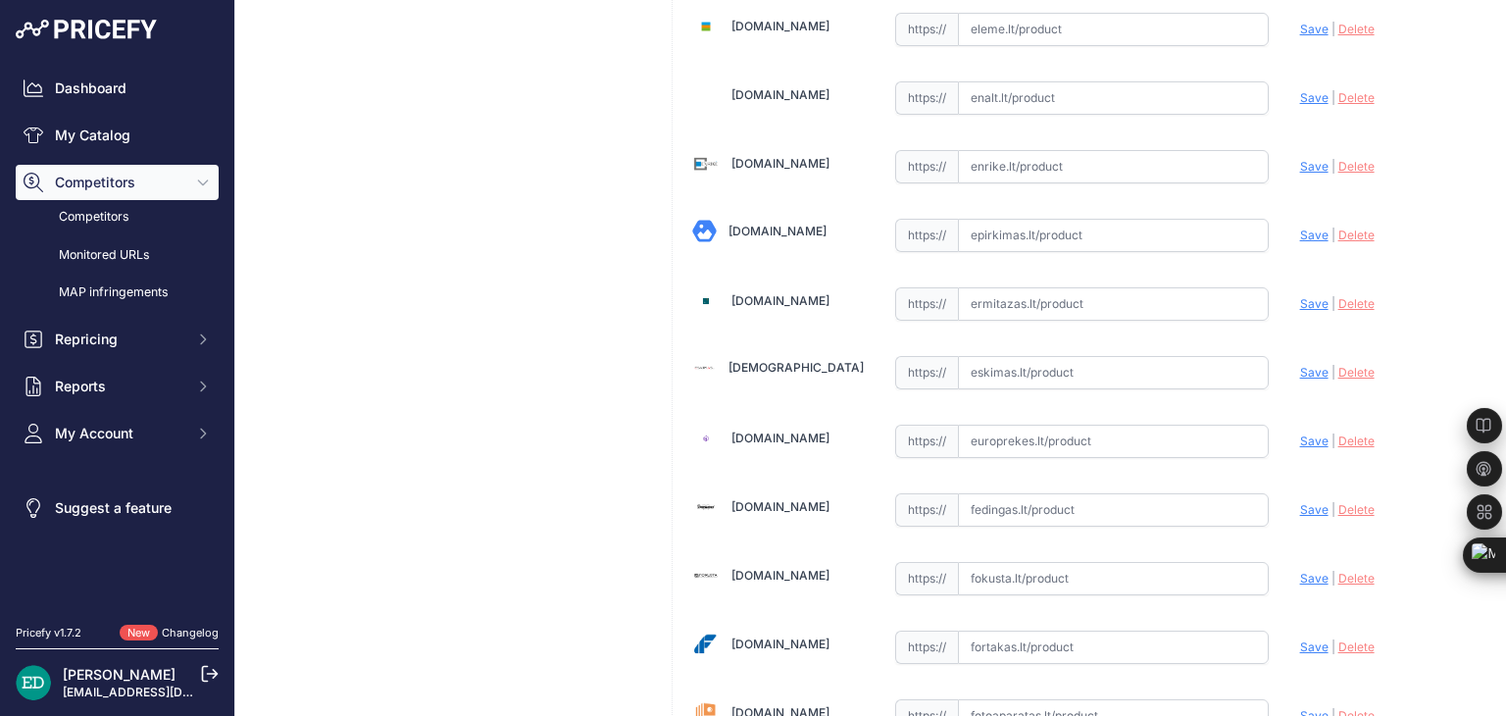
scroll to position [5249, 0]
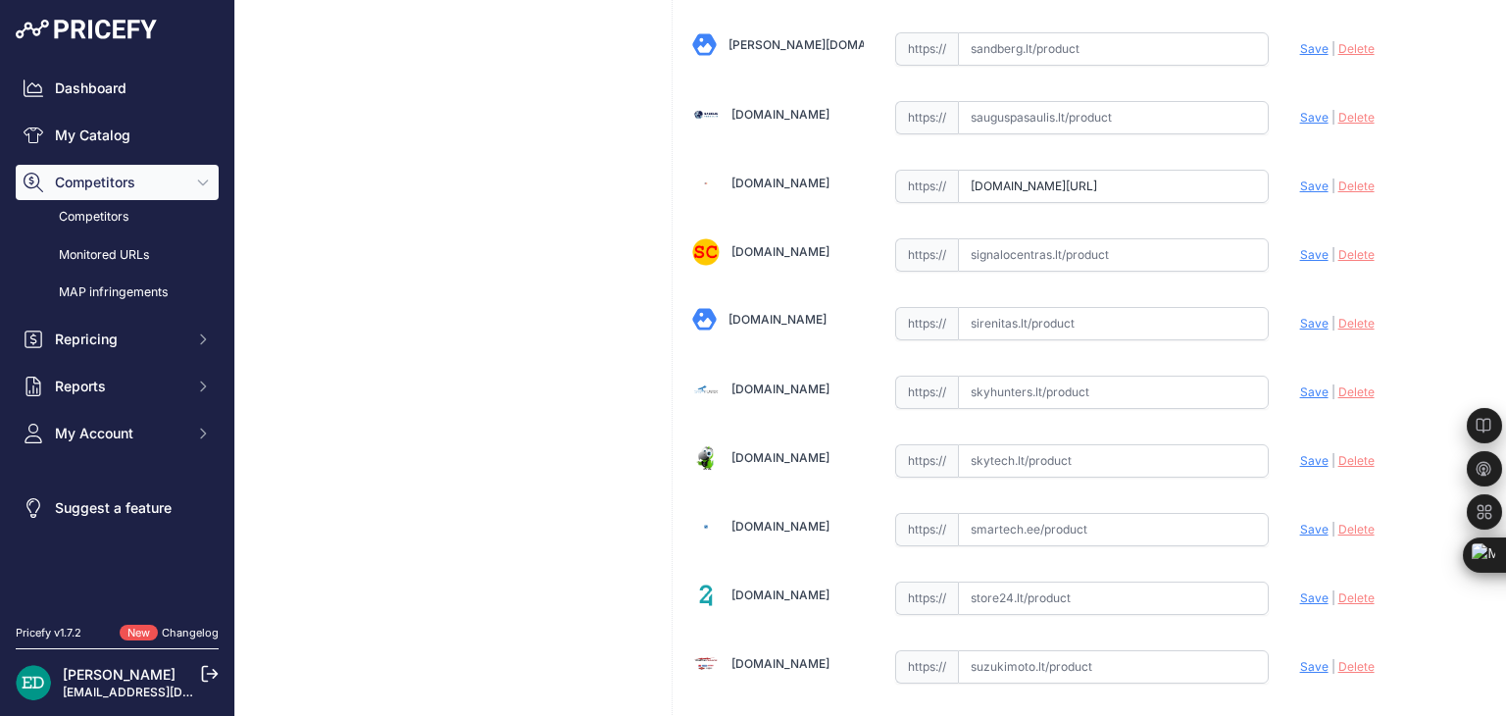
click at [1051, 444] on input "text" at bounding box center [1113, 460] width 311 height 33
paste input "https://www.skytech.lt/mt12ch-viofo-mt1-kanalu-full-30fps-vaizdo-registratorius…"
click at [1307, 453] on span "Save" at bounding box center [1314, 460] width 28 height 15
type input "https://www.skytech.lt/mt12ch-viofo-mt1-kanalu-full-30fps-vaizdo-registratorius…"
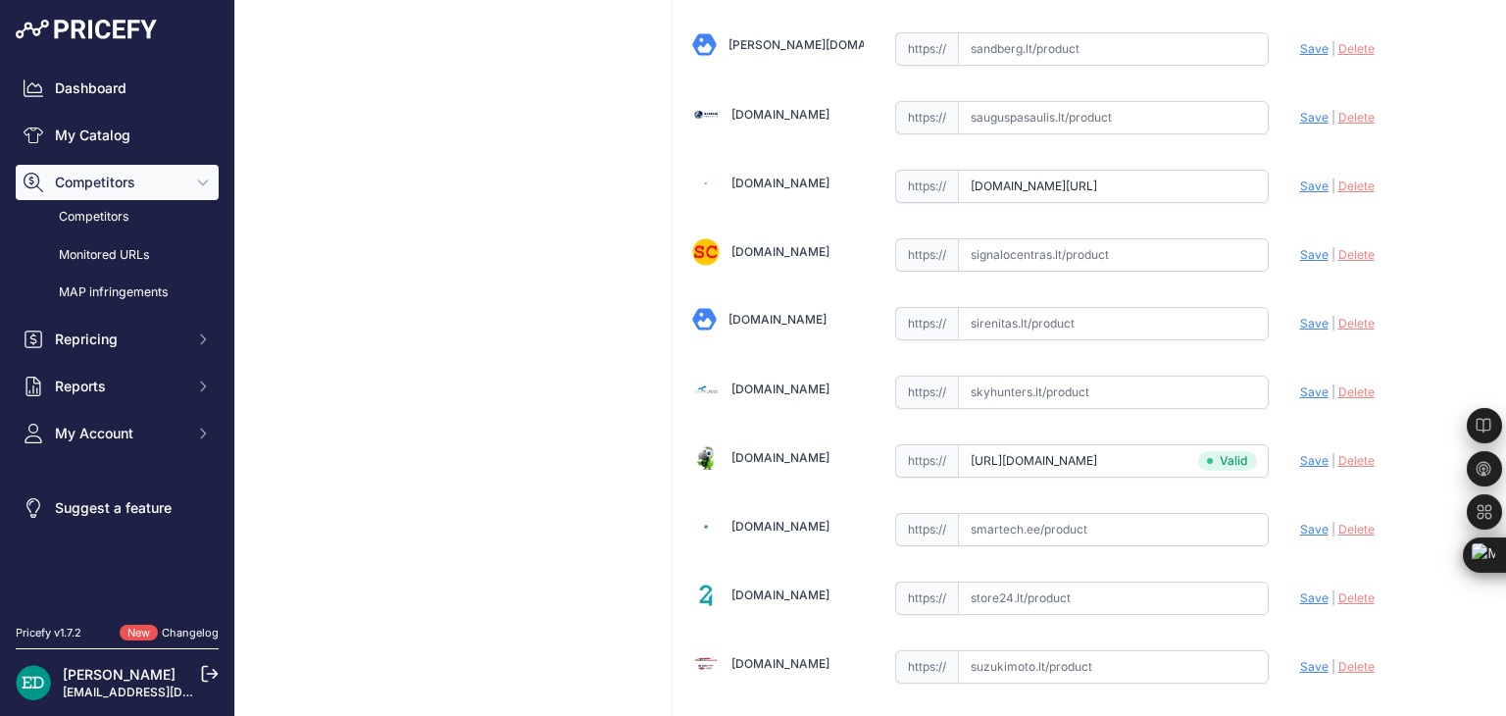
scroll to position [3138, 0]
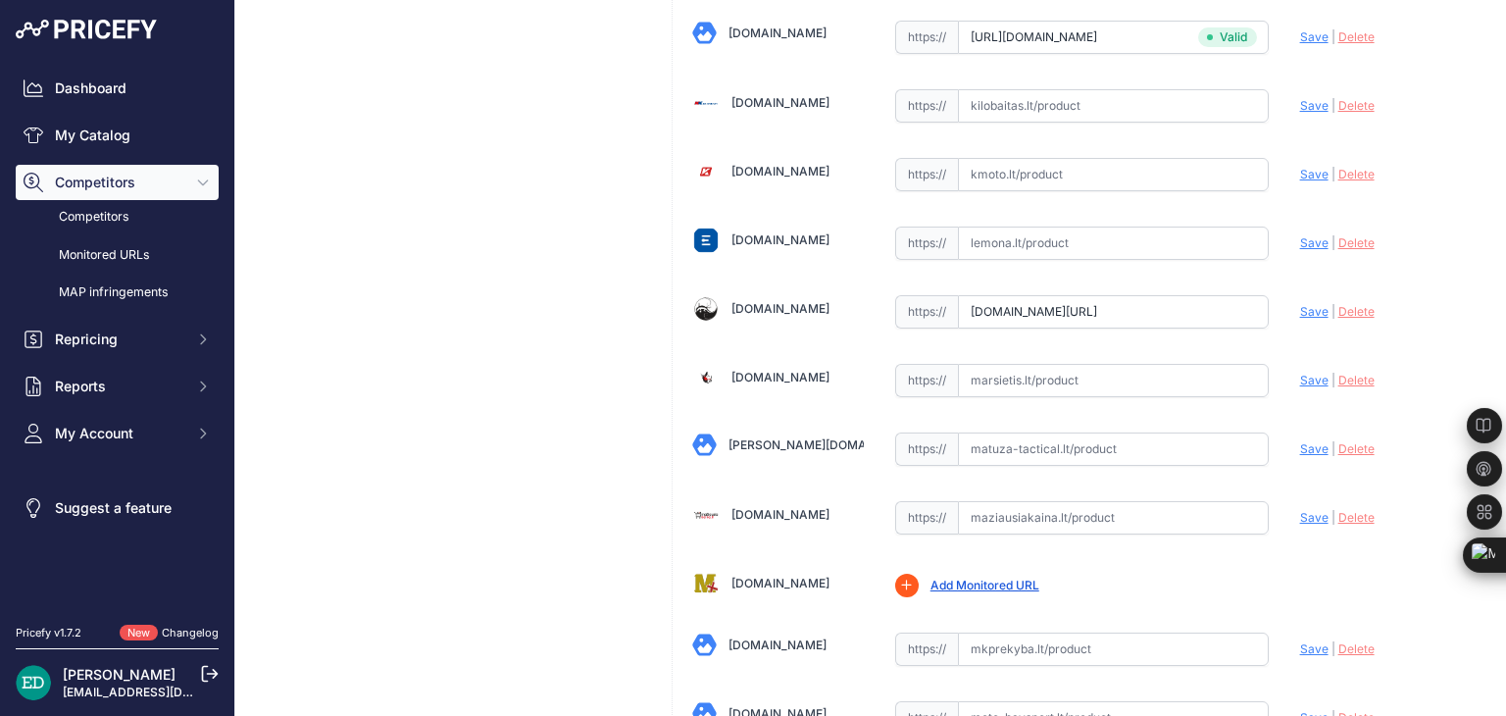
click at [1048, 364] on input "text" at bounding box center [1113, 380] width 311 height 33
paste input "https://marsietis.lt/viofo-mt1-1080p-wifi-gps-motociklo-kamera-537617?utm_sourc…"
click at [1309, 373] on span "Save" at bounding box center [1314, 380] width 28 height 15
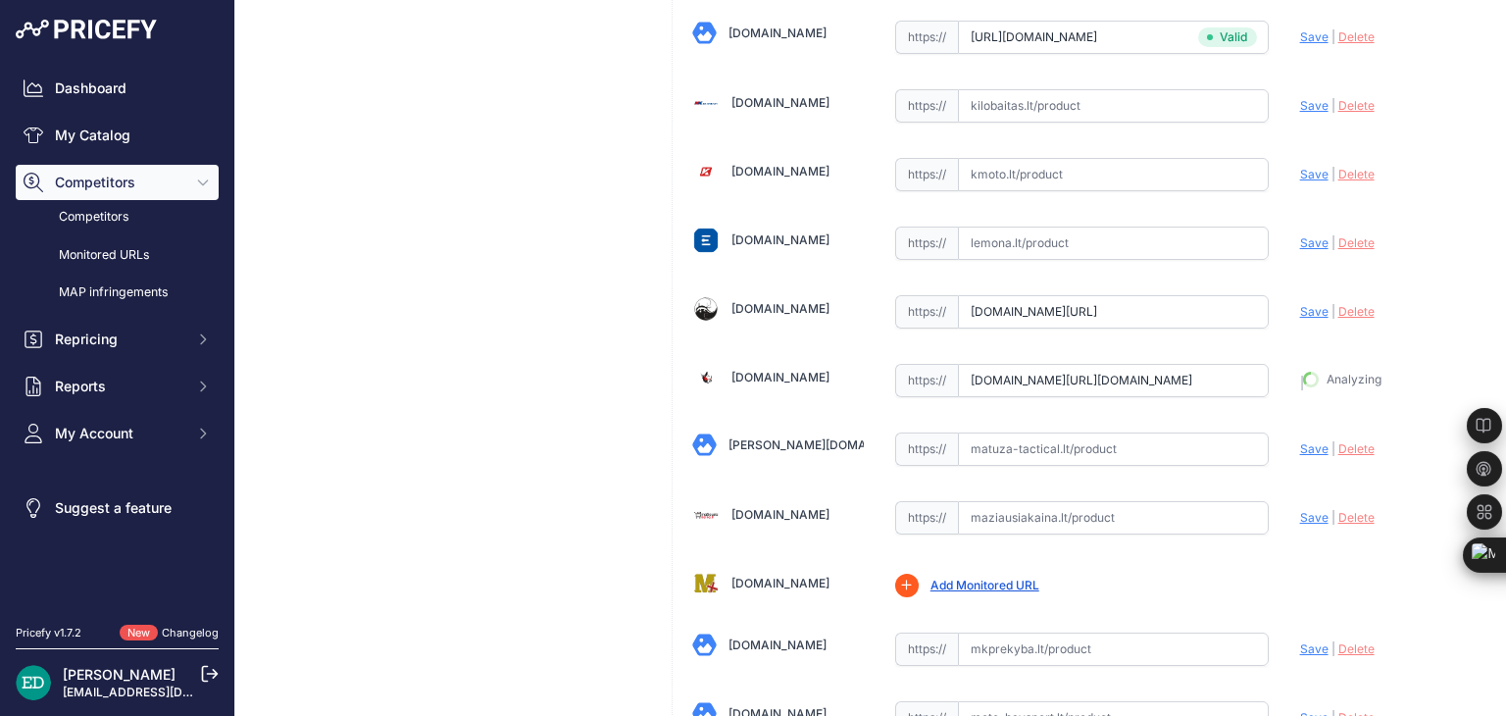
type input "https://marsietis.lt/viofo-mt1-1080p-wifi-gps-motociklo-kamera-537617?prirule_j…"
click at [1040, 633] on input "text" at bounding box center [1113, 649] width 311 height 33
paste input "https://www.mkprekyba.lt/kitos-prekes/47639-kamera-motocyklowa-viofo-mt1-1080p-…"
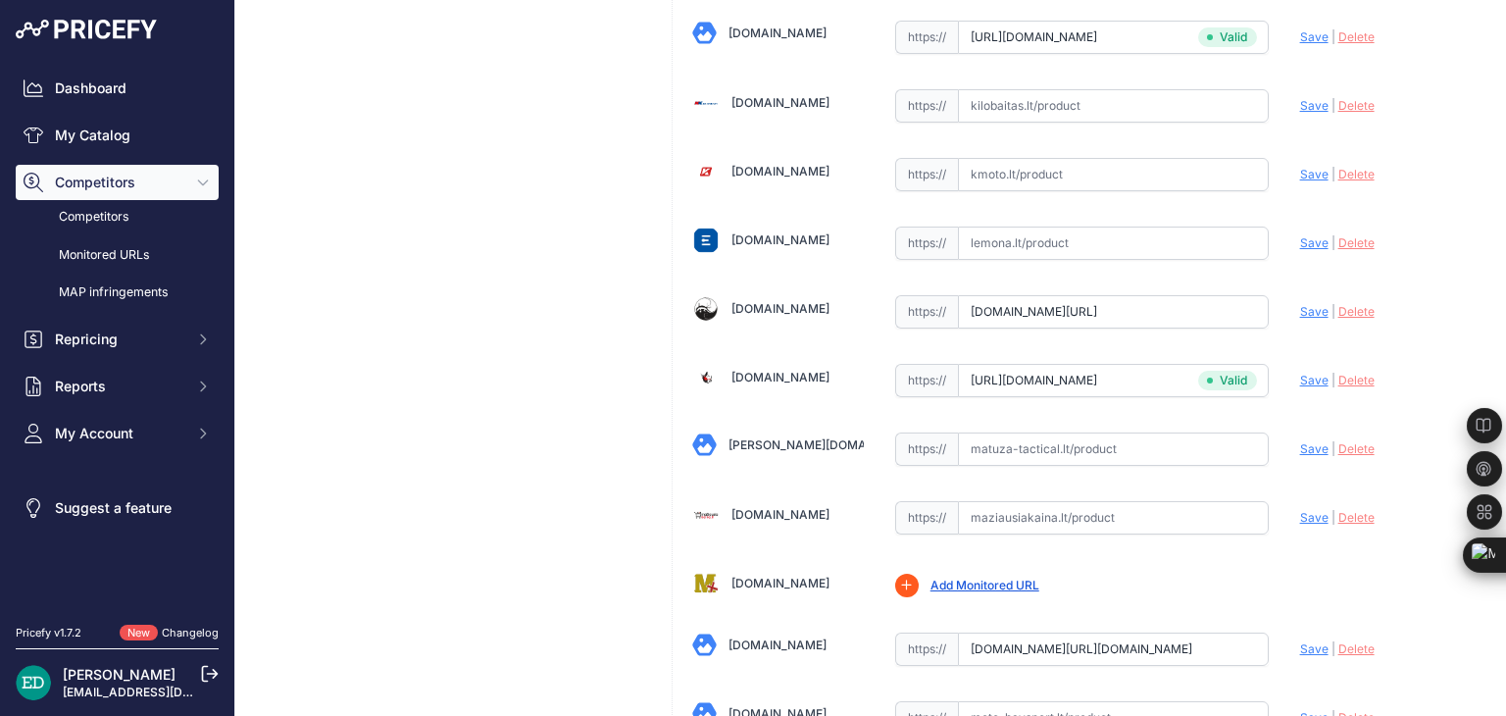
click at [1304, 641] on span "Save" at bounding box center [1314, 648] width 28 height 15
type input "https://www.mkprekyba.lt/kitos-prekes/47639-kamera-motocyklowa-viofo-mt1-1080p-…"
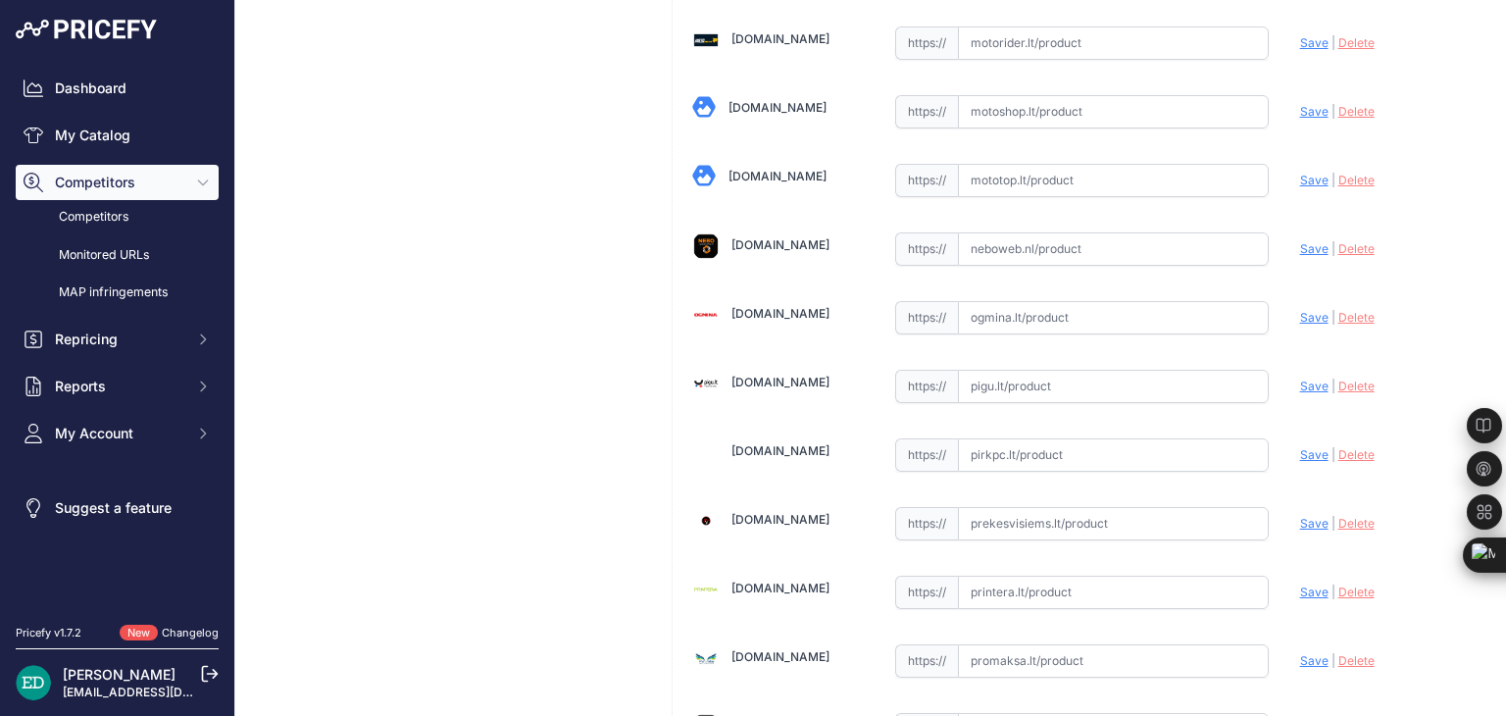
scroll to position [4157, 0]
click at [990, 369] on input "text" at bounding box center [1113, 385] width 311 height 33
paste input "https://pigu.lt/lt/automobilines-vaizdo-kameros-video-registratoriai/vaizdo-reg…"
click at [1300, 378] on span "Save" at bounding box center [1314, 385] width 28 height 15
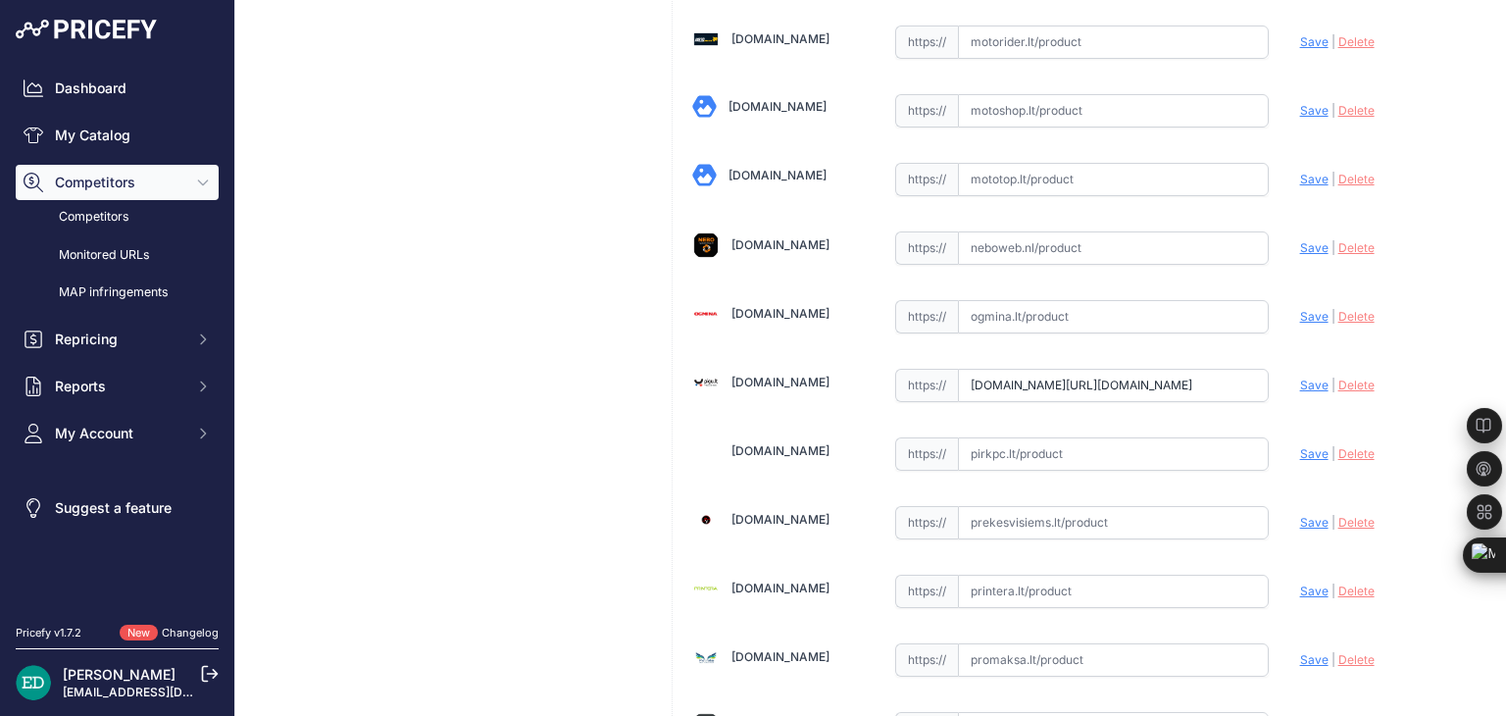
scroll to position [0, 0]
type input "https://pigu.lt/lt/automobilines-vaizdo-kameros-video-registratoriai/vaizdo-reg…"
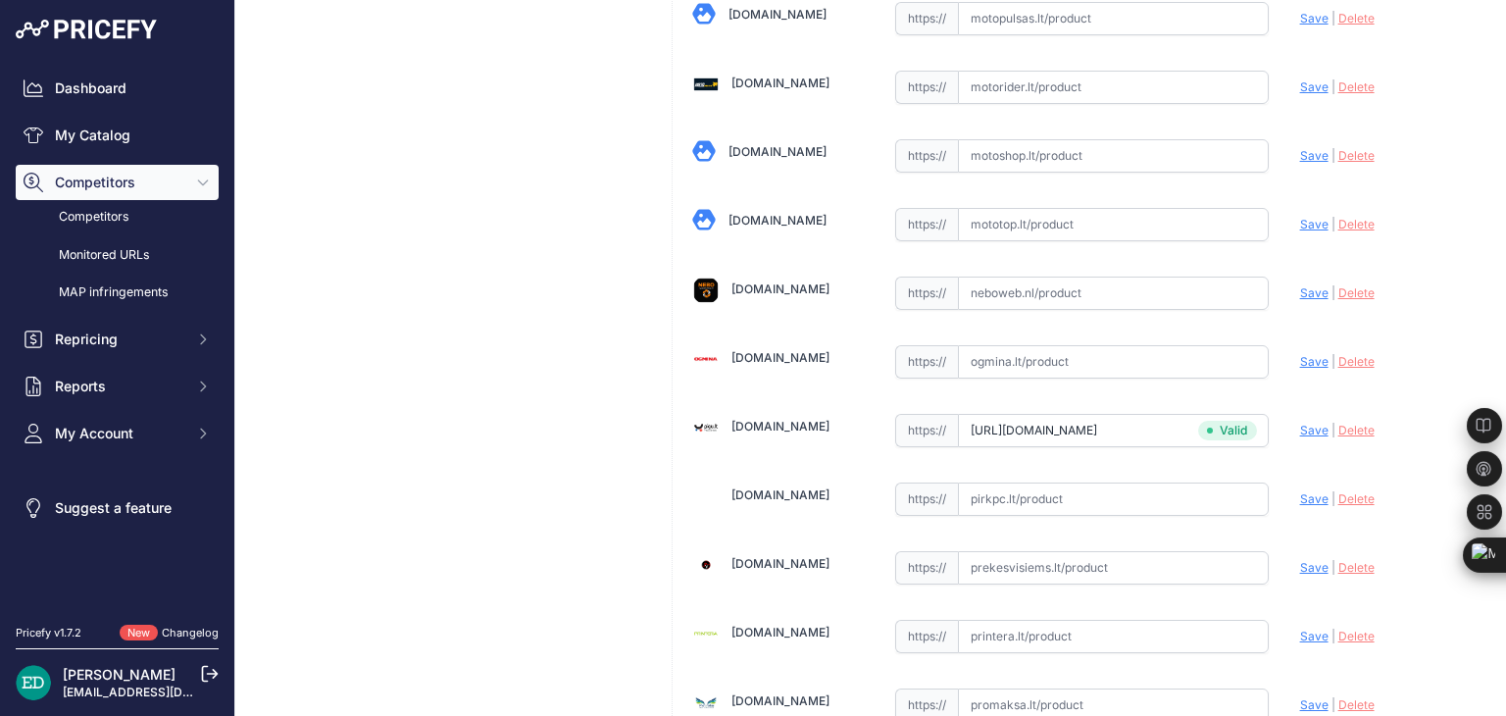
scroll to position [4201, 0]
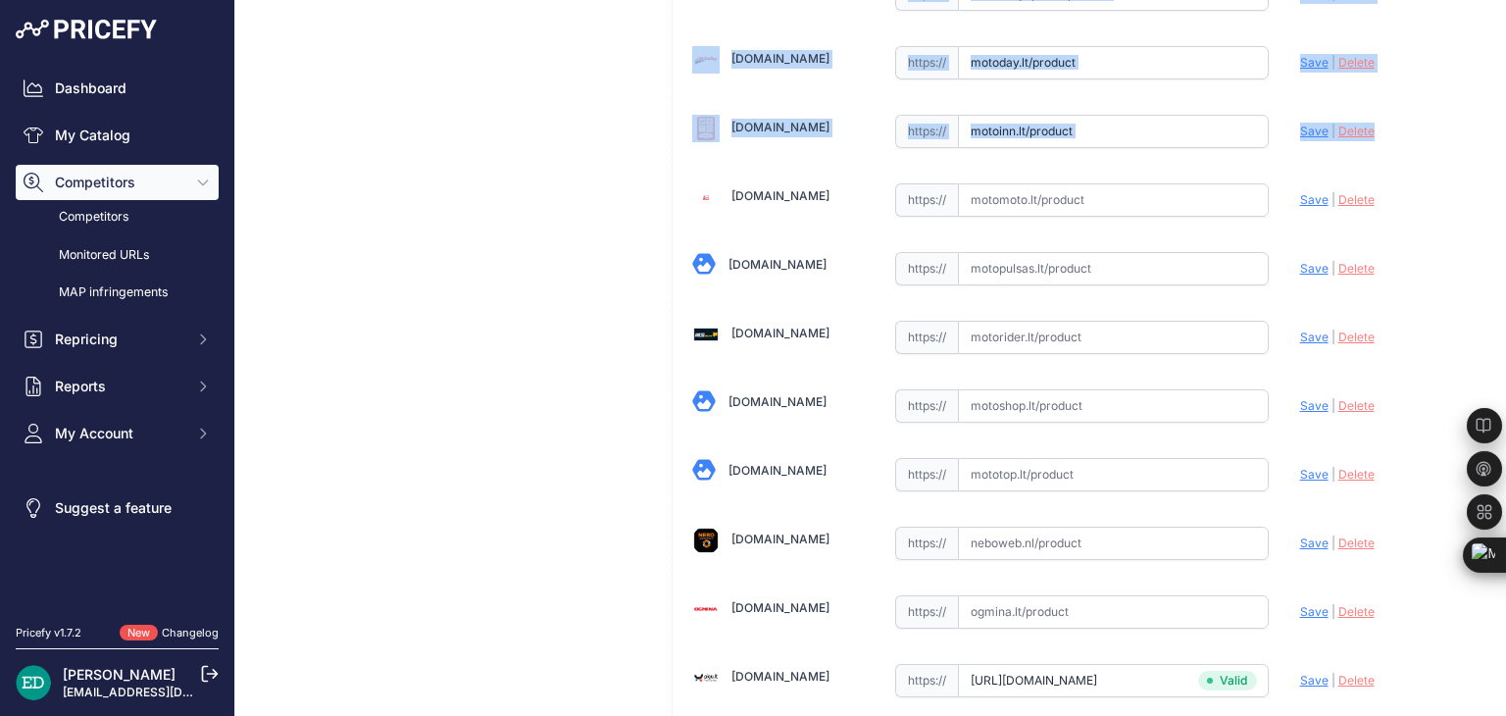
drag, startPoint x: 1486, startPoint y: 123, endPoint x: 1505, endPoint y: 27, distance: 97.1
click at [1505, 27] on main "Competitor URL added. It will be now analyzed and available in the Monitored UR…" at bounding box center [870, 358] width 1271 height 716
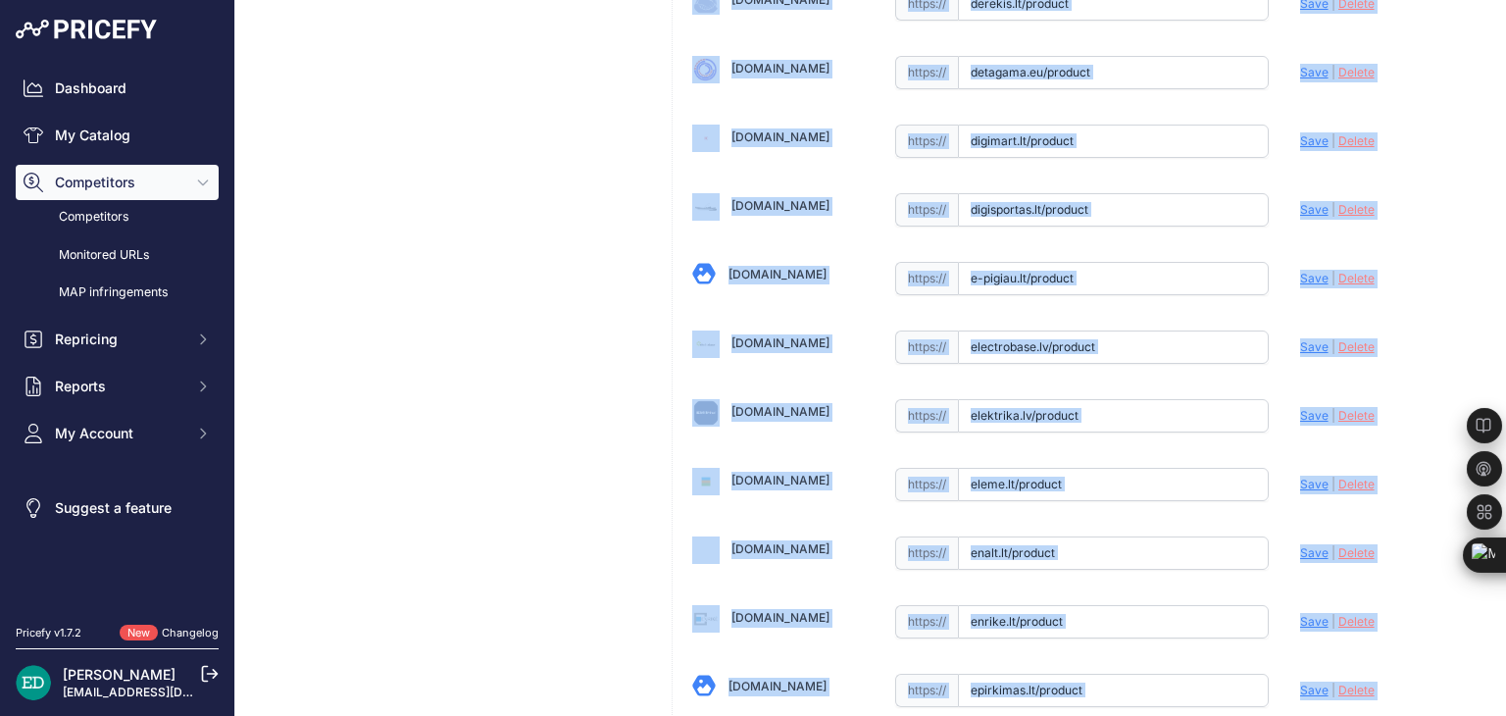
scroll to position [0, 0]
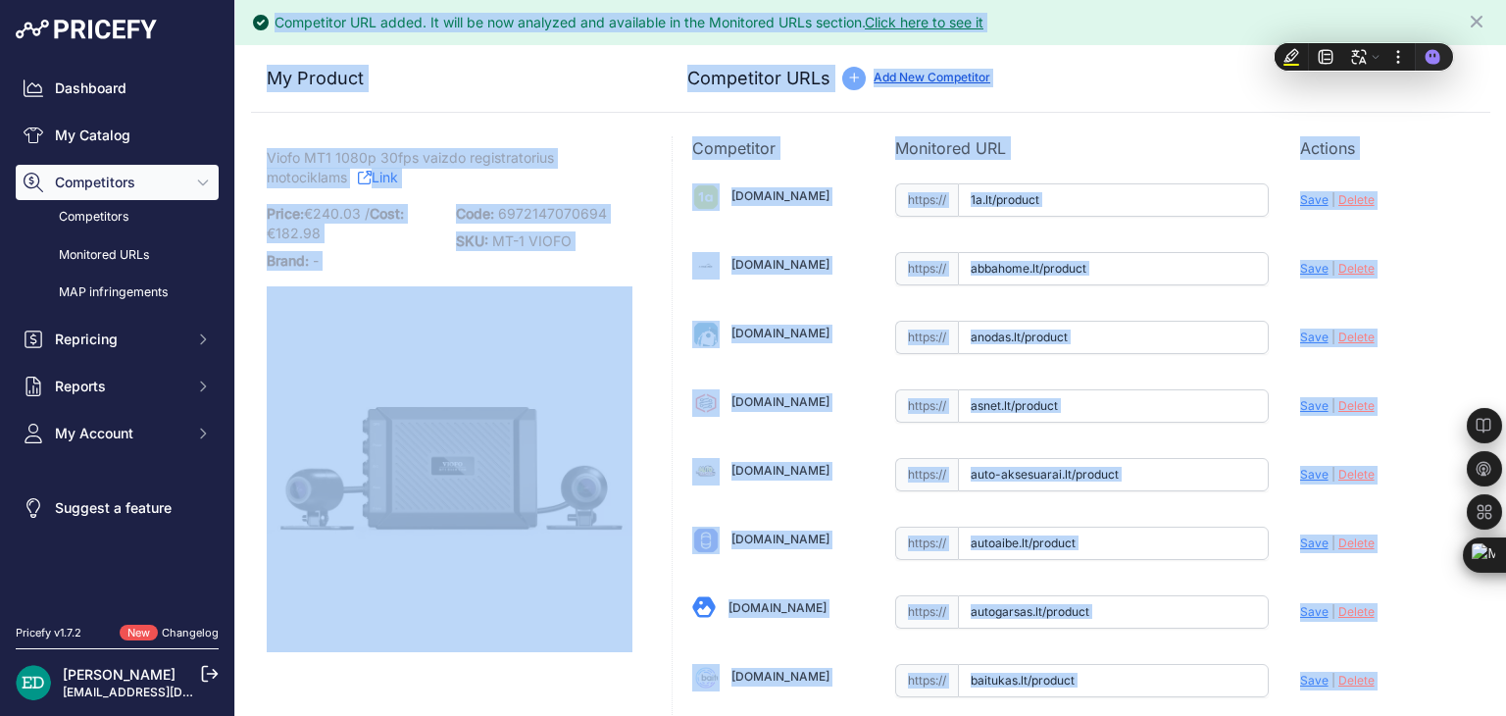
click at [1400, 150] on p "Actions" at bounding box center [1385, 148] width 171 height 24
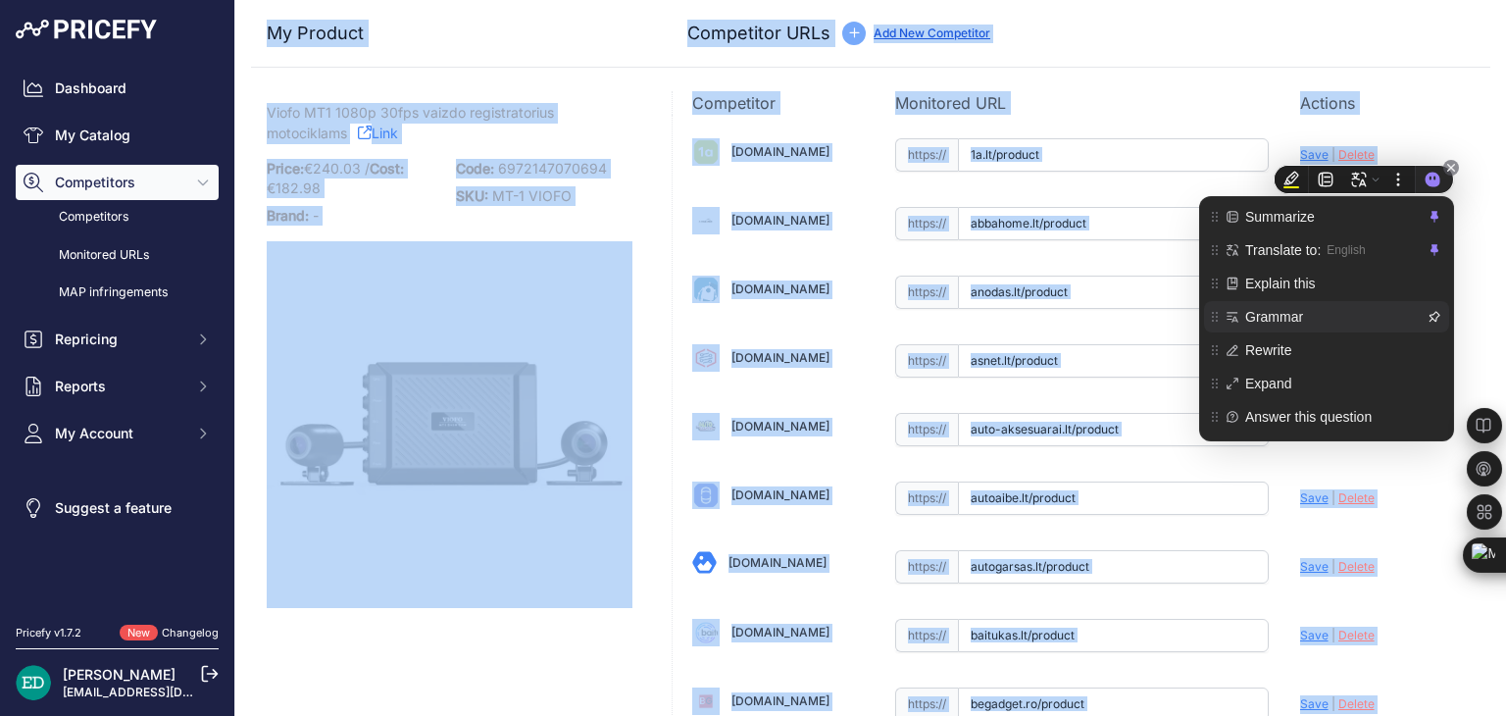
click at [1428, 311] on icon at bounding box center [1435, 317] width 14 height 14
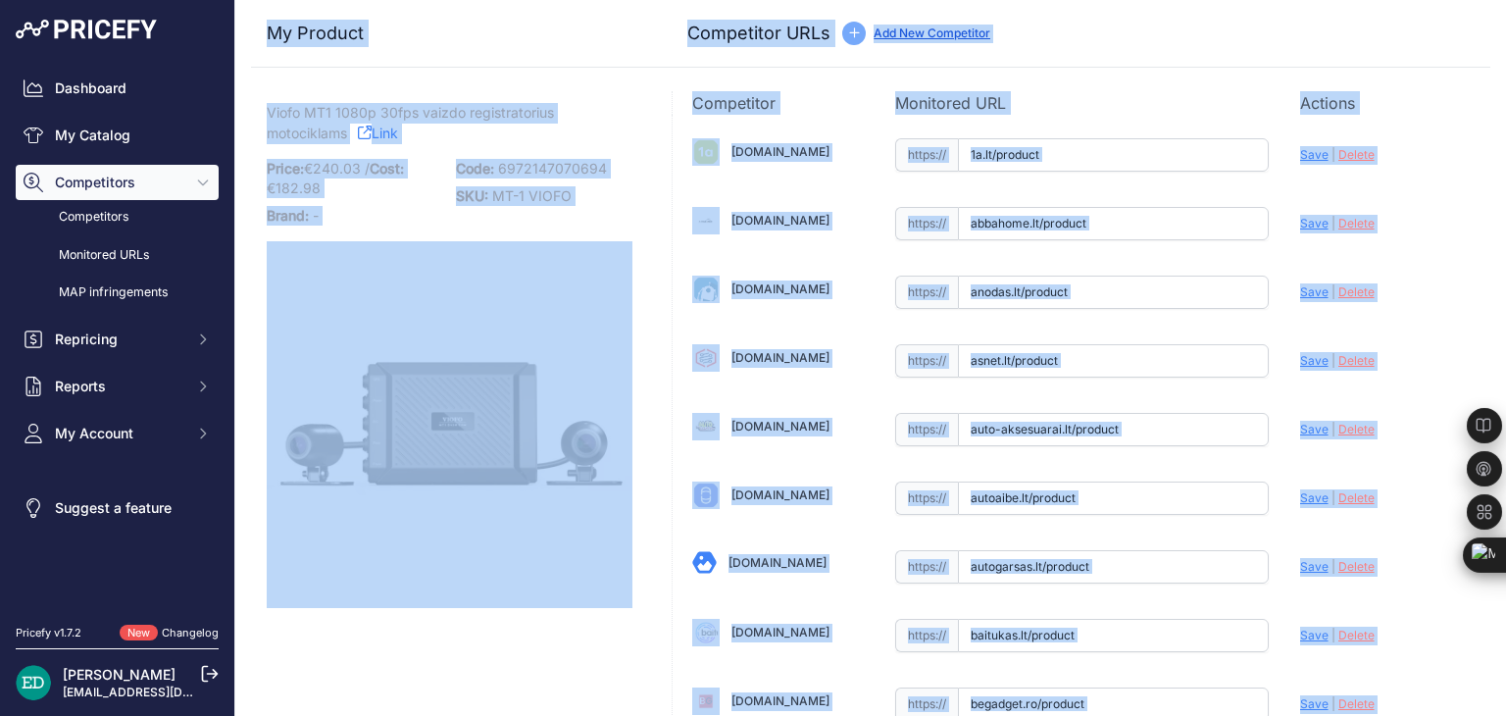
click at [1440, 111] on p "Actions" at bounding box center [1385, 103] width 171 height 24
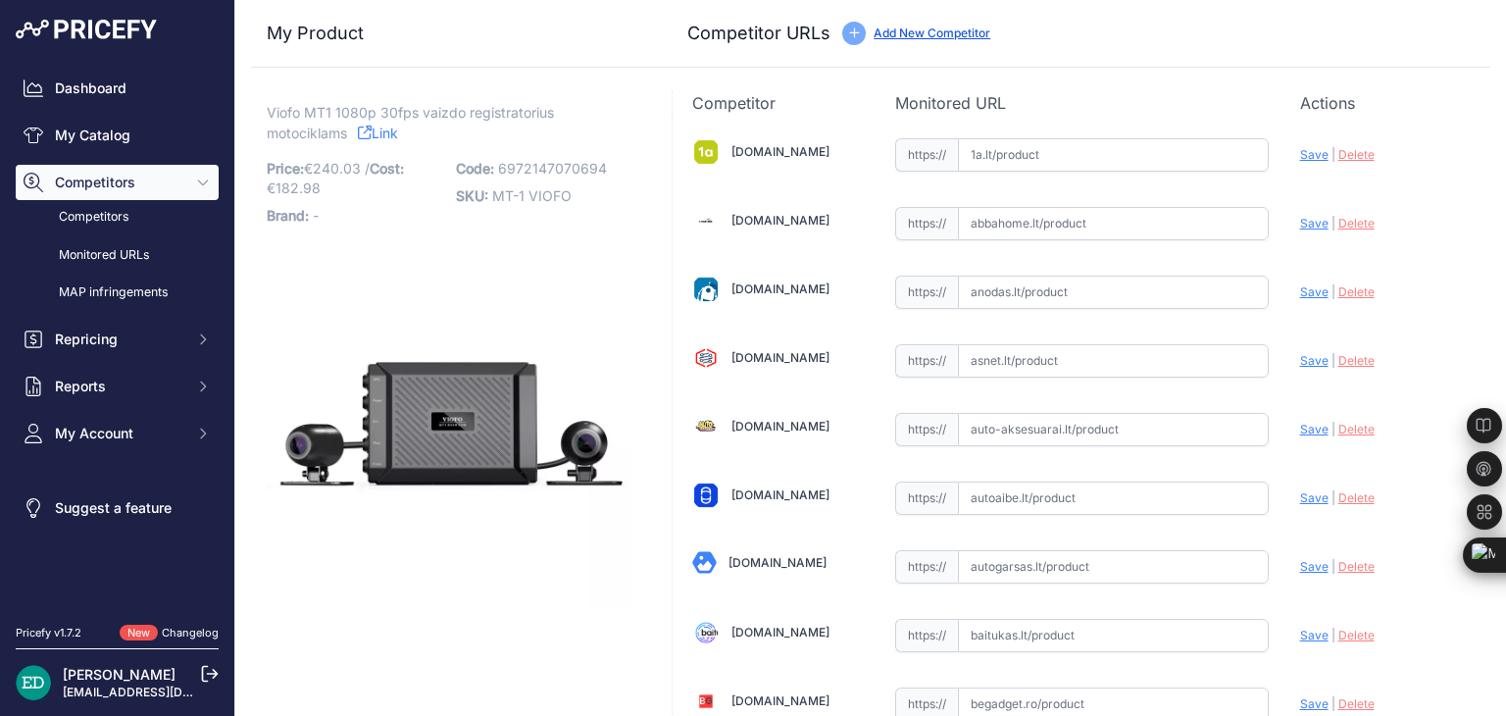
click at [1036, 146] on input "text" at bounding box center [1113, 154] width 311 height 33
paste input "https://www.1a.lt/p/vaizdo-registratorius-viofo-mt1/bd5h?utm_medium=referral&ut…"
click at [1300, 156] on span "Save" at bounding box center [1314, 154] width 28 height 15
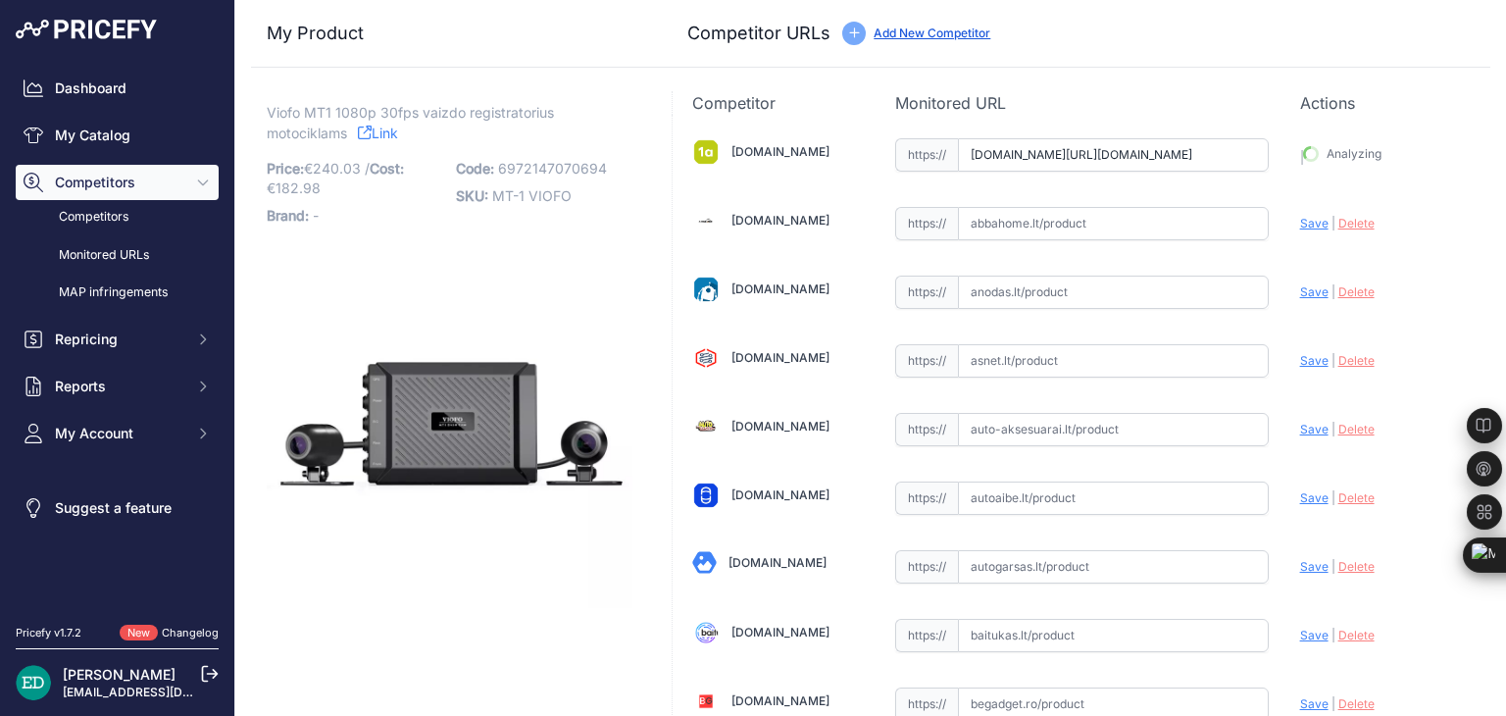
type input "https://www.1a.lt/p/vaizdo-registratorius-viofo-mt1/bd5h?prirule_jdsnikfkfjsd=8…"
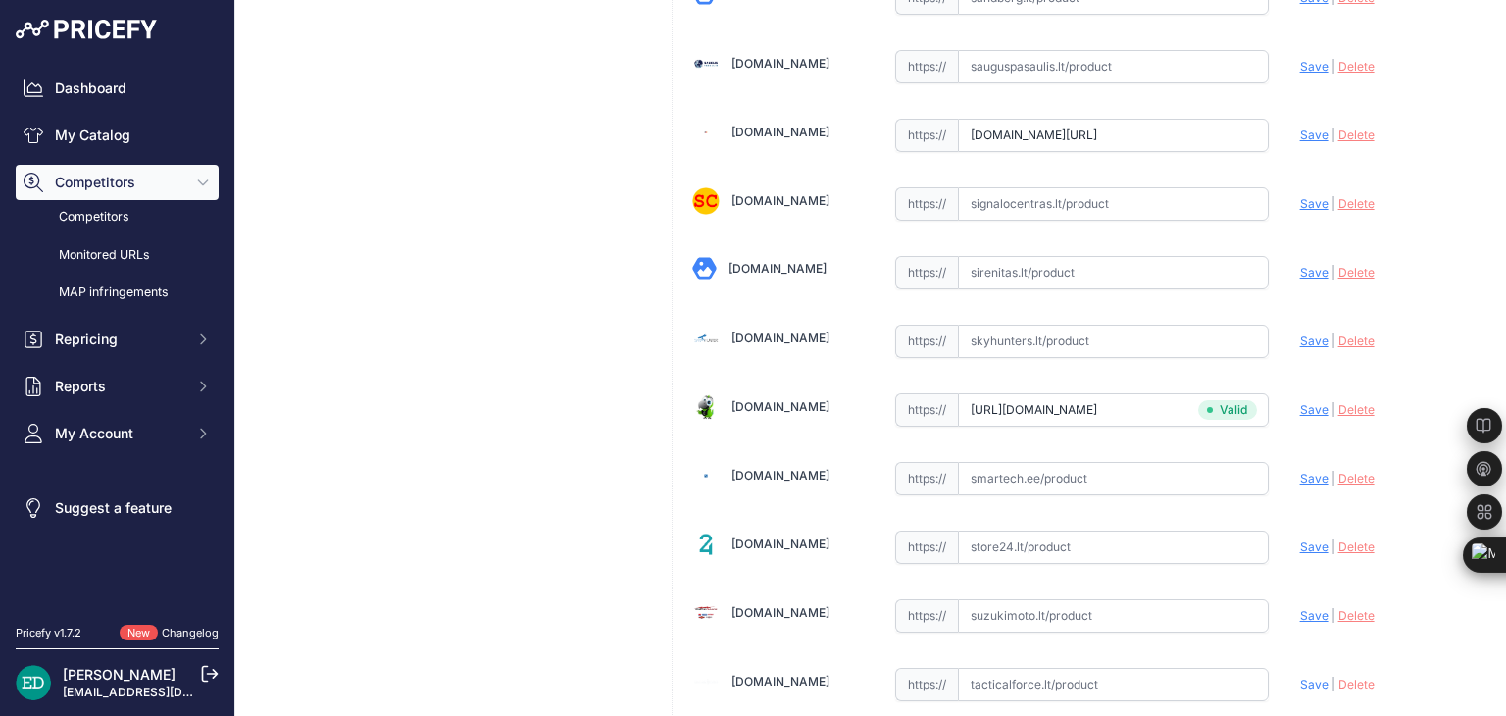
scroll to position [5339, 0]
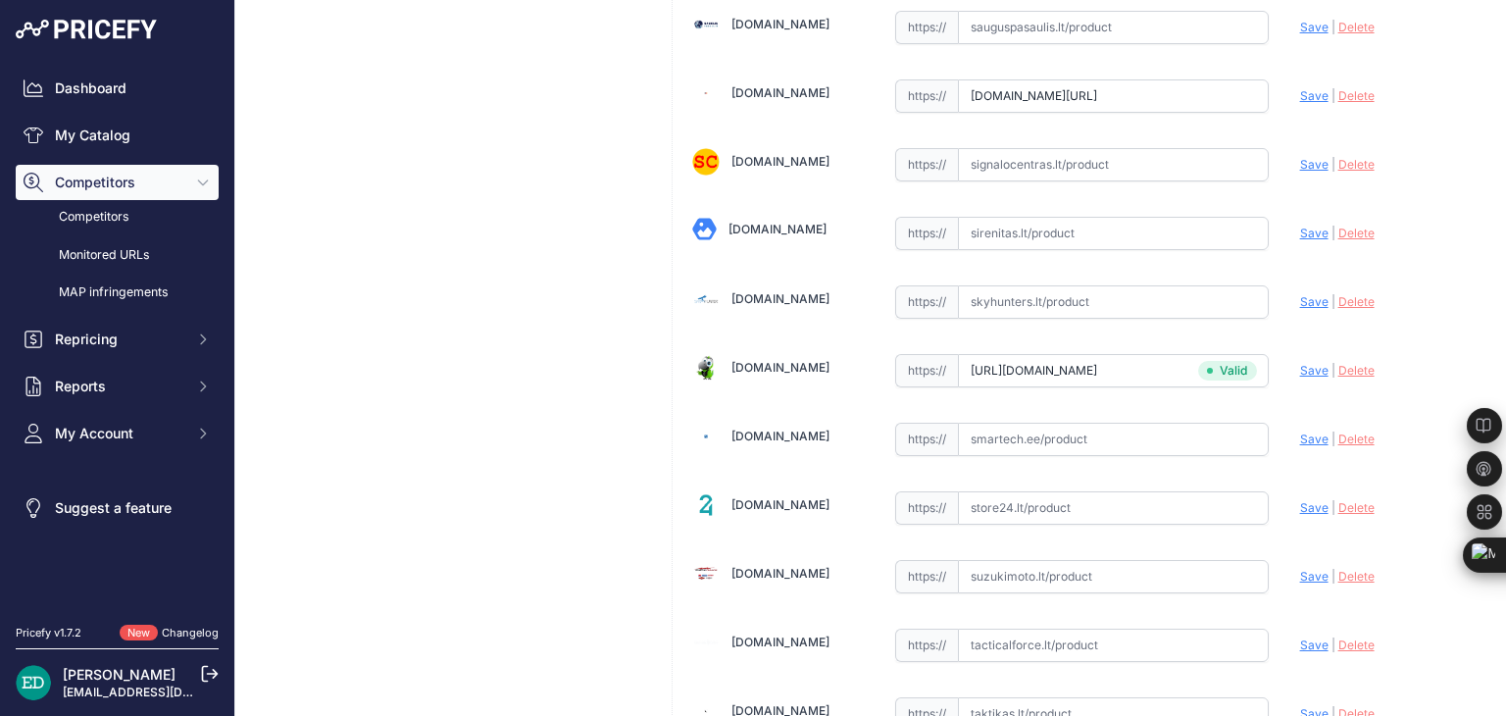
click at [1055, 423] on input "text" at bounding box center [1113, 439] width 311 height 33
paste input "https://www.smartech.ee/lt/products/miscellaneous/viofo-mt1-dashcam-12/?cc=lt&u…"
click at [1305, 431] on span "Save" at bounding box center [1314, 438] width 28 height 15
type input "https://www.smartech.ee/lt/products/miscellaneous/viofo-mt1-dashcam-12/?cc=lt&p…"
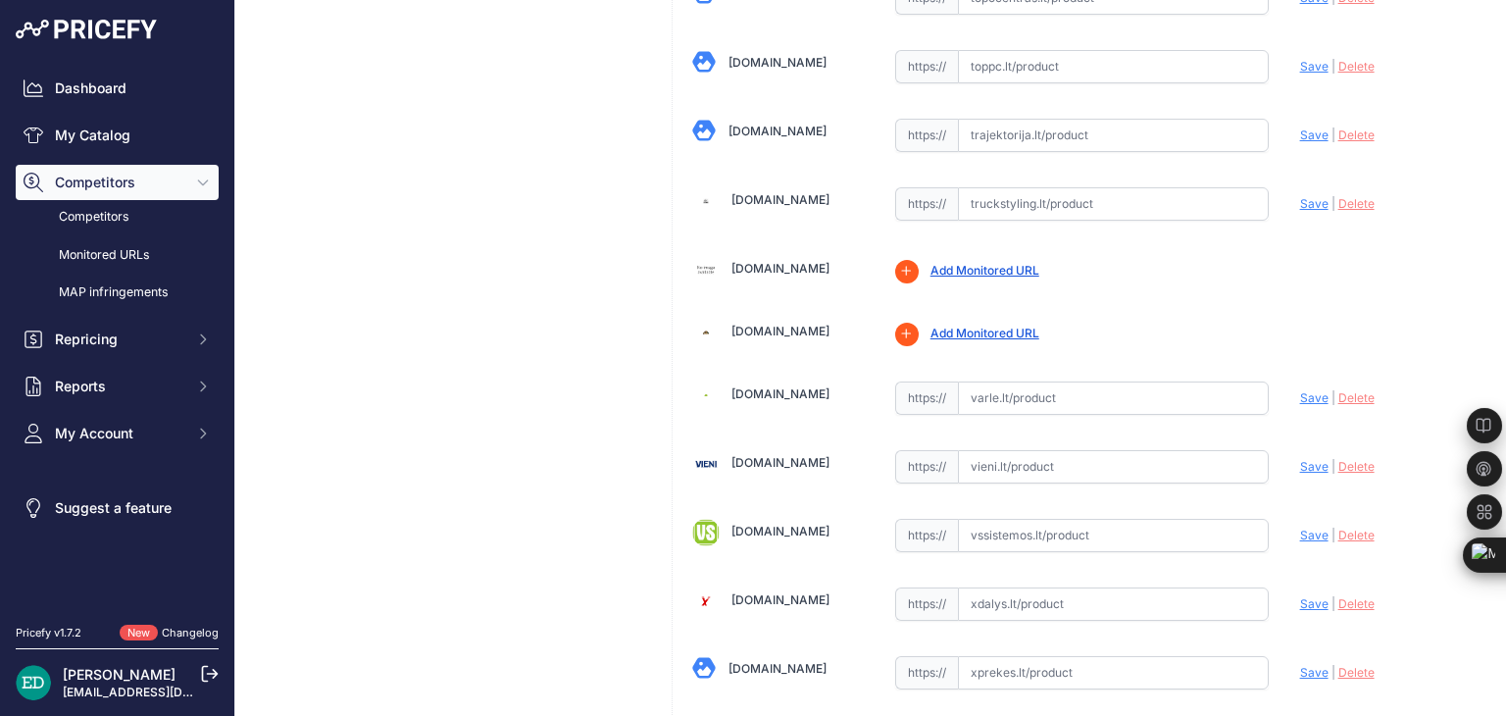
scroll to position [6262, 0]
click at [1051, 380] on input "text" at bounding box center [1113, 396] width 311 height 33
paste input "https://www.varle.lt/vaizdo-registratoriai-kameros/viofo-mt1-1080p-30fps-vaizdo…"
click at [1300, 389] on span "Save" at bounding box center [1314, 396] width 28 height 15
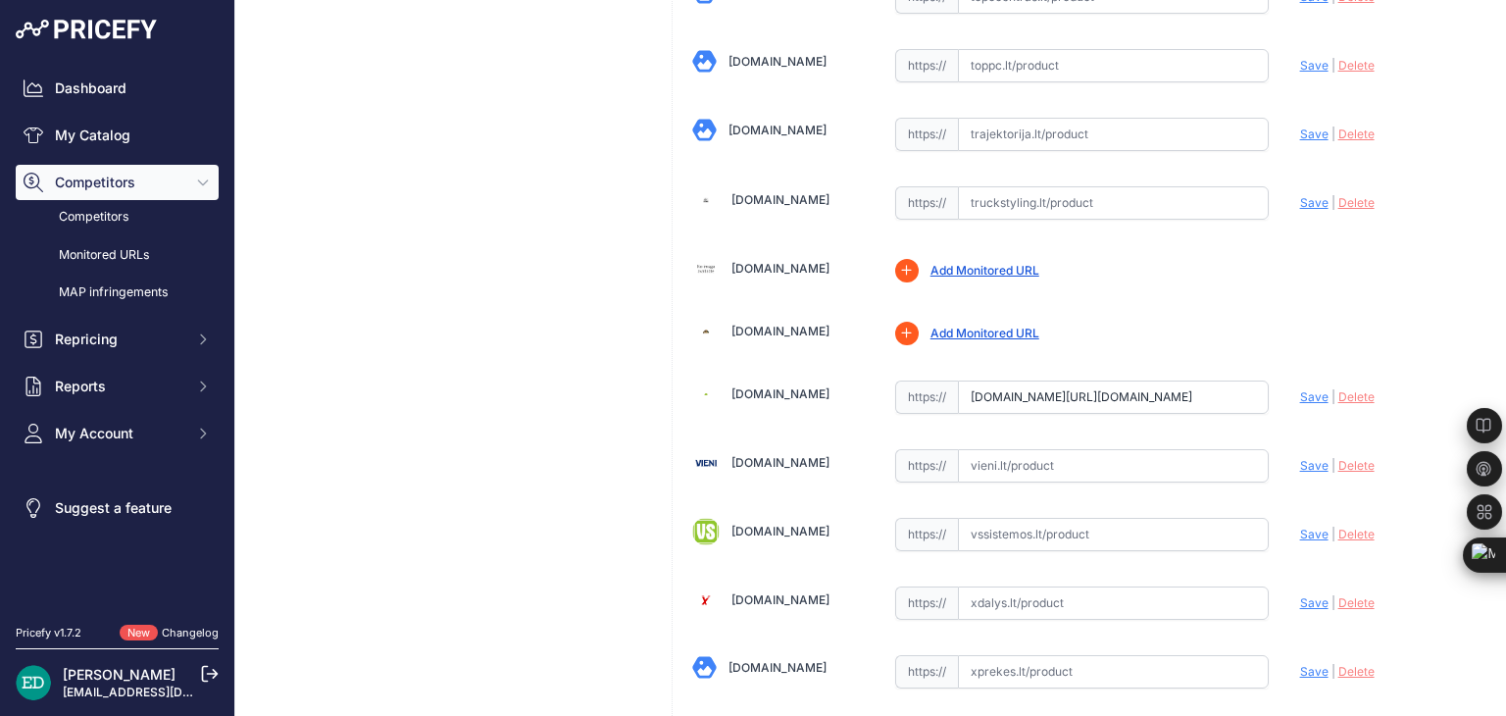
scroll to position [0, 0]
type input "https://www.varle.lt/vaizdo-registratoriai-kameros/viofo-mt1-1080p-30fps-vaizdo…"
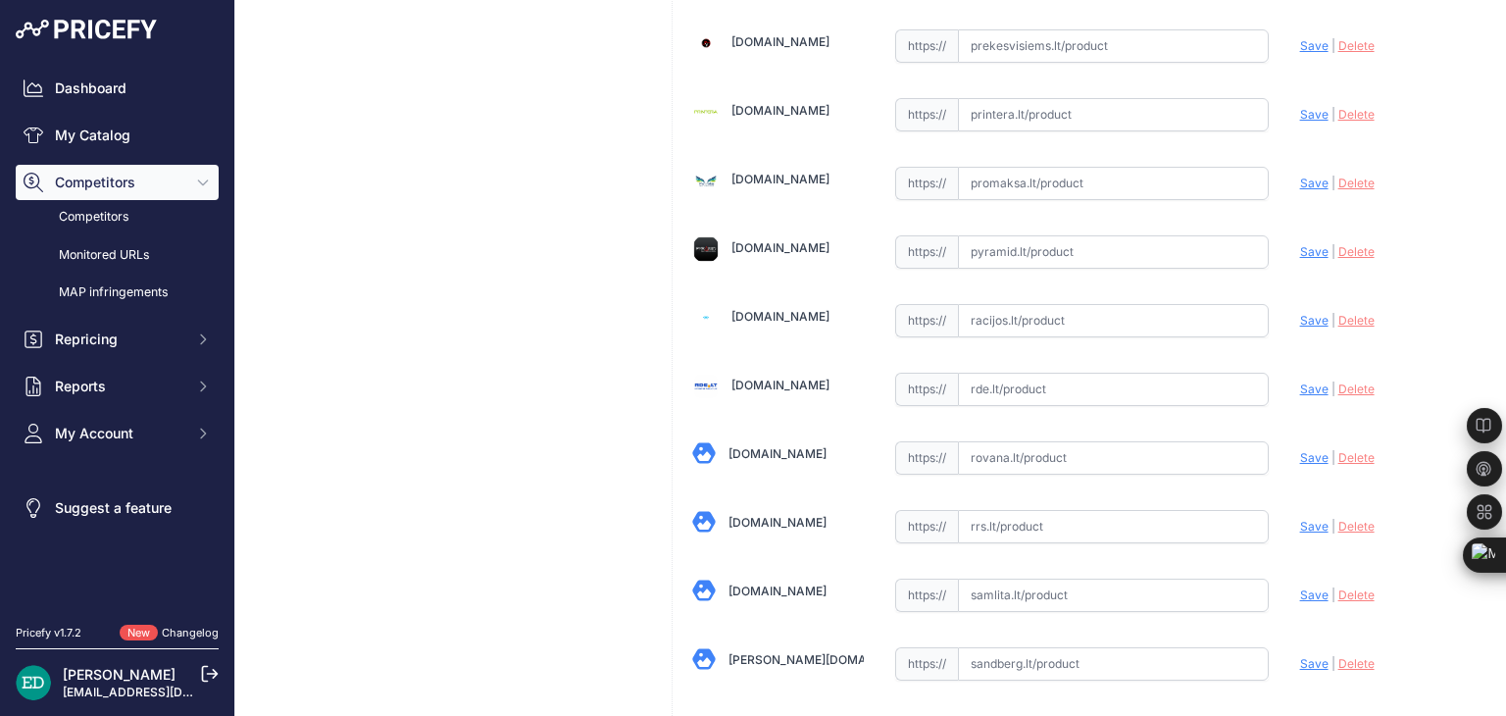
scroll to position [4635, 0]
click at [1023, 372] on input "text" at bounding box center [1113, 388] width 311 height 33
paste input "https://www.rde.lt/products/lt/382/1454326/sort/5/filter/0_0_0_0/MT1-Black-vaiz…"
click at [1300, 380] on span "Save" at bounding box center [1314, 387] width 28 height 15
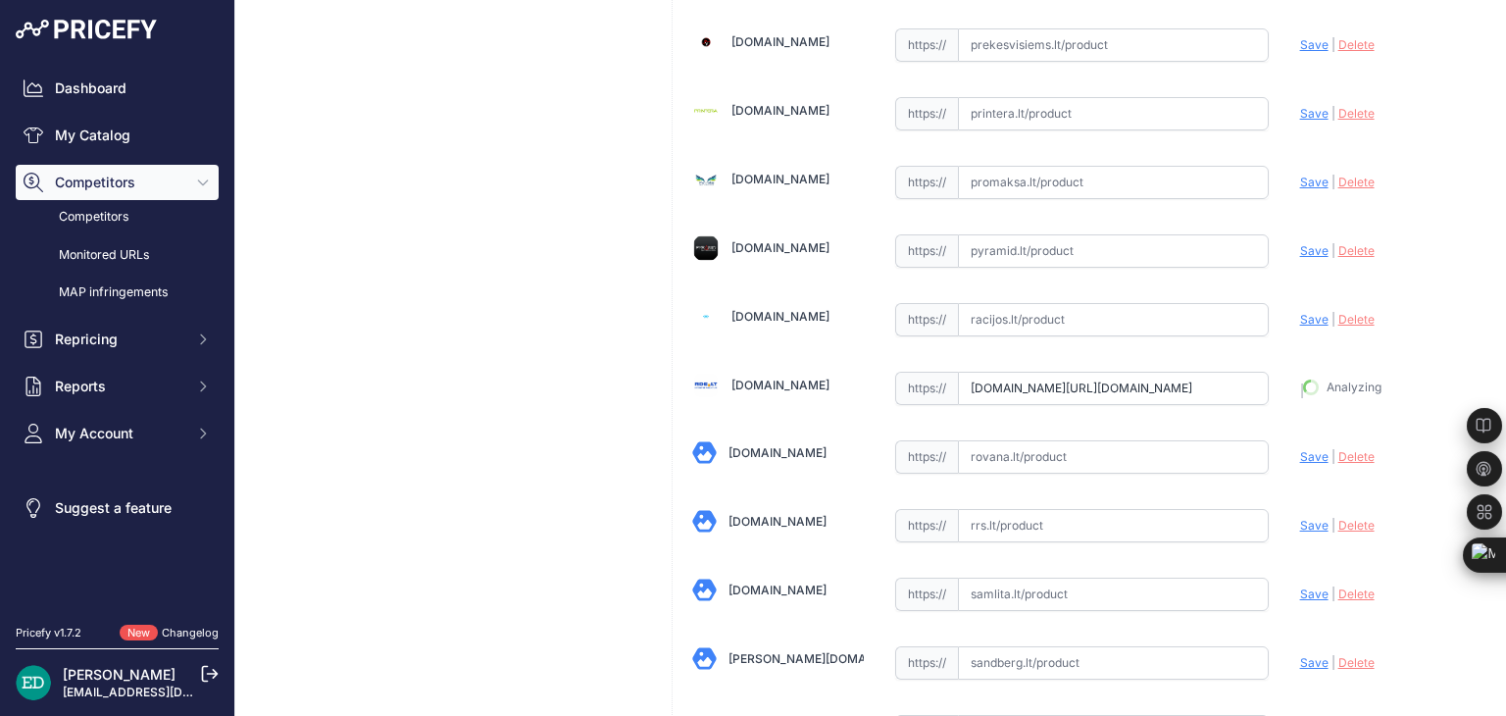
type input "https://www.rde.lt/products/lt/382/1454326/sort/5/filter/0_0_0_0/MT1-Black-vaiz…"
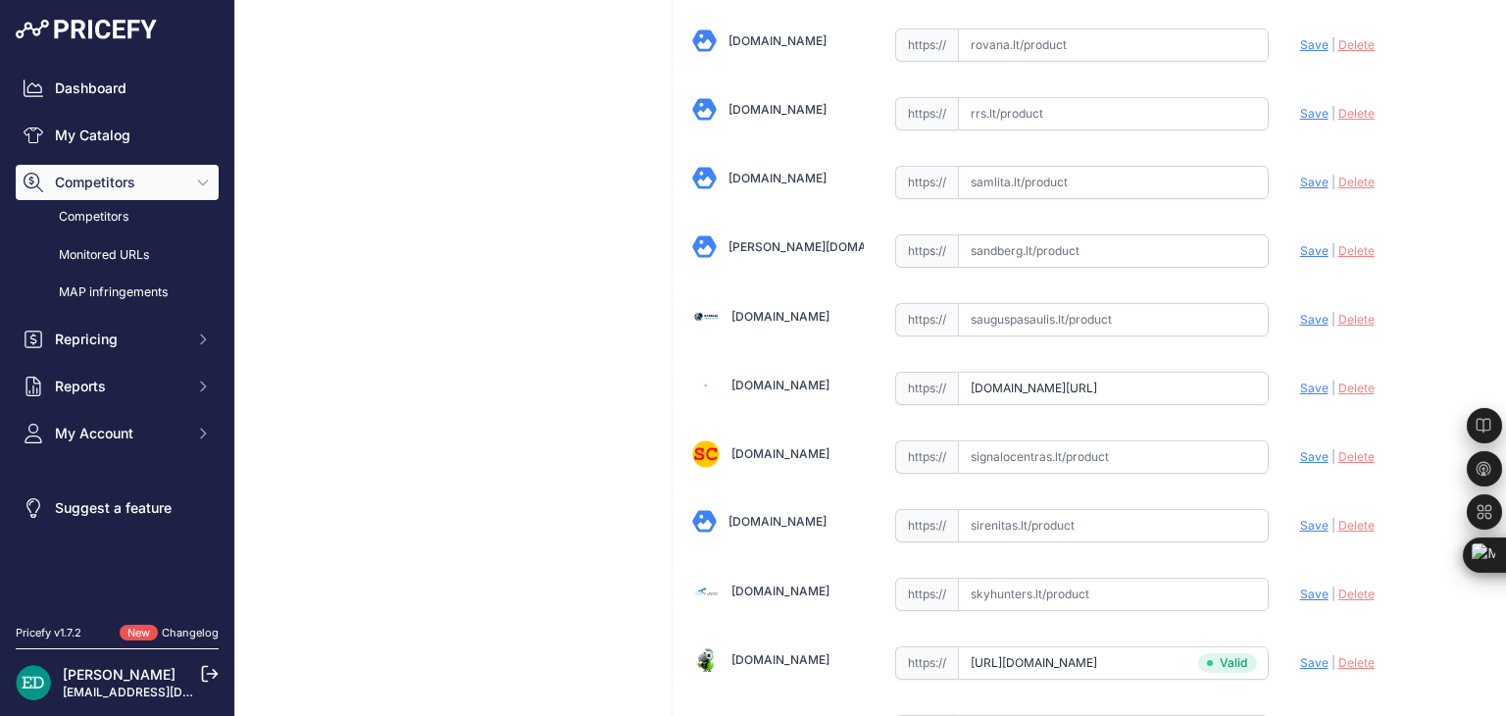
scroll to position [4361, 0]
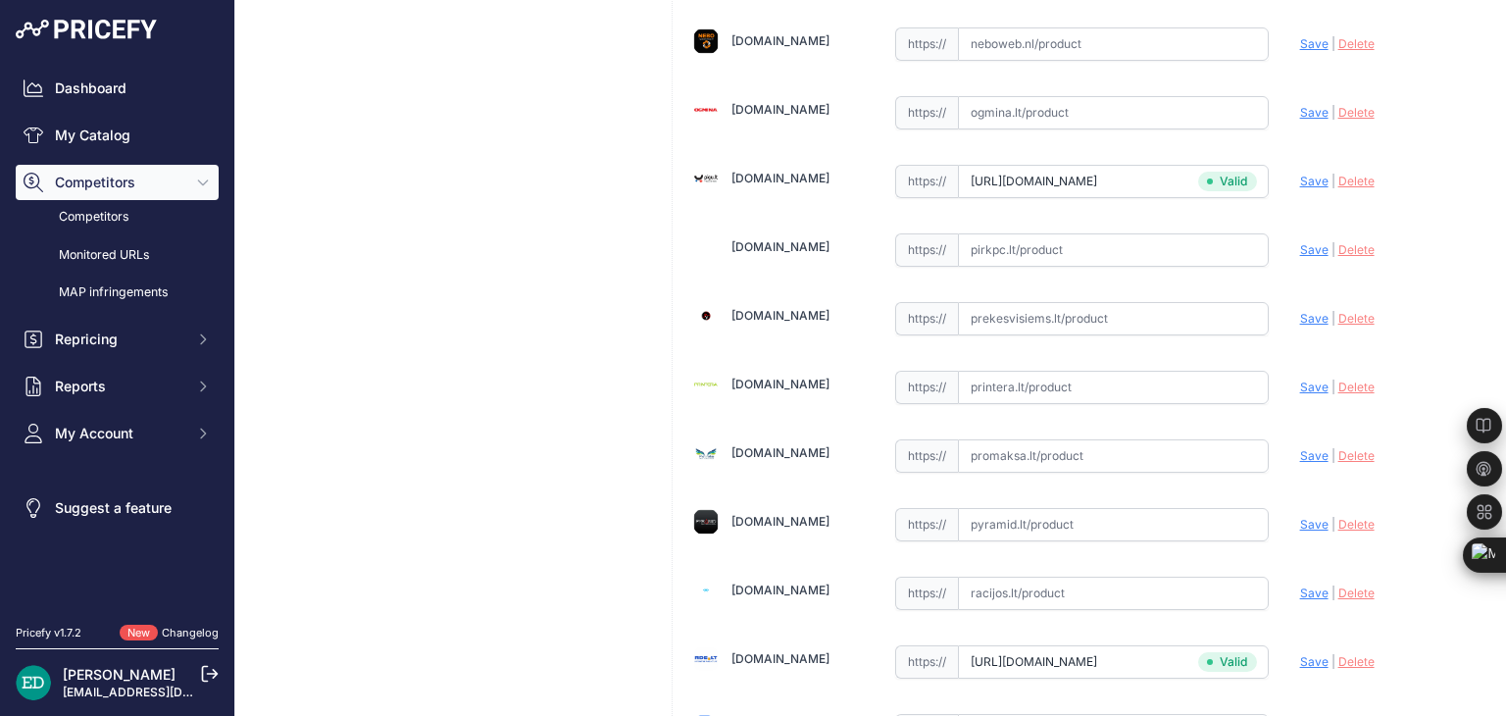
click at [1064, 371] on input "text" at bounding box center [1113, 387] width 311 height 33
paste input "https://www.printera.lt/c/p/viofo-mt1-1080p-wifi-gps-motorcycle-camera--1261451…"
click at [1300, 380] on span "Save" at bounding box center [1314, 387] width 28 height 15
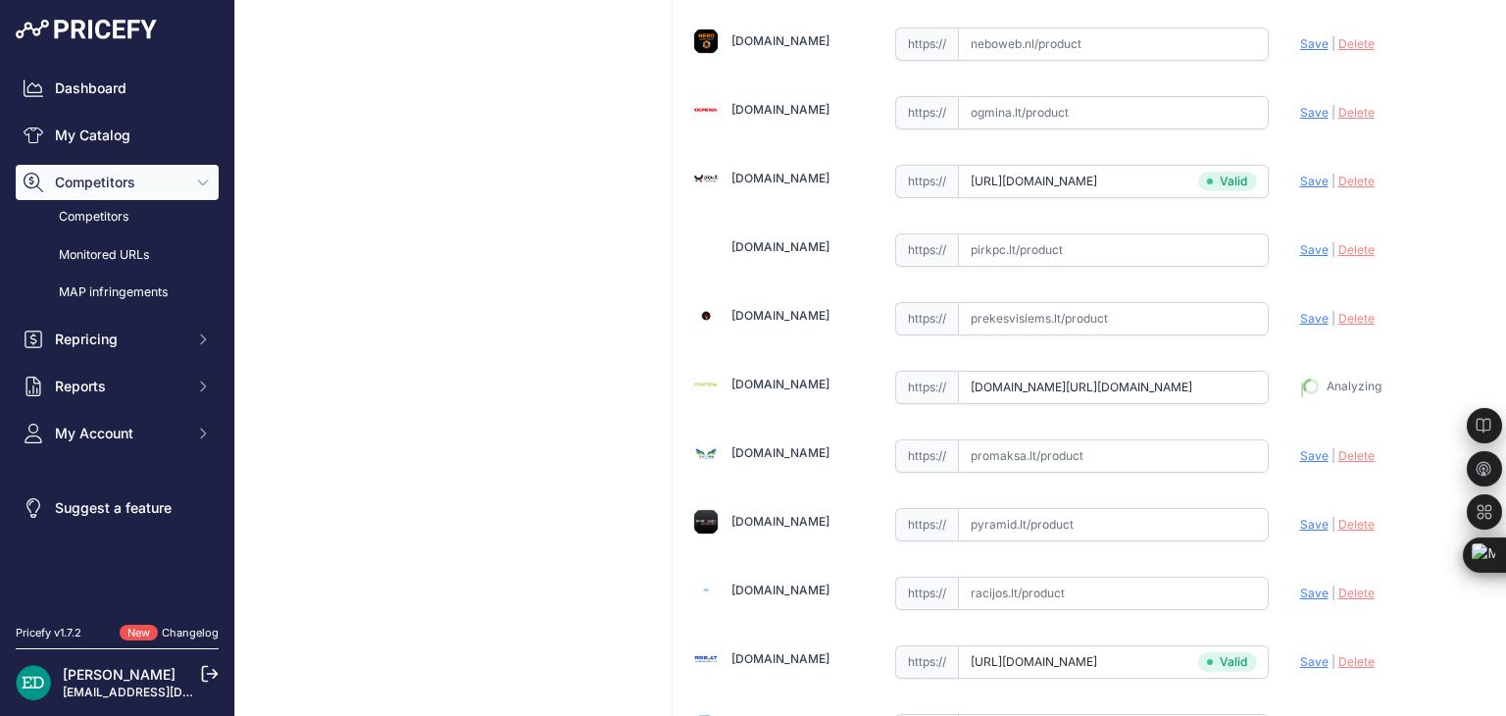
type input "https://www.printera.lt/c/p/viofo-mt1-1080p-wifi-gps-motorcycle-camera--1261451…"
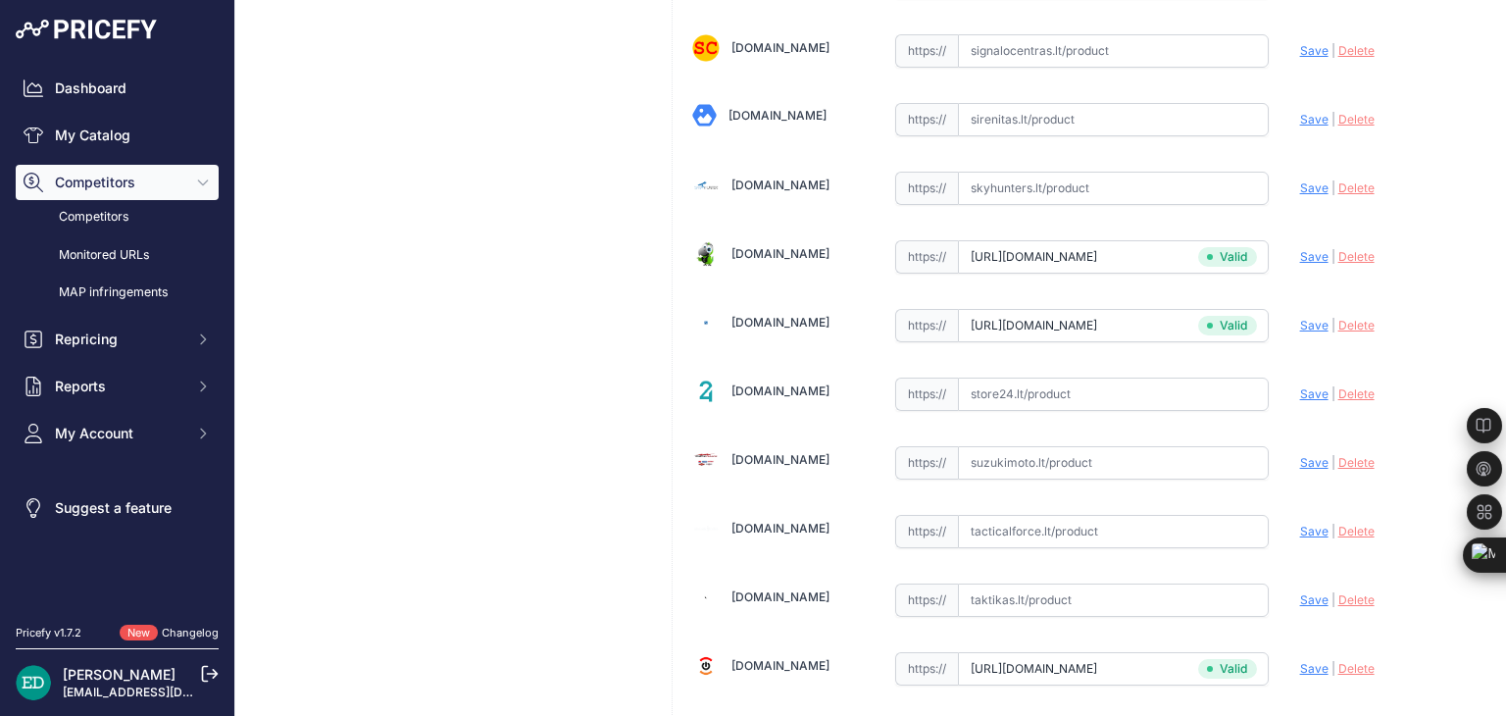
click at [1032, 378] on input "text" at bounding box center [1113, 394] width 311 height 33
paste input "https://store24.lt/produktas/viofo-mt1-1080p-wifi-gps-motorcycle-camera/?utm_so…"
click at [1300, 386] on span "Save" at bounding box center [1314, 393] width 28 height 15
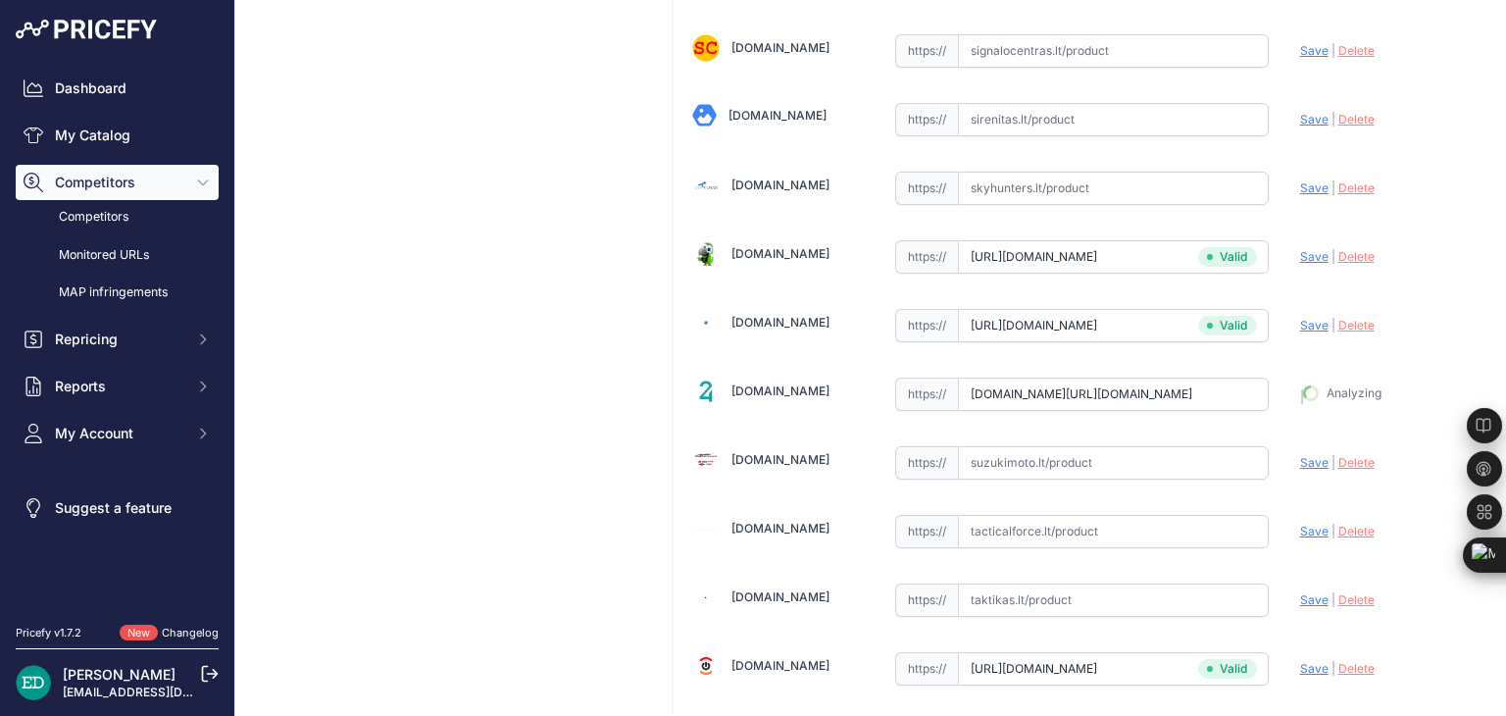
type input "https://store24.lt/produktas/viofo-mt1-1080p-wifi-gps-motorcycle-camera/?prirul…"
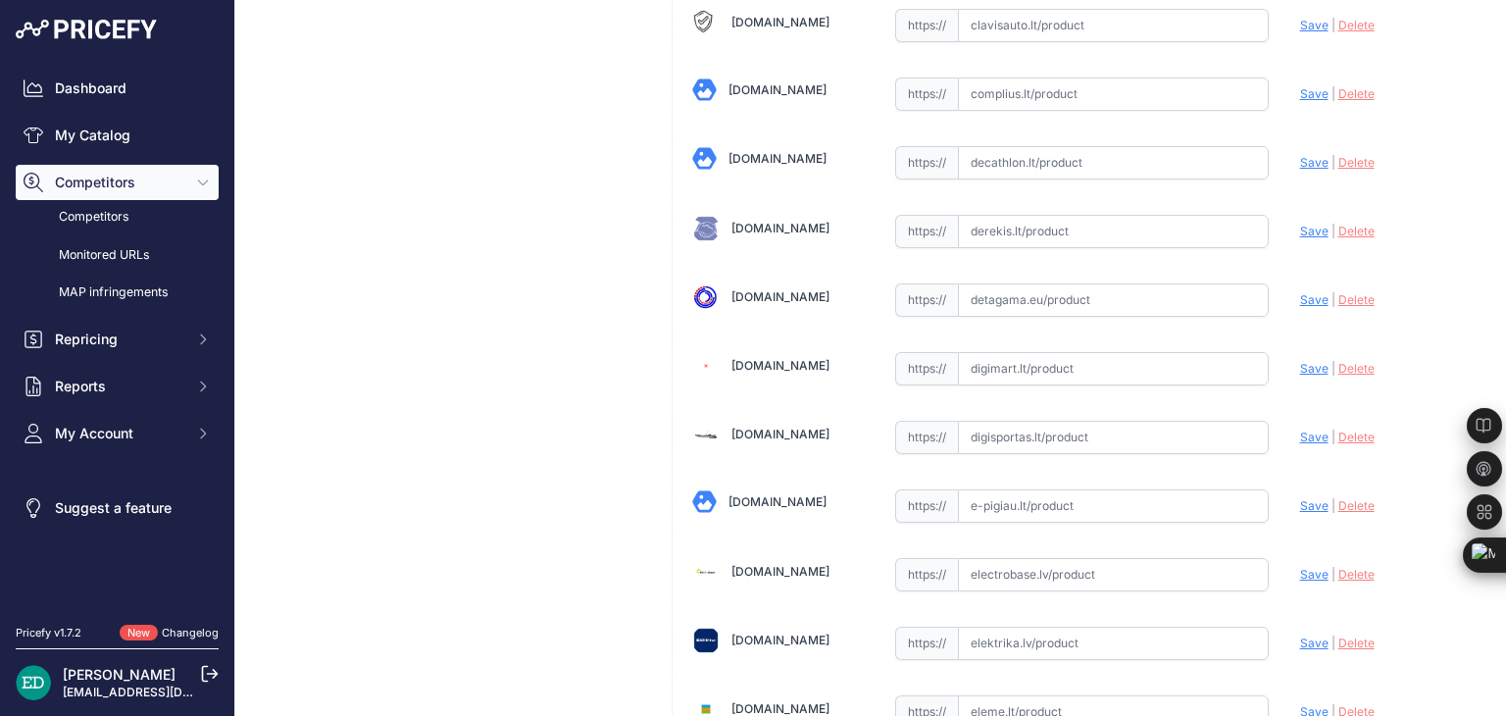
click at [1029, 365] on input "text" at bounding box center [1113, 368] width 311 height 33
paste input "https://digimart.lt/automobilis/vaizdo-registratoriai/mt1-viofo-mt1-1080p-wifi-…"
click at [1300, 362] on span "Save" at bounding box center [1314, 368] width 28 height 15
type input "https://digimart.lt/automobilis/vaizdo-registratoriai/mt1-viofo-mt1-1080p-wifi-…"
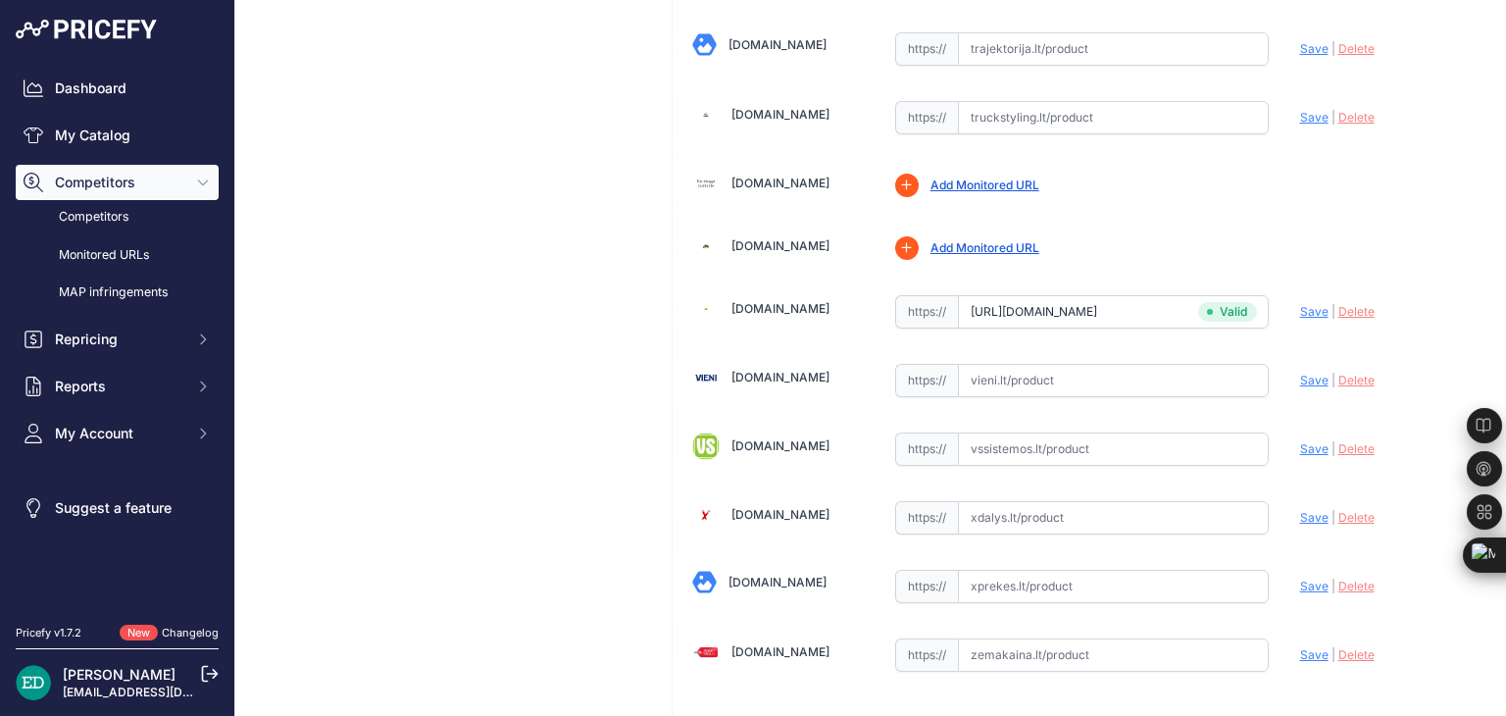
scroll to position [6412, 0]
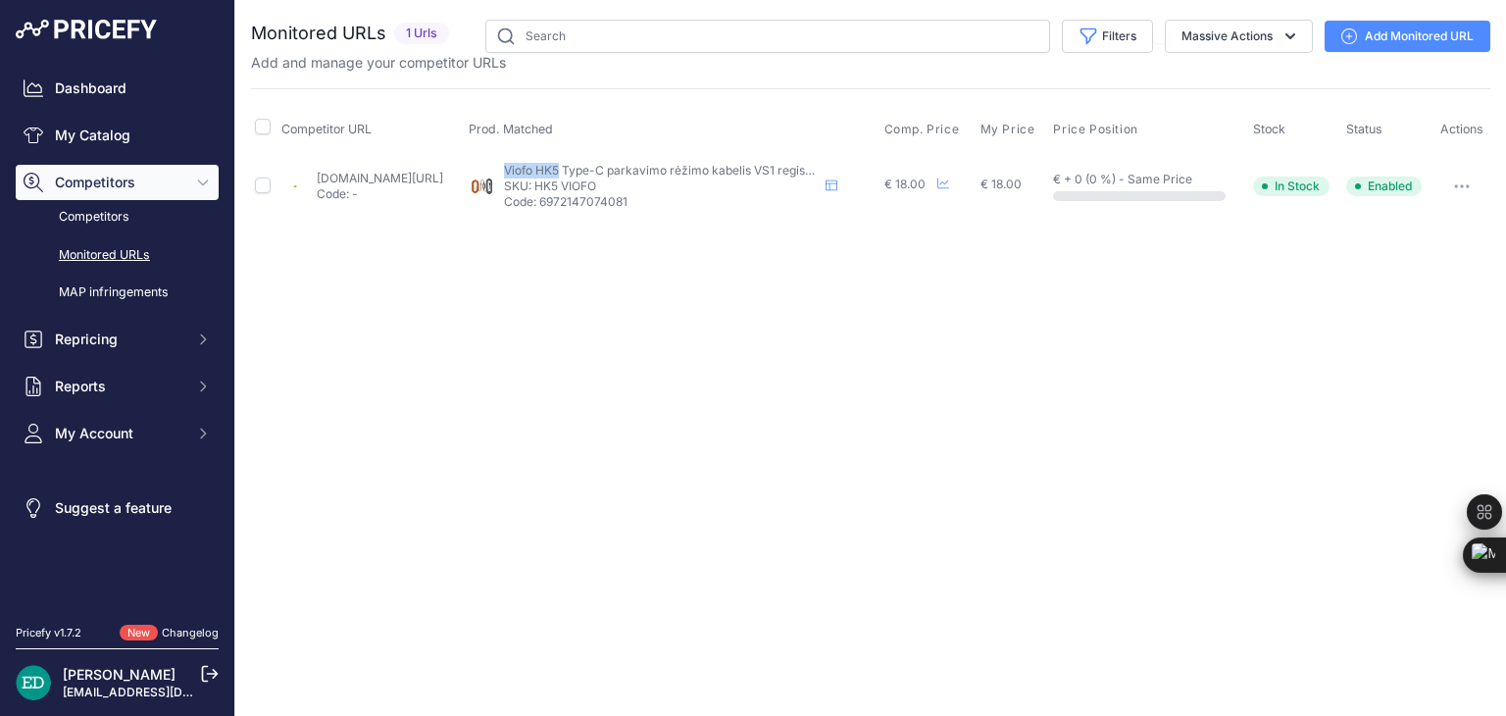
drag, startPoint x: 627, startPoint y: 161, endPoint x: 568, endPoint y: 163, distance: 58.9
click at [568, 163] on div "Viofo HK5 Type-C parkavimo rėžimo kabelis VS1 registratoriui Viofo HK5 Type-C p…" at bounding box center [673, 186] width 408 height 47
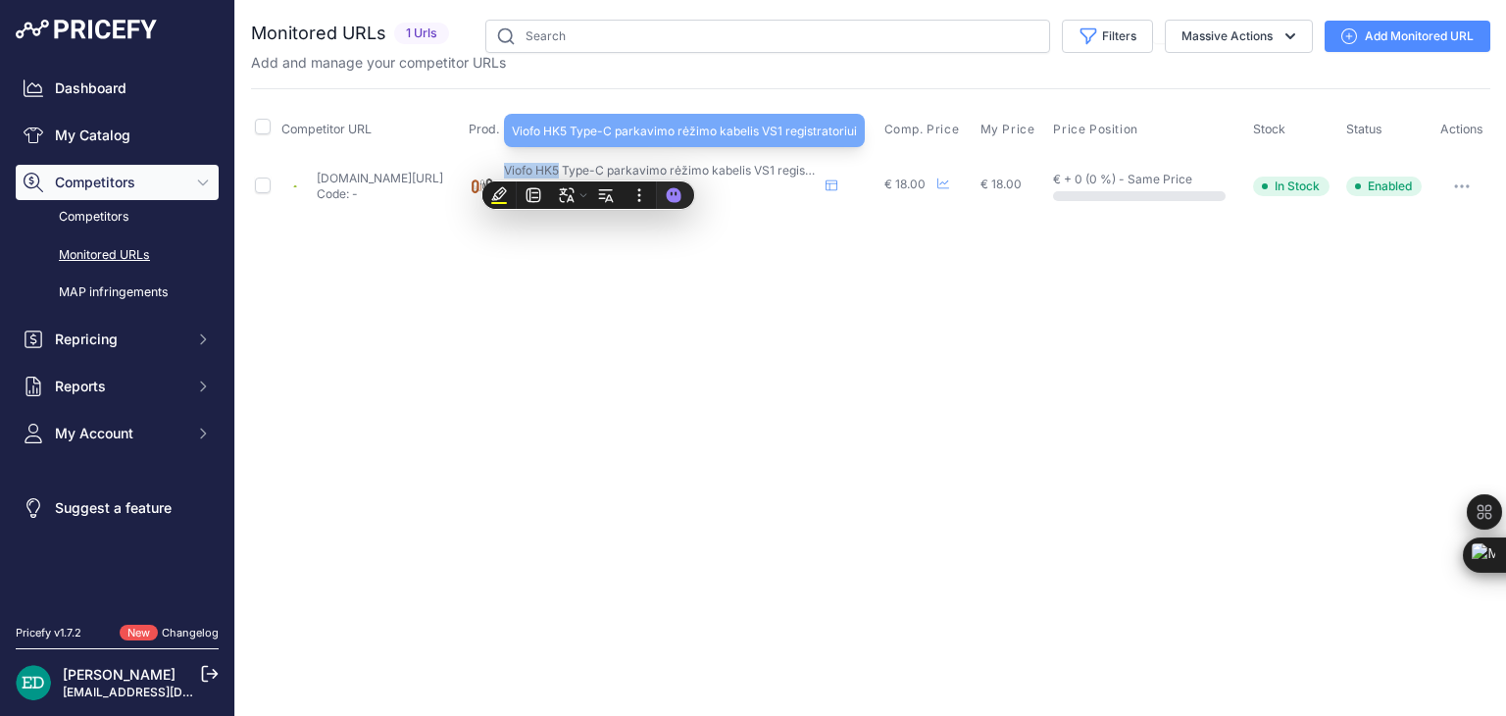
copy span "Viofo HK5"
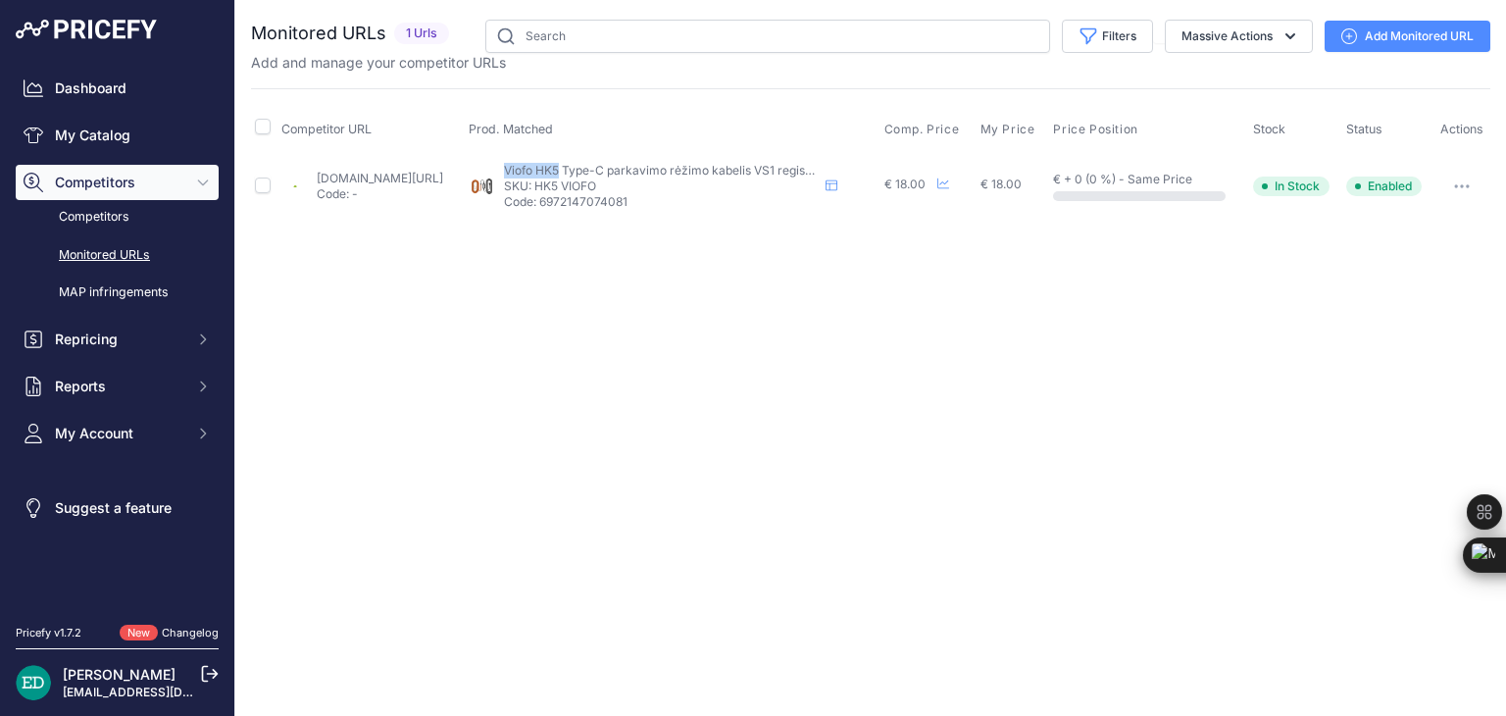
click at [1413, 35] on link "Add Monitored URL" at bounding box center [1408, 36] width 166 height 31
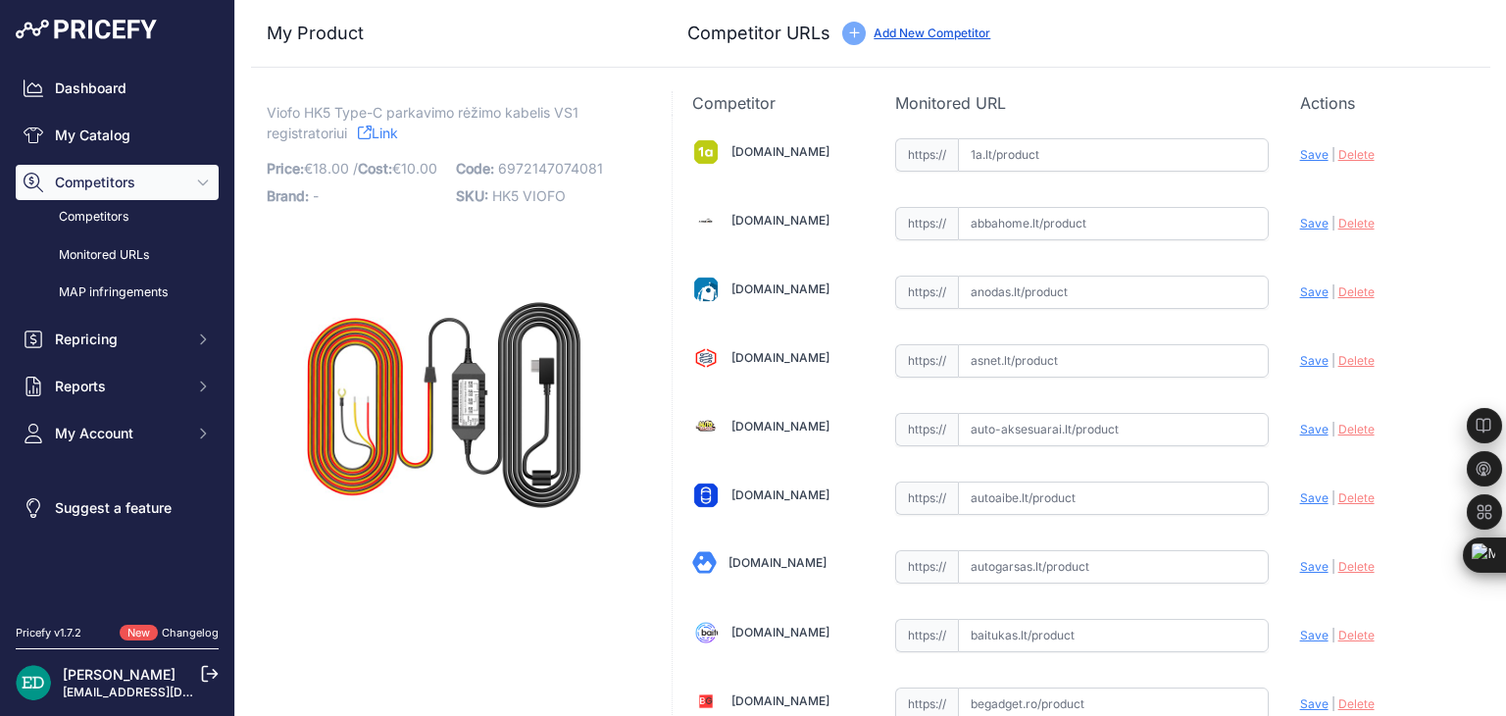
scroll to position [5249, 0]
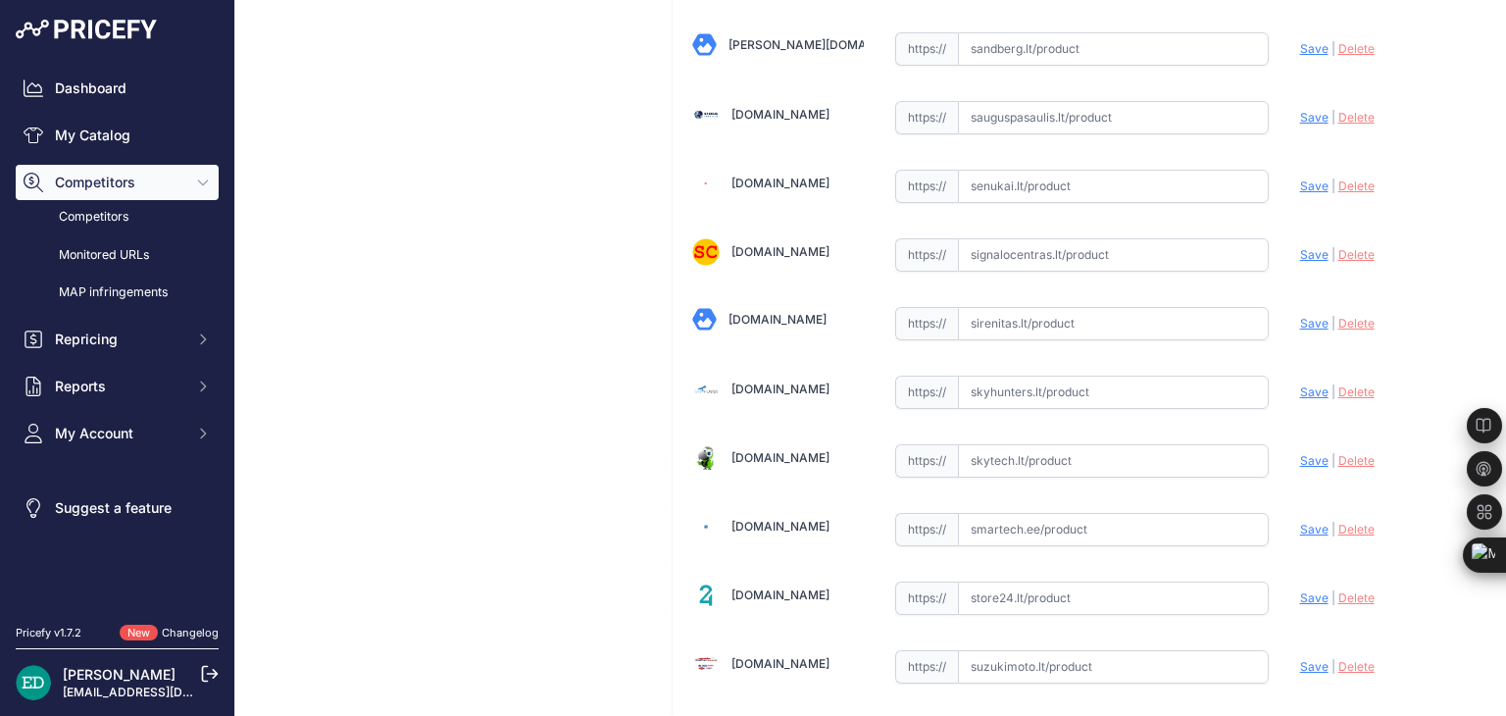
click at [1044, 444] on input "text" at bounding box center [1113, 460] width 311 height 33
paste input "[URL][DOMAIN_NAME][DOMAIN_NAME]"
click at [1309, 453] on span "Save" at bounding box center [1314, 460] width 28 height 15
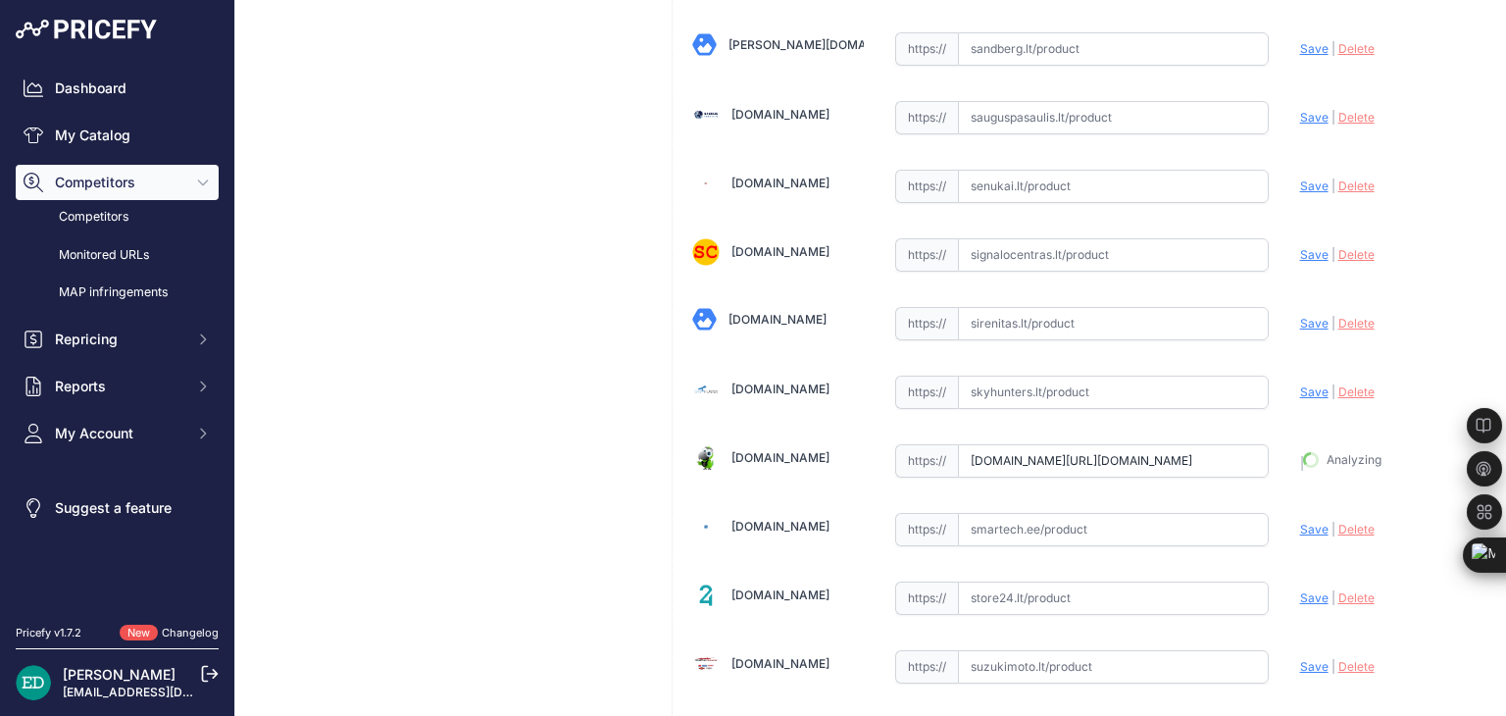
type input "https://www.skytech.lt/hk5-viofo-maitlaidas1224v-apsauga-nuo-iskrovimo-p-724368…"
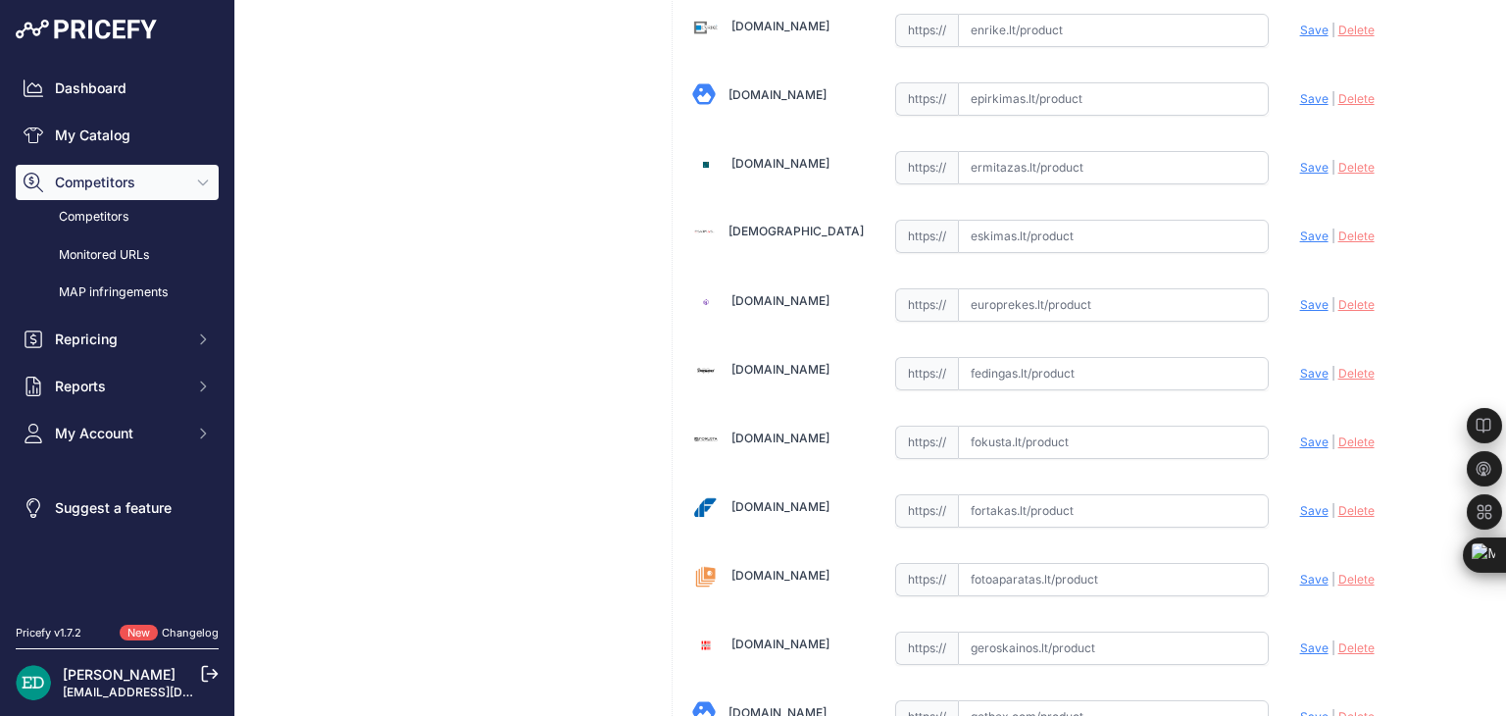
scroll to position [1773, 0]
click at [997, 367] on input "text" at bounding box center [1113, 372] width 311 height 33
paste input "https://fedingas.lt/viofo-hk5?utm_source=kaina24.lt&utm_medium=referral"
click at [1300, 365] on span "Save" at bounding box center [1314, 372] width 28 height 15
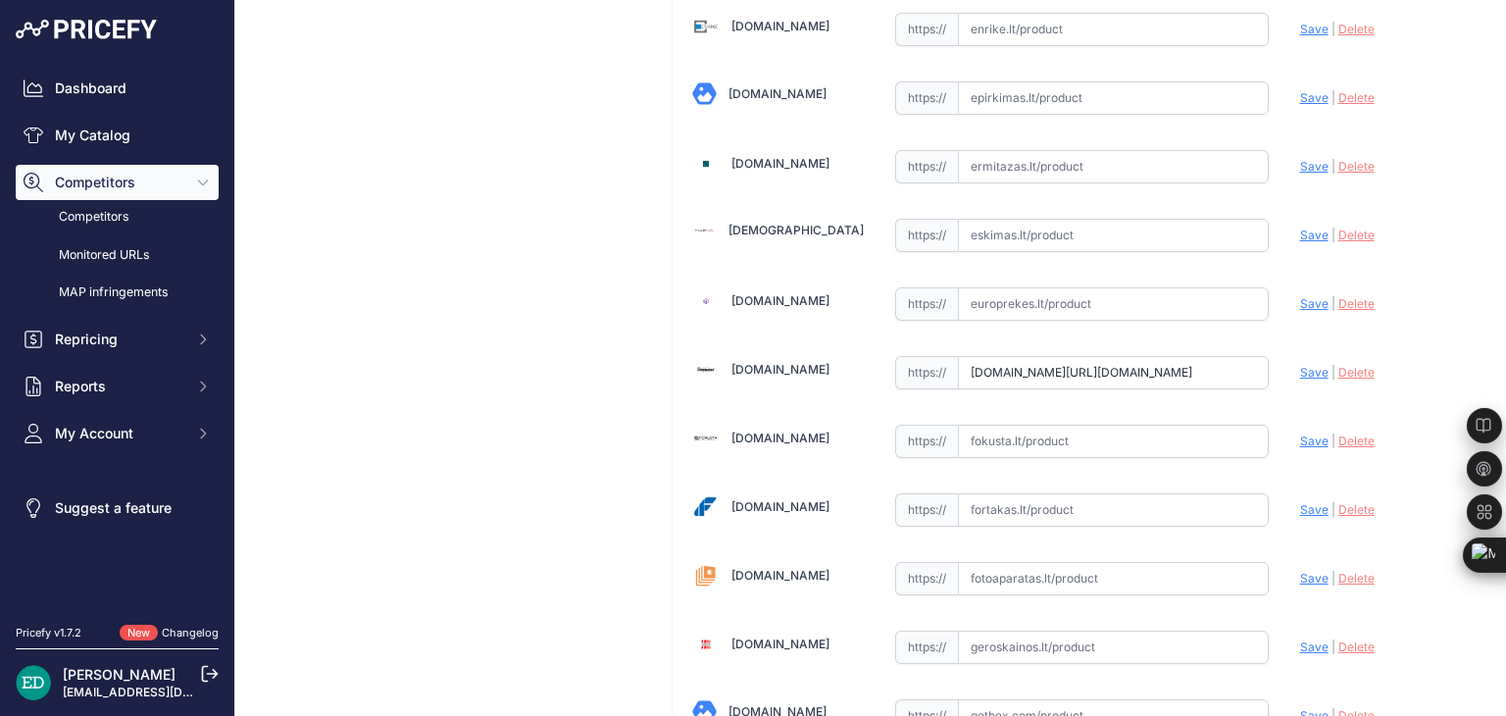
scroll to position [0, 0]
type input "https://fedingas.lt/viofo-hk5?prirule_jdsnikfkfjsd=8834"
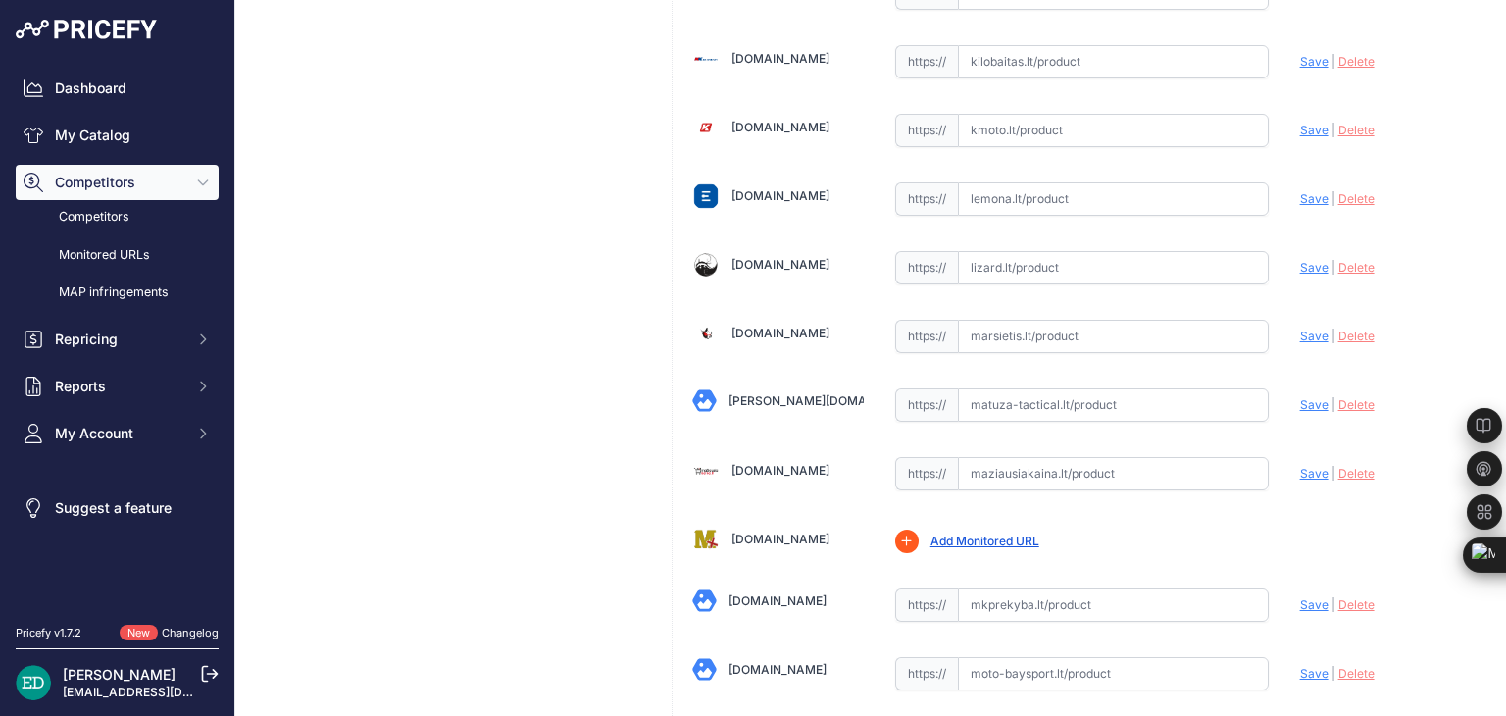
scroll to position [3138, 0]
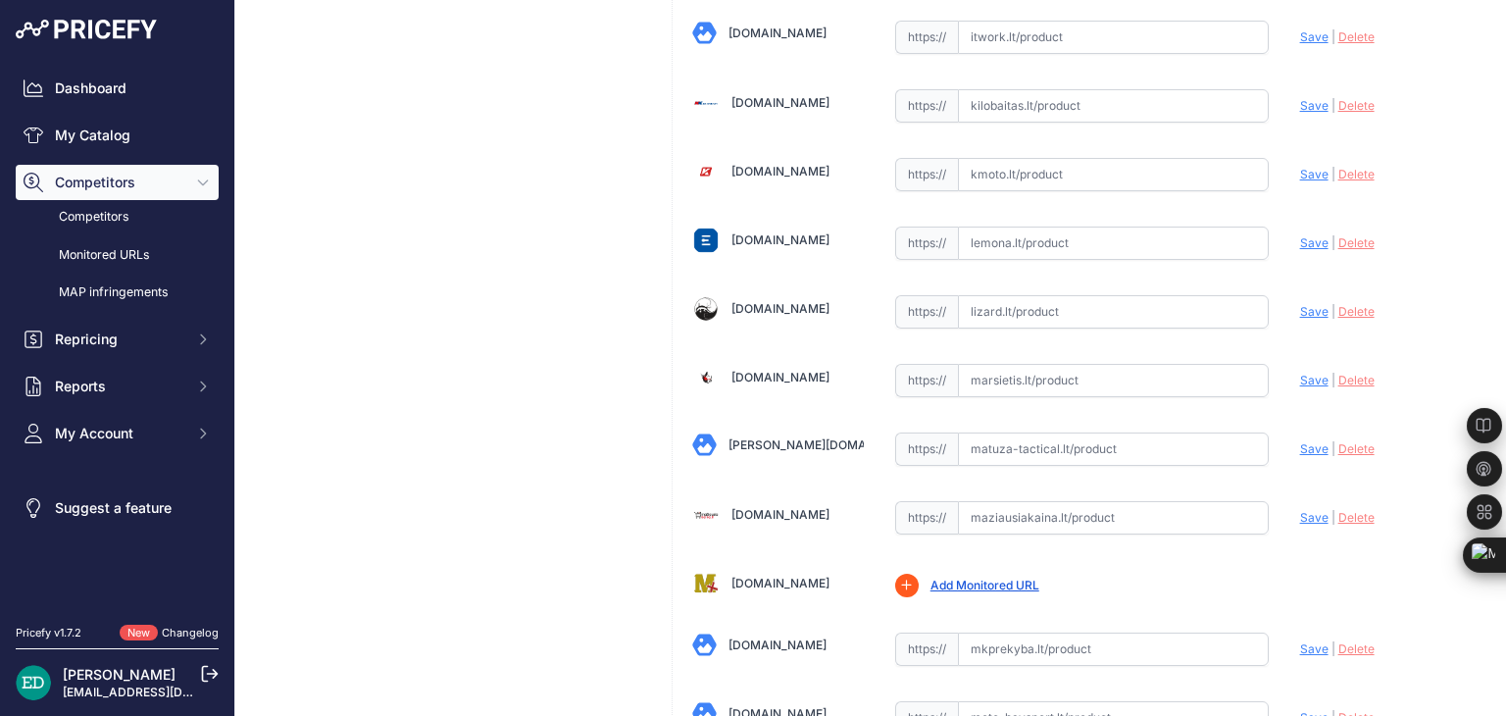
click at [1020, 364] on input "text" at bounding box center [1113, 380] width 311 height 33
paste input "https://marsietis.lt/viofo-hk5-436503?utm_source=kaina24.lt&utm_medium=referral"
click at [1300, 373] on span "Save" at bounding box center [1314, 380] width 28 height 15
type input "https://marsietis.lt/viofo-hk5-436503?prirule_jdsnikfkfjsd=8834"
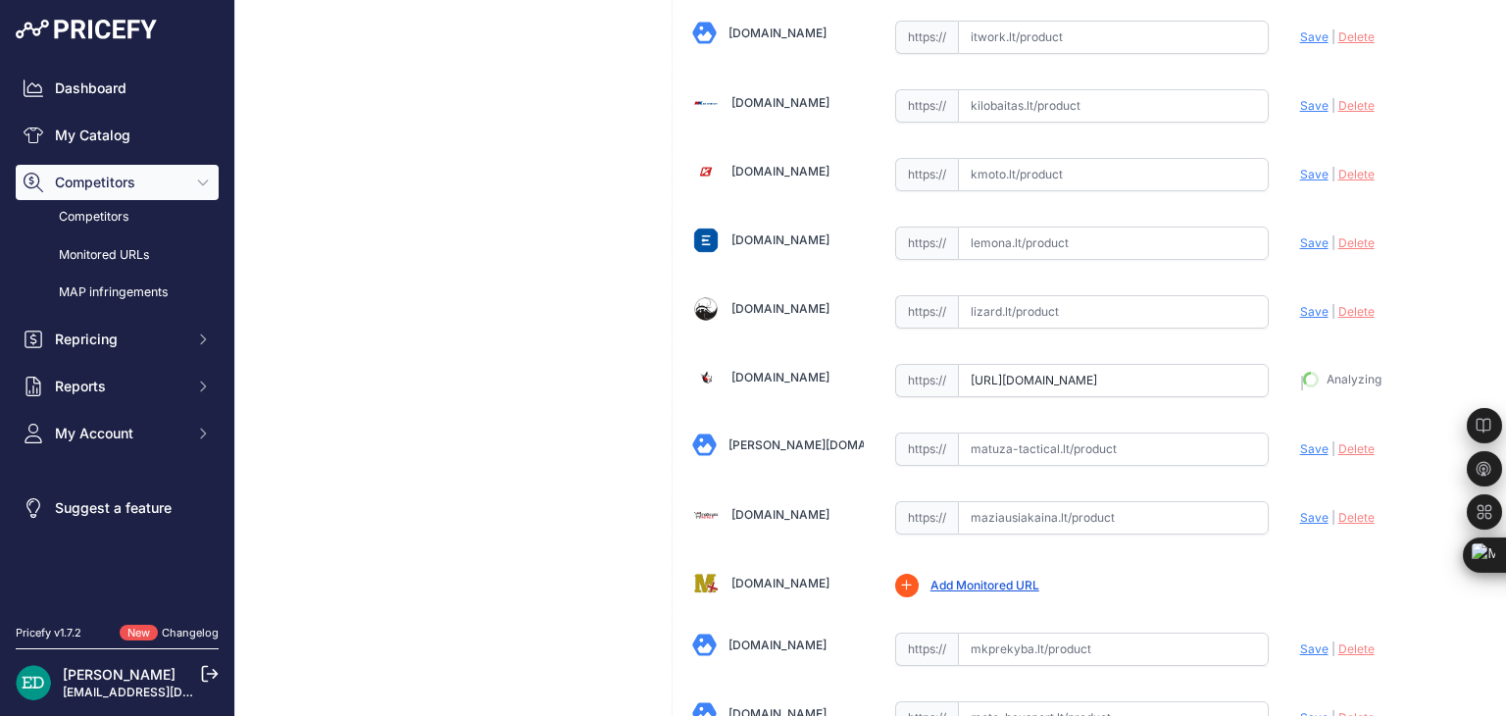
scroll to position [3182, 0]
click at [482, 410] on div "Viofo HK5 Type-C parkavimo rėžimo kabelis VS1 registratoriui Link Price: €" at bounding box center [449, 490] width 397 height 7075
click at [523, 378] on div "Viofo HK5 Type-C parkavimo rėžimo kabelis VS1 registratoriui Link Price: €" at bounding box center [449, 490] width 397 height 7075
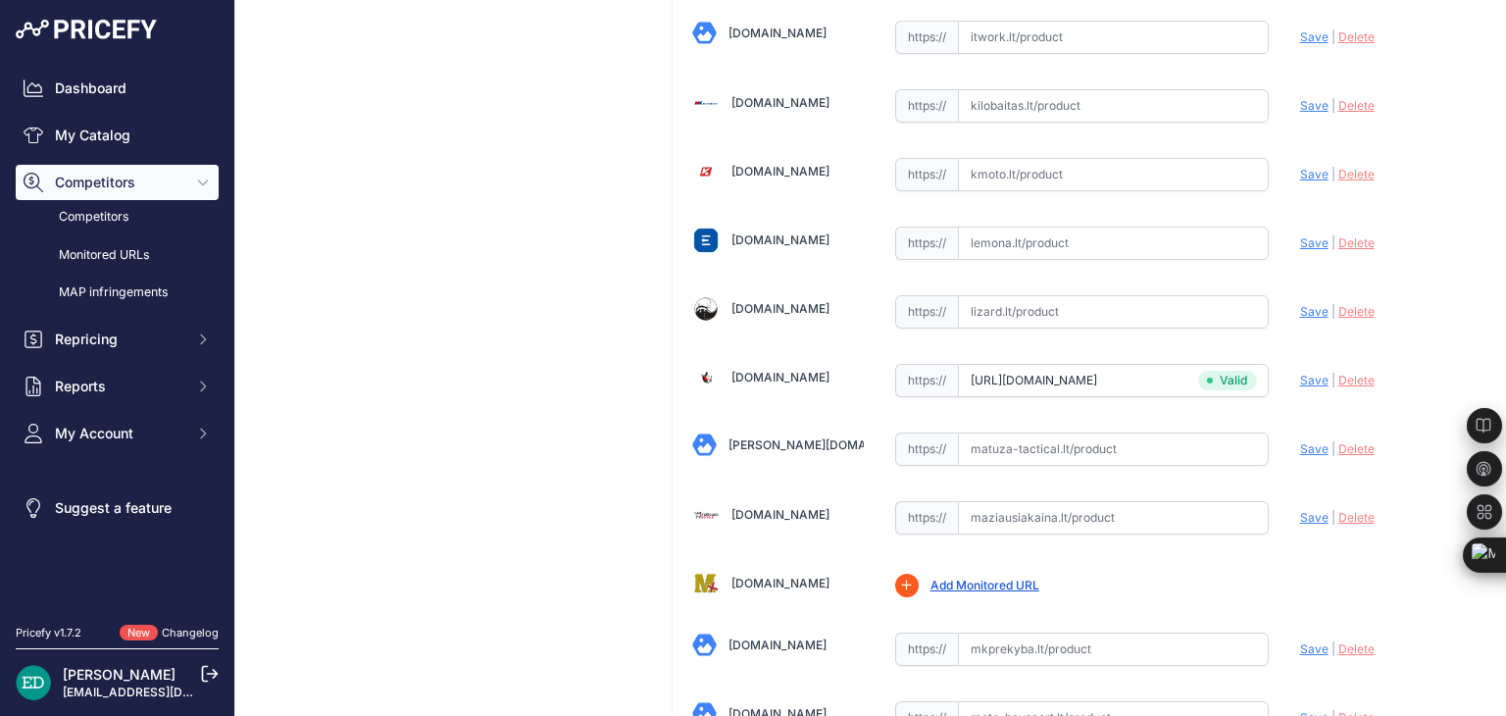
click at [533, 306] on div "Viofo HK5 Type-C parkavimo rėžimo kabelis VS1 registratoriui Link Price: €" at bounding box center [449, 490] width 397 height 7075
click at [527, 253] on div "Viofo HK5 Type-C parkavimo rėžimo kabelis VS1 registratoriui Link Price: €" at bounding box center [449, 490] width 397 height 7075
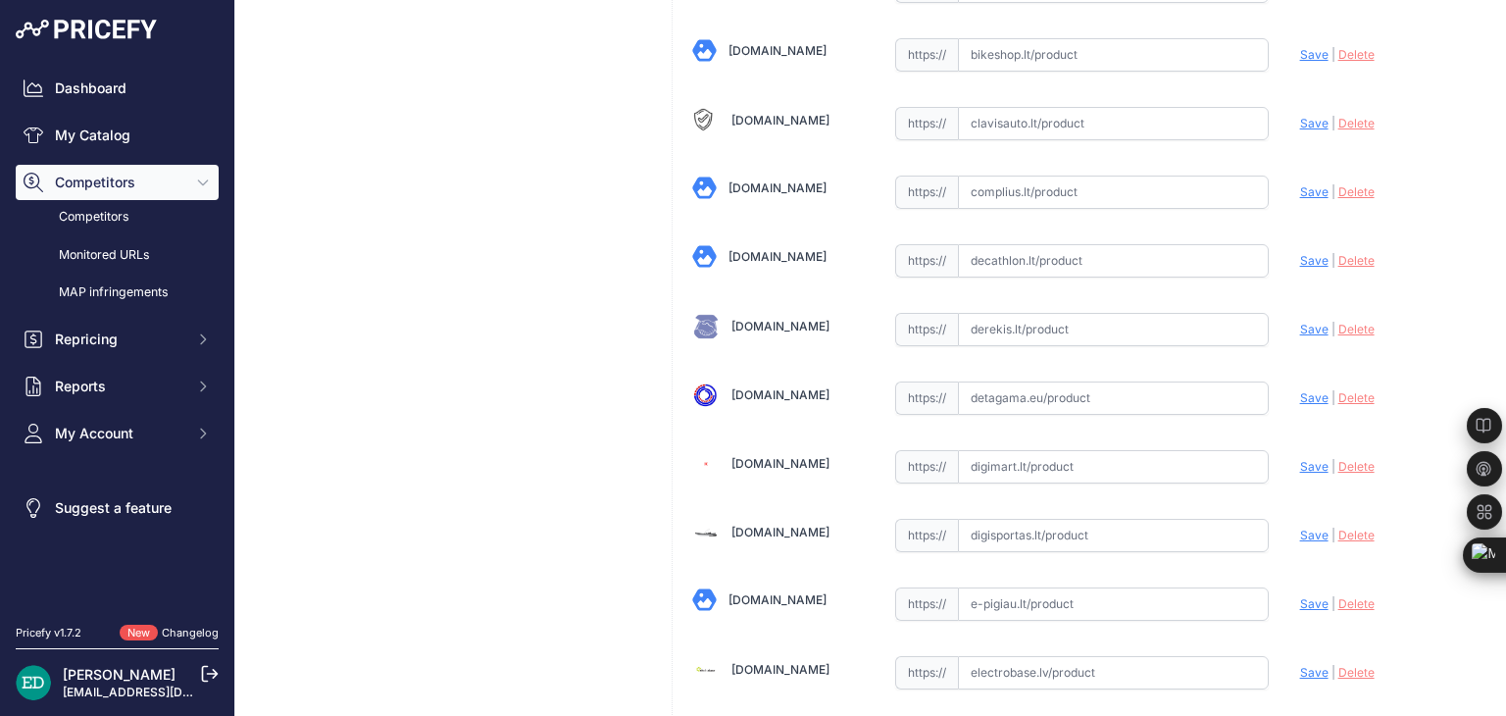
scroll to position [785, 0]
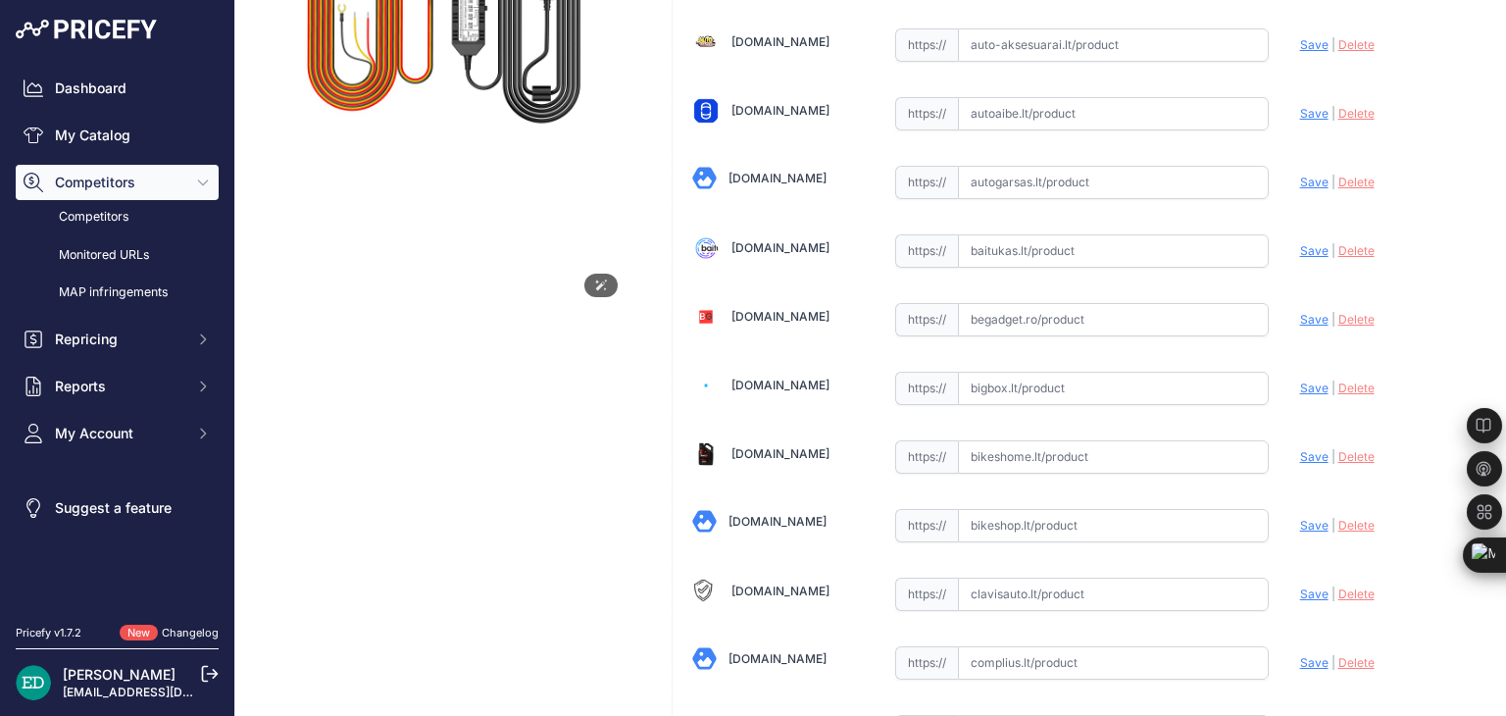
scroll to position [196, 0]
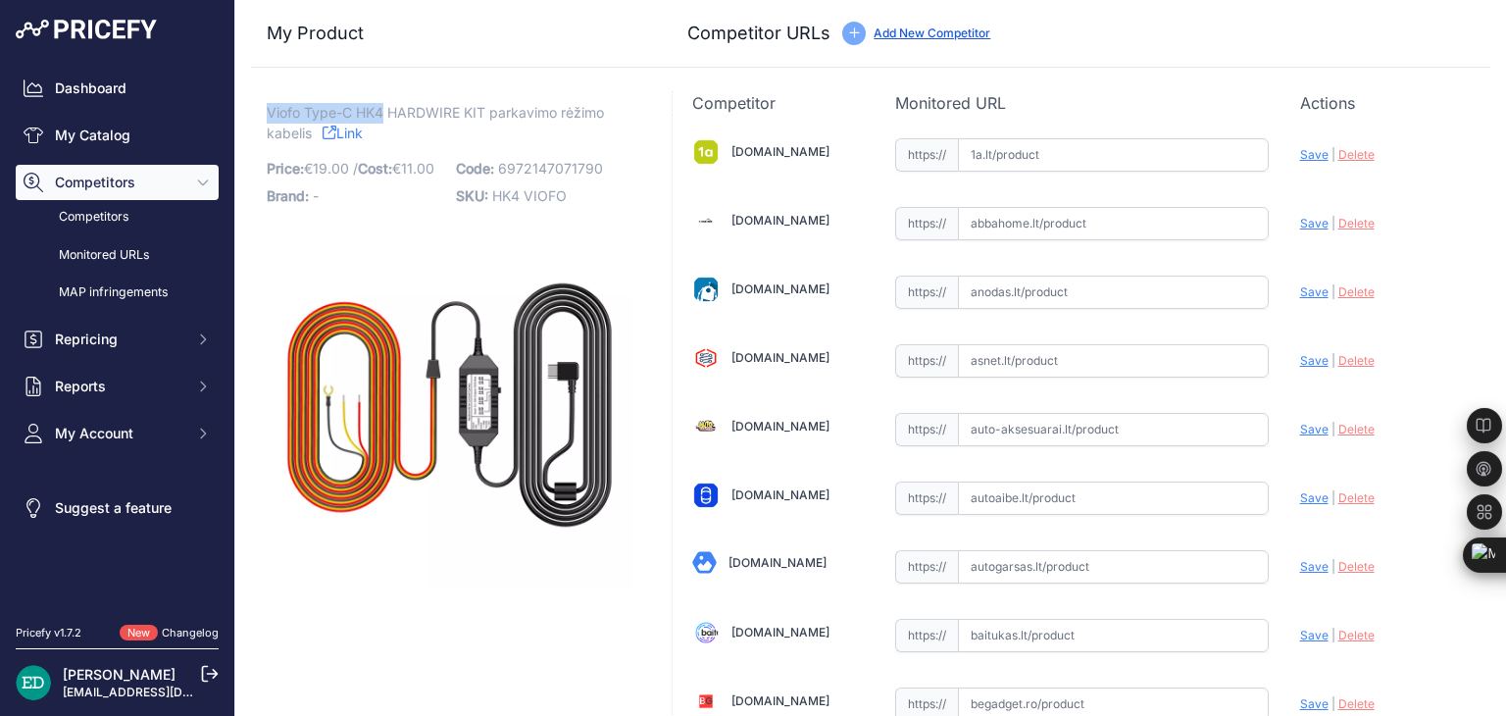
drag, startPoint x: 385, startPoint y: 106, endPoint x: 271, endPoint y: 109, distance: 114.8
click at [271, 109] on span "Viofo Type-C HK4 HARDWIRE KIT parkavimo rėžimo kabelis" at bounding box center [435, 122] width 337 height 45
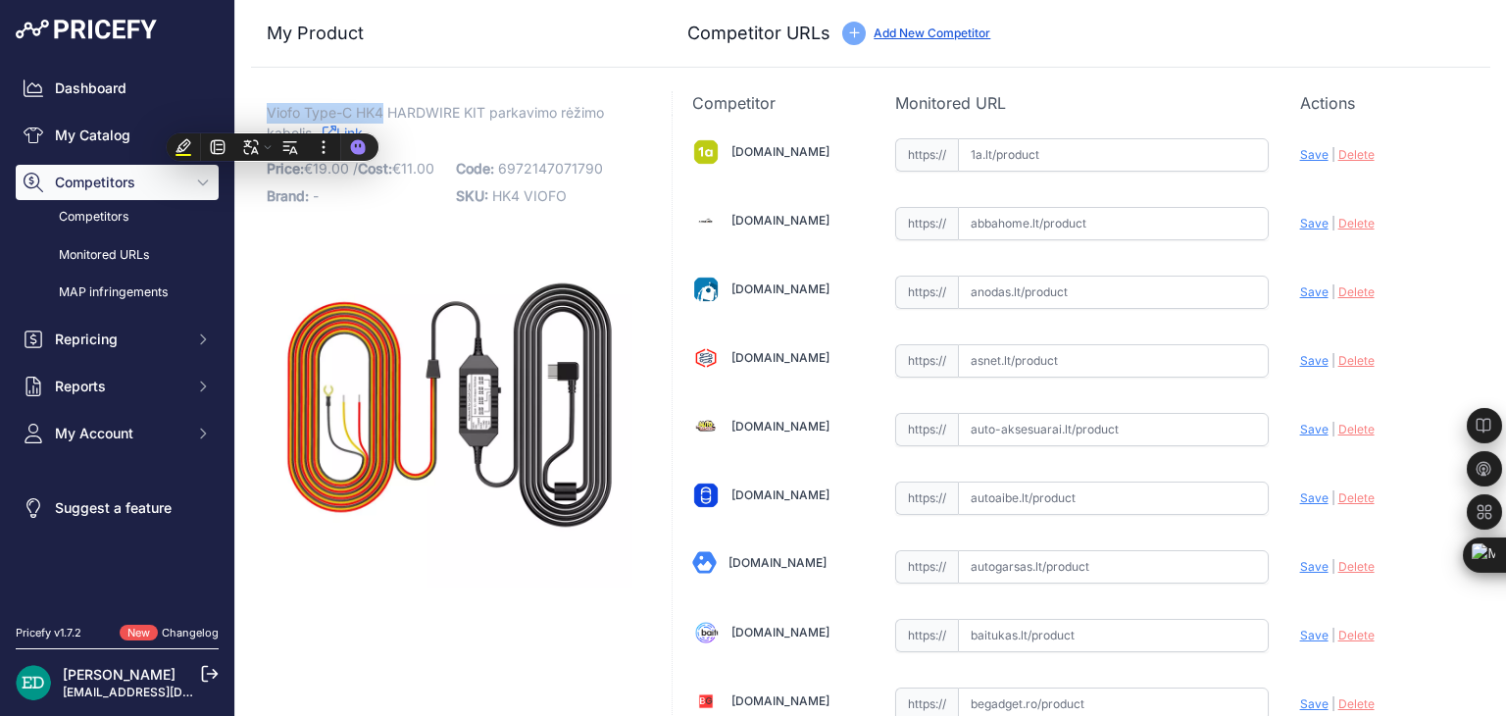
copy span "Viofo Type-C HK4"
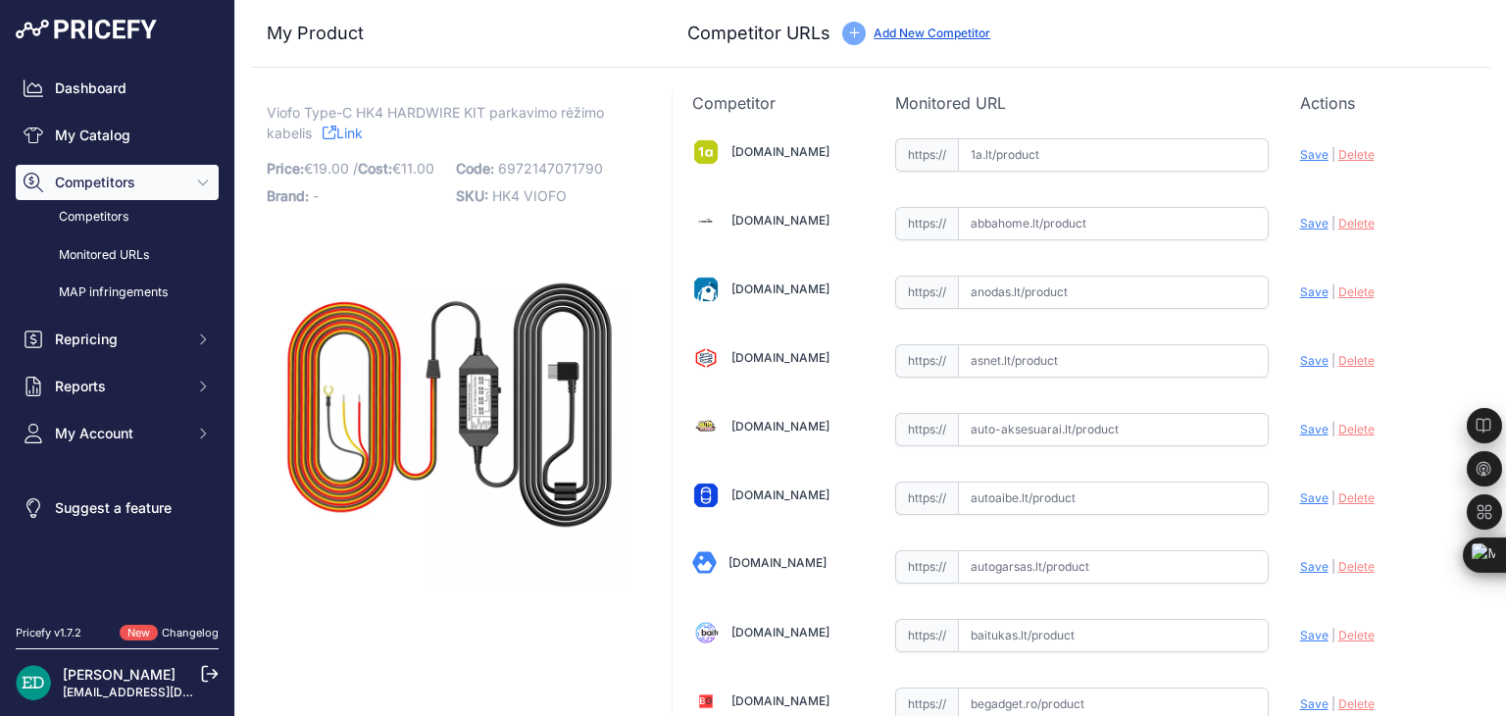
scroll to position [6261, 0]
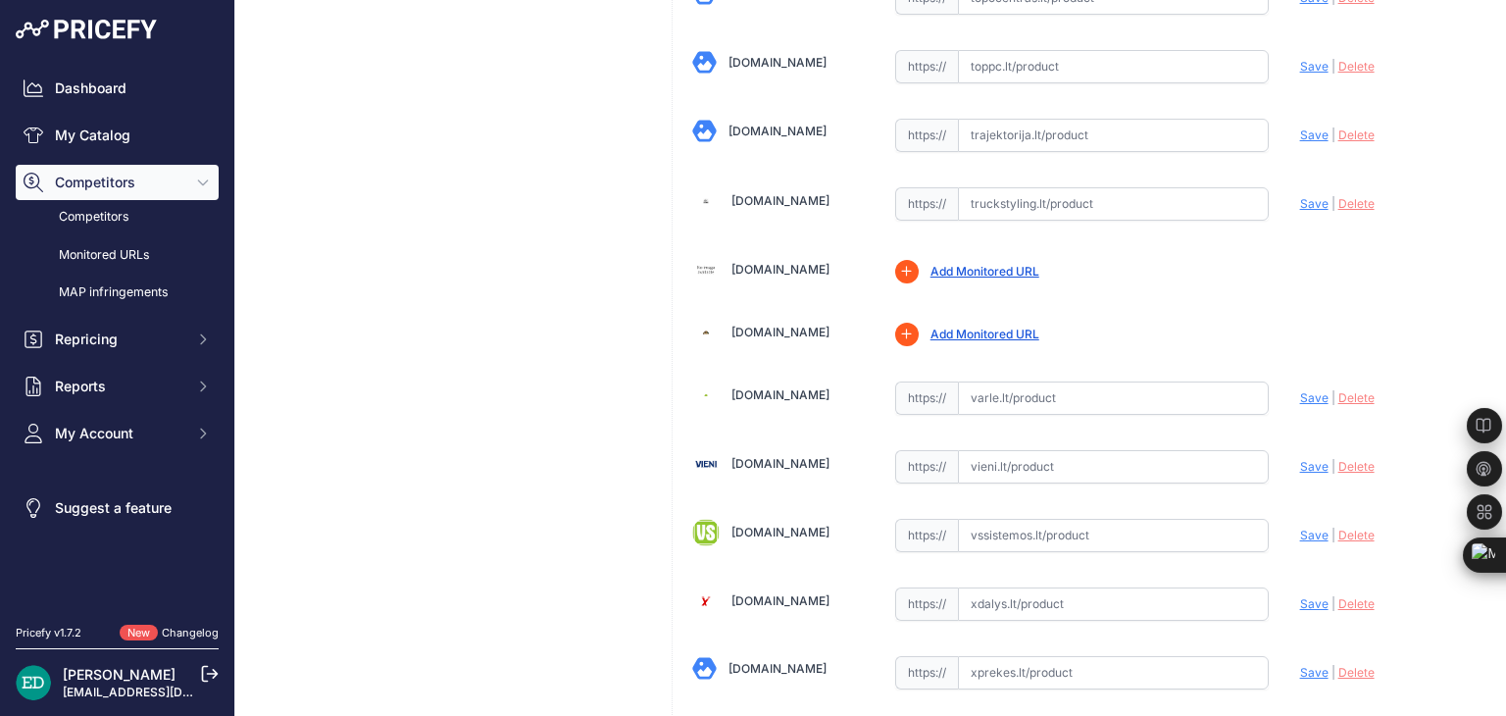
click at [1016, 381] on input "text" at bounding box center [1113, 397] width 311 height 33
paste input "[URL][DOMAIN_NAME][DOMAIN_NAME]"
click at [1300, 390] on span "Save" at bounding box center [1314, 397] width 28 height 15
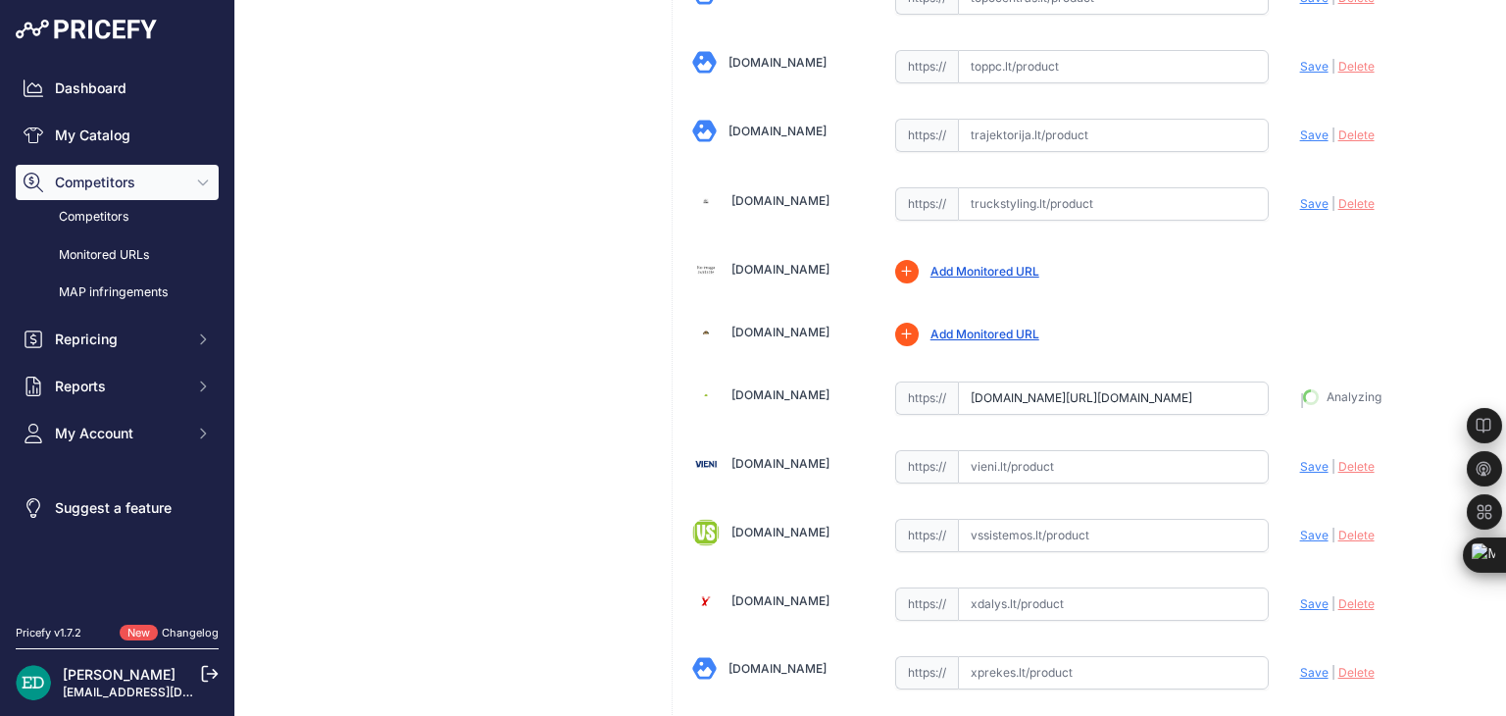
type input "[URL][DOMAIN_NAME]"
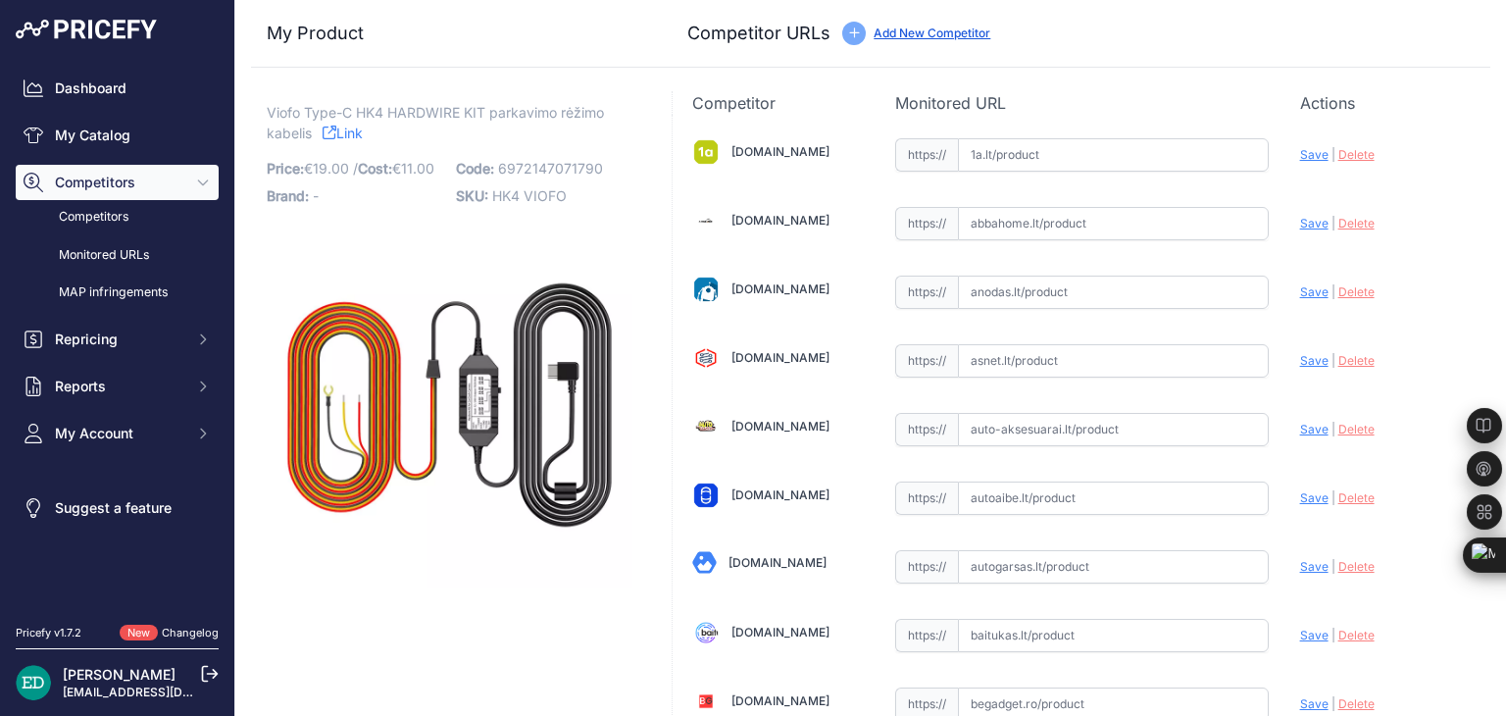
scroll to position [3069, 0]
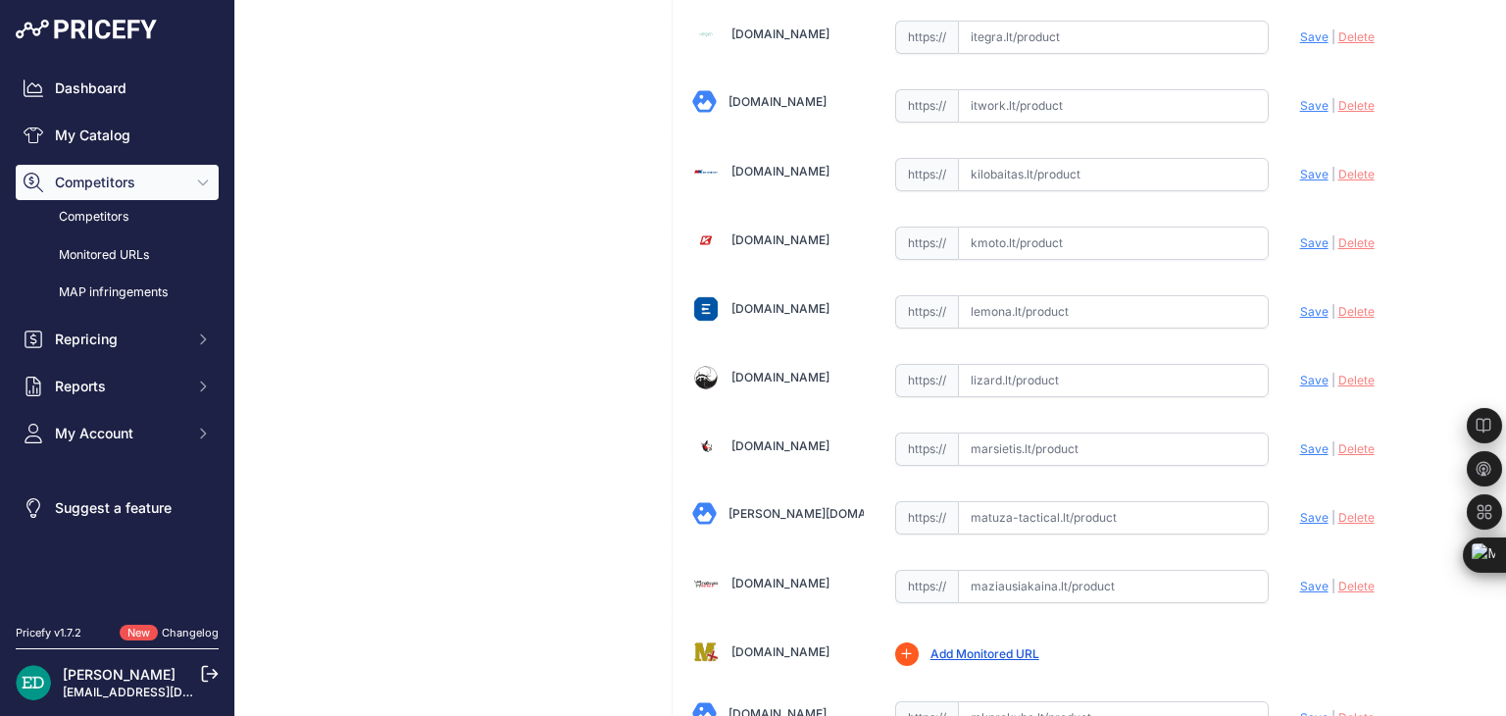
drag, startPoint x: 1067, startPoint y: 361, endPoint x: 1051, endPoint y: 361, distance: 15.7
click at [1064, 364] on input "text" at bounding box center [1113, 380] width 311 height 33
paste input "[URL][DOMAIN_NAME]"
click at [1300, 373] on span "Save" at bounding box center [1314, 380] width 28 height 15
type input "[URL][DOMAIN_NAME]"
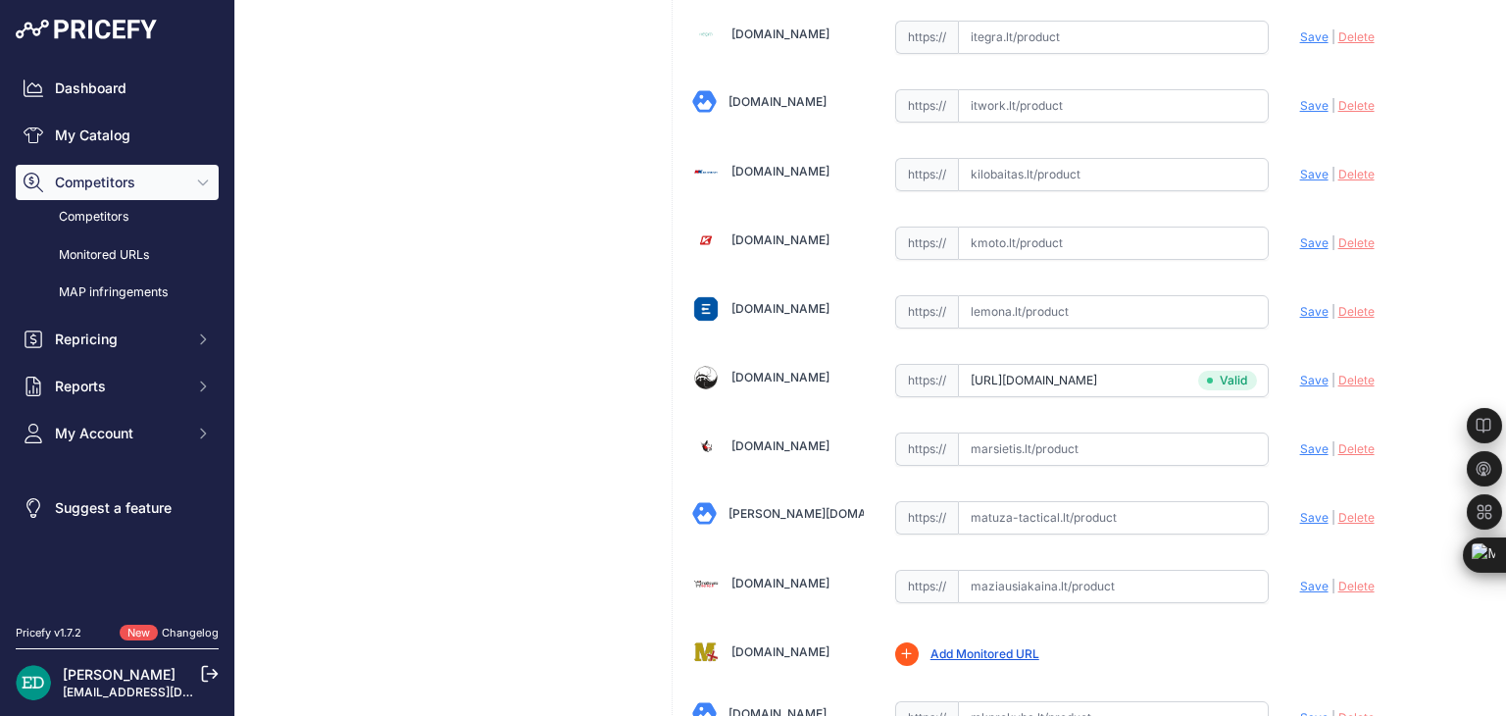
click at [1095, 295] on input "text" at bounding box center [1113, 311] width 311 height 33
paste input "[URL][DOMAIN_NAME]"
click at [1300, 304] on span "Save" at bounding box center [1314, 311] width 28 height 15
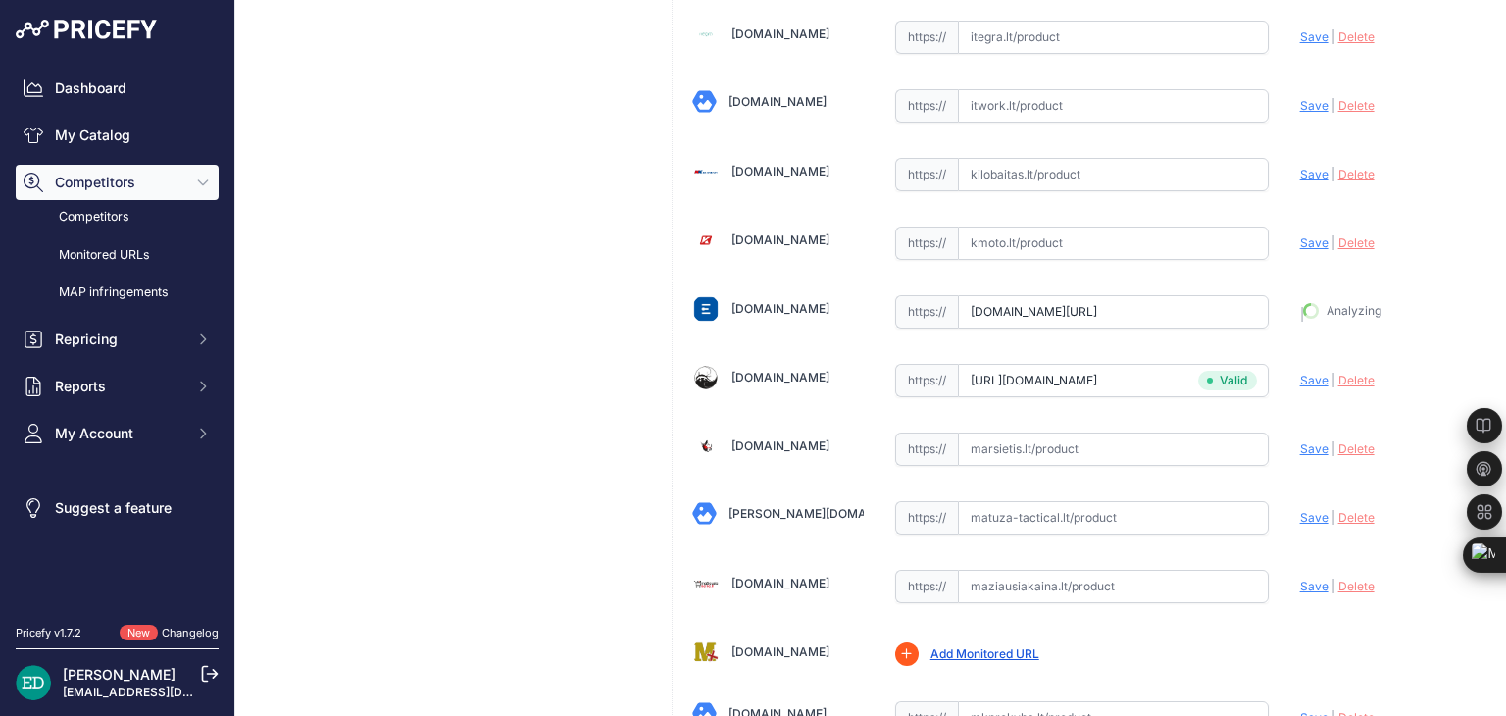
type input "[URL][DOMAIN_NAME]"
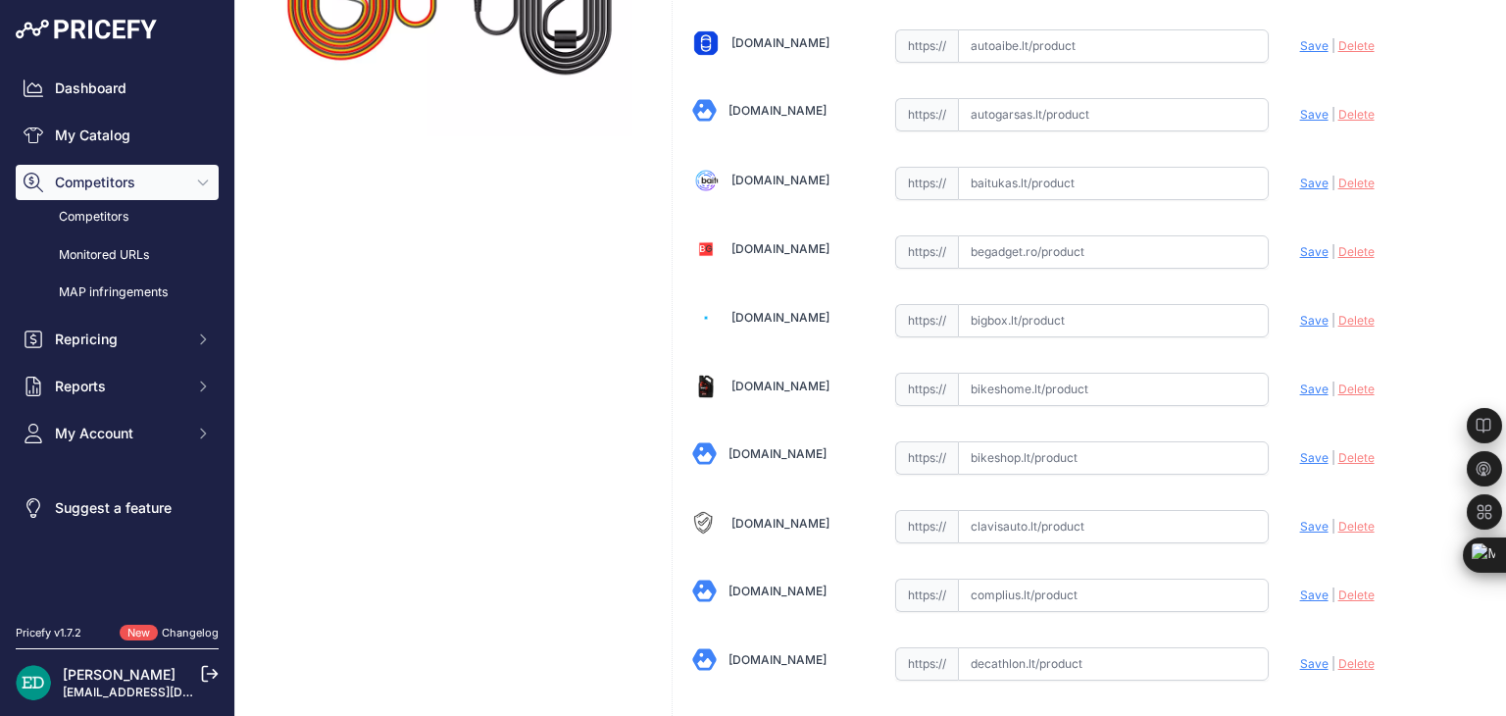
scroll to position [408, 0]
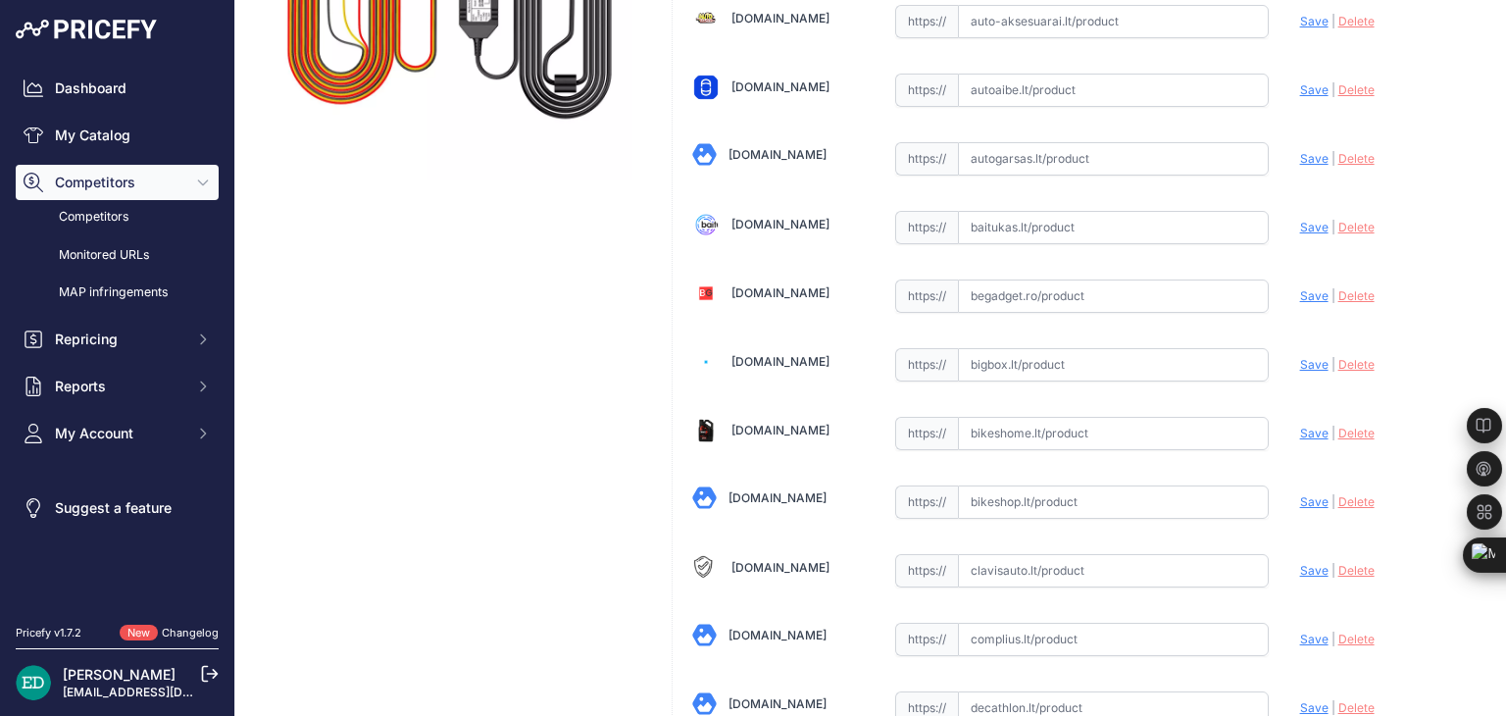
click at [1058, 348] on input "text" at bounding box center [1113, 364] width 311 height 33
paste input "[URL][DOMAIN_NAME]"
click at [1300, 359] on span "Save" at bounding box center [1314, 364] width 28 height 15
type input "[URL][DOMAIN_NAME]"
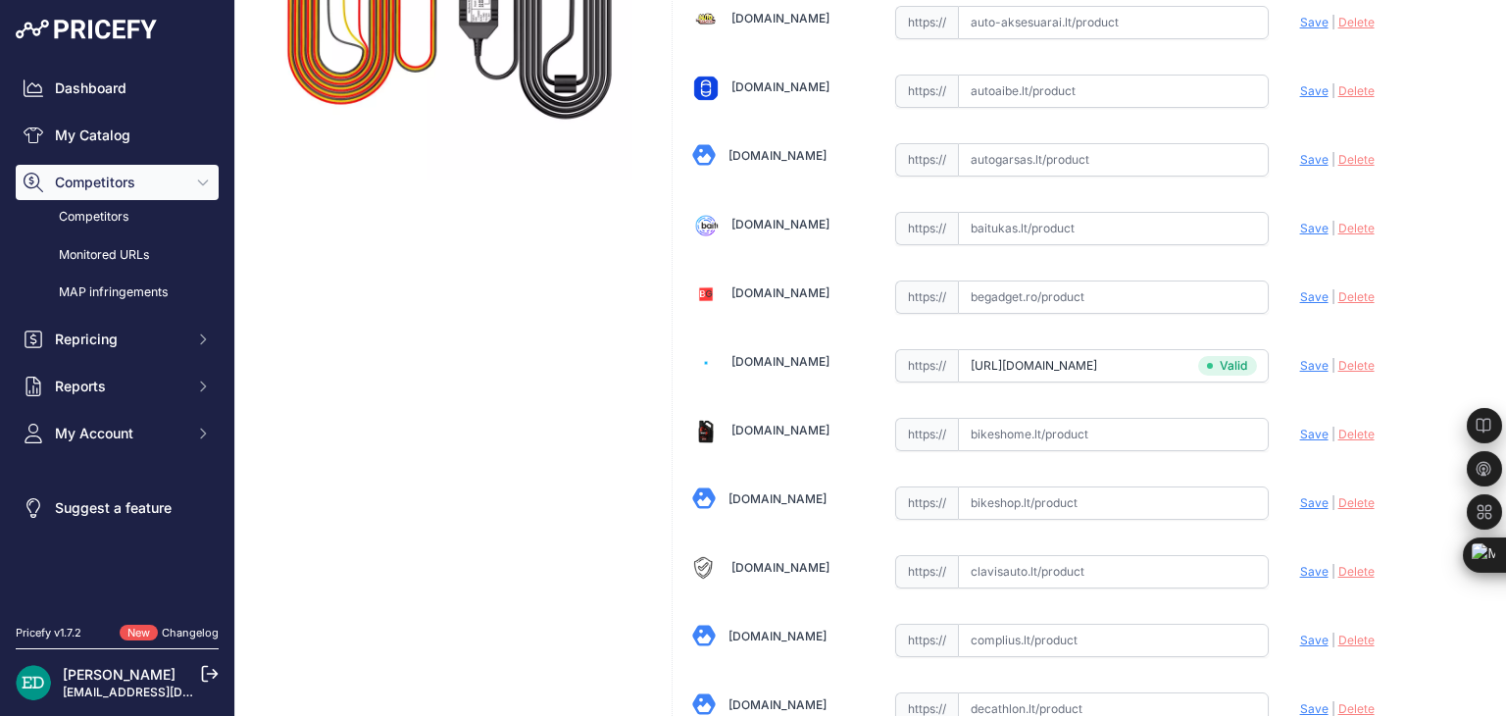
scroll to position [408, 0]
click at [1300, 358] on span "Save" at bounding box center [1314, 364] width 28 height 15
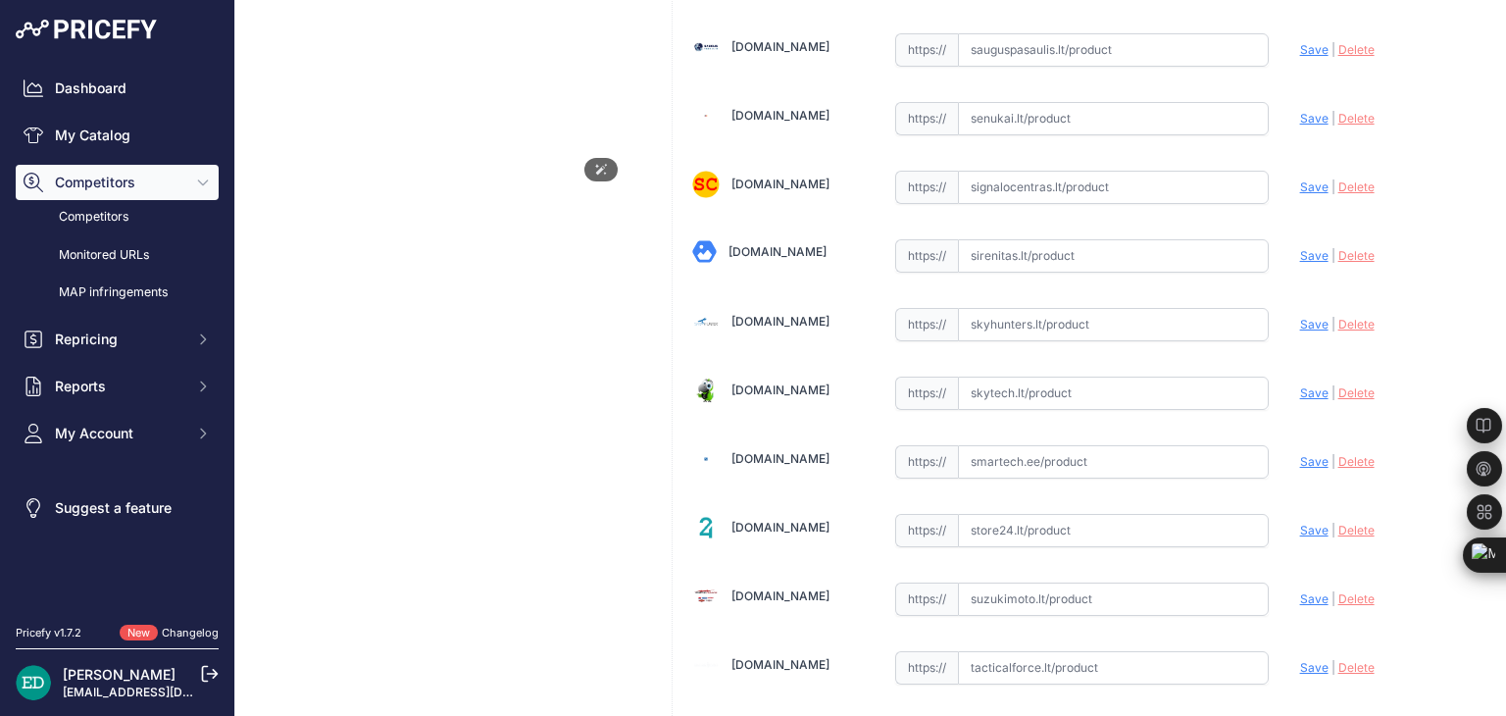
scroll to position [5726, 0]
click at [1075, 379] on input "text" at bounding box center [1113, 395] width 311 height 33
paste input "https://www.technorama.lt/vaizdo-registratoriai/2378856-viofo-hk4-usb-c-hardwir…"
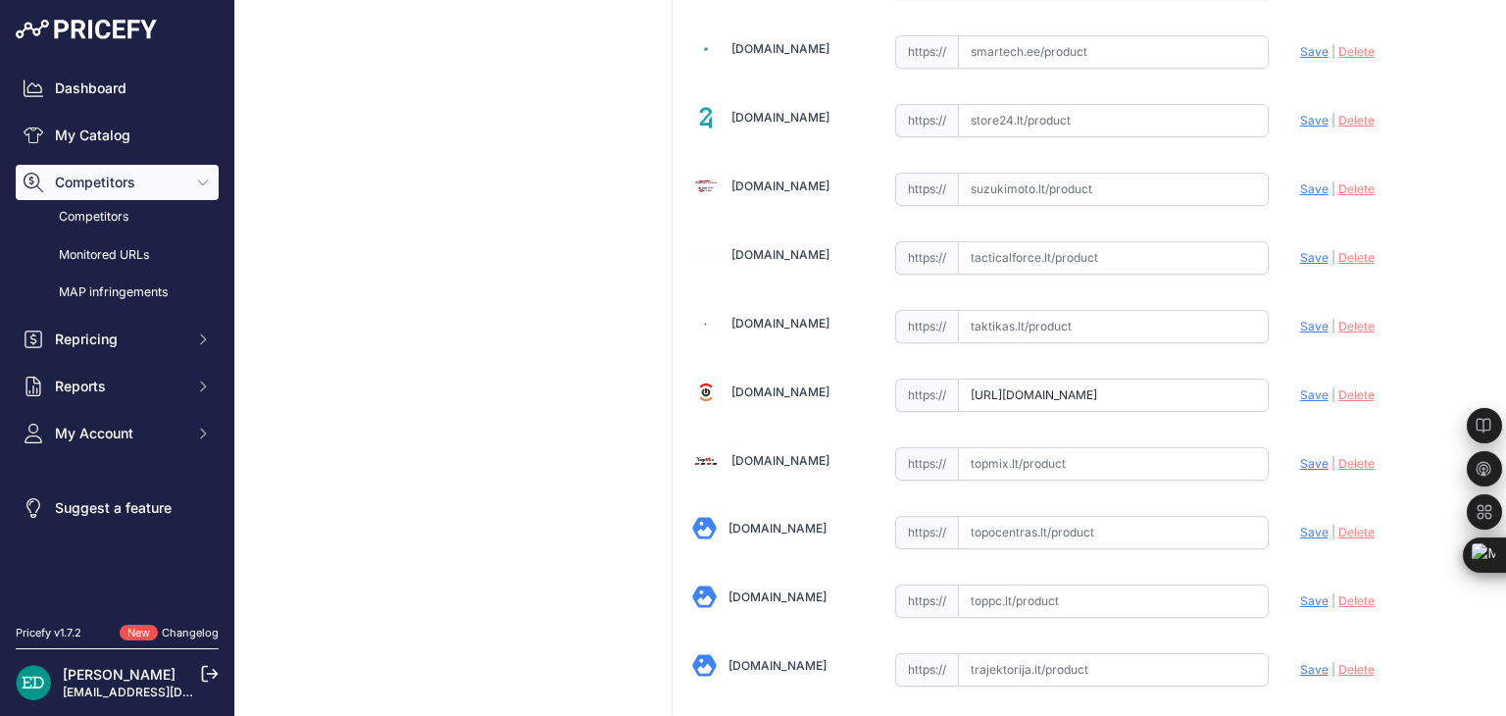
scroll to position [0, 330]
click at [1300, 387] on span "Save" at bounding box center [1314, 394] width 28 height 15
type input "https://www.technorama.lt/vaizdo-registratoriai/2378856-viofo-hk4-usb-c-hardwir…"
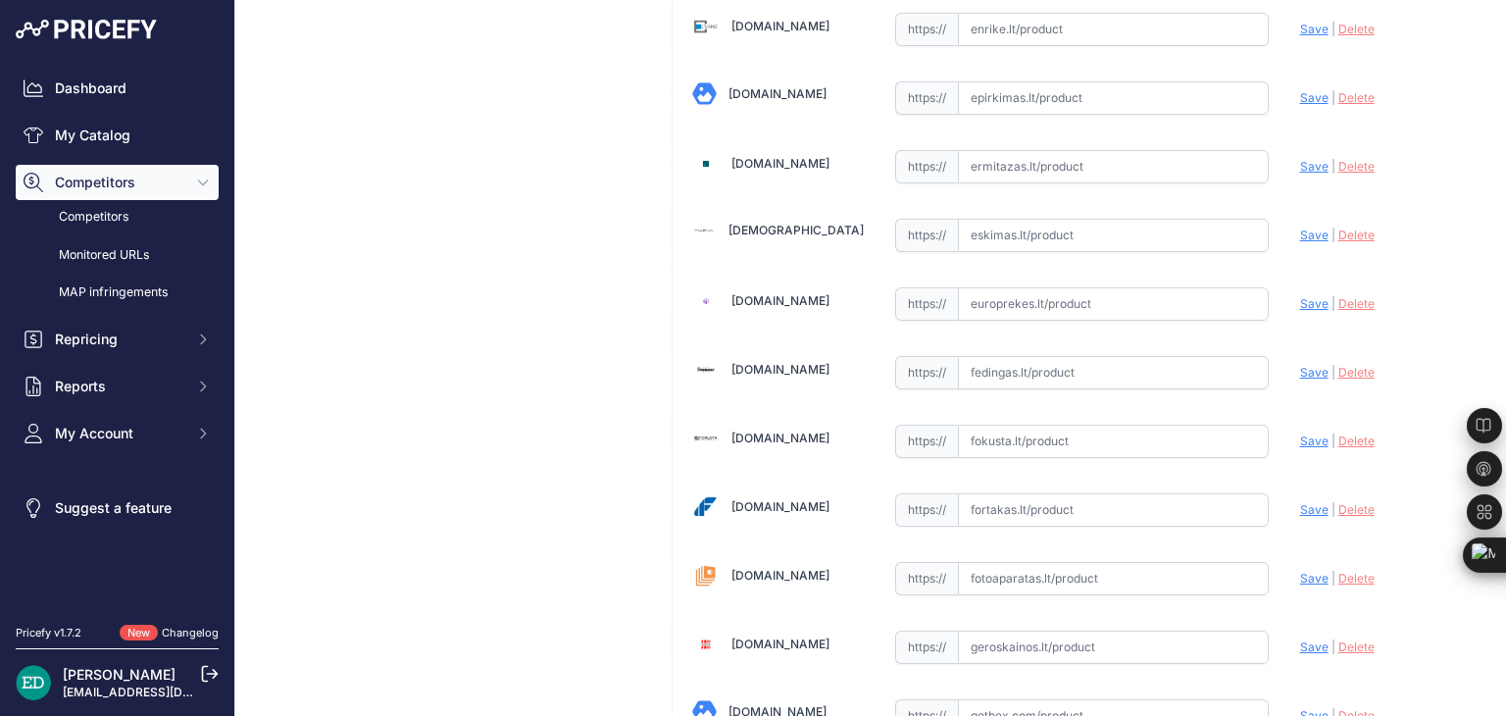
click at [1026, 366] on input "text" at bounding box center [1113, 372] width 311 height 33
paste input "https://fedingas.lt/viofo-hk4?srsltid=AfmBOop_hVk47soKnoqv3S6t9u21G3rn-BZHTYIAN…"
click at [1300, 365] on span "Save" at bounding box center [1314, 372] width 28 height 15
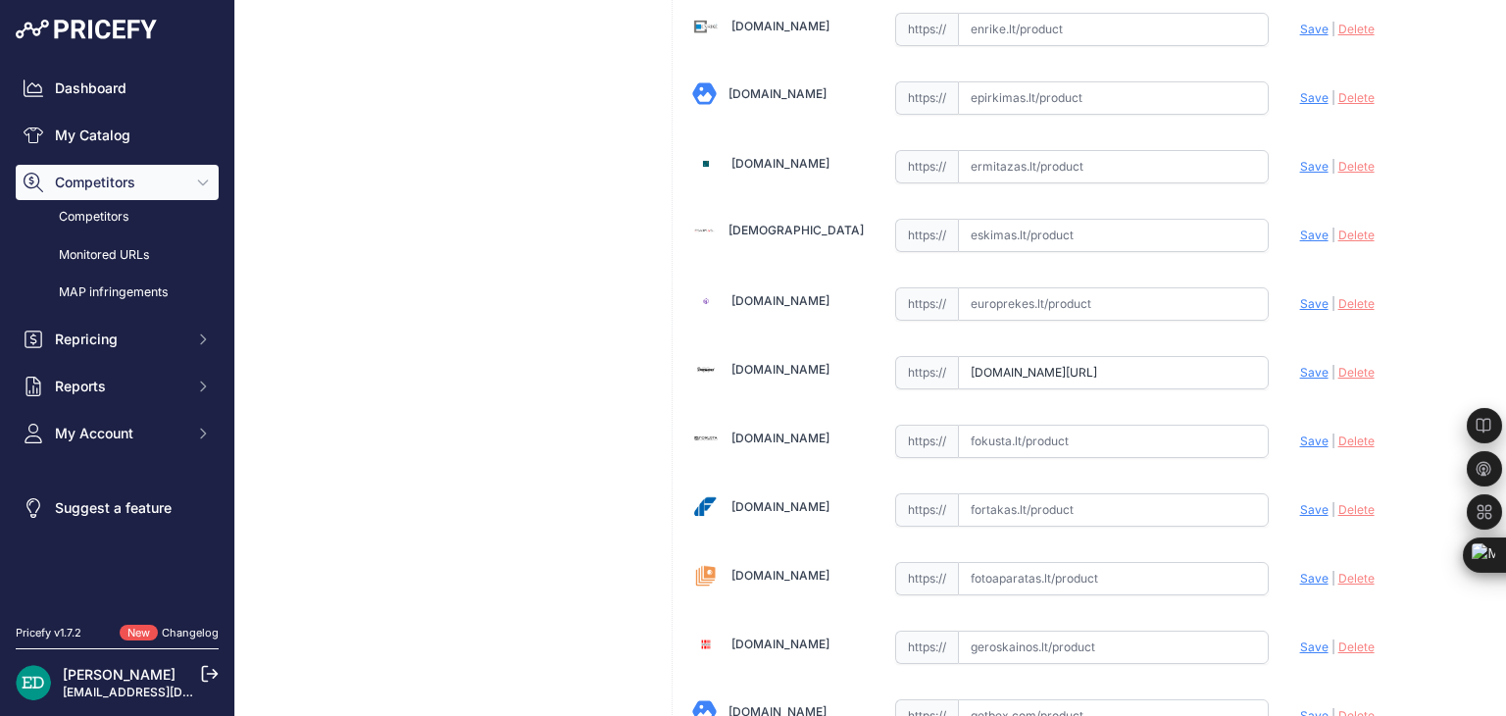
click at [1121, 370] on input "fedingas.lt/viofo-hk4?prirule_jdsnikfkfjsd=8834" at bounding box center [1113, 372] width 311 height 33
paste input "https://fedingas.lt/en/viofo-a329s-3ch"
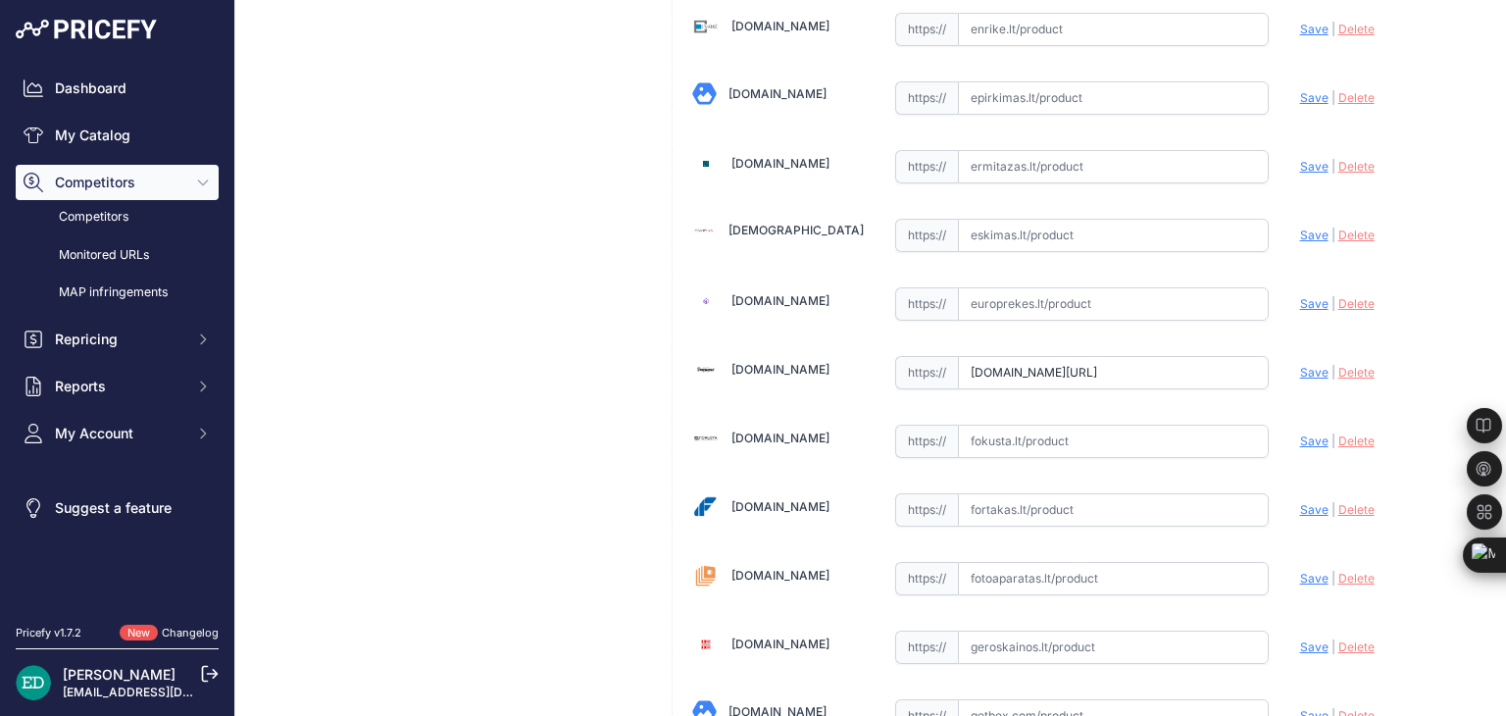
click at [1300, 365] on span "Save" at bounding box center [1314, 372] width 28 height 15
type input "https://fedingas.lt/en/viofo-a329s-3ch?prirule_jdsnikfkfjsd=8834"
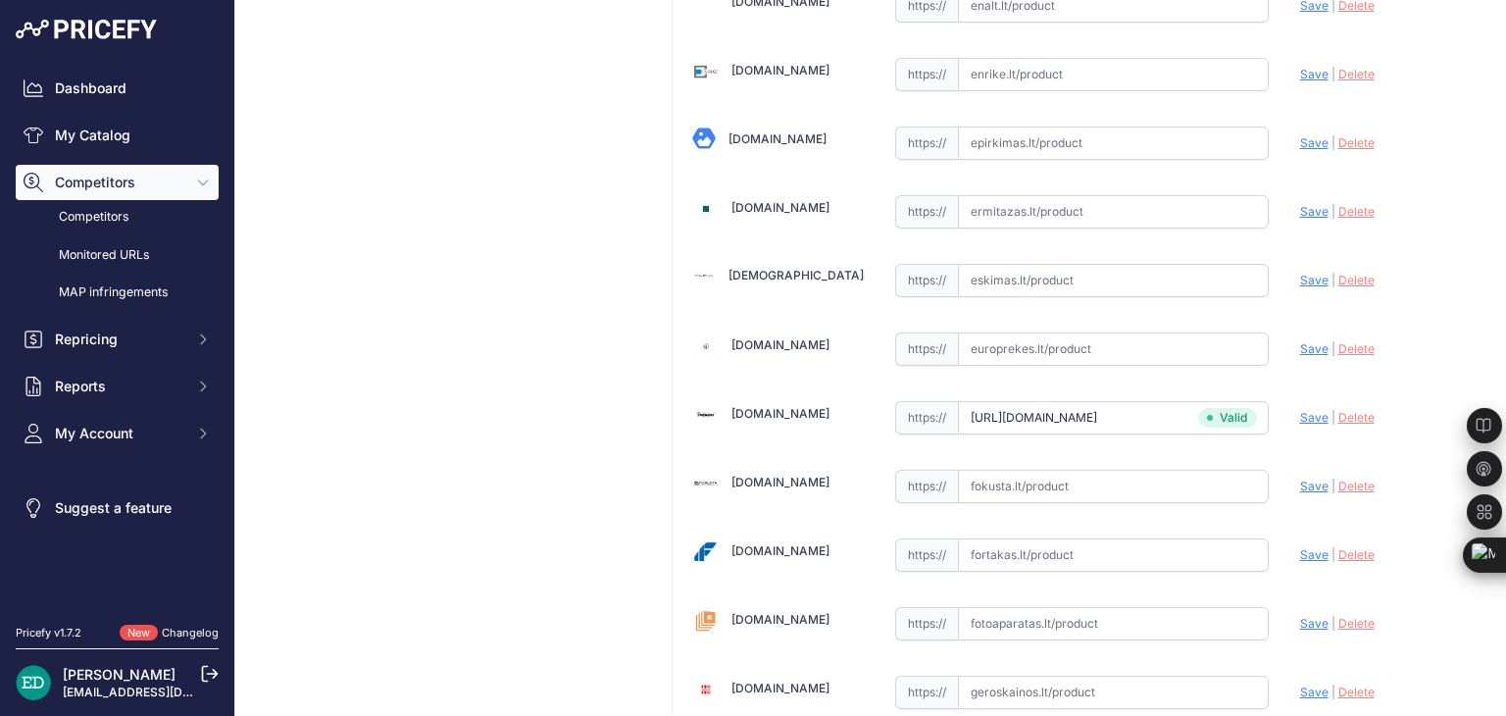
scroll to position [1817, 0]
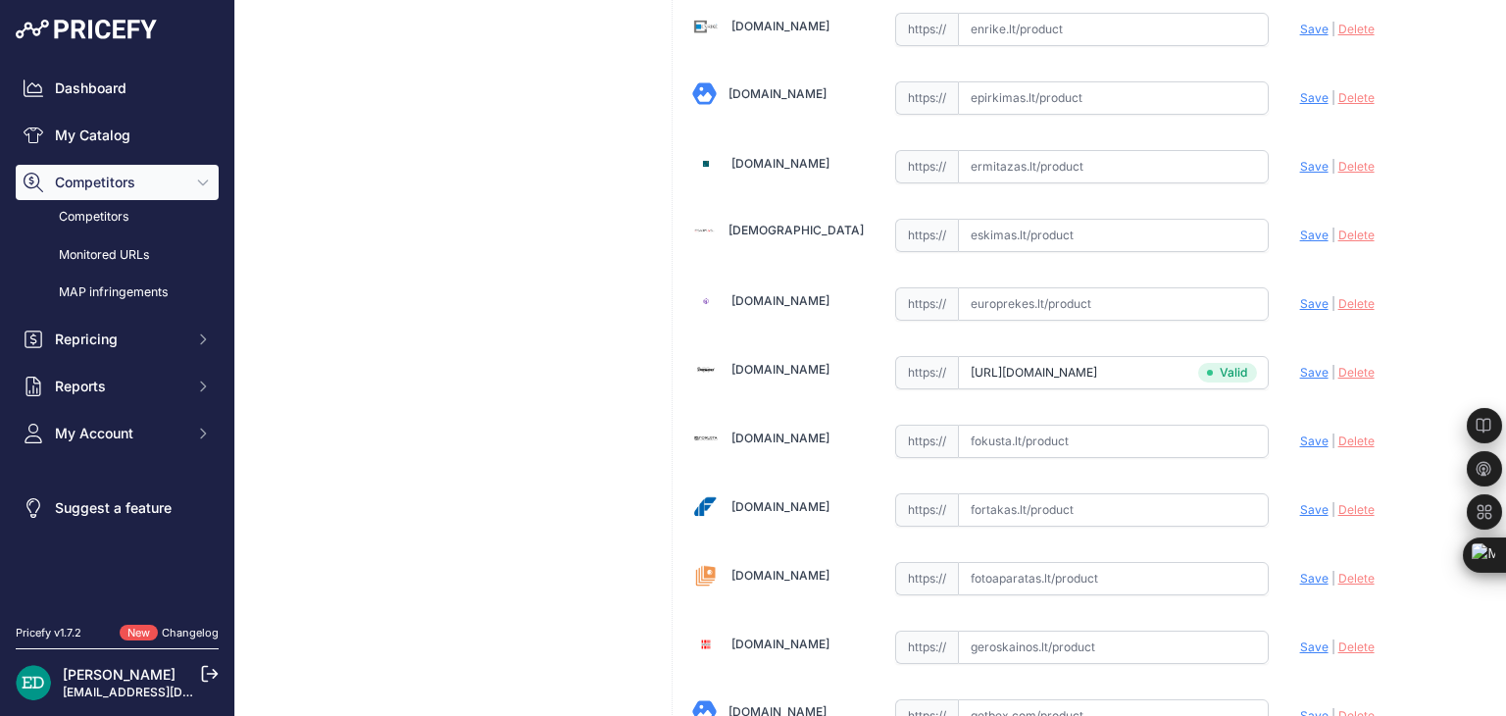
click at [1357, 365] on span "Delete" at bounding box center [1357, 372] width 36 height 15
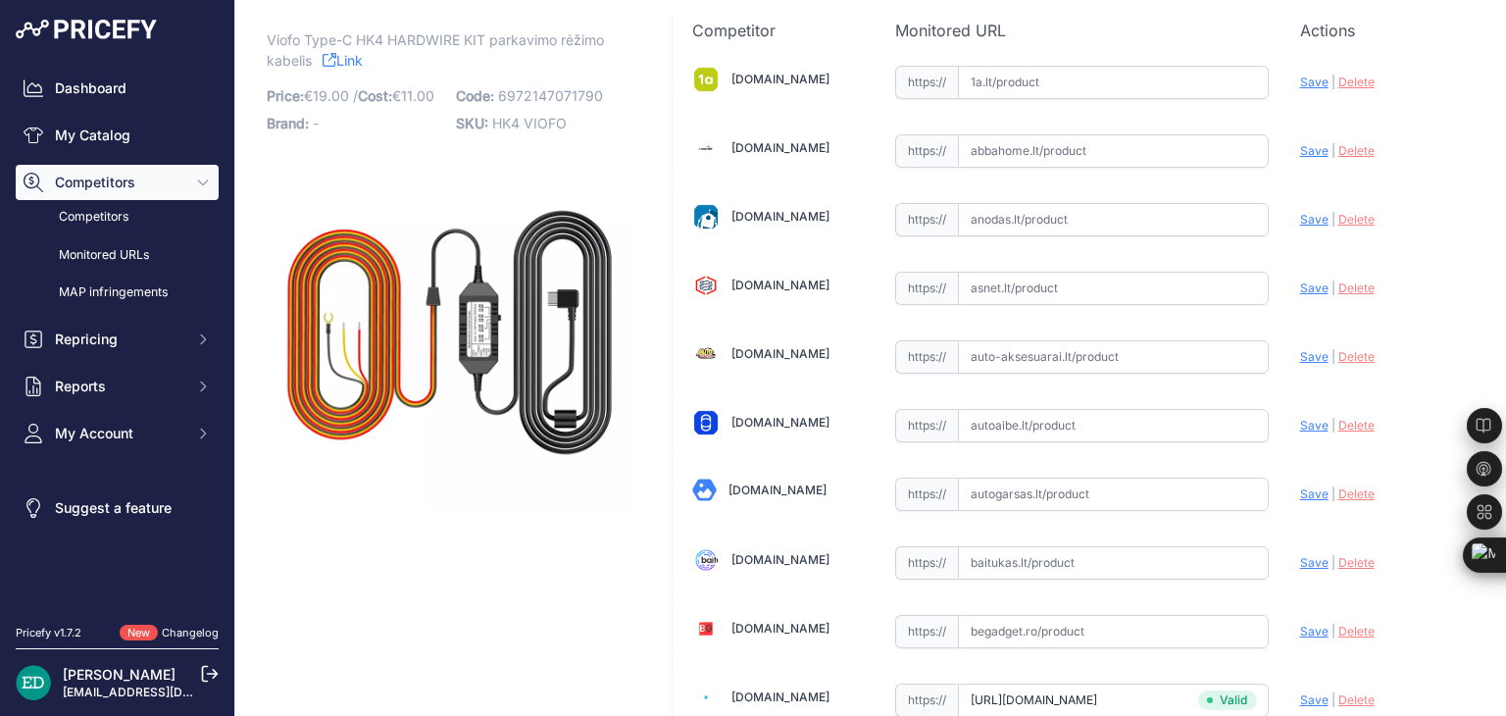
scroll to position [0, 0]
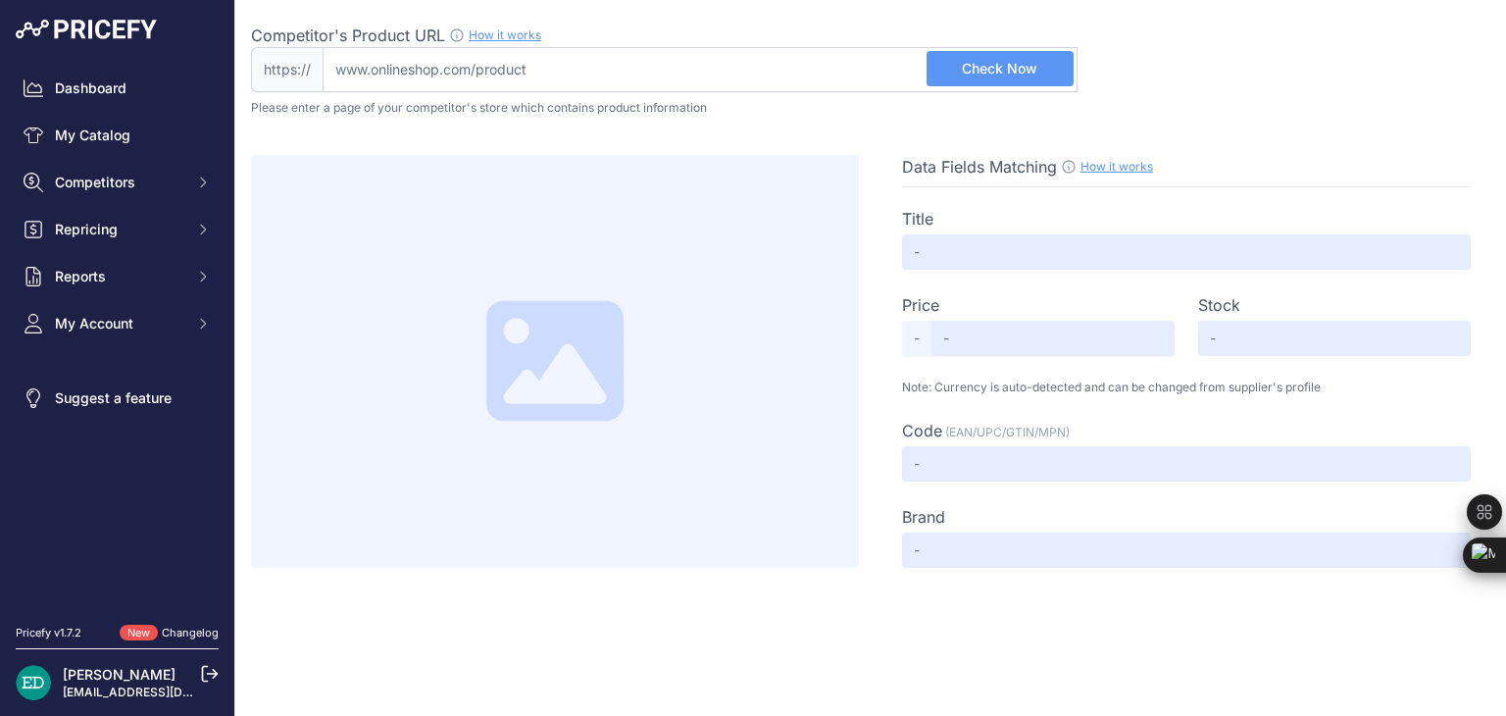
click at [510, 76] on input "Competitor's Product URL How it works In order to create your competitor's extr…" at bounding box center [700, 69] width 755 height 45
paste input "[URL][DOMAIN_NAME]"
click at [966, 47] on input "[URL][DOMAIN_NAME]" at bounding box center [700, 69] width 755 height 45
type input "[DOMAIN_NAME][URL]"
click at [967, 67] on span "Check Now" at bounding box center [1000, 69] width 76 height 20
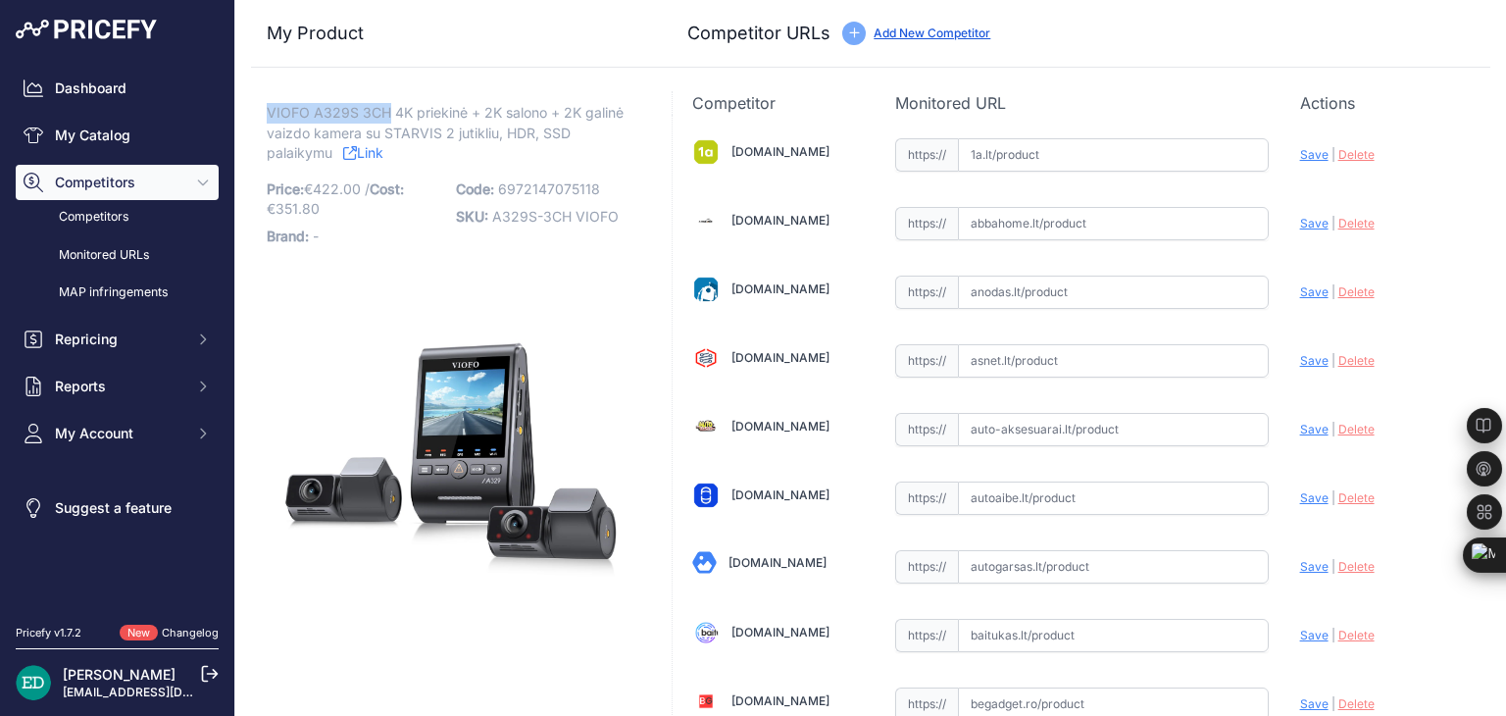
drag, startPoint x: 387, startPoint y: 107, endPoint x: 270, endPoint y: 111, distance: 117.7
click at [270, 111] on span "VIOFO A329S 3CH 4K priekinė + 2K salono + 2K galinė vaizdo kamera su STARVIS 2 …" at bounding box center [445, 132] width 357 height 65
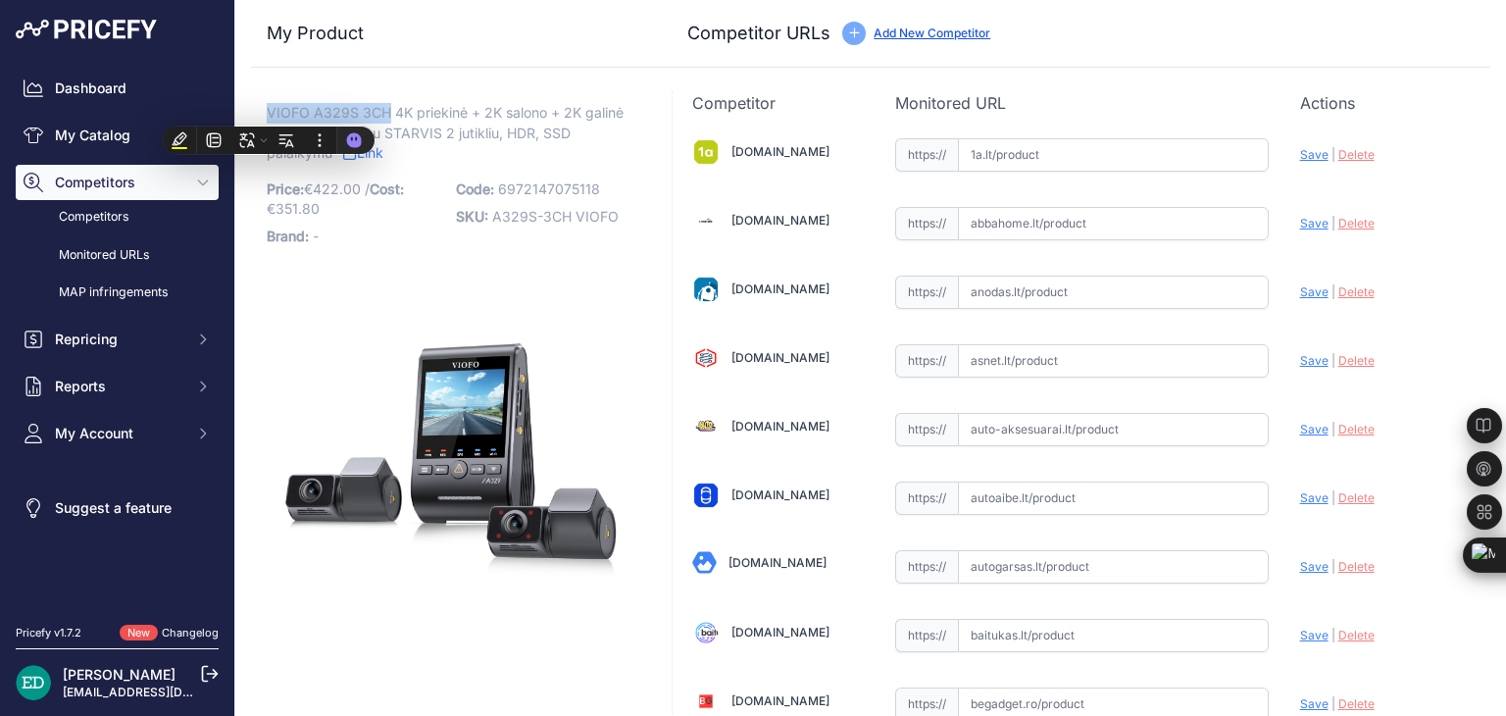
copy span "VIOFO A329S 3CH"
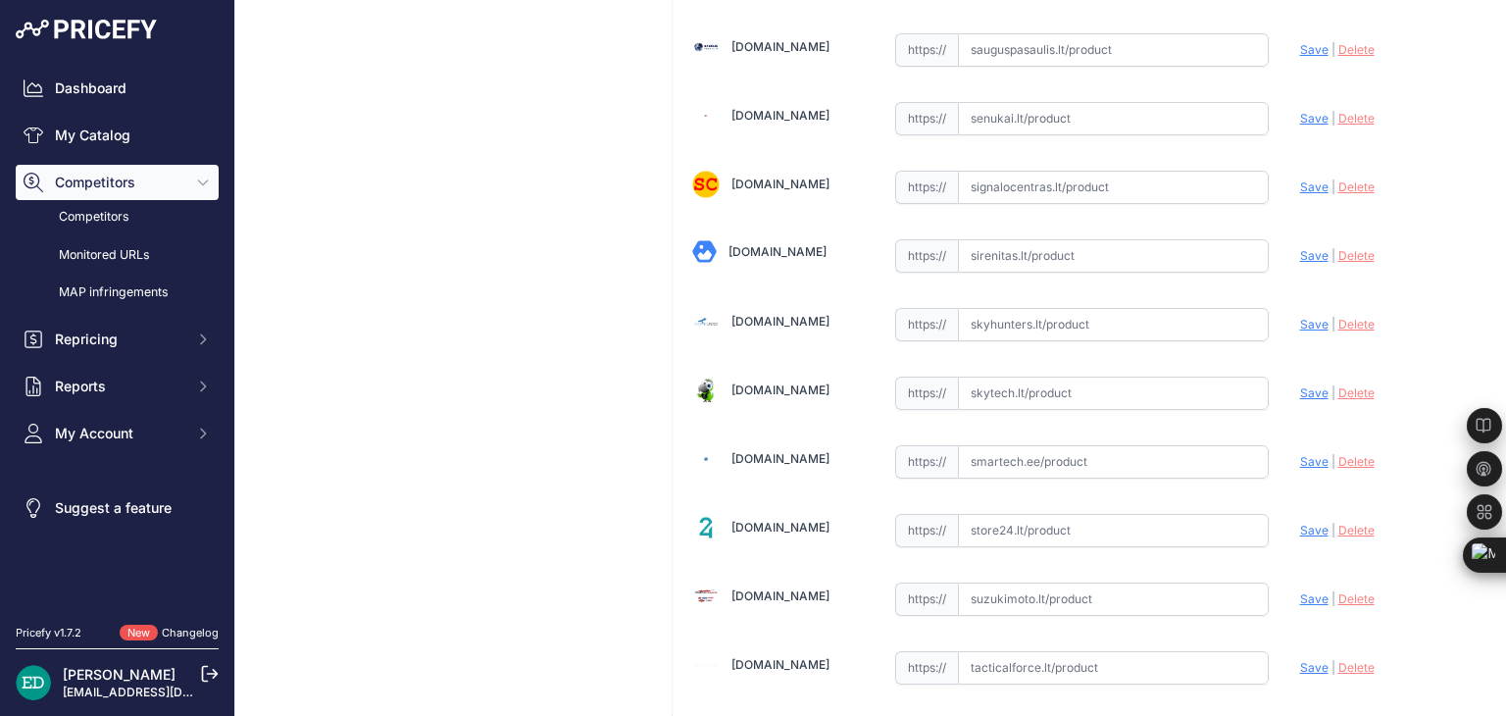
click at [989, 377] on input "text" at bounding box center [1113, 393] width 311 height 33
paste input "https://www.skytech.lt/a329s3ch-viofo-videoregistratorius-4k2k2kir-60fps-p-7864…"
click at [1304, 385] on span "Save" at bounding box center [1314, 392] width 28 height 15
type input "https://www.skytech.lt/a329s3ch-viofo-videoregistratorius-4k2k2kir-60fps-p-7864…"
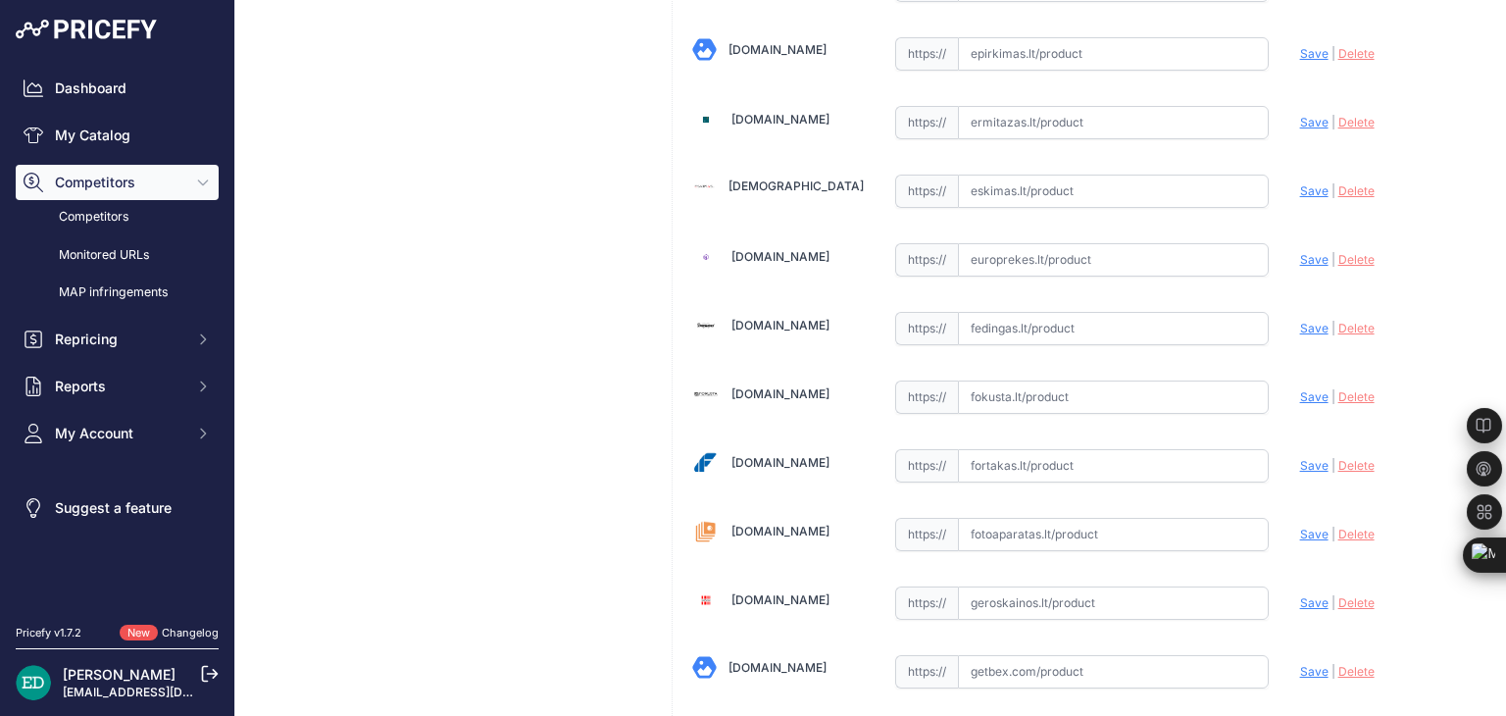
scroll to position [1773, 0]
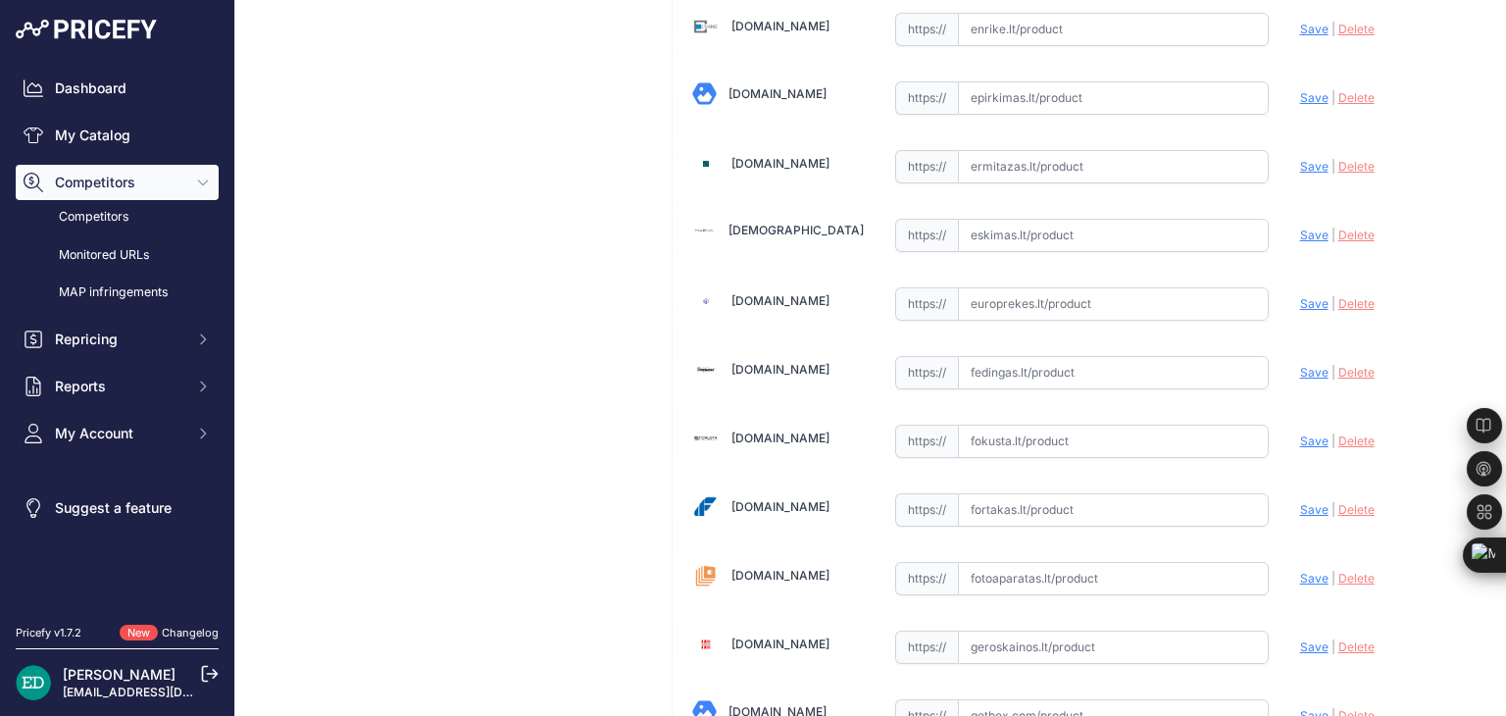
click at [1063, 356] on input "text" at bounding box center [1113, 372] width 311 height 33
paste input "https://fedingas.lt/en/viofo-a329s-3ch"
click at [1300, 365] on span "Save" at bounding box center [1314, 372] width 28 height 15
type input "https://fedingas.lt/en/viofo-a329s-3ch?prirule_jdsnikfkfjsd=8834"
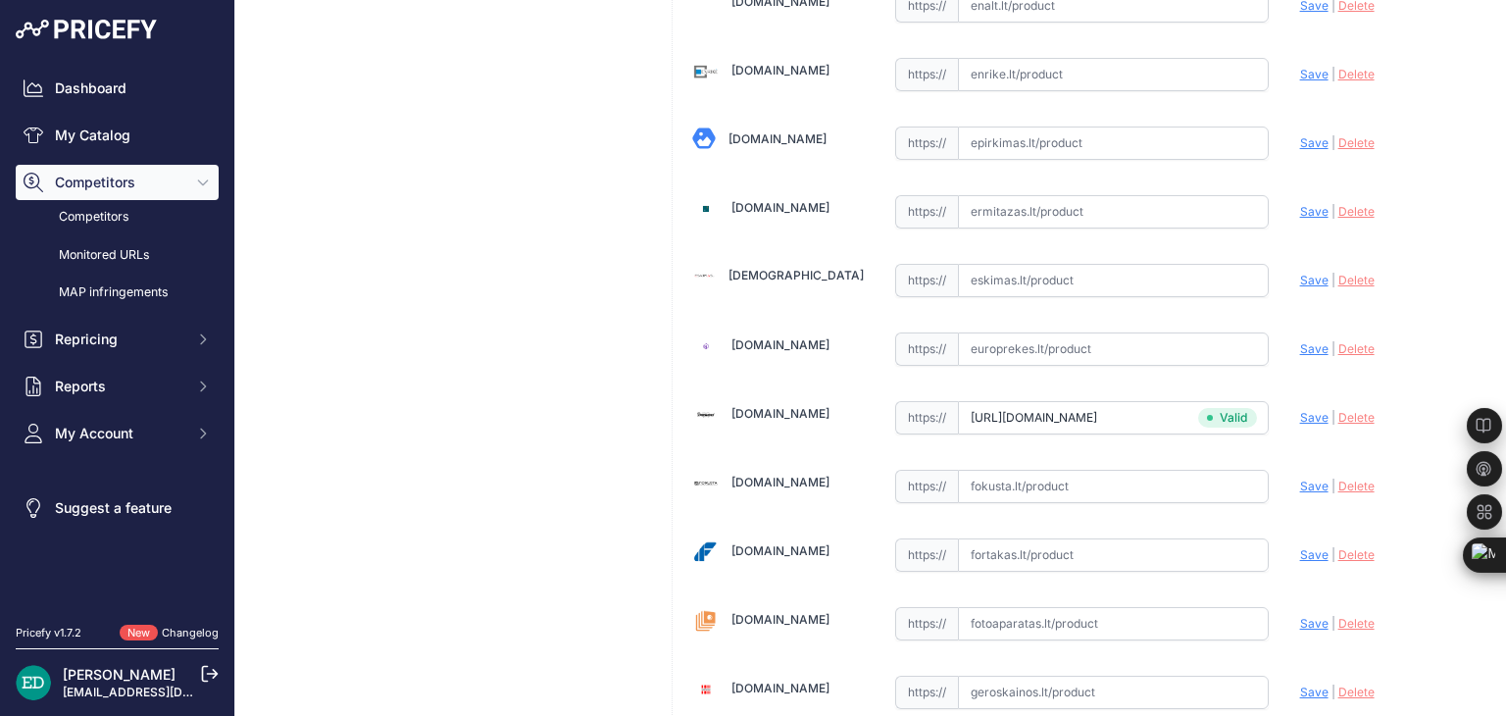
scroll to position [1817, 0]
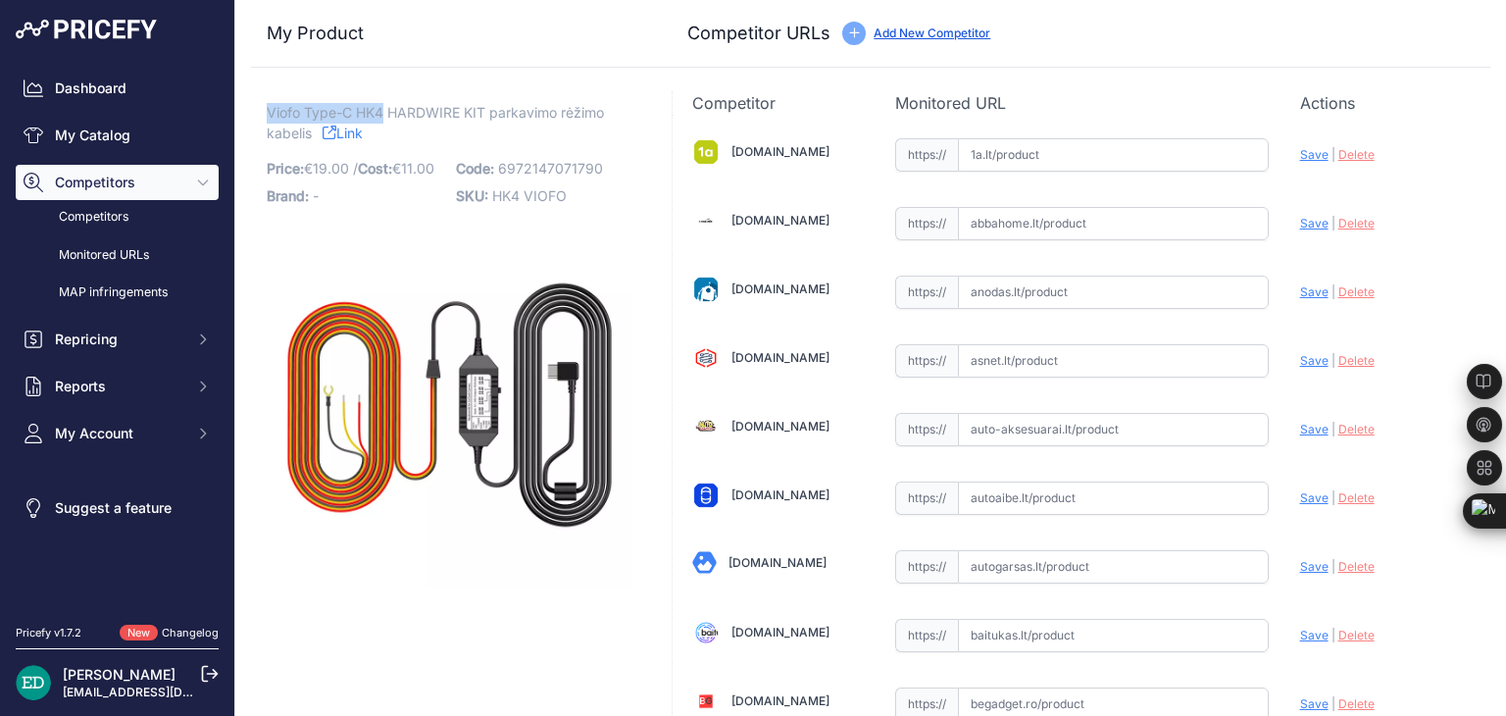
drag, startPoint x: 384, startPoint y: 108, endPoint x: 264, endPoint y: 106, distance: 120.6
copy span "Viofo Type-C HK4"
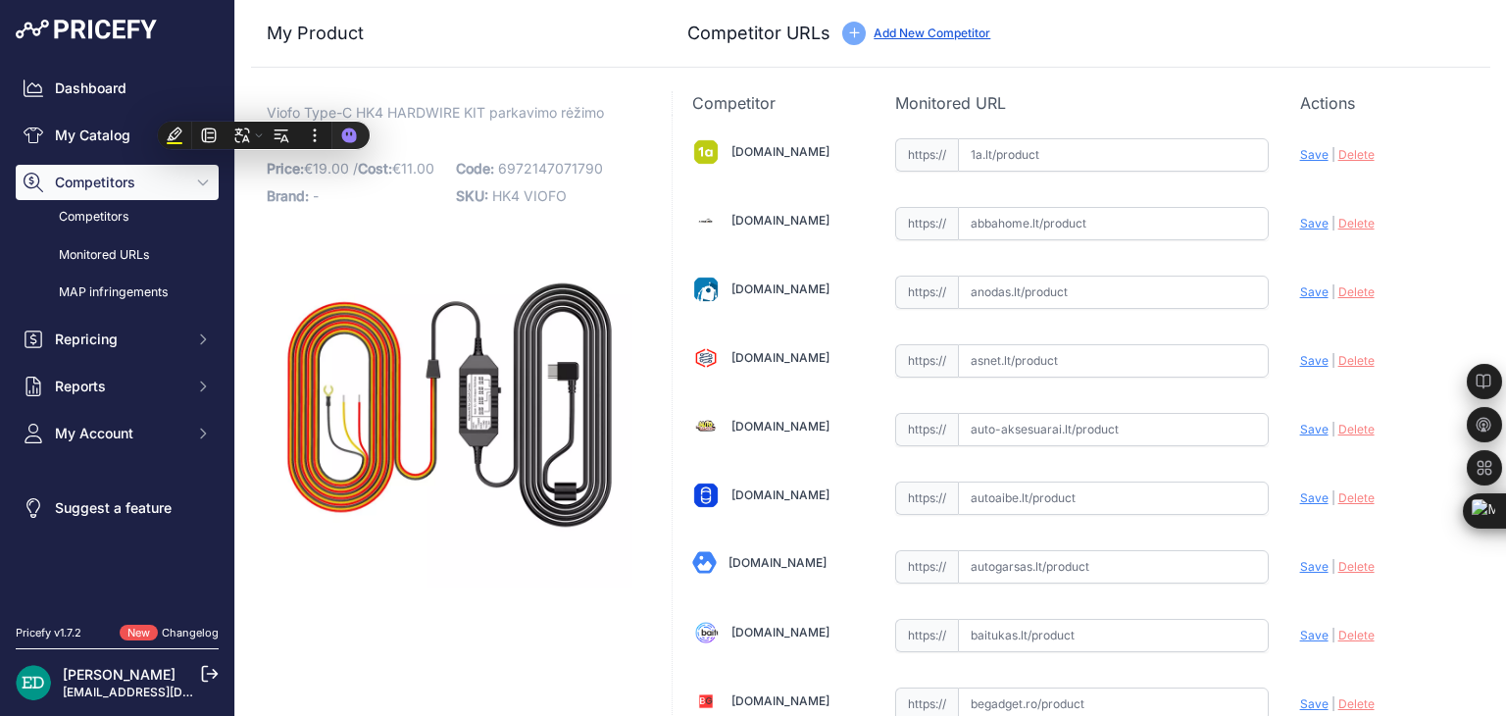
scroll to position [1773, 0]
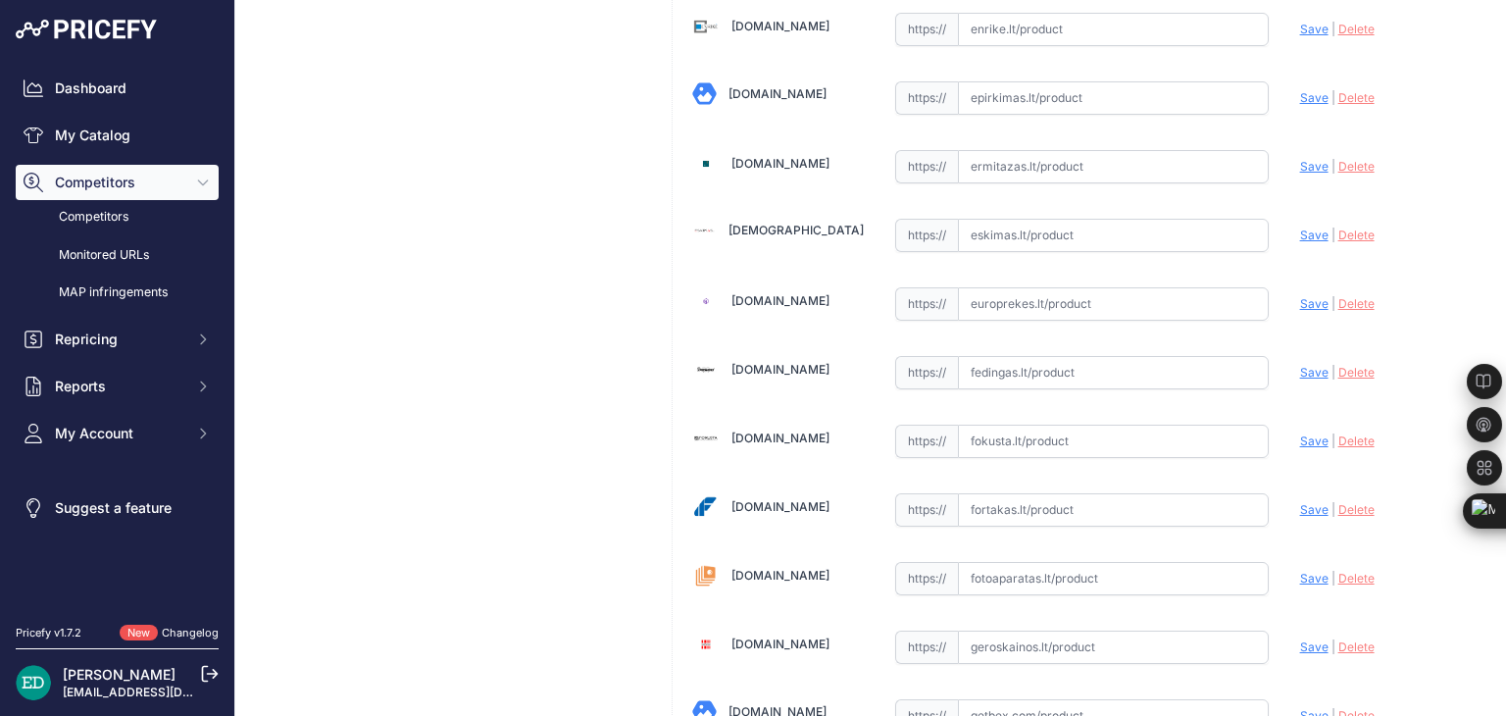
click at [1038, 362] on input "text" at bounding box center [1113, 372] width 311 height 33
paste input "[URL][DOMAIN_NAME]"
click at [1300, 365] on span "Save" at bounding box center [1314, 372] width 28 height 15
type input "[URL][DOMAIN_NAME]"
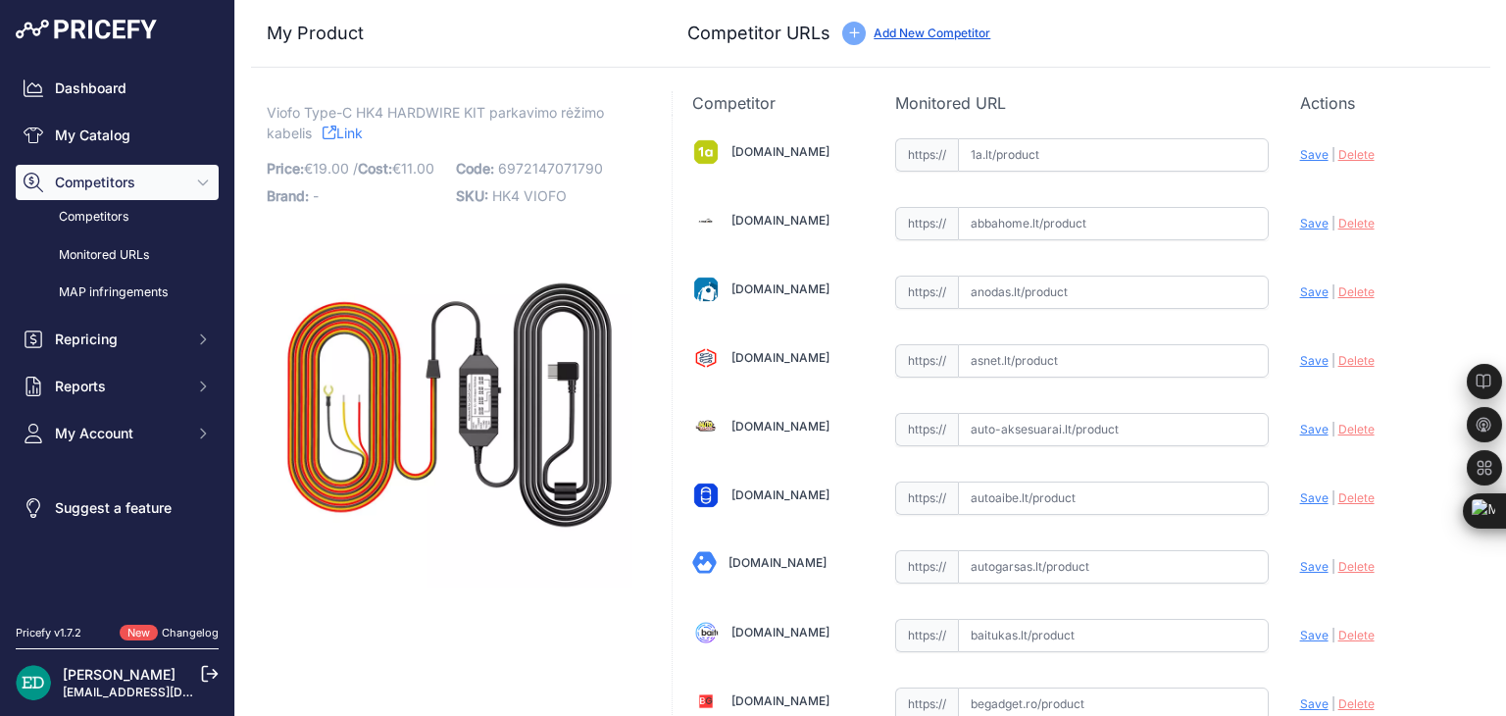
scroll to position [3138, 0]
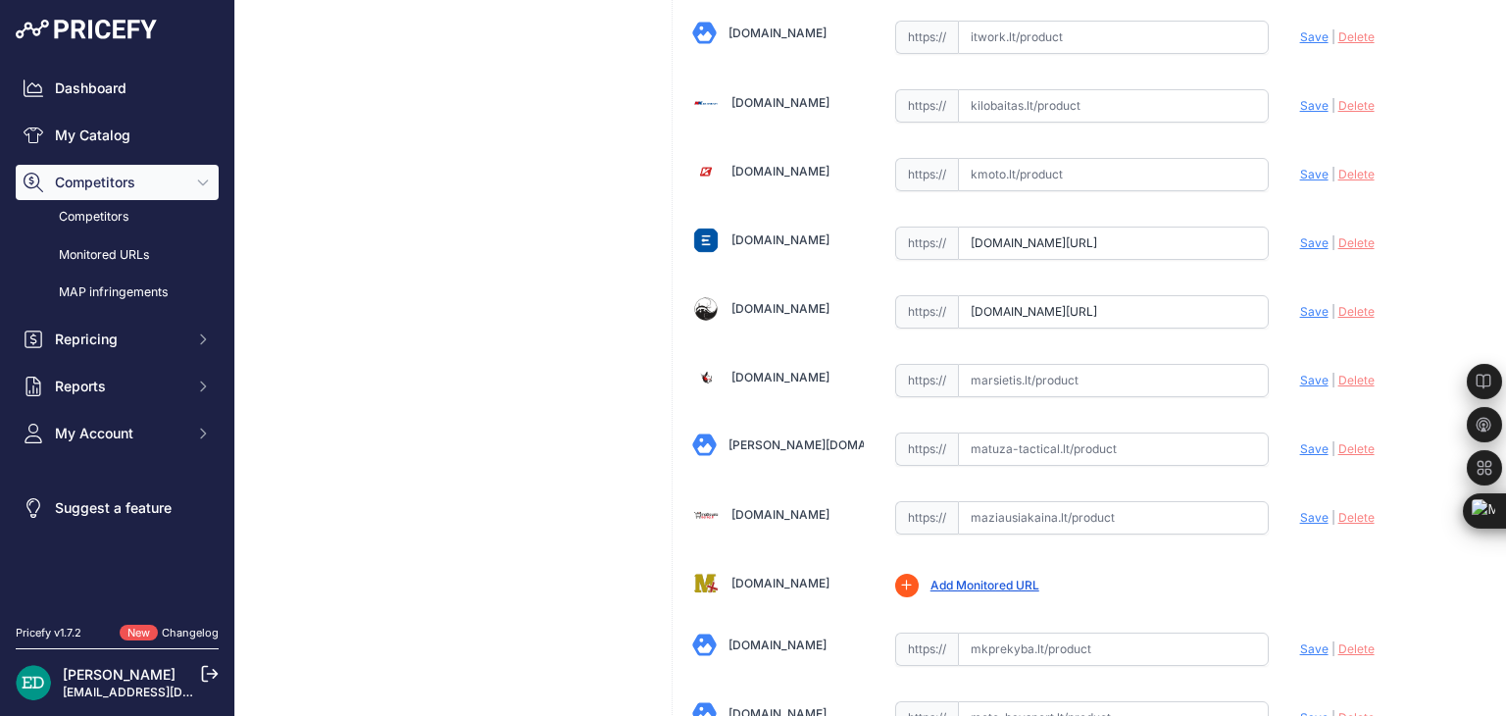
click at [992, 377] on input "text" at bounding box center [1113, 380] width 311 height 33
paste input "[URL][DOMAIN_NAME][DOMAIN_NAME]"
click at [1303, 373] on span "Save" at bounding box center [1314, 380] width 28 height 15
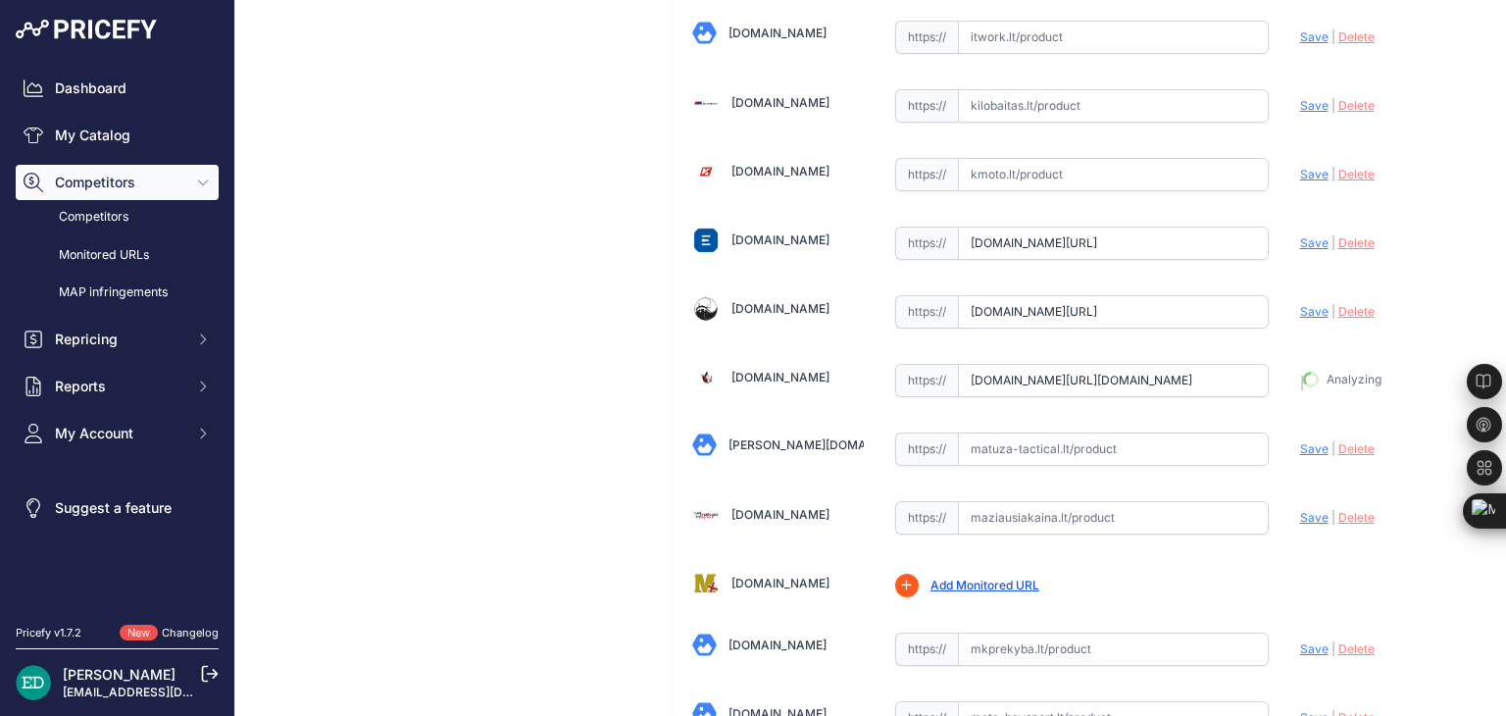
type input "[URL][DOMAIN_NAME]"
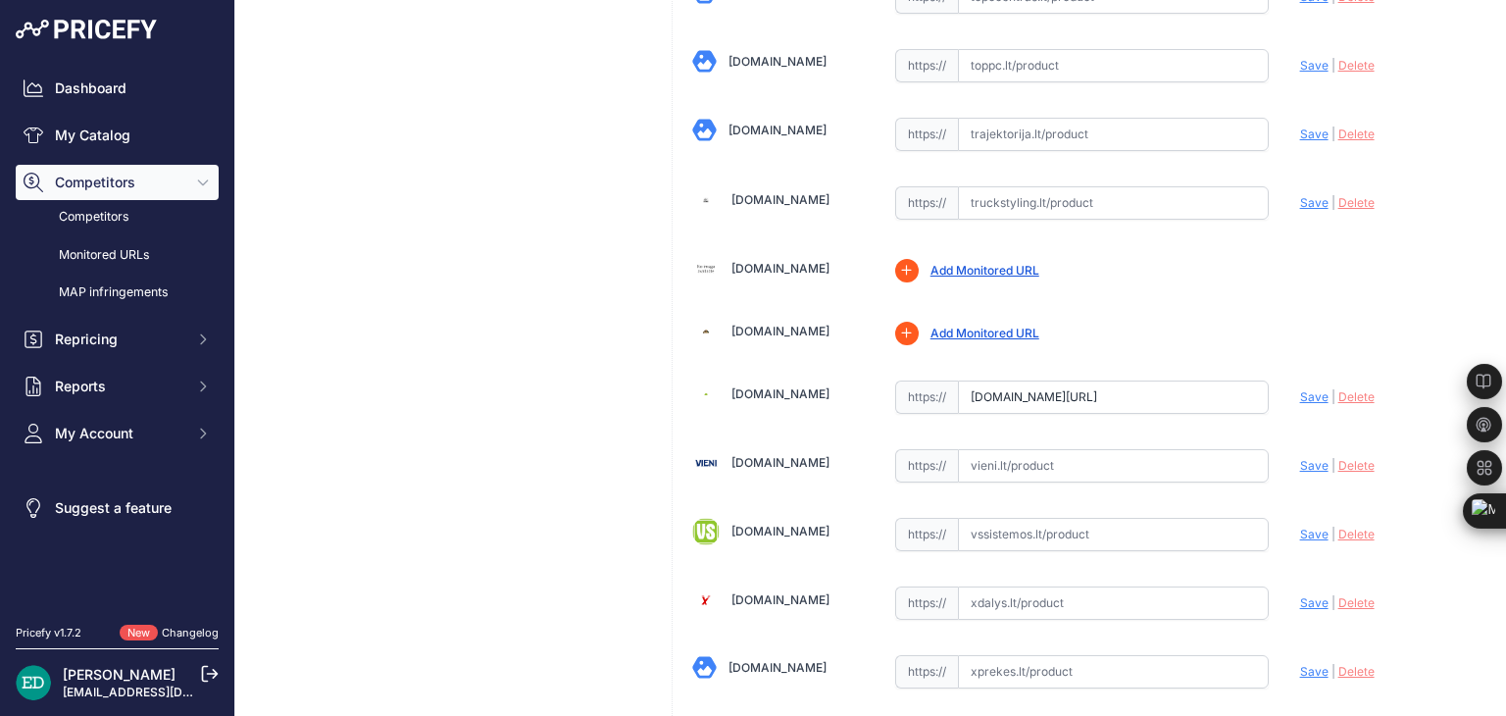
scroll to position [0, 781]
drag, startPoint x: 1134, startPoint y: 362, endPoint x: 1271, endPoint y: 359, distance: 137.3
click at [1084, 380] on input "[DOMAIN_NAME][URL]" at bounding box center [1113, 396] width 311 height 33
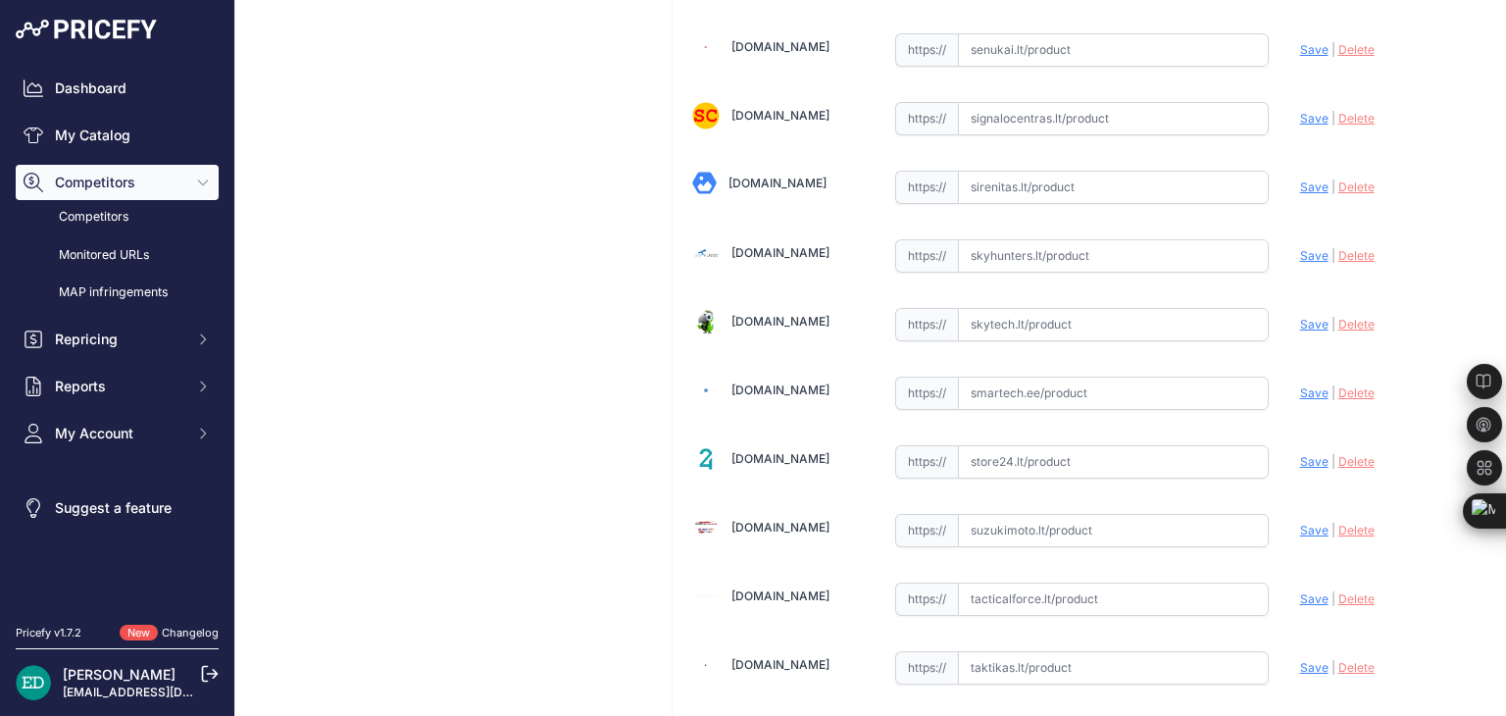
click at [1058, 377] on input "text" at bounding box center [1113, 393] width 311 height 33
paste input "[URL][DOMAIN_NAME][DOMAIN_NAME]"
click at [1305, 385] on span "Save" at bounding box center [1314, 392] width 28 height 15
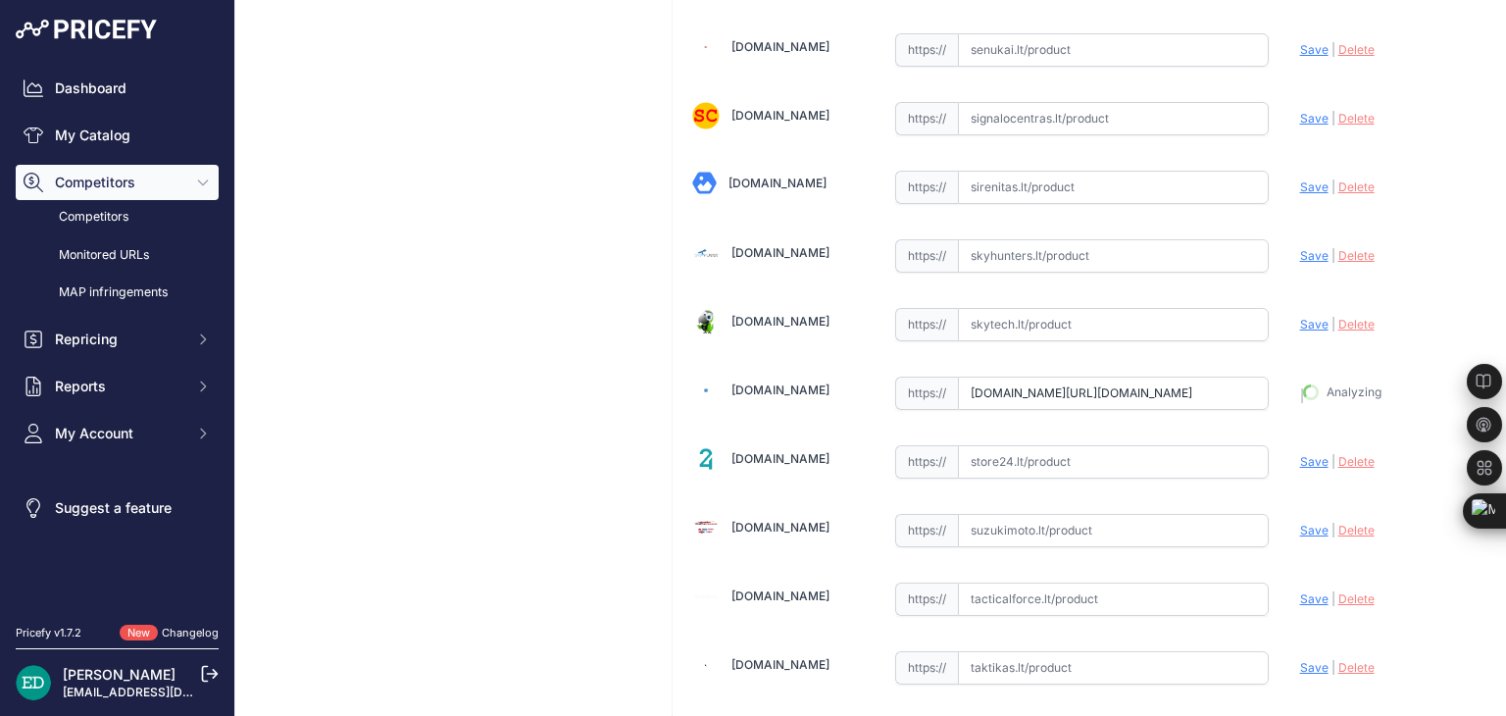
type input "[URL][DOMAIN_NAME]"
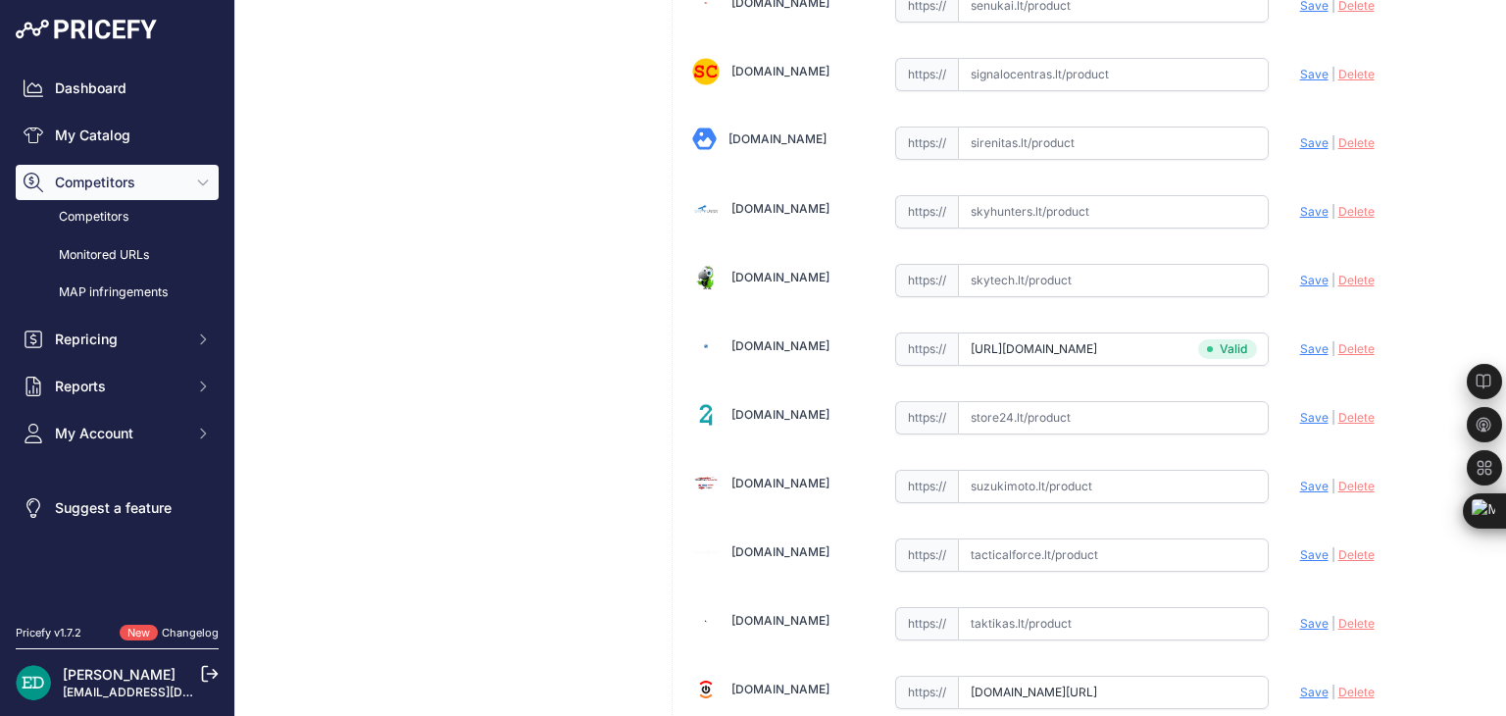
scroll to position [5385, 0]
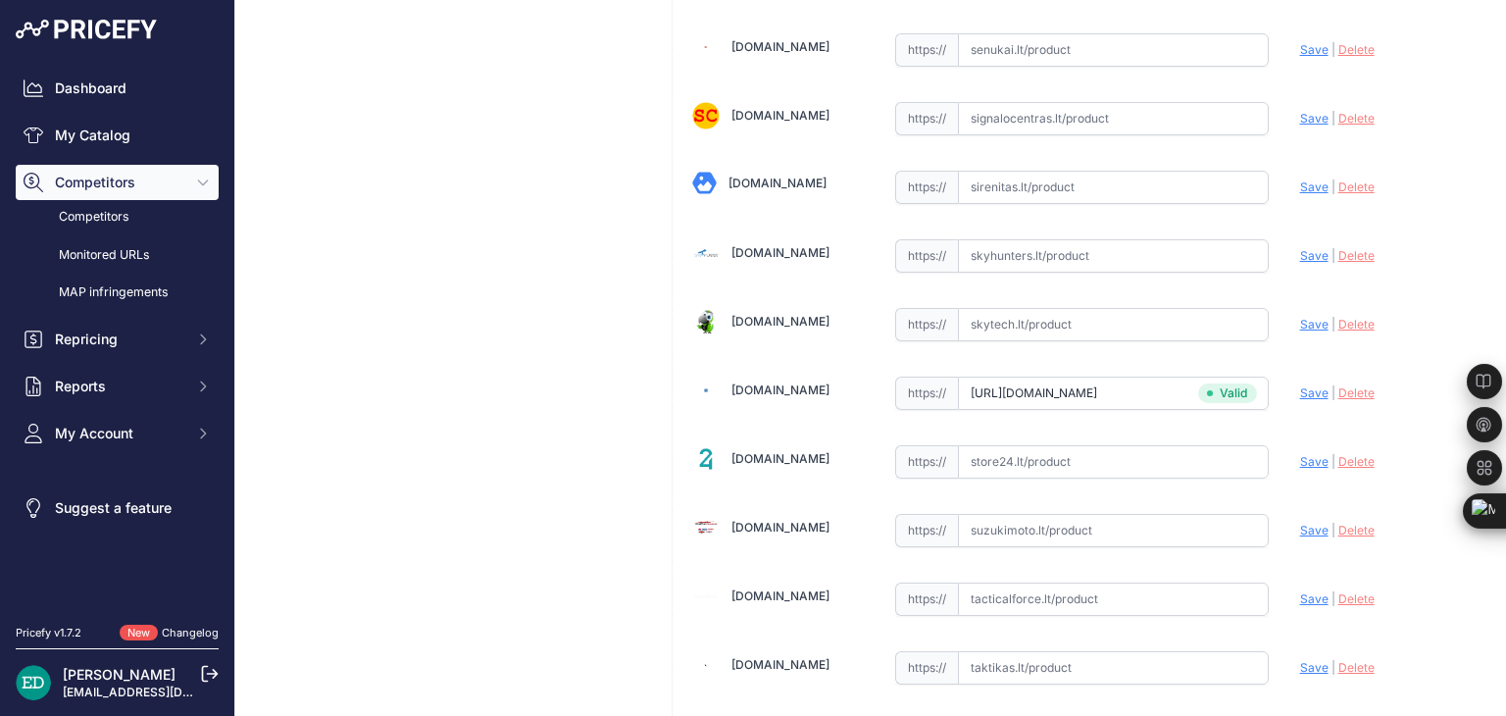
click at [1037, 445] on input "text" at bounding box center [1113, 461] width 311 height 33
paste input "[URL][DOMAIN_NAME][DOMAIN_NAME]"
click at [1306, 454] on span "Save" at bounding box center [1314, 461] width 28 height 15
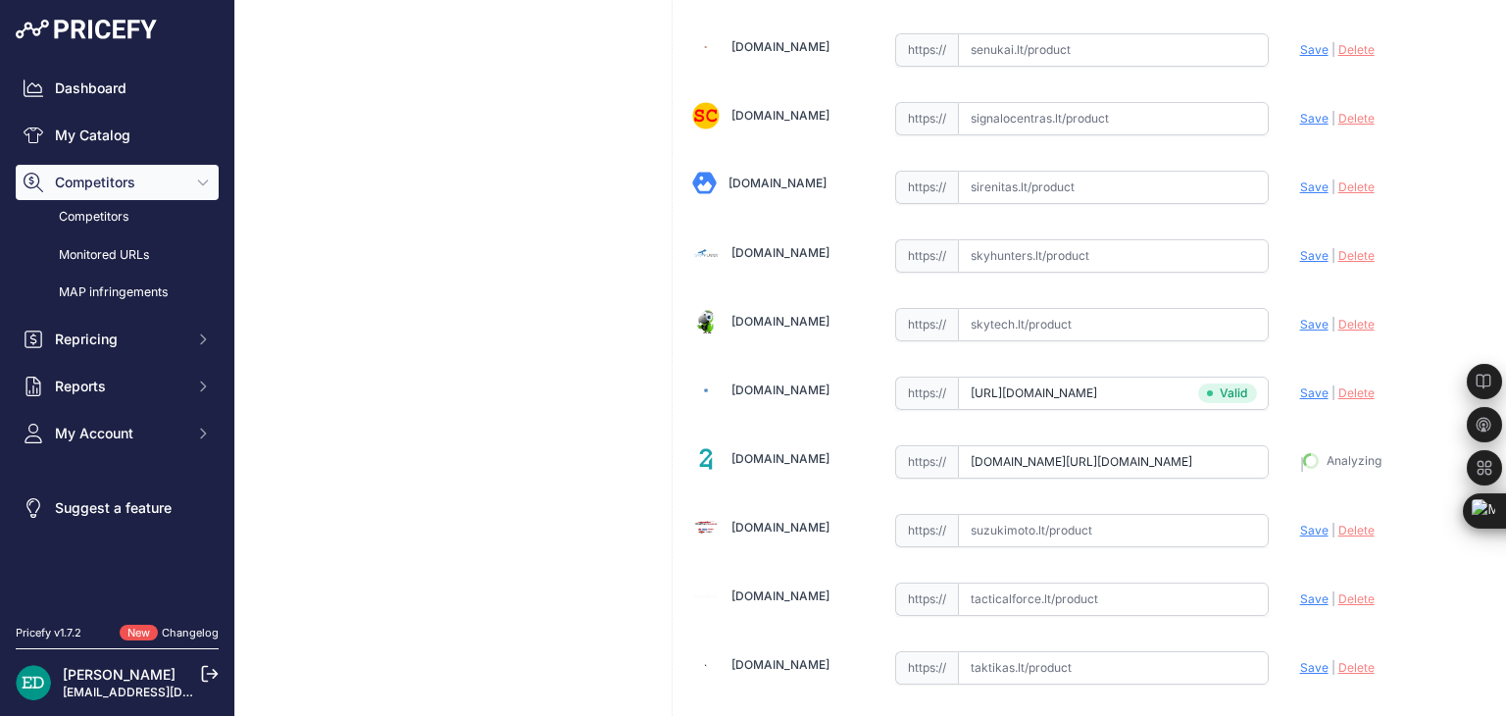
type input "[URL][DOMAIN_NAME]"
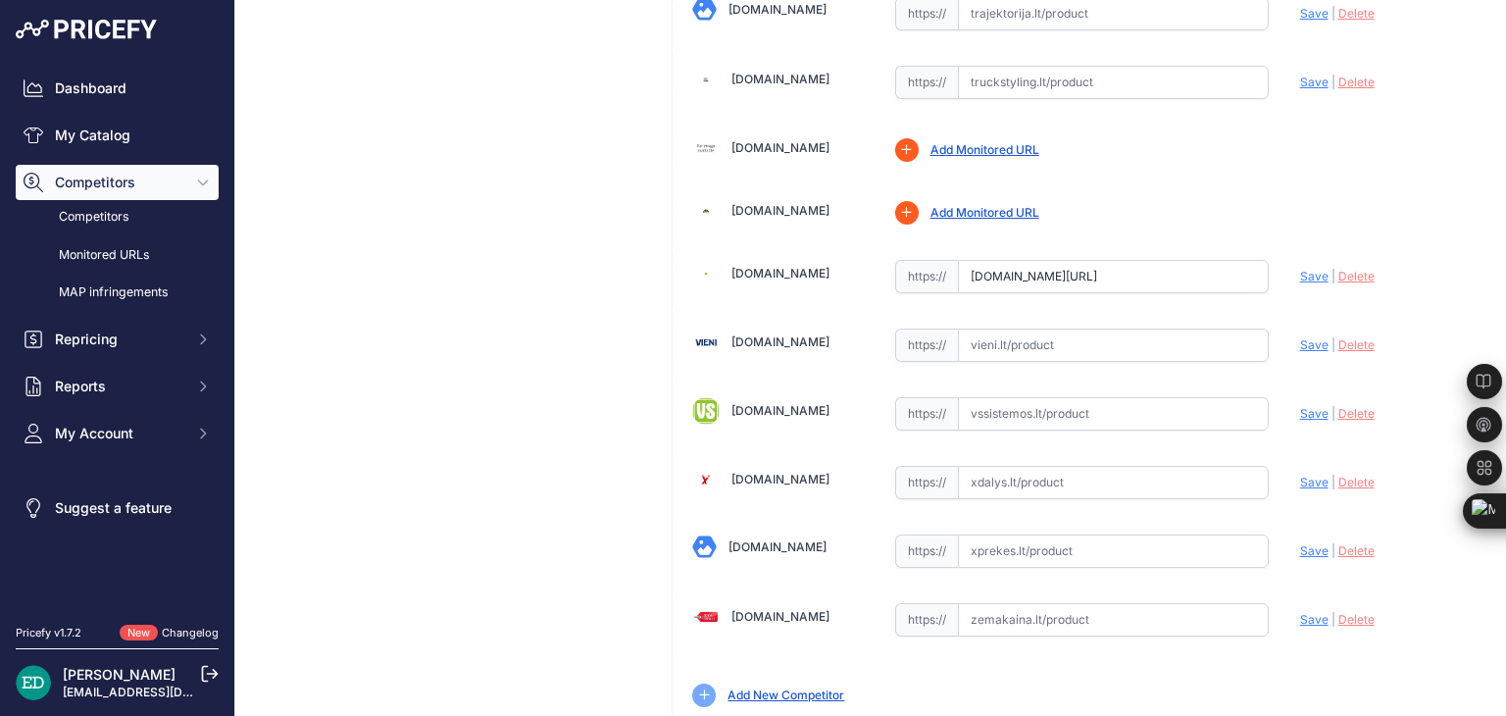
scroll to position [6412, 0]
